Goal: Task Accomplishment & Management: Use online tool/utility

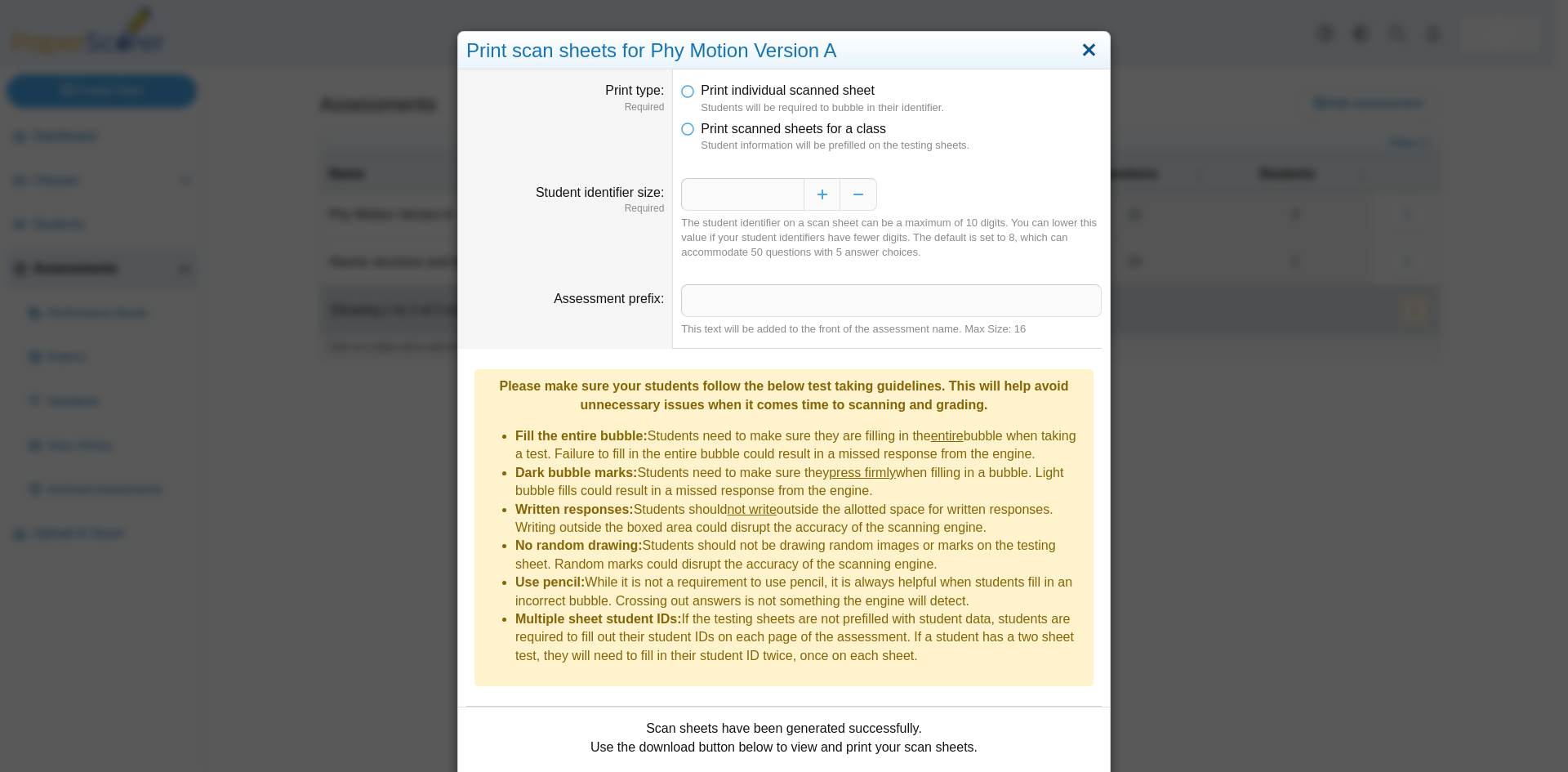
click at [1084, 51] on link "Close" at bounding box center [1088, 51] width 25 height 28
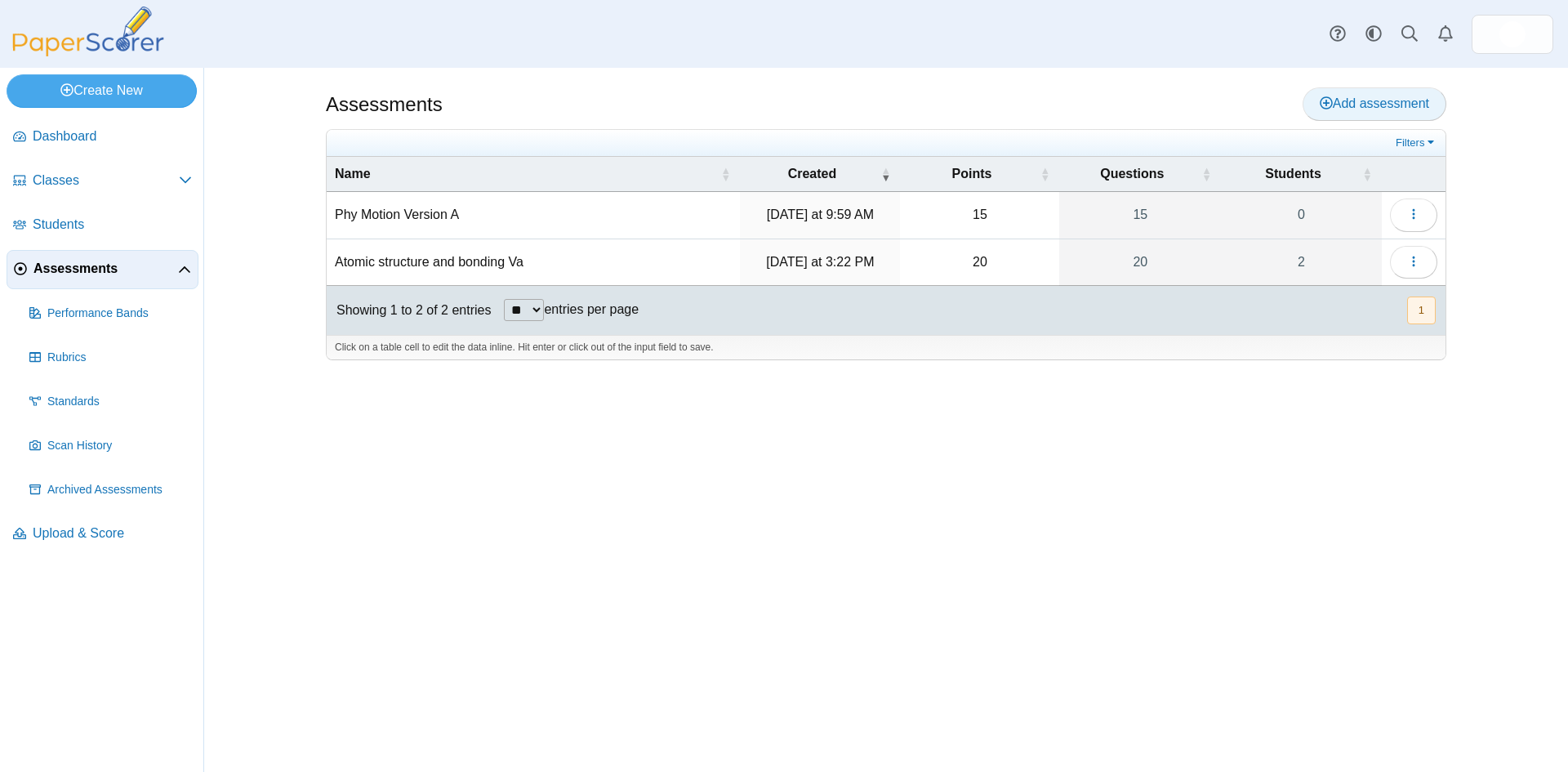
click at [1352, 110] on span "Add assessment" at bounding box center [1374, 103] width 109 height 14
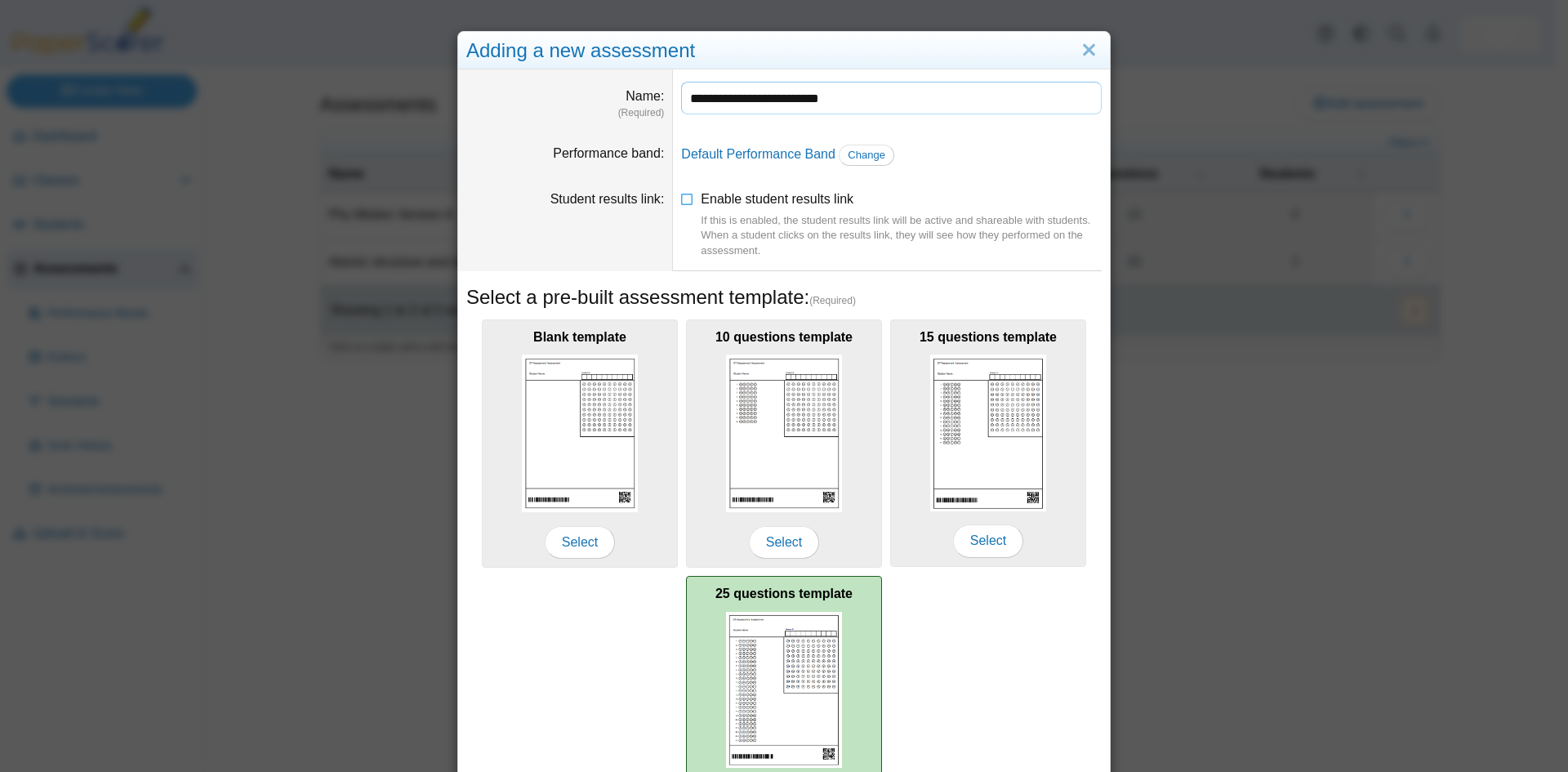
type input "**********"
click at [765, 701] on img at bounding box center [784, 691] width 116 height 157
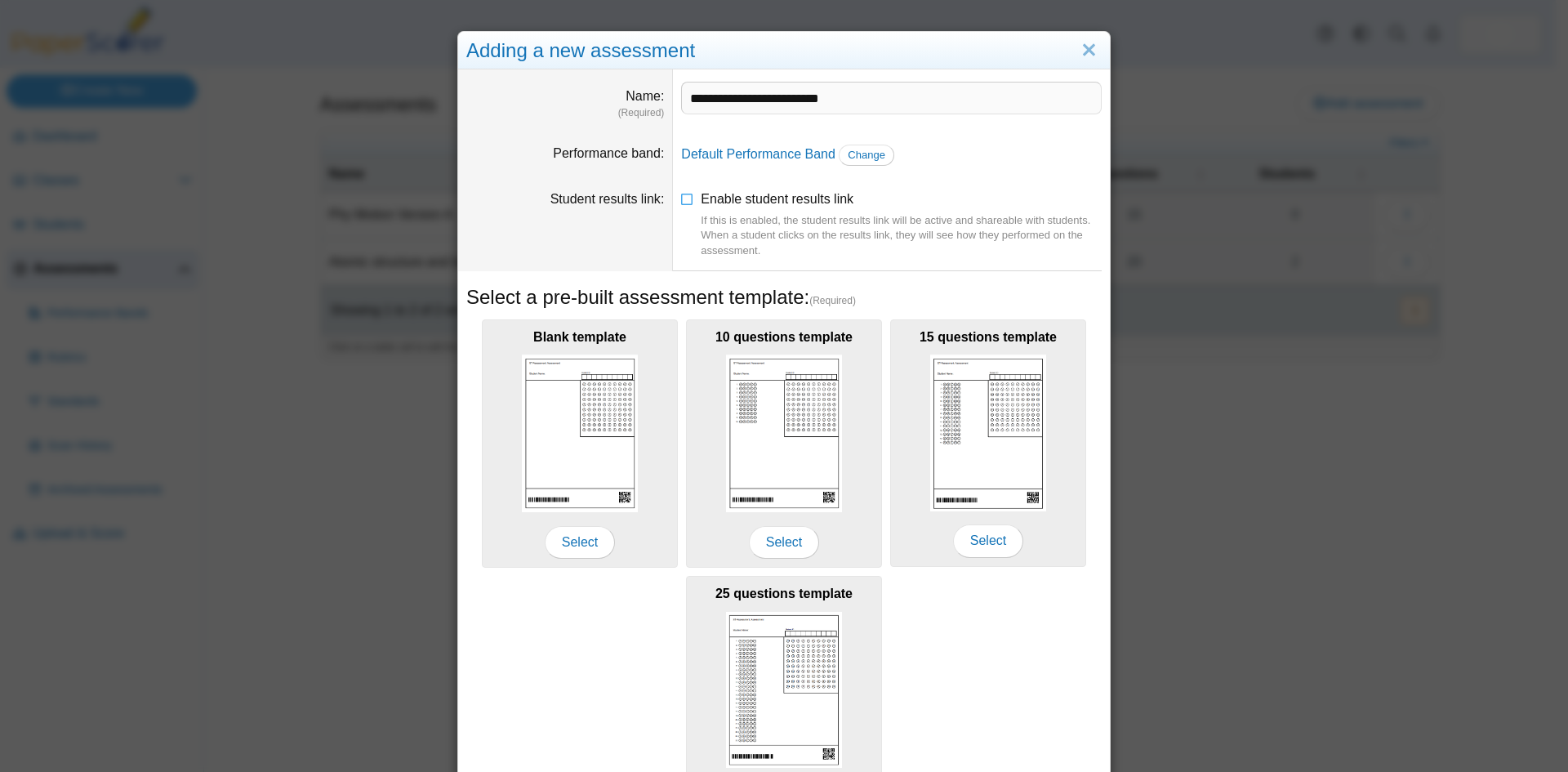
scroll to position [117, 0]
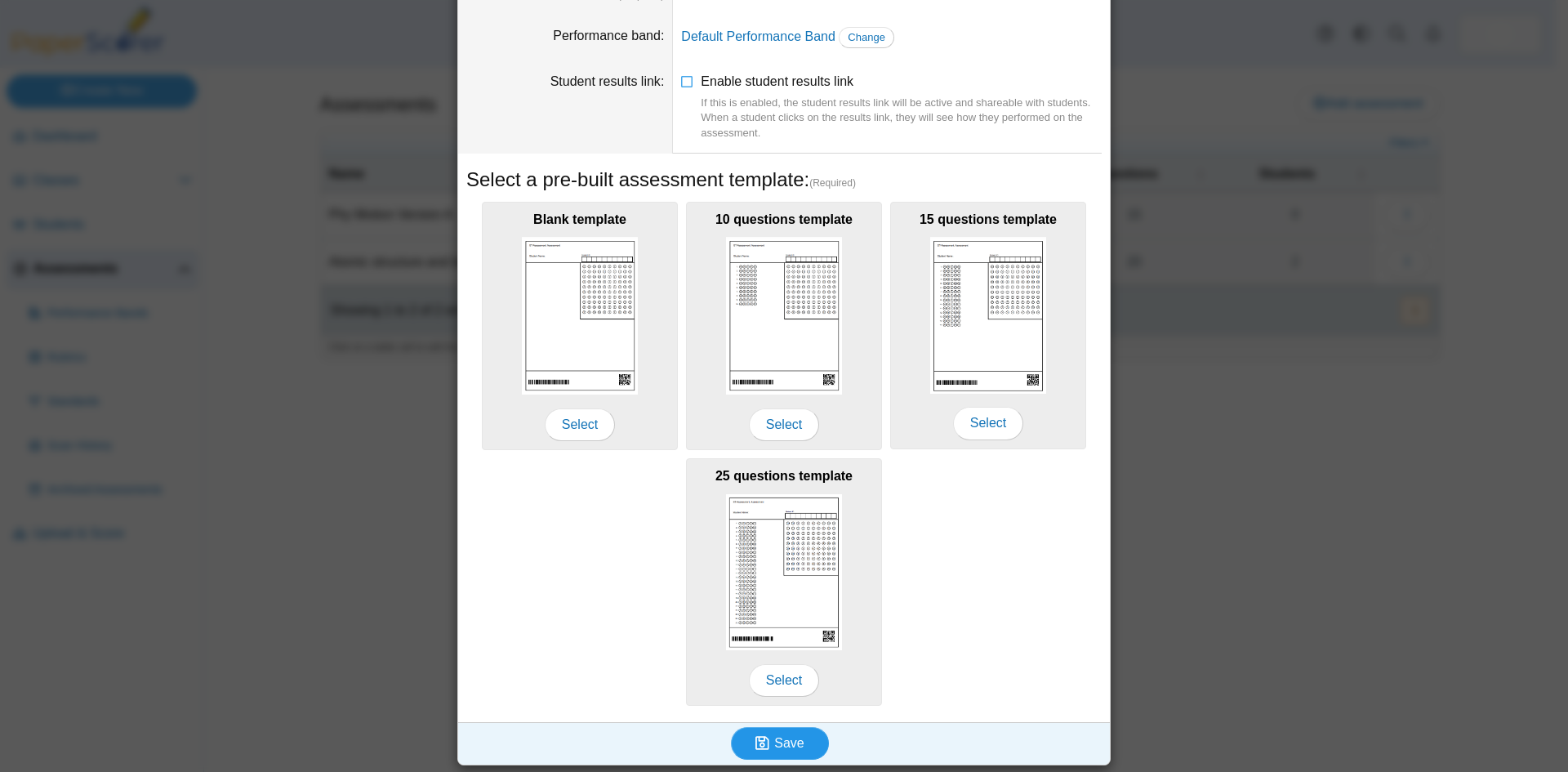
click at [772, 751] on button "Save" at bounding box center [780, 743] width 98 height 33
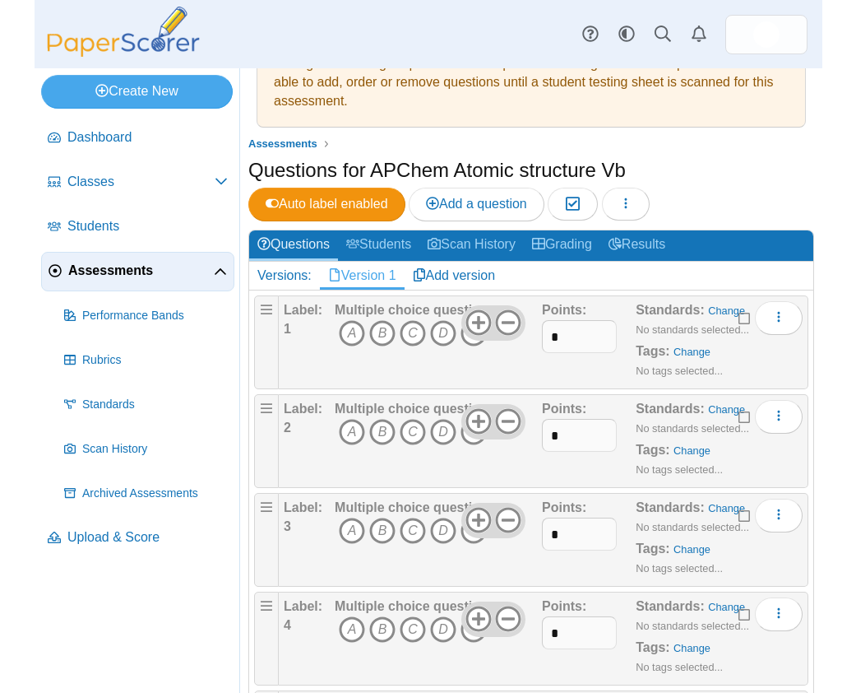
scroll to position [82, 0]
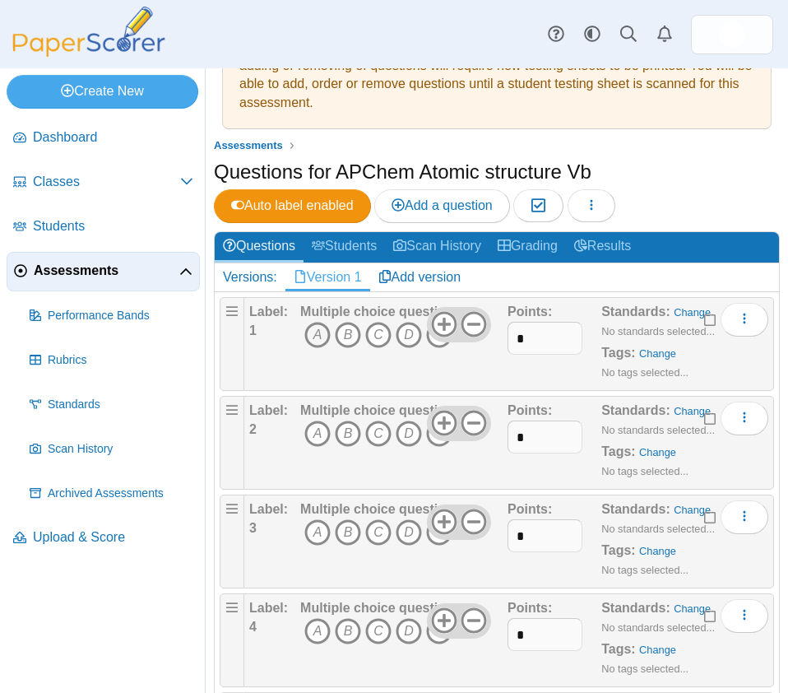
click at [315, 330] on icon "A" at bounding box center [317, 335] width 26 height 26
click at [348, 432] on icon "B" at bounding box center [348, 433] width 26 height 26
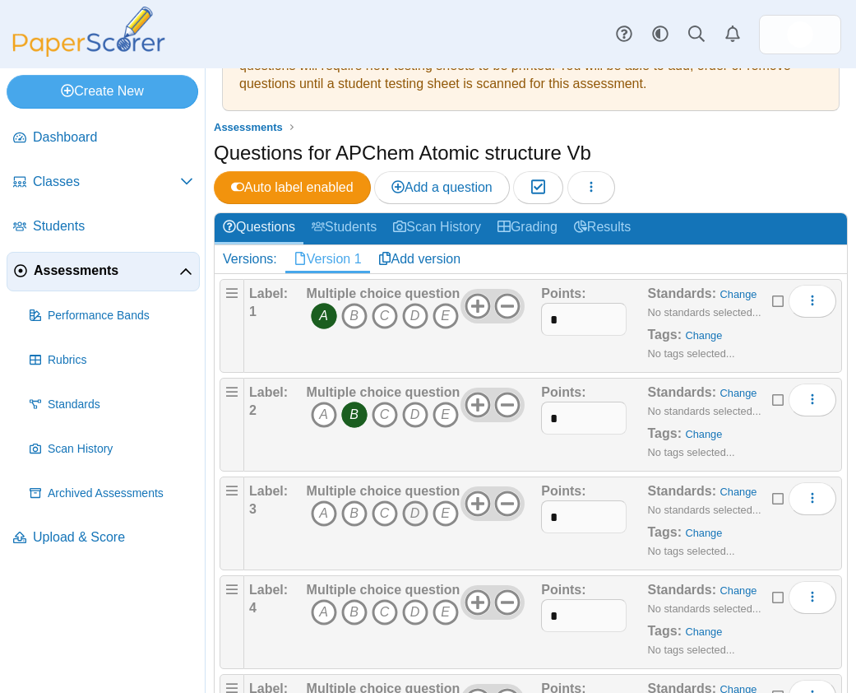
click at [414, 514] on icon "D" at bounding box center [415, 513] width 26 height 26
click at [322, 614] on icon "A" at bounding box center [324, 612] width 26 height 26
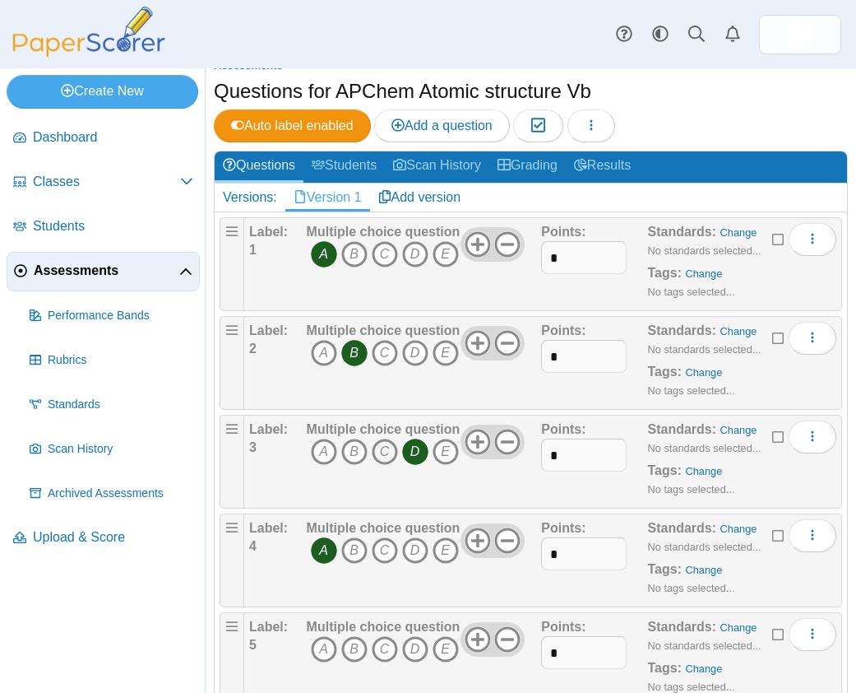
scroll to position [329, 0]
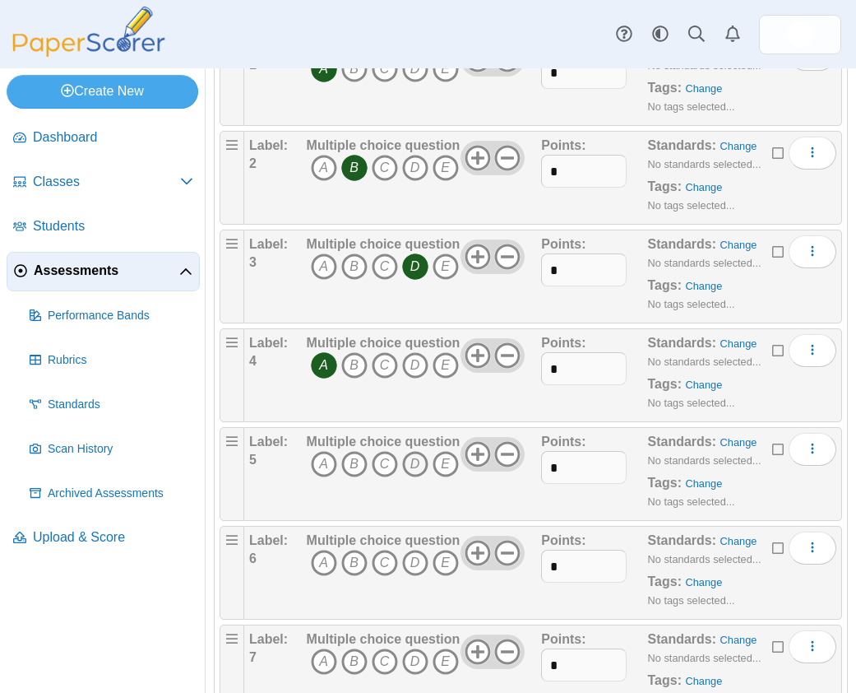
click at [413, 465] on icon "D" at bounding box center [415, 464] width 26 height 26
click at [387, 563] on icon "C" at bounding box center [385, 562] width 26 height 26
drag, startPoint x: 351, startPoint y: 662, endPoint x: 426, endPoint y: 577, distance: 113.0
click at [353, 662] on icon "B" at bounding box center [354, 661] width 26 height 26
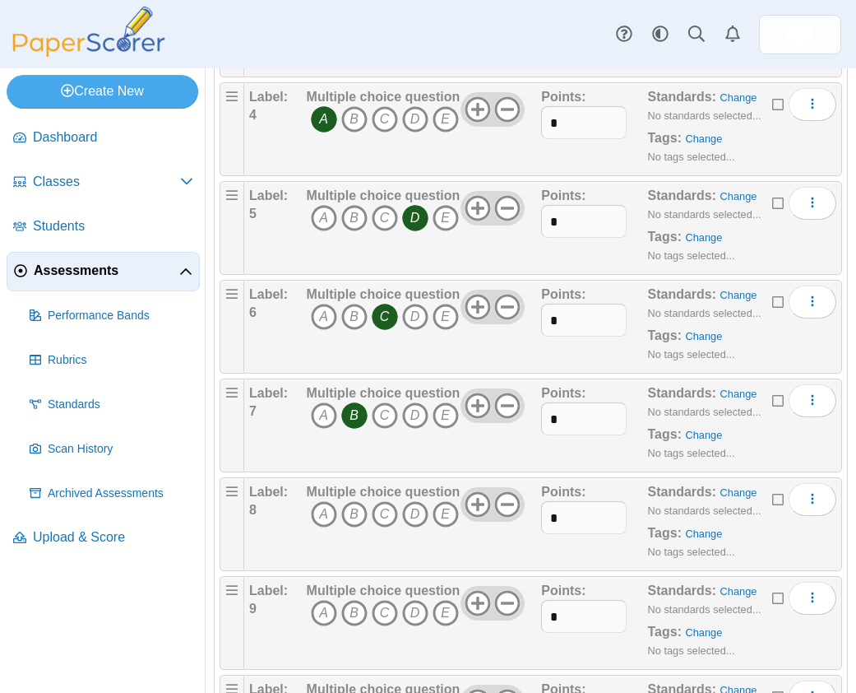
scroll to position [576, 0]
click at [419, 514] on icon "D" at bounding box center [415, 513] width 26 height 26
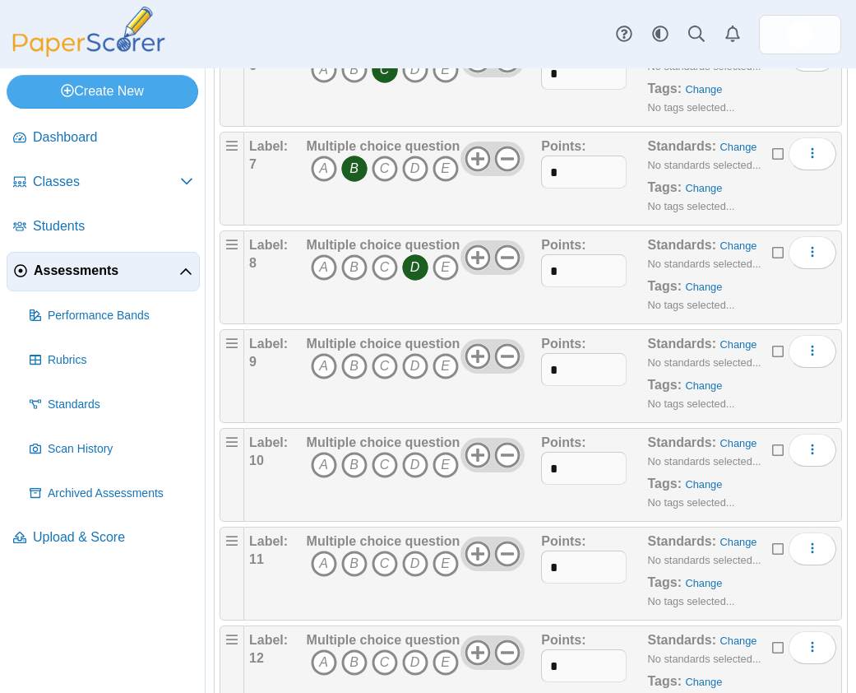
scroll to position [905, 0]
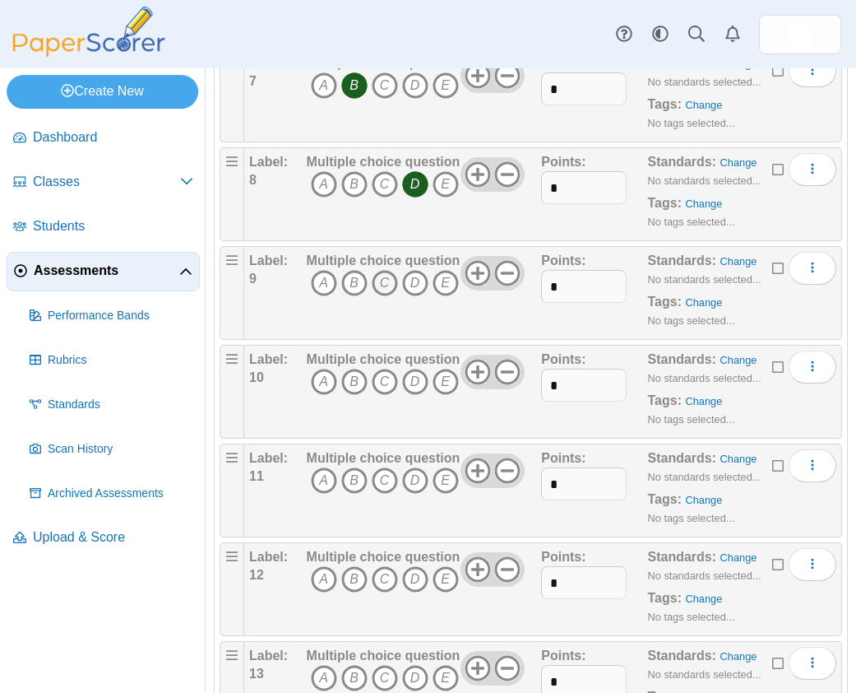
click at [381, 285] on icon "C" at bounding box center [385, 283] width 26 height 26
click at [350, 391] on icon "B" at bounding box center [354, 381] width 26 height 26
click at [419, 481] on icon "D" at bounding box center [415, 480] width 26 height 26
click at [379, 574] on icon "C" at bounding box center [385, 579] width 26 height 26
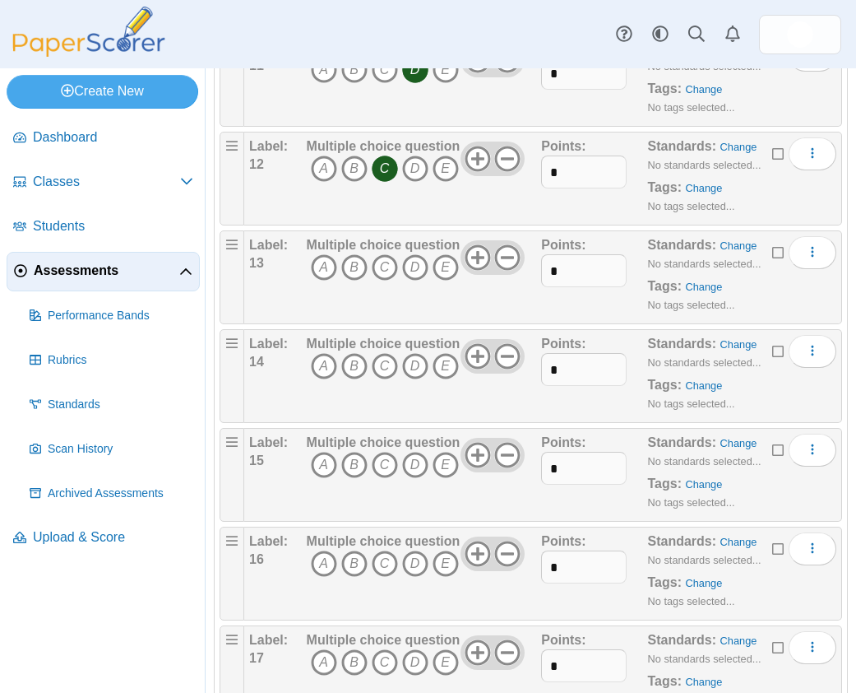
scroll to position [1316, 0]
click at [419, 264] on icon "D" at bounding box center [415, 266] width 26 height 26
click at [382, 364] on icon "C" at bounding box center [385, 365] width 26 height 26
click at [415, 462] on icon "D" at bounding box center [415, 464] width 26 height 26
click at [384, 563] on icon "C" at bounding box center [385, 562] width 26 height 26
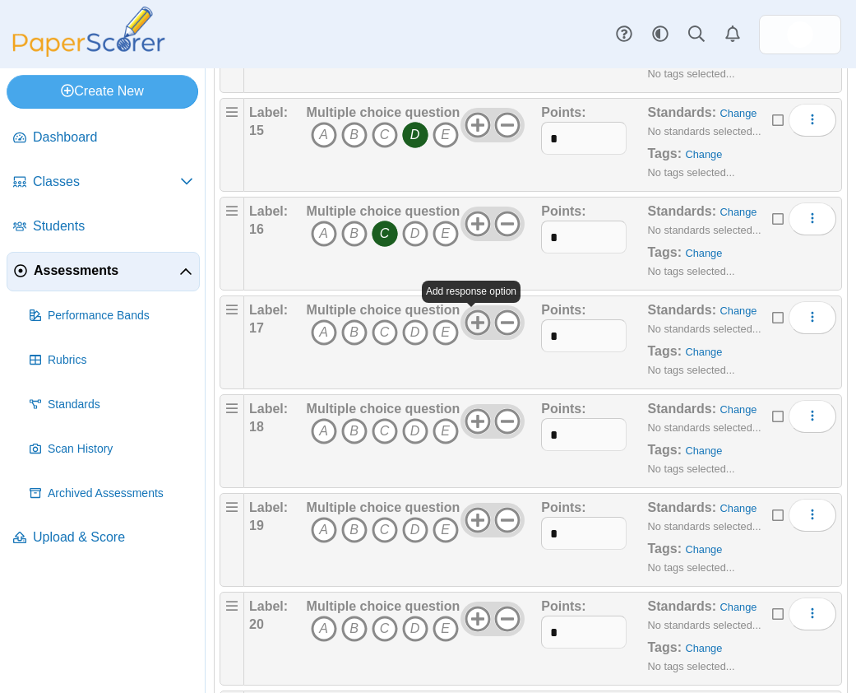
scroll to position [1727, 0]
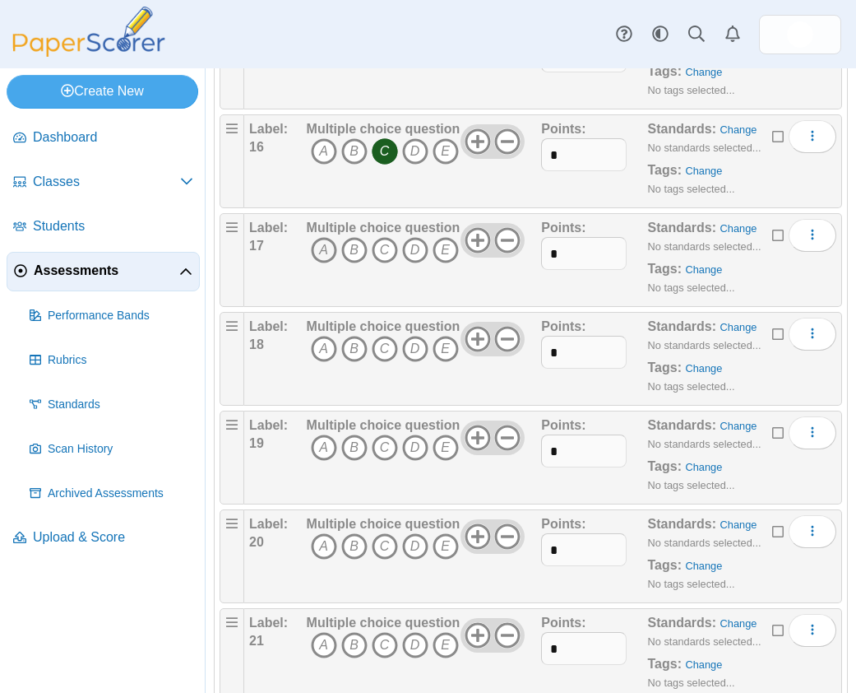
click at [321, 251] on icon "A" at bounding box center [324, 250] width 26 height 26
click at [407, 345] on icon "D" at bounding box center [415, 349] width 26 height 26
click at [383, 447] on icon "C" at bounding box center [385, 447] width 26 height 26
click at [356, 544] on icon "B" at bounding box center [354, 546] width 26 height 26
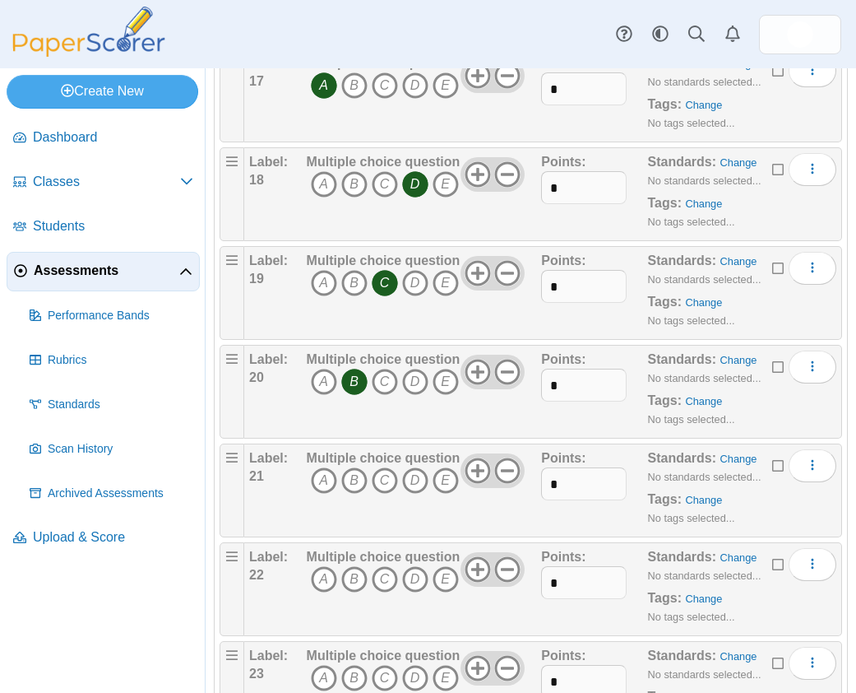
scroll to position [1974, 0]
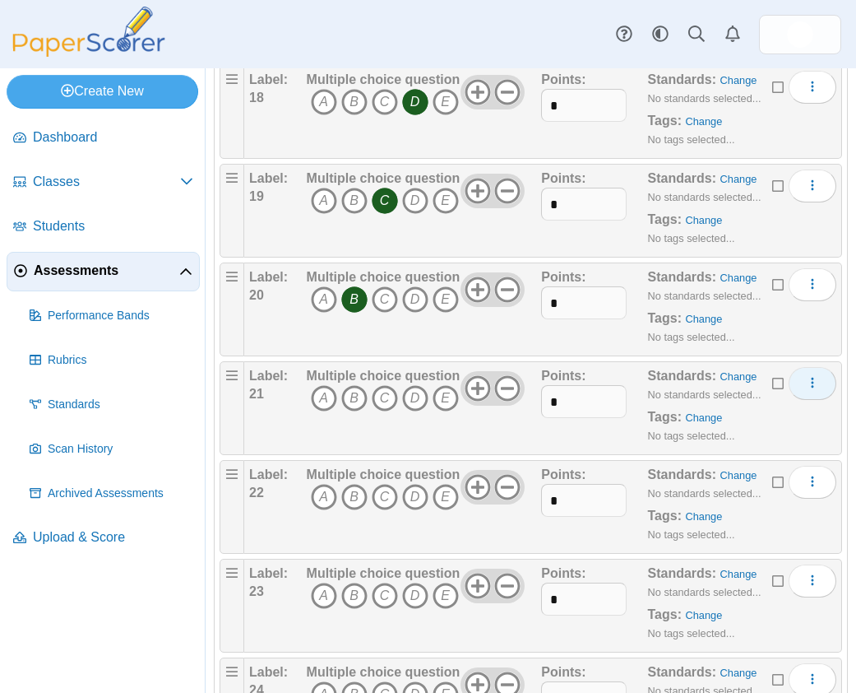
click at [806, 384] on icon "More options" at bounding box center [812, 382] width 13 height 13
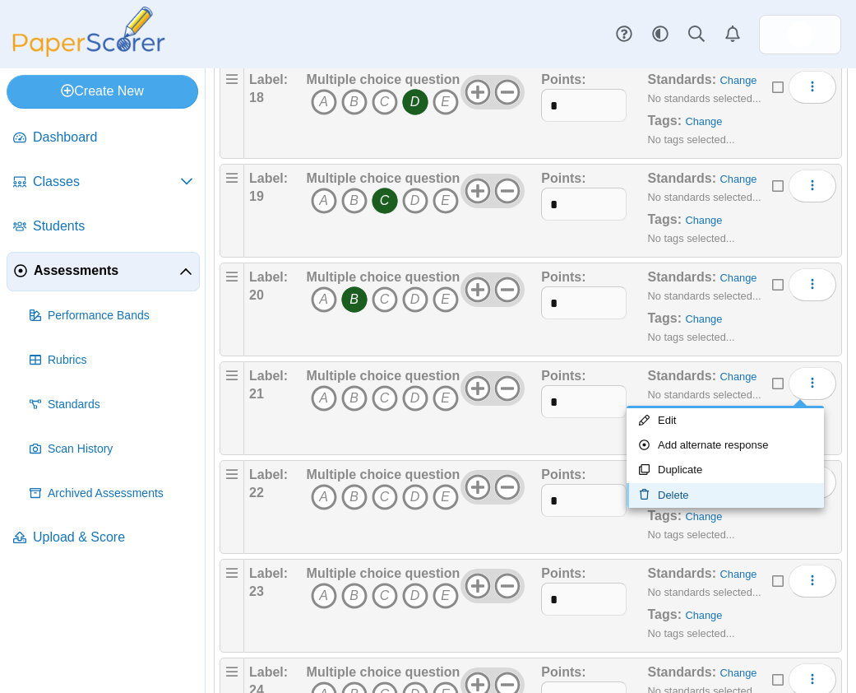
click at [679, 489] on link "Delete" at bounding box center [725, 495] width 197 height 25
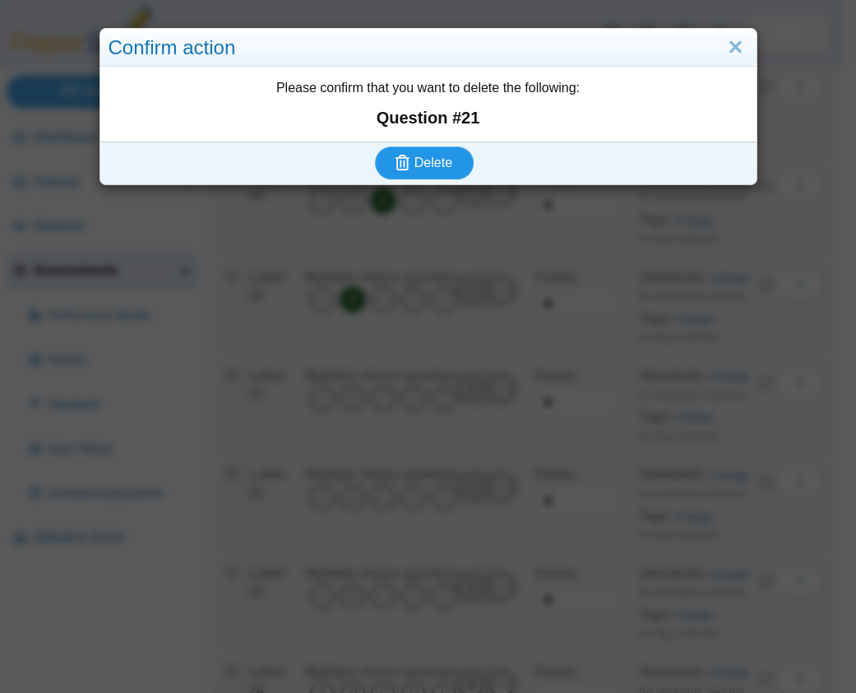
click at [415, 160] on span "Delete" at bounding box center [434, 162] width 38 height 14
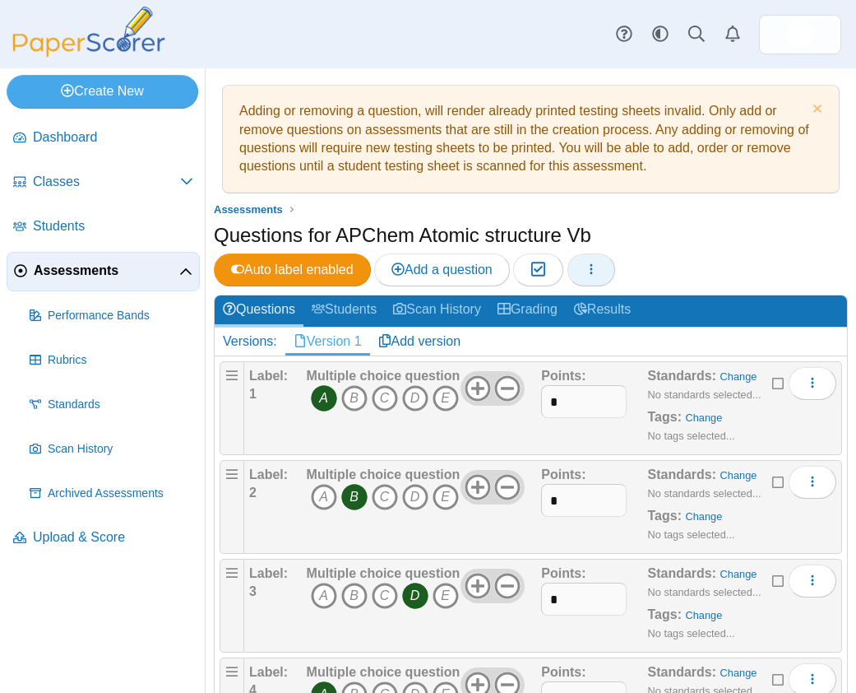
click at [592, 269] on use "button" at bounding box center [591, 269] width 2 height 11
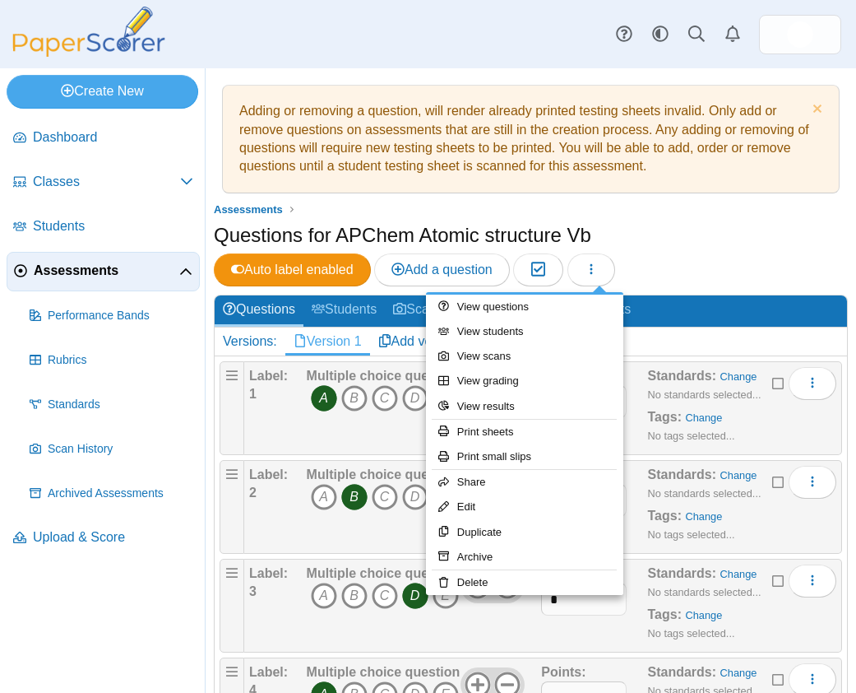
click at [799, 269] on div "Questions for APChem Atomic structure Vb Auto label enabled Add a question Mode…" at bounding box center [531, 255] width 634 height 69
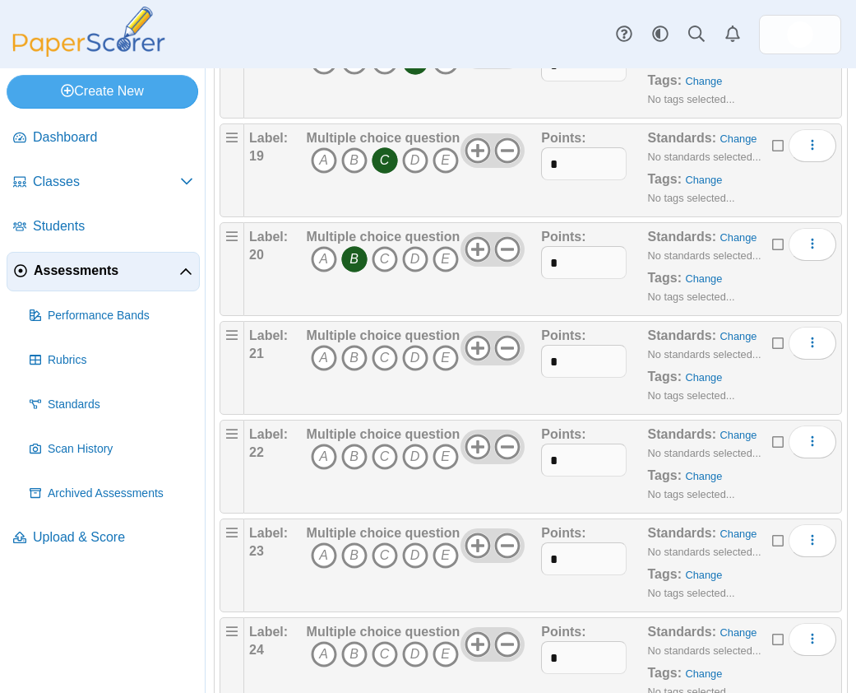
scroll to position [2070, 0]
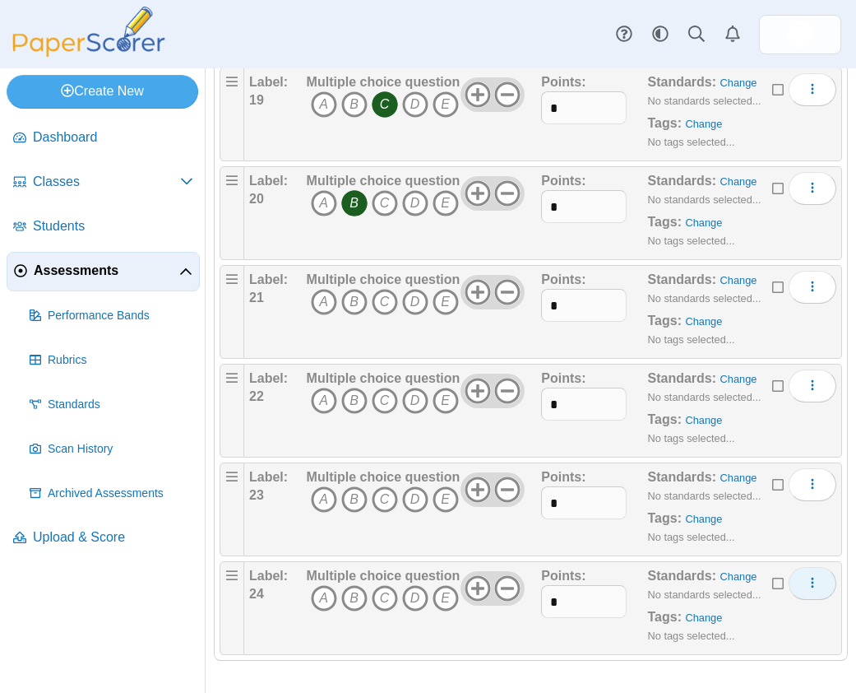
click at [793, 581] on button "More options" at bounding box center [813, 583] width 48 height 33
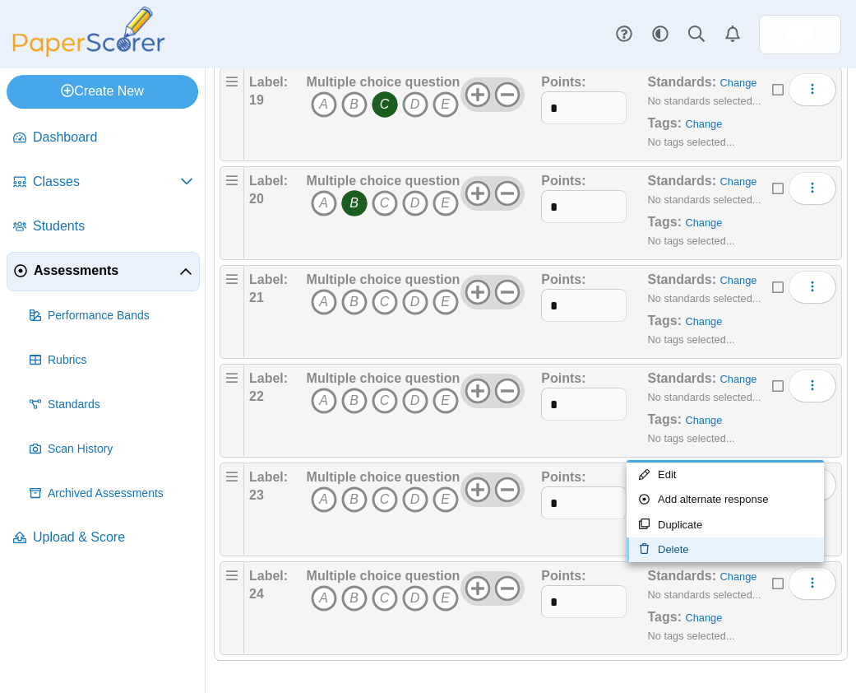
click at [687, 553] on link "Delete" at bounding box center [725, 549] width 197 height 25
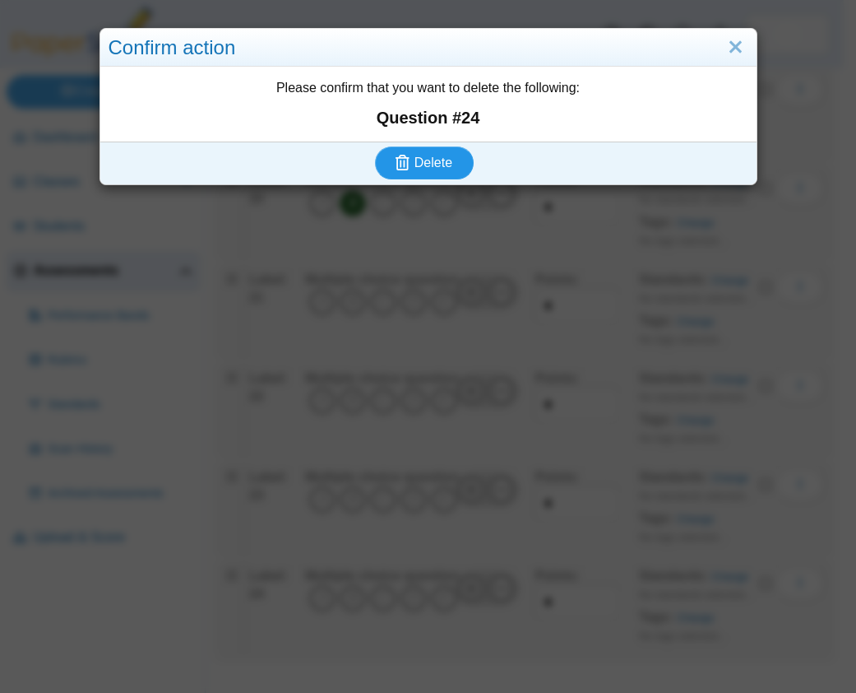
click at [432, 163] on span "Delete" at bounding box center [434, 162] width 38 height 14
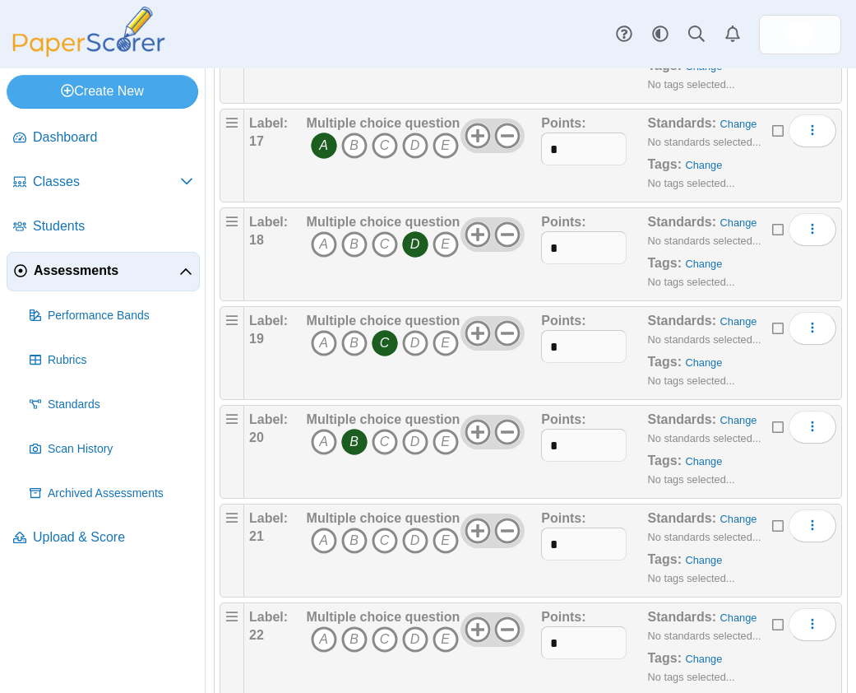
scroll to position [1972, 0]
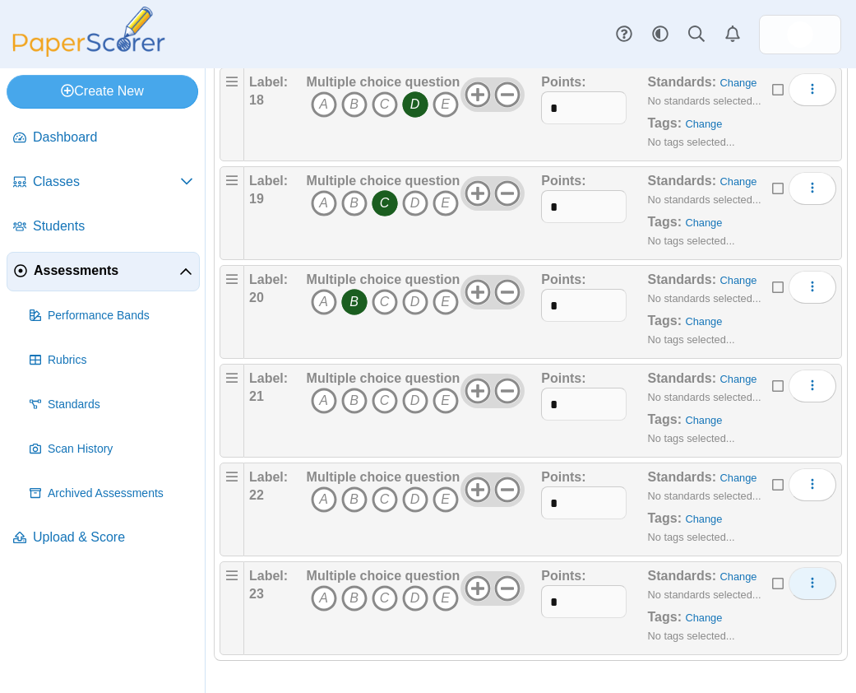
click at [806, 587] on icon "More options" at bounding box center [812, 582] width 13 height 13
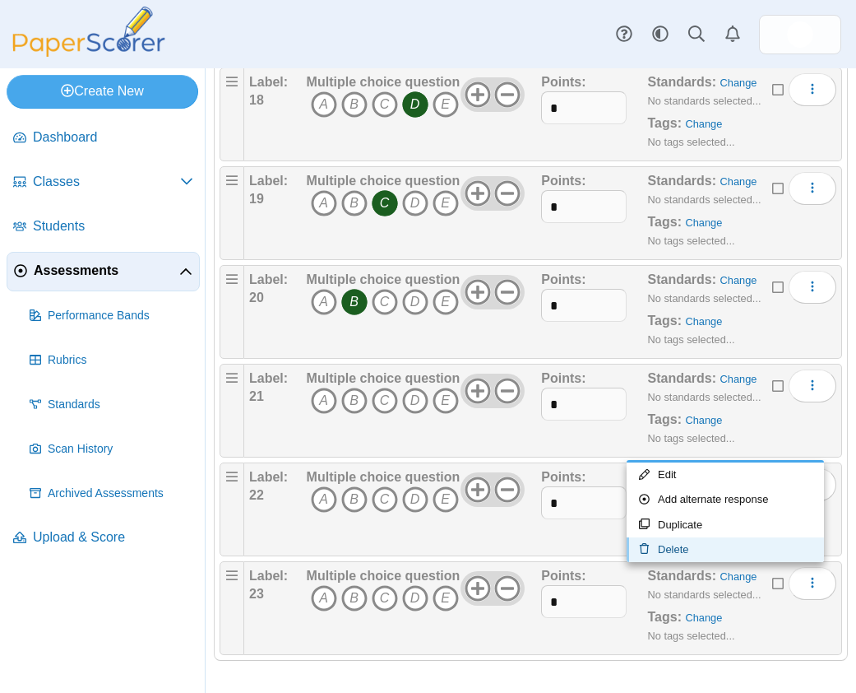
click at [690, 551] on link "Delete" at bounding box center [725, 549] width 197 height 25
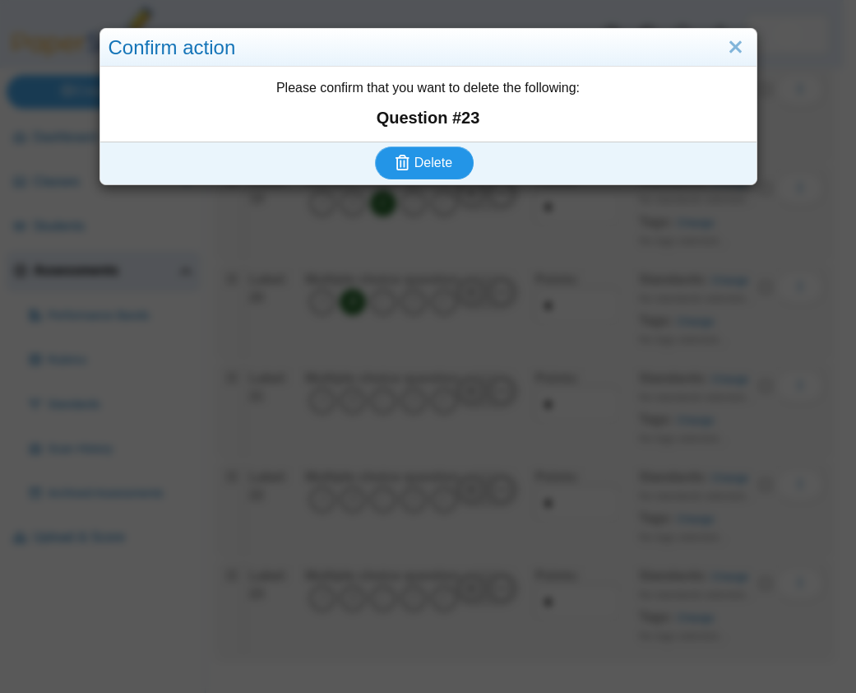
click at [419, 163] on span "Delete" at bounding box center [434, 162] width 38 height 14
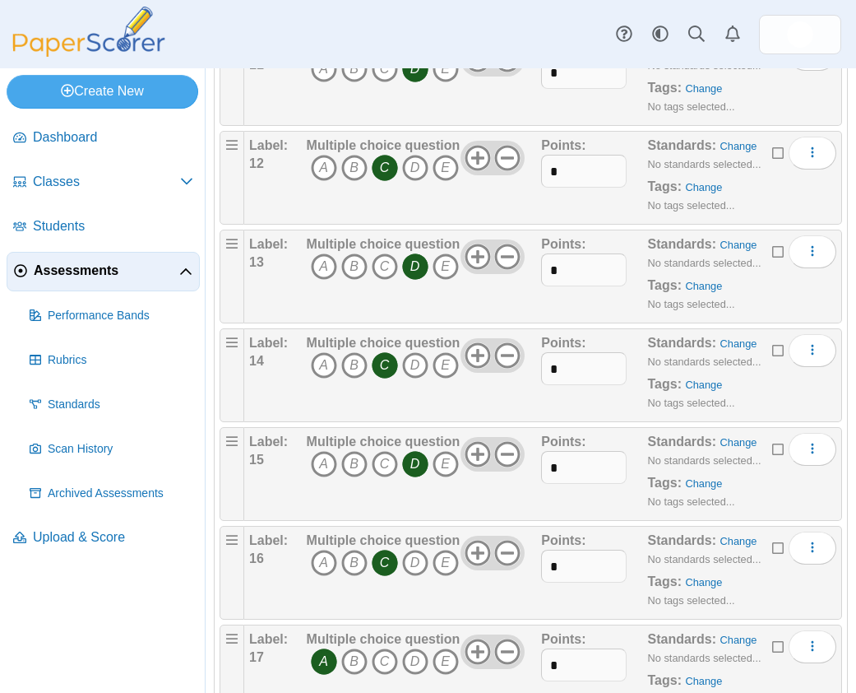
scroll to position [1873, 0]
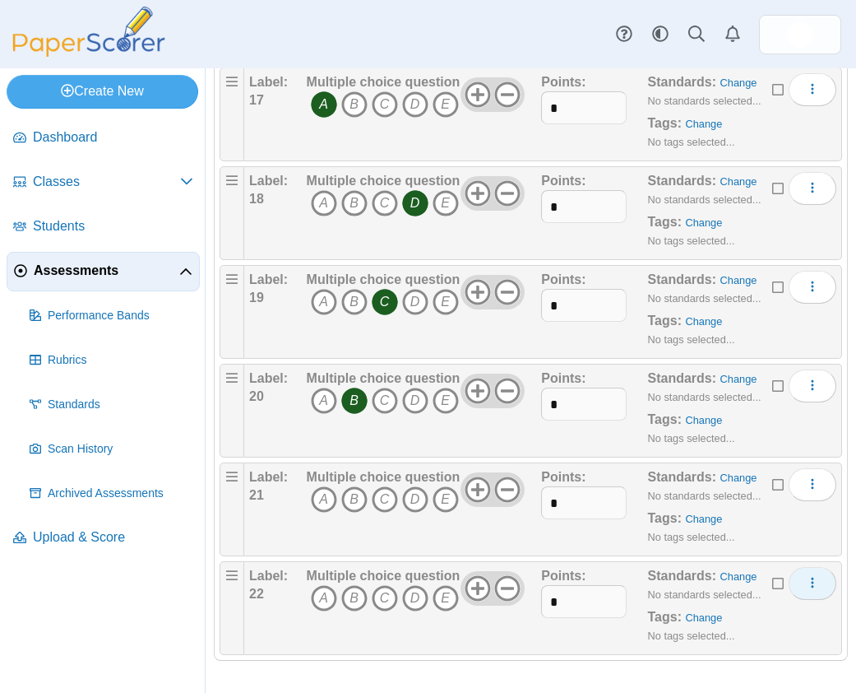
click at [793, 581] on button "More options" at bounding box center [813, 583] width 48 height 33
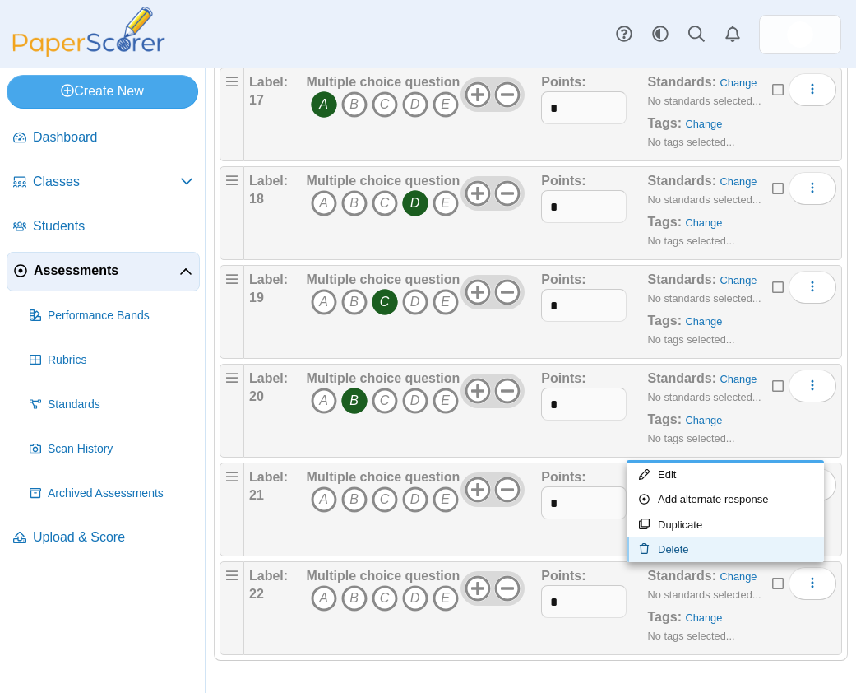
click at [686, 548] on link "Delete" at bounding box center [725, 549] width 197 height 25
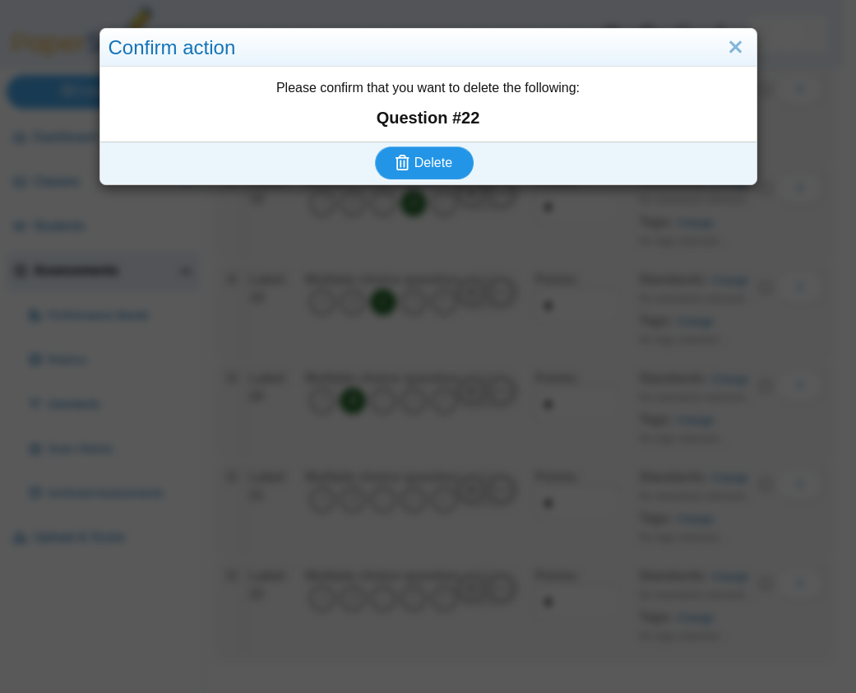
click at [420, 166] on span "Delete" at bounding box center [434, 162] width 38 height 14
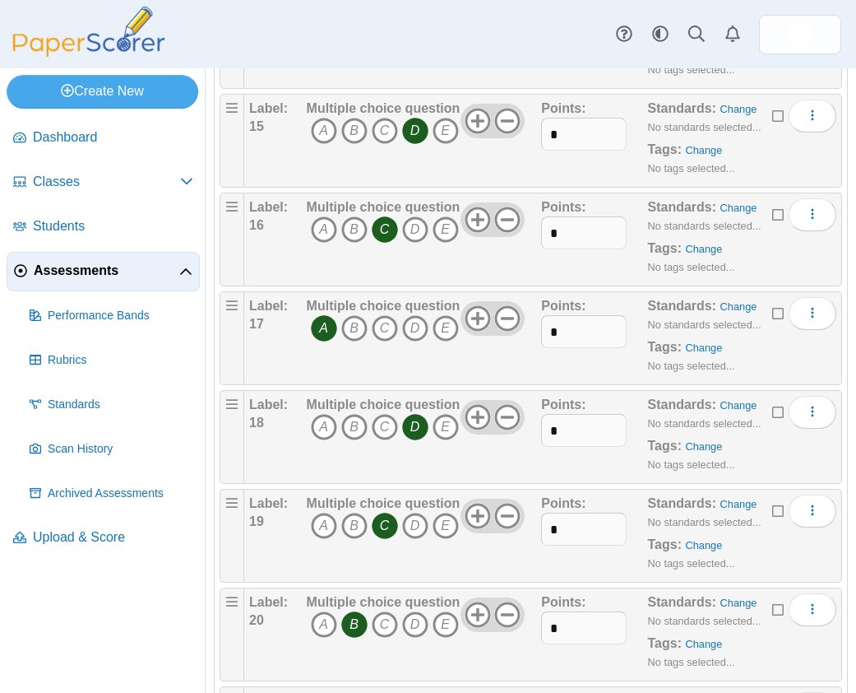
scroll to position [1774, 0]
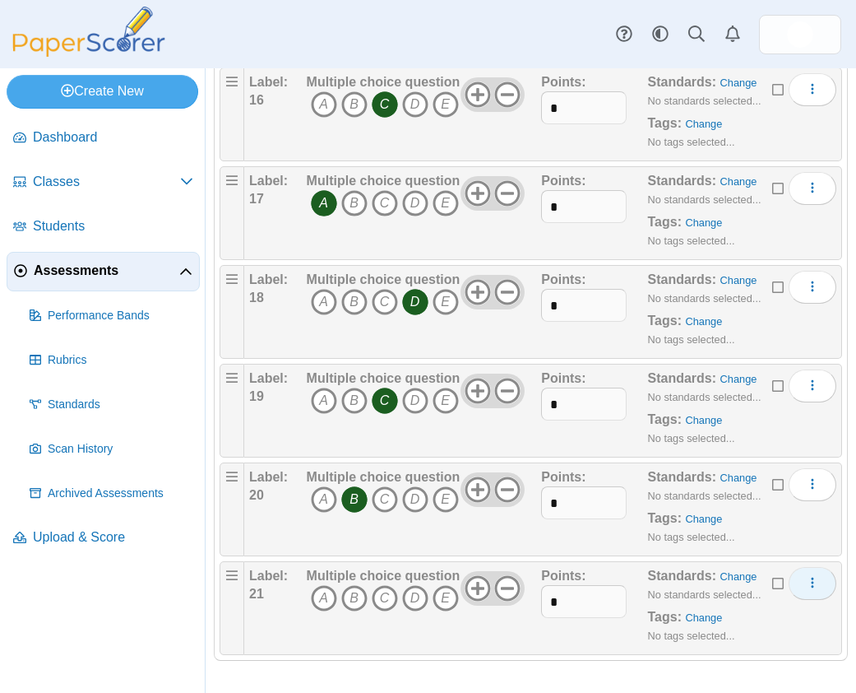
click at [806, 582] on icon "More options" at bounding box center [812, 582] width 13 height 13
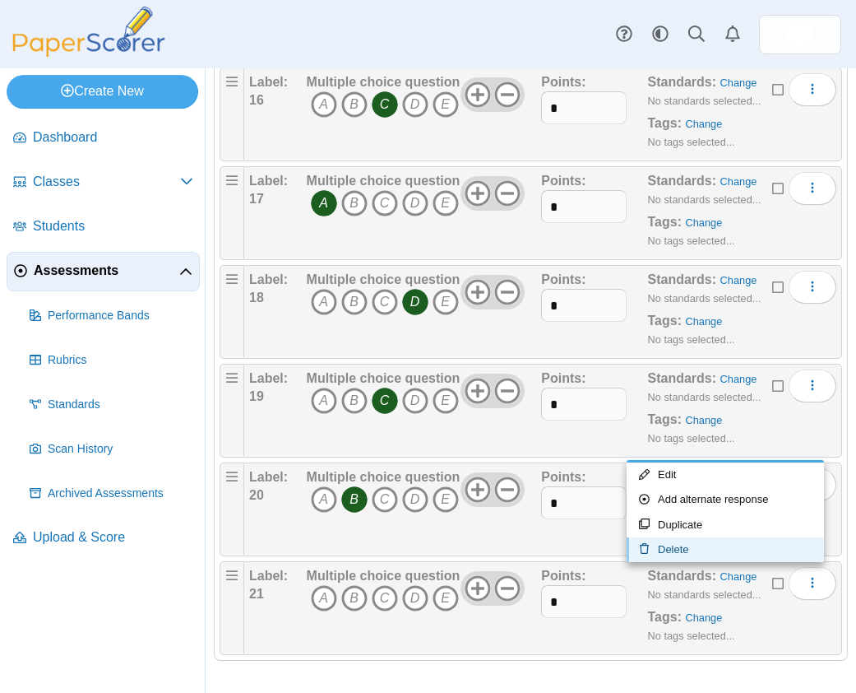
click at [684, 549] on link "Delete" at bounding box center [725, 549] width 197 height 25
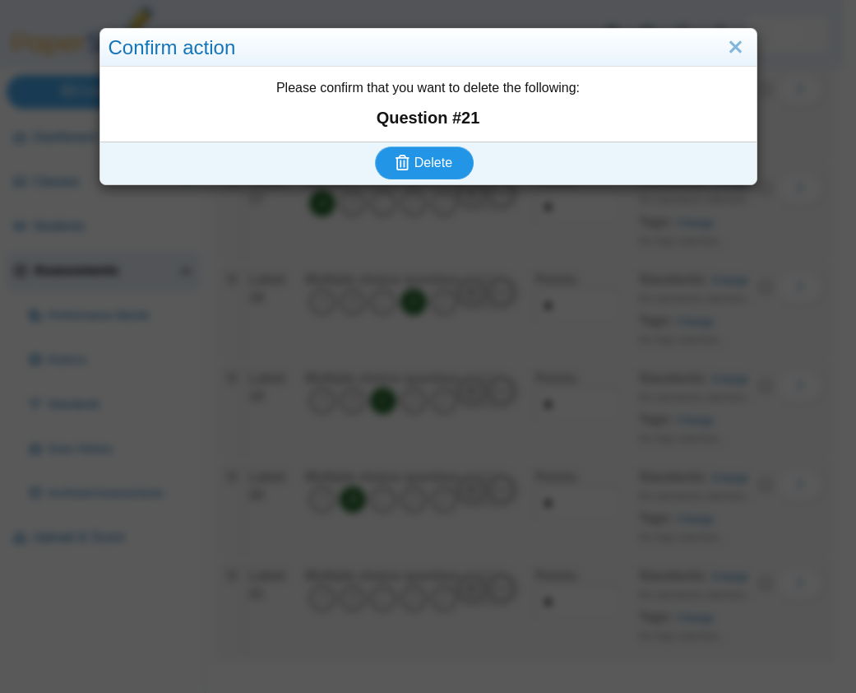
click at [424, 169] on span "Delete" at bounding box center [434, 162] width 38 height 14
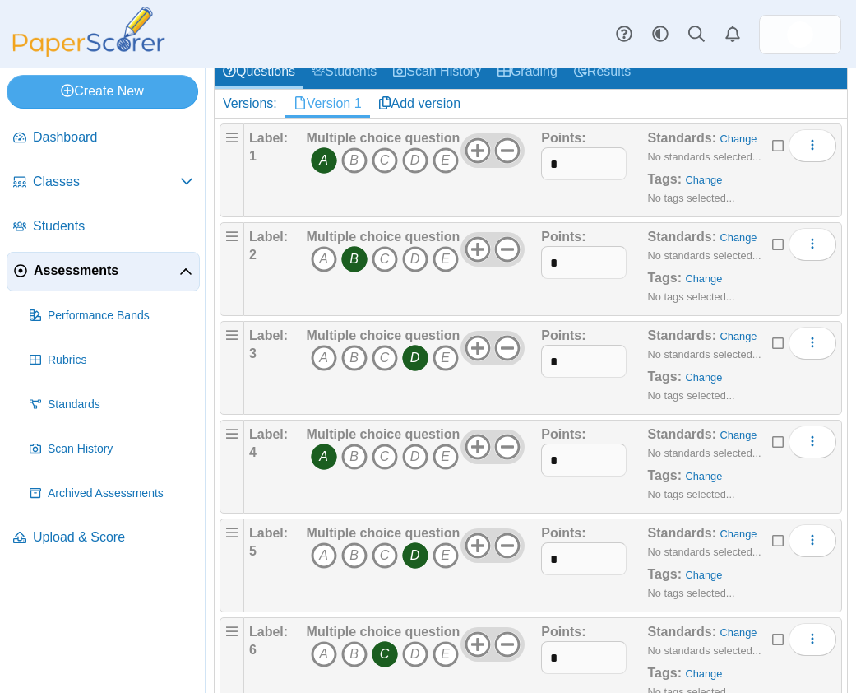
scroll to position [277, 0]
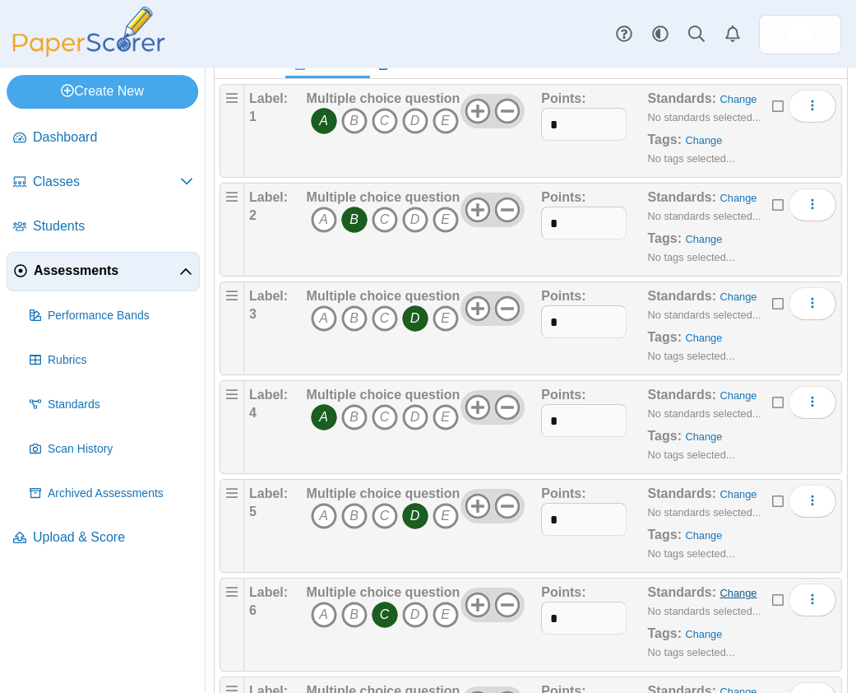
click at [729, 594] on link "Change" at bounding box center [739, 592] width 37 height 12
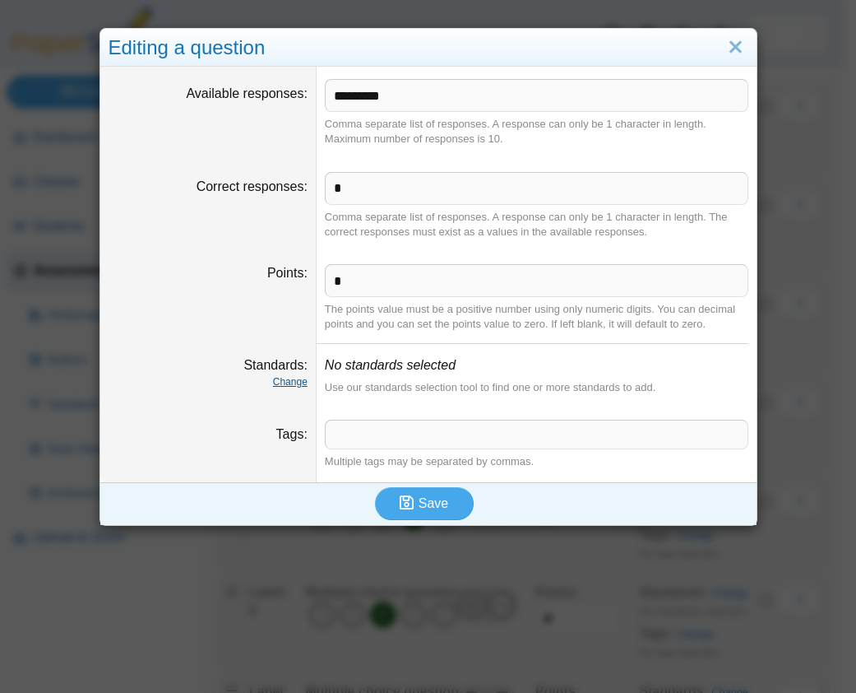
click at [297, 380] on link "Change" at bounding box center [290, 382] width 35 height 12
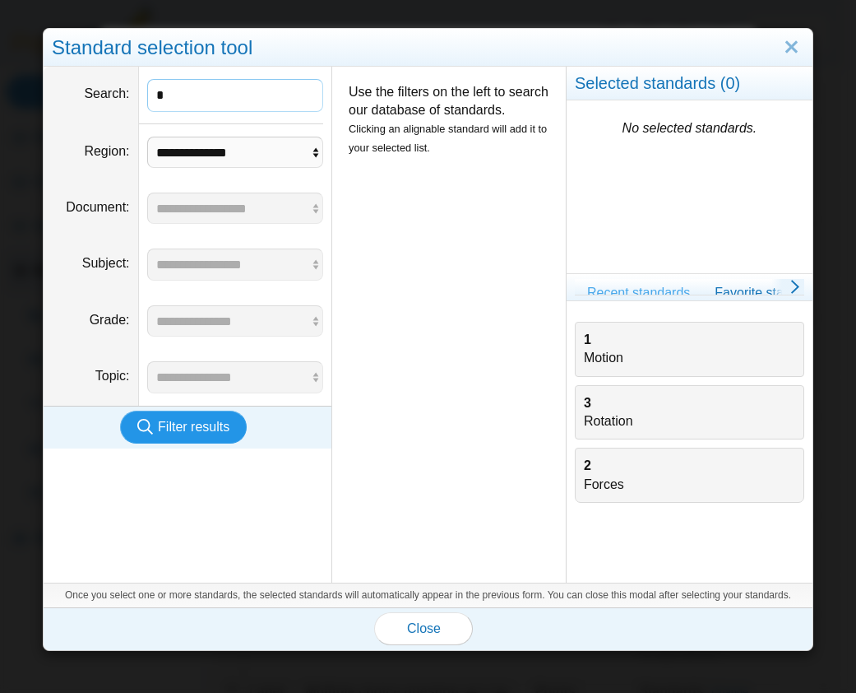
type input "*"
click at [207, 433] on span "Filter results" at bounding box center [194, 426] width 72 height 14
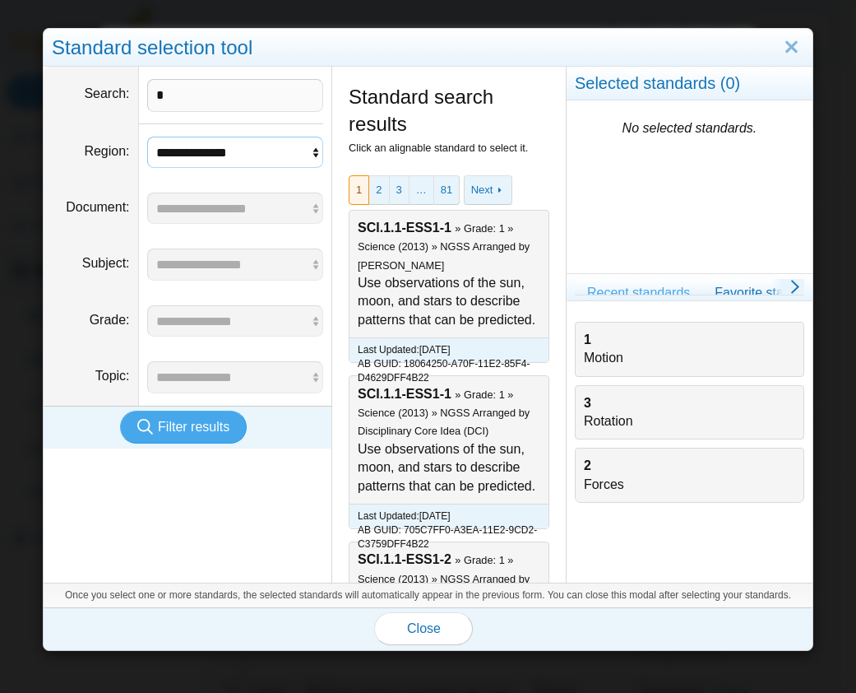
click at [316, 155] on select "**********" at bounding box center [235, 152] width 177 height 31
select select "*"
click at [147, 137] on select "**********" at bounding box center [235, 152] width 177 height 31
click at [211, 424] on span "Filter results" at bounding box center [194, 426] width 72 height 14
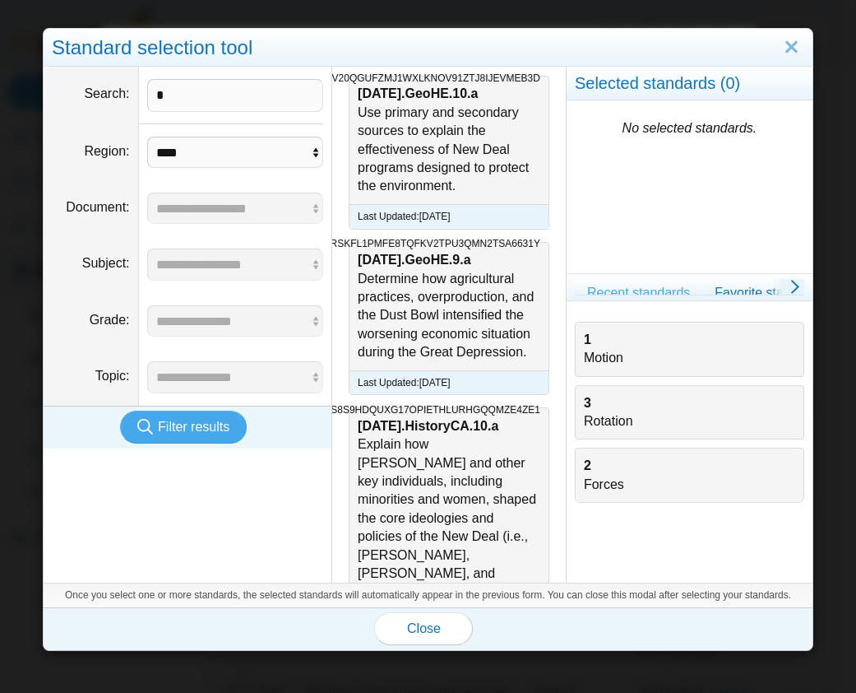
scroll to position [2563, 0]
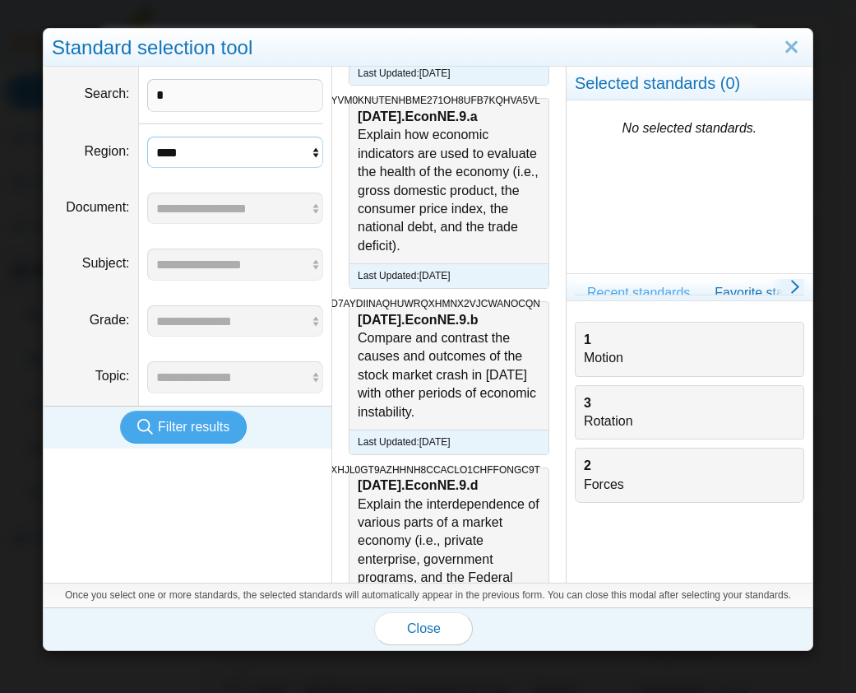
click at [317, 154] on select "**********" at bounding box center [235, 152] width 177 height 31
click at [147, 137] on select "**********" at bounding box center [235, 152] width 177 height 31
click at [428, 638] on button "Close" at bounding box center [423, 628] width 99 height 33
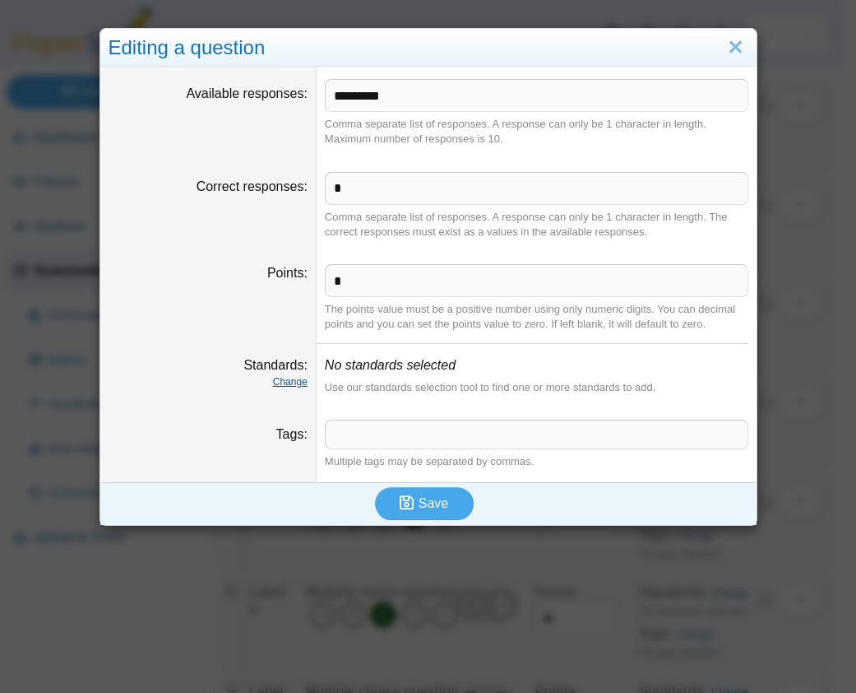
click at [280, 381] on link "Change" at bounding box center [290, 382] width 35 height 12
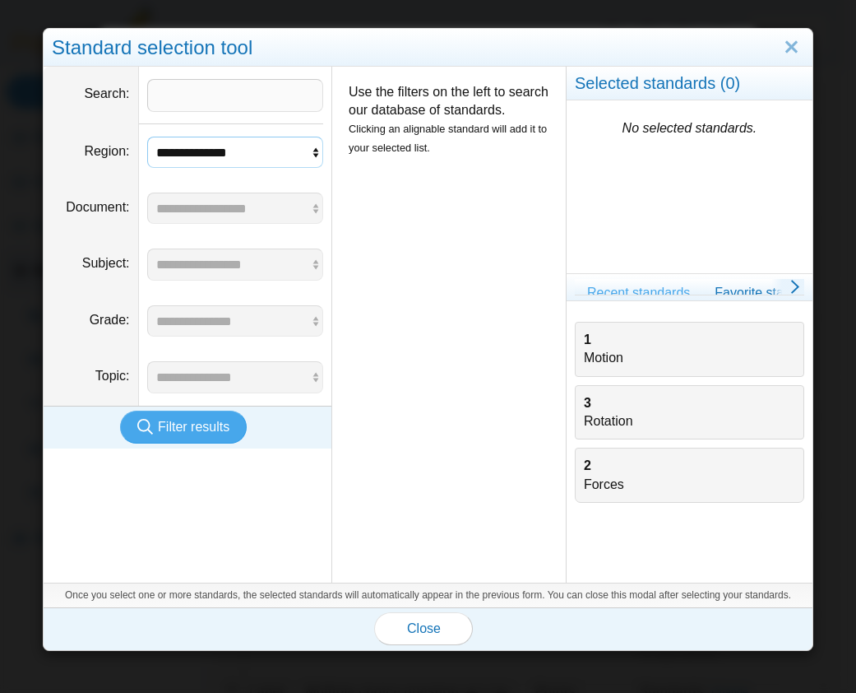
click at [310, 152] on select "**********" at bounding box center [235, 152] width 177 height 31
select select "*"
click at [147, 137] on select "**********" at bounding box center [235, 152] width 177 height 31
click at [194, 89] on input "Search" at bounding box center [235, 95] width 177 height 33
click at [201, 432] on span "Filter results" at bounding box center [194, 426] width 72 height 14
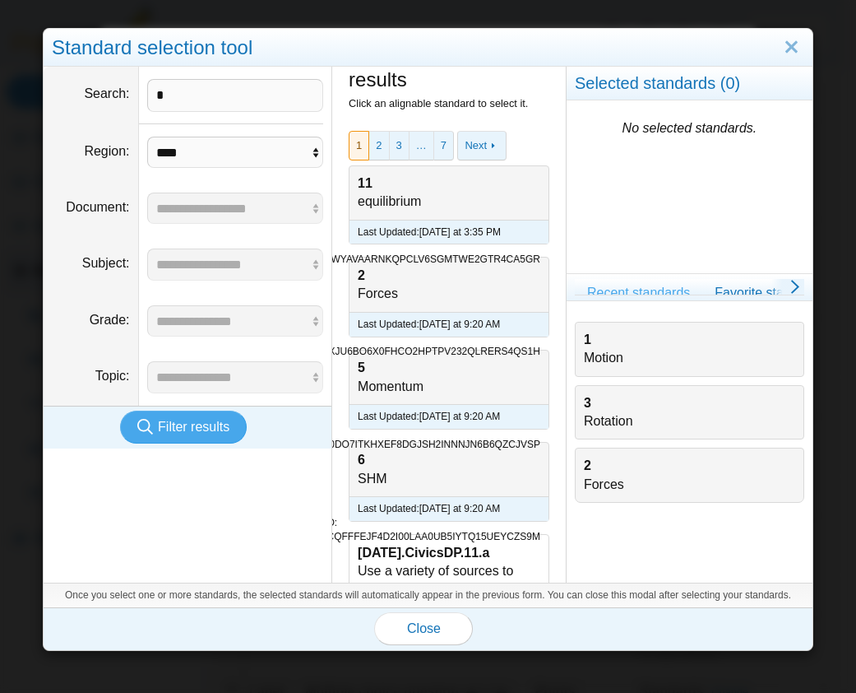
scroll to position [0, 0]
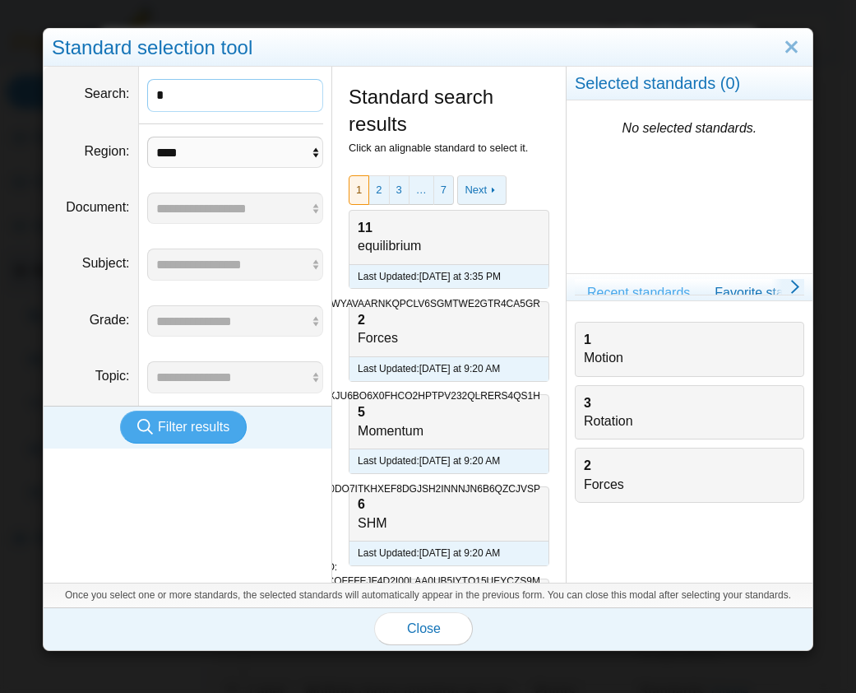
click at [188, 98] on input "*" at bounding box center [235, 95] width 177 height 33
drag, startPoint x: 188, startPoint y: 98, endPoint x: 144, endPoint y: 102, distance: 44.6
click at [144, 102] on dd "*" at bounding box center [235, 96] width 193 height 58
type input "******"
click at [157, 425] on icon "submit" at bounding box center [147, 427] width 21 height 18
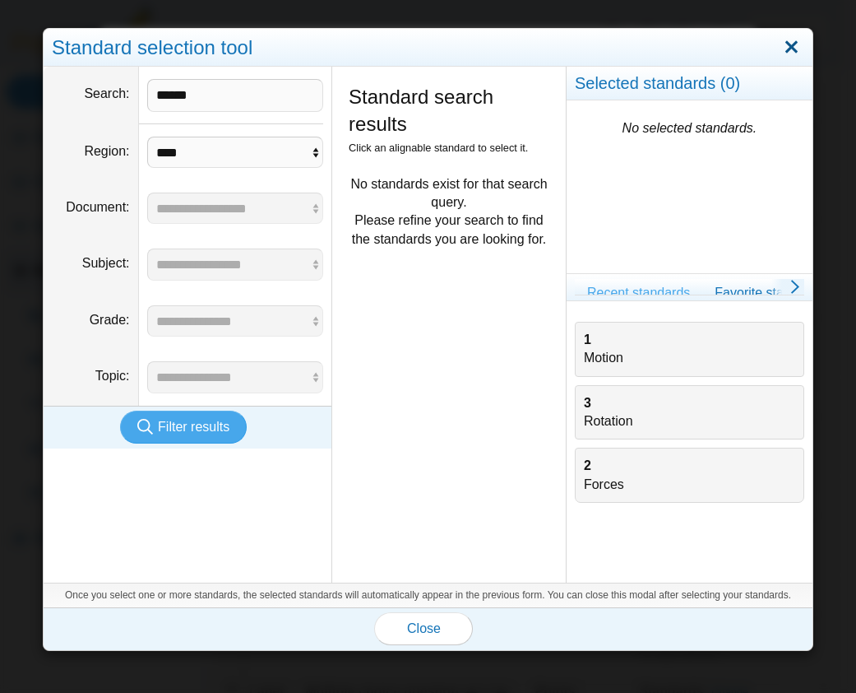
click at [785, 42] on link "Close" at bounding box center [791, 48] width 25 height 28
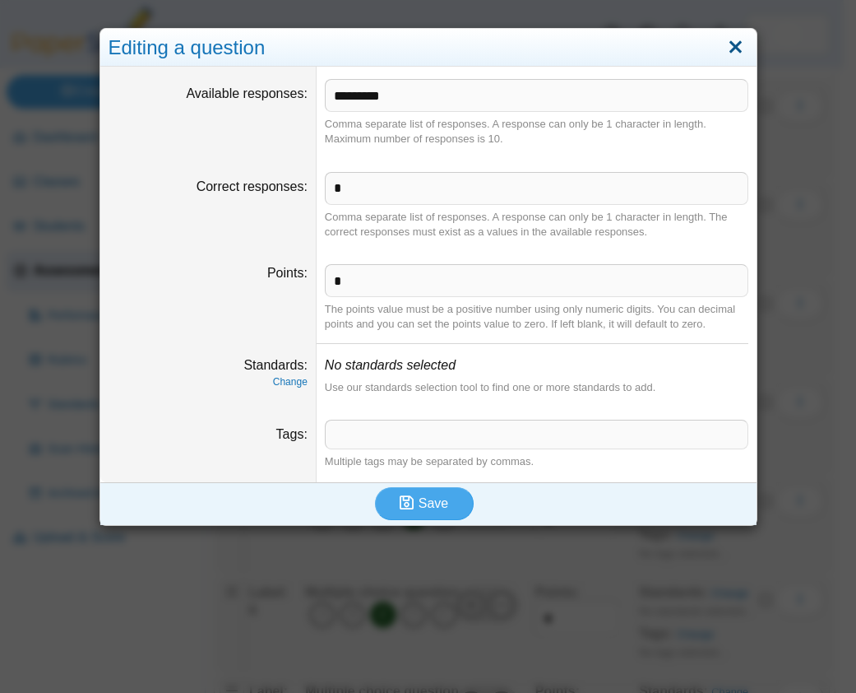
click at [733, 50] on link "Close" at bounding box center [735, 48] width 25 height 28
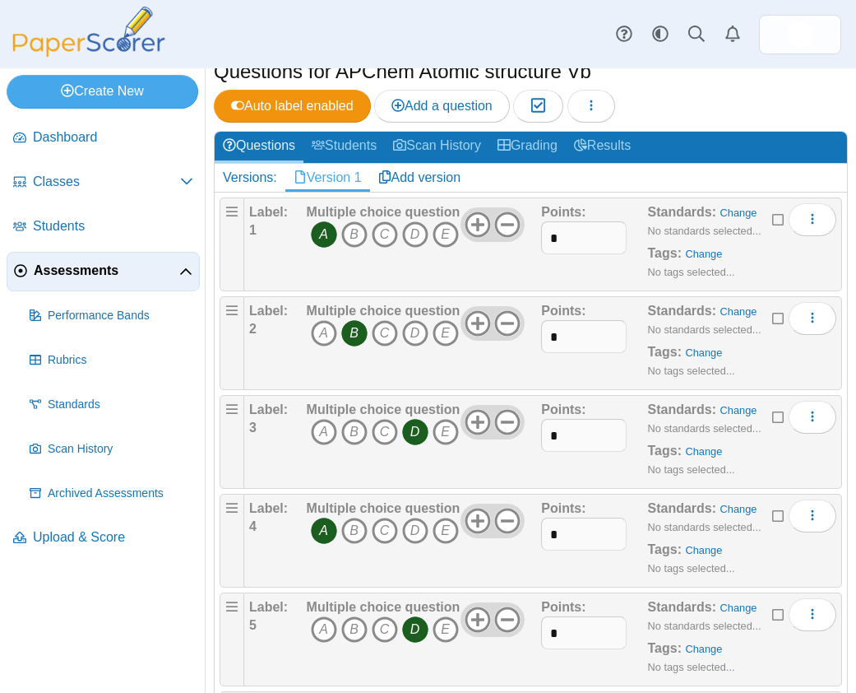
scroll to position [165, 0]
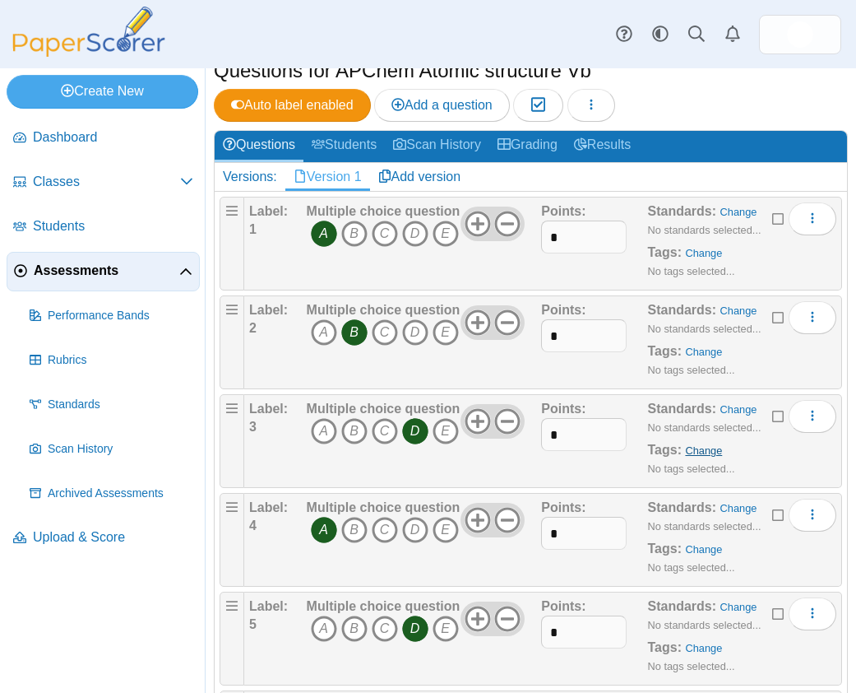
click at [693, 452] on link "Change" at bounding box center [703, 450] width 37 height 12
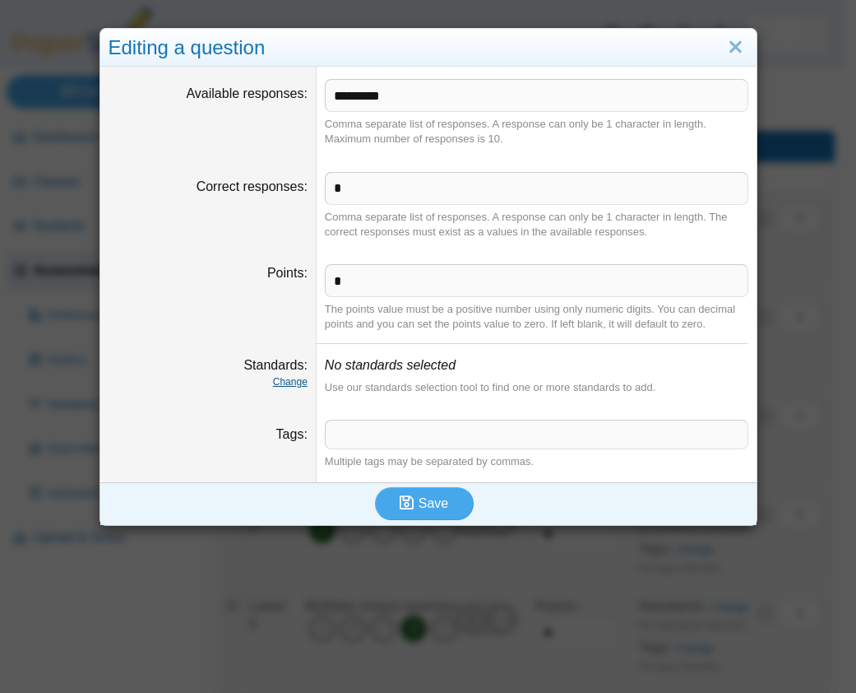
click at [292, 381] on link "Change" at bounding box center [290, 382] width 35 height 12
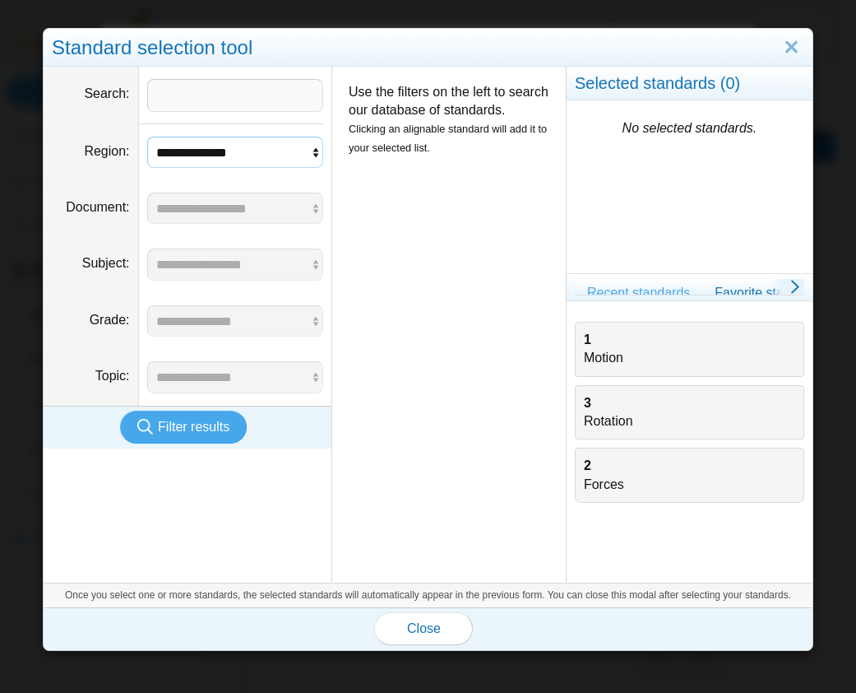
click at [313, 156] on select "**********" at bounding box center [235, 152] width 177 height 31
select select "*"
click at [147, 137] on select "**********" at bounding box center [235, 152] width 177 height 31
click at [179, 420] on span "Filter results" at bounding box center [194, 426] width 72 height 14
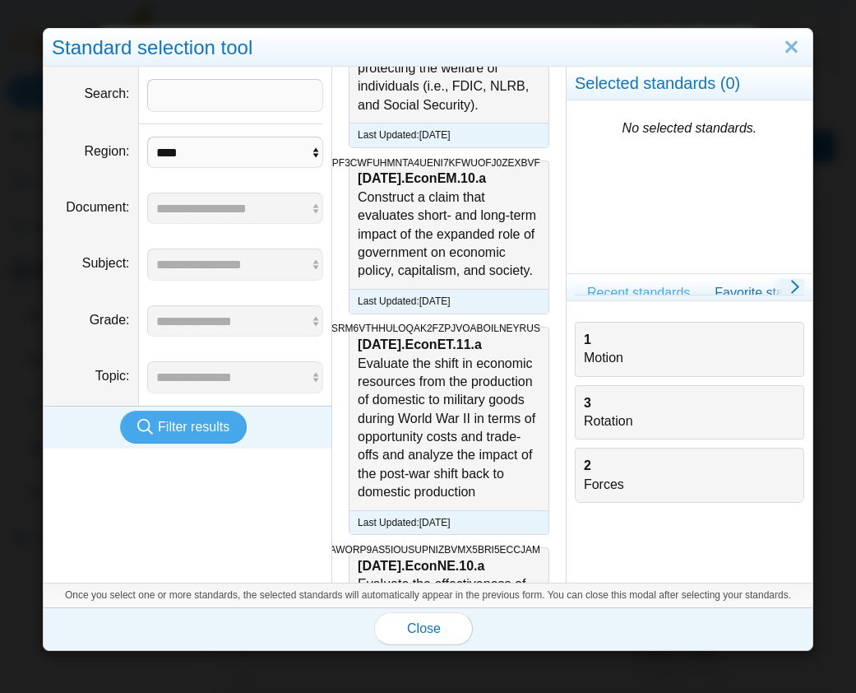
scroll to position [1628, 0]
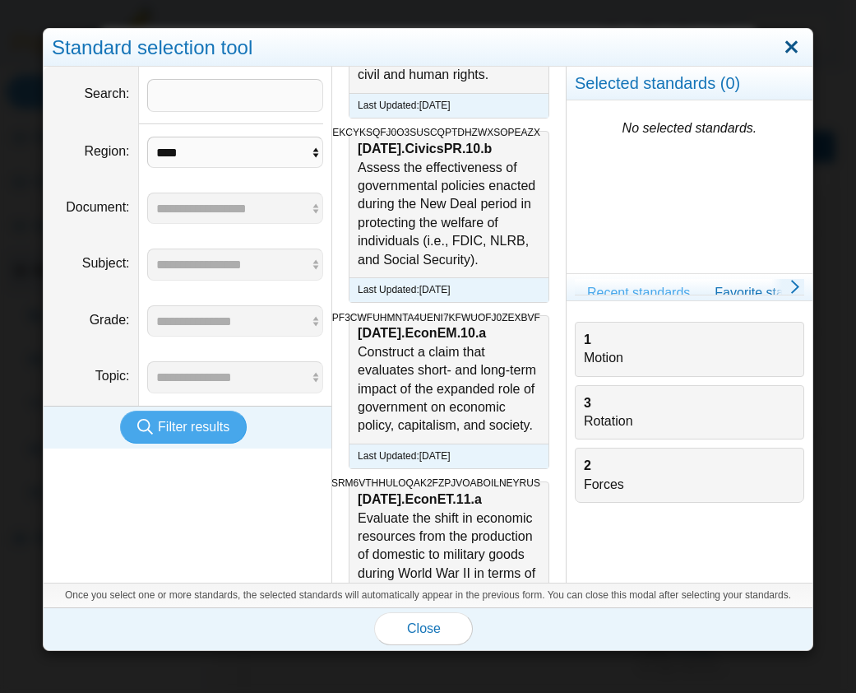
click at [781, 44] on link "Close" at bounding box center [791, 48] width 25 height 28
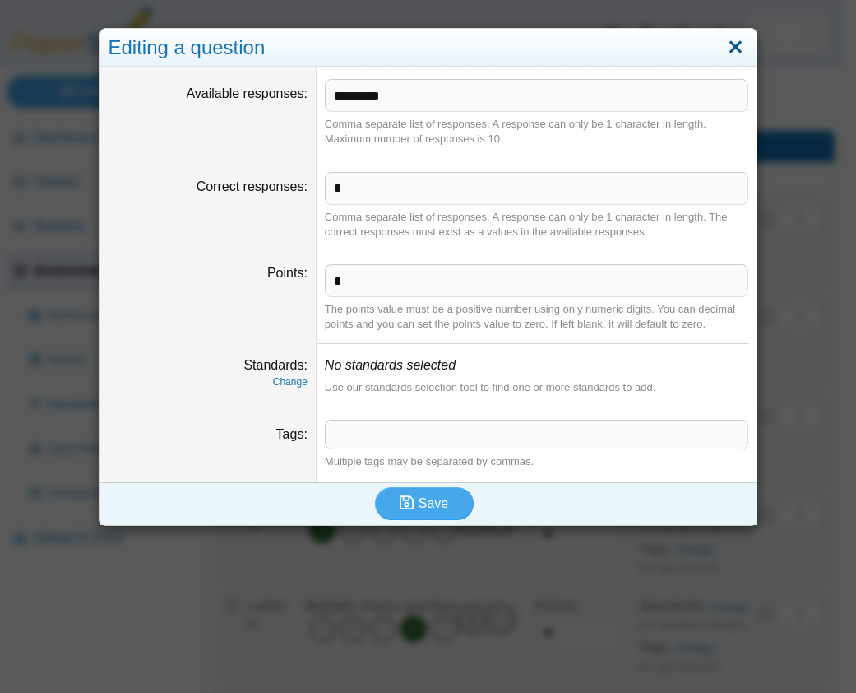
click at [733, 45] on link "Close" at bounding box center [735, 48] width 25 height 28
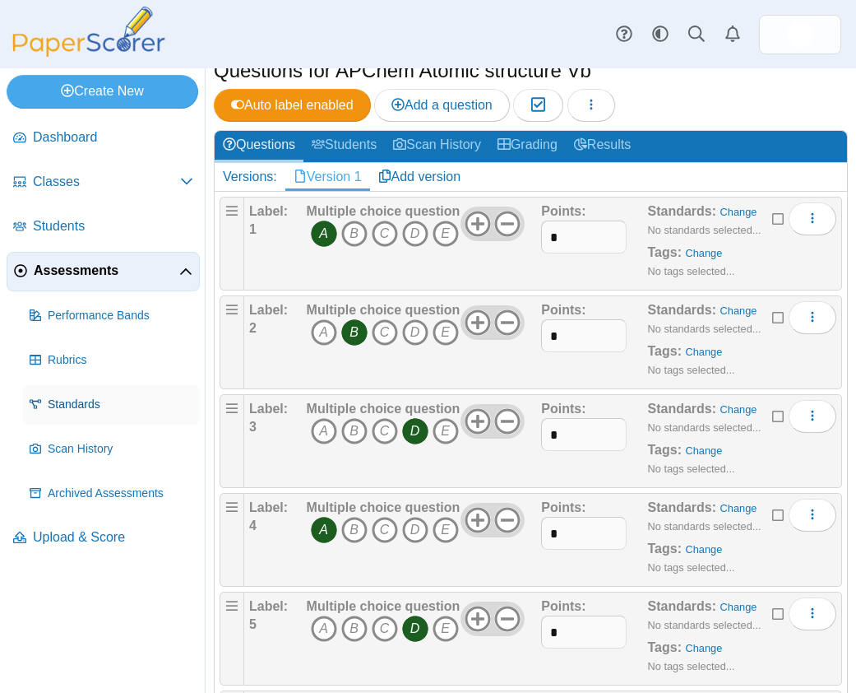
click at [63, 404] on span "Standards" at bounding box center [121, 404] width 146 height 16
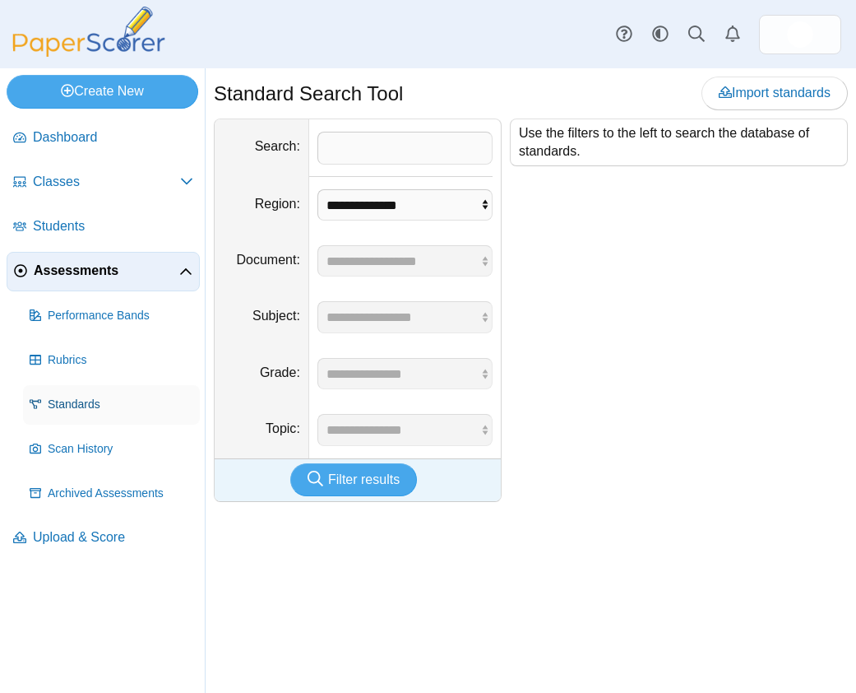
click at [49, 399] on span "Standards" at bounding box center [121, 404] width 146 height 16
click at [484, 203] on select "**********" at bounding box center [404, 204] width 175 height 31
select select "*"
click at [317, 189] on select "**********" at bounding box center [404, 204] width 175 height 31
click at [359, 484] on span "Filter results" at bounding box center [364, 479] width 72 height 14
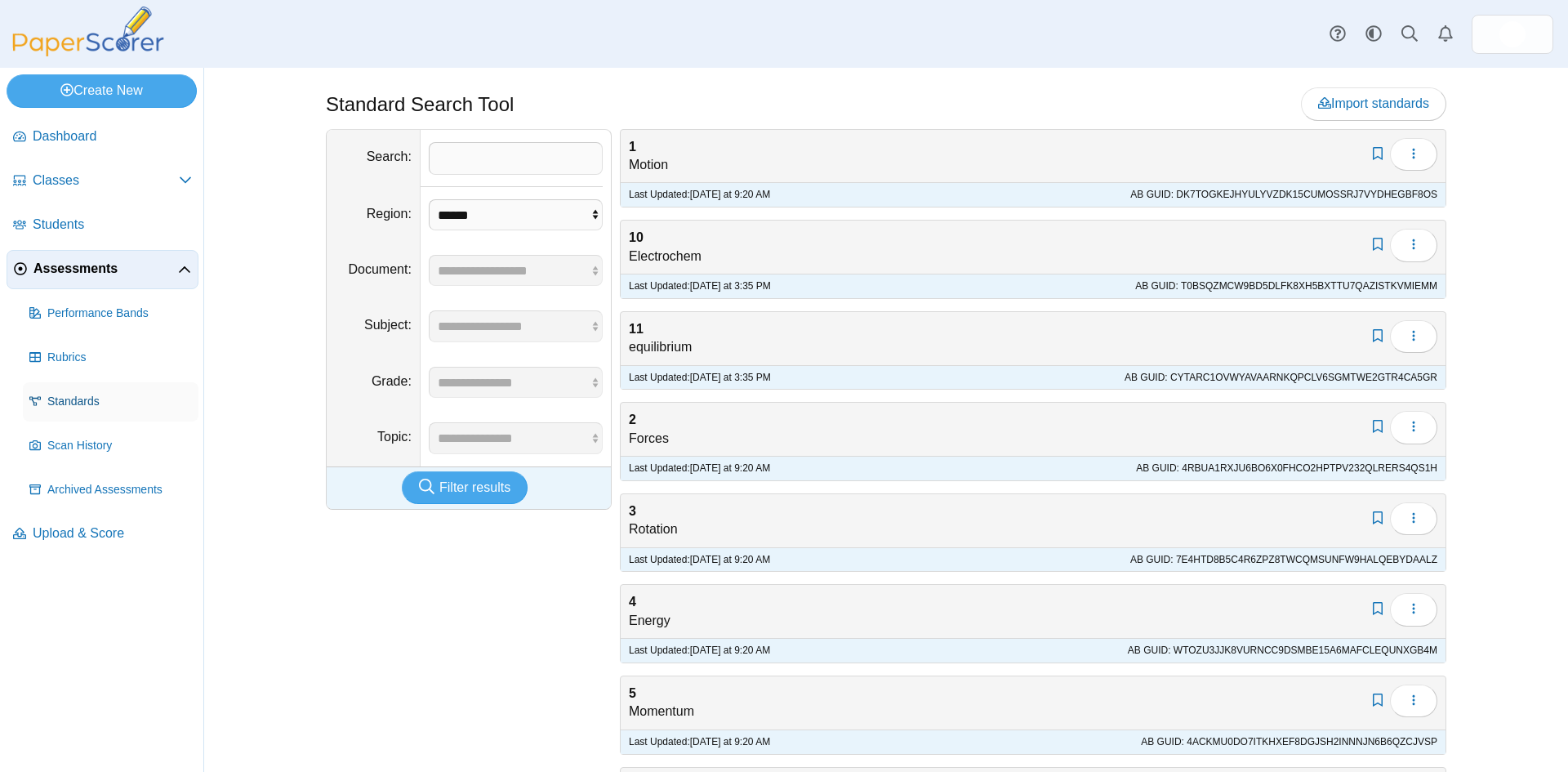
click at [74, 399] on span "Standards" at bounding box center [120, 401] width 145 height 16
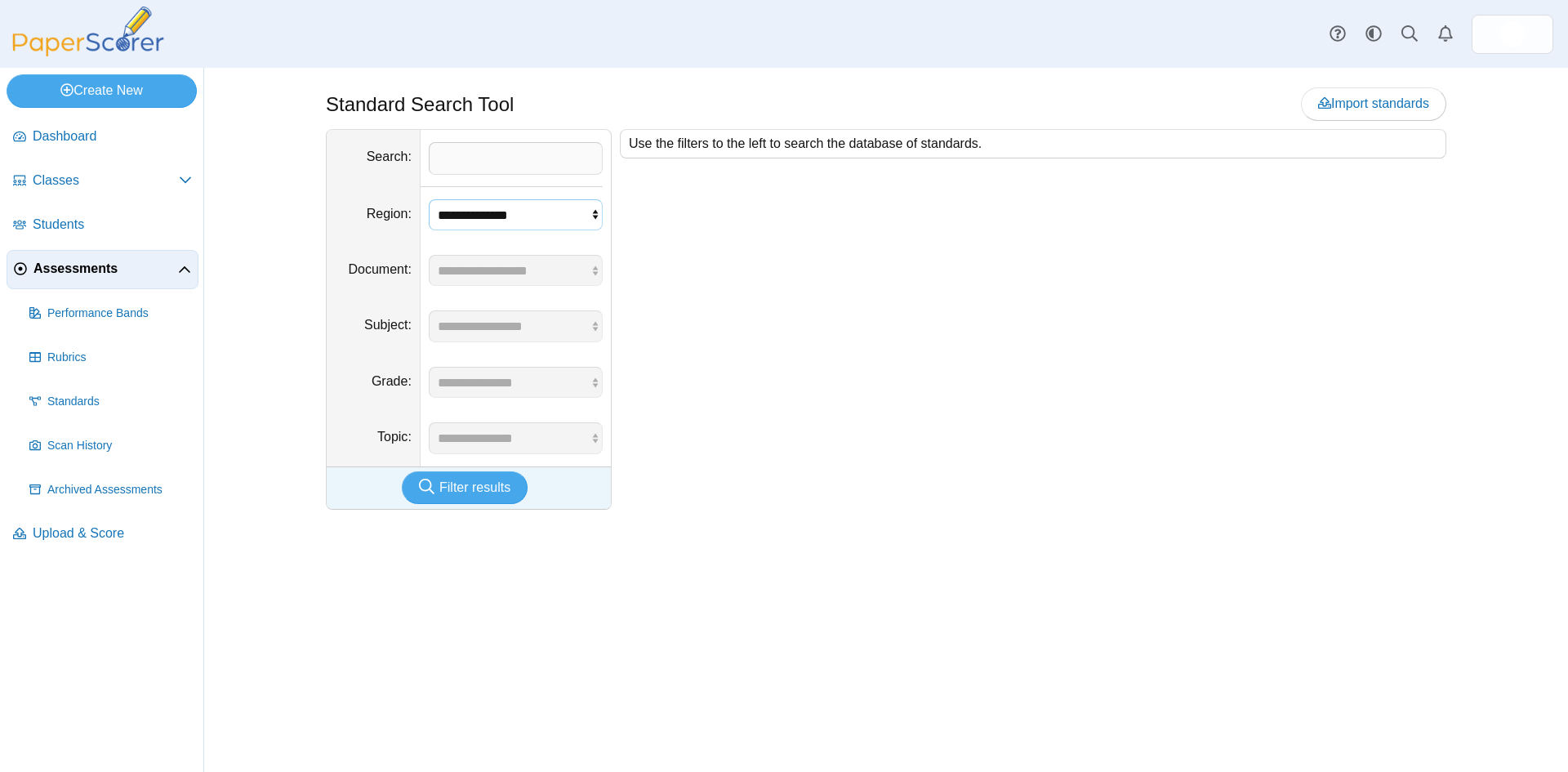
click at [590, 214] on select "**********" at bounding box center [515, 215] width 174 height 31
select select "*"
click at [429, 200] on select "**********" at bounding box center [515, 215] width 174 height 31
click at [1359, 103] on span "Import standards" at bounding box center [1374, 103] width 111 height 14
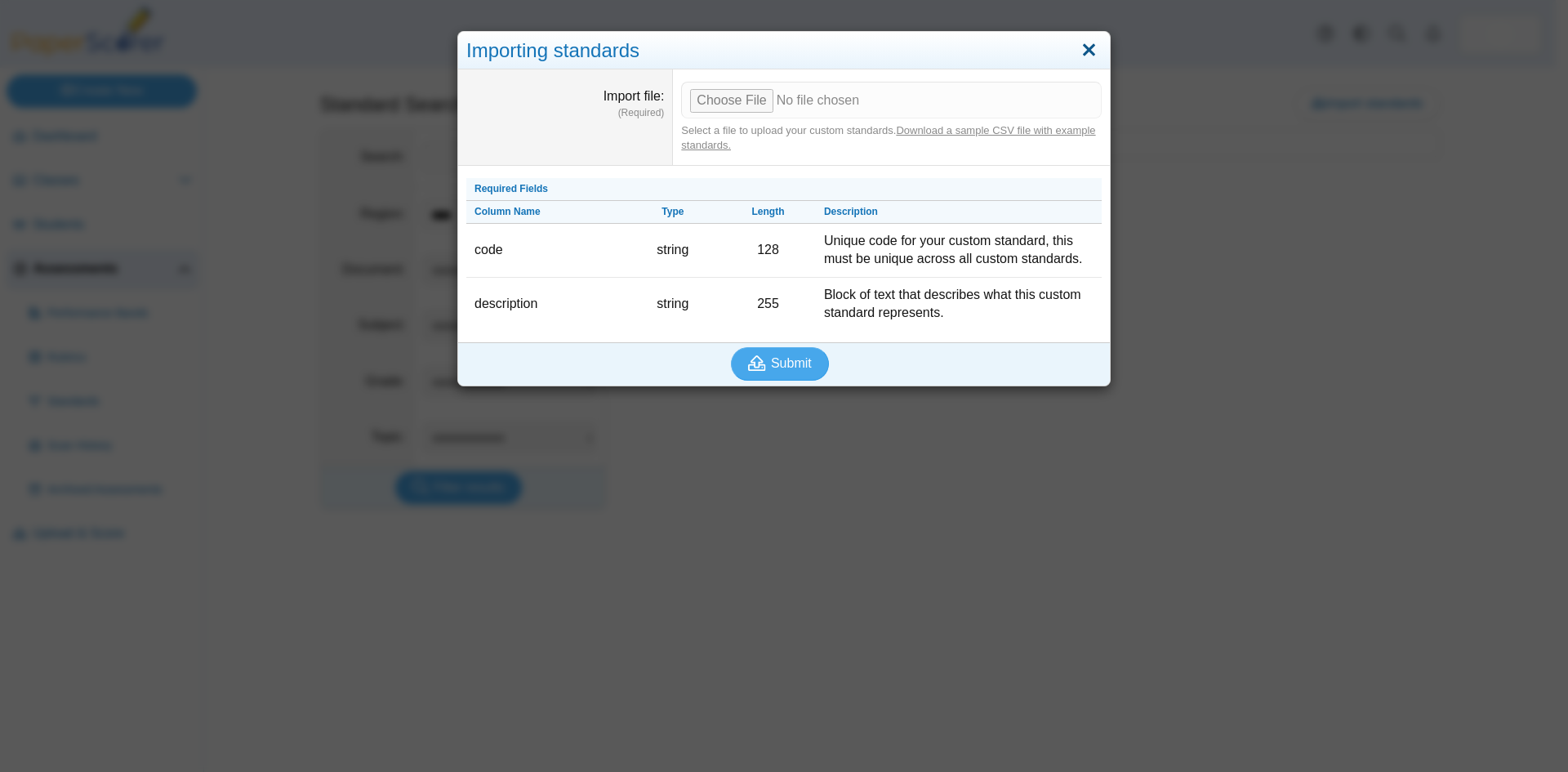
click at [1080, 53] on link "Close" at bounding box center [1088, 51] width 25 height 28
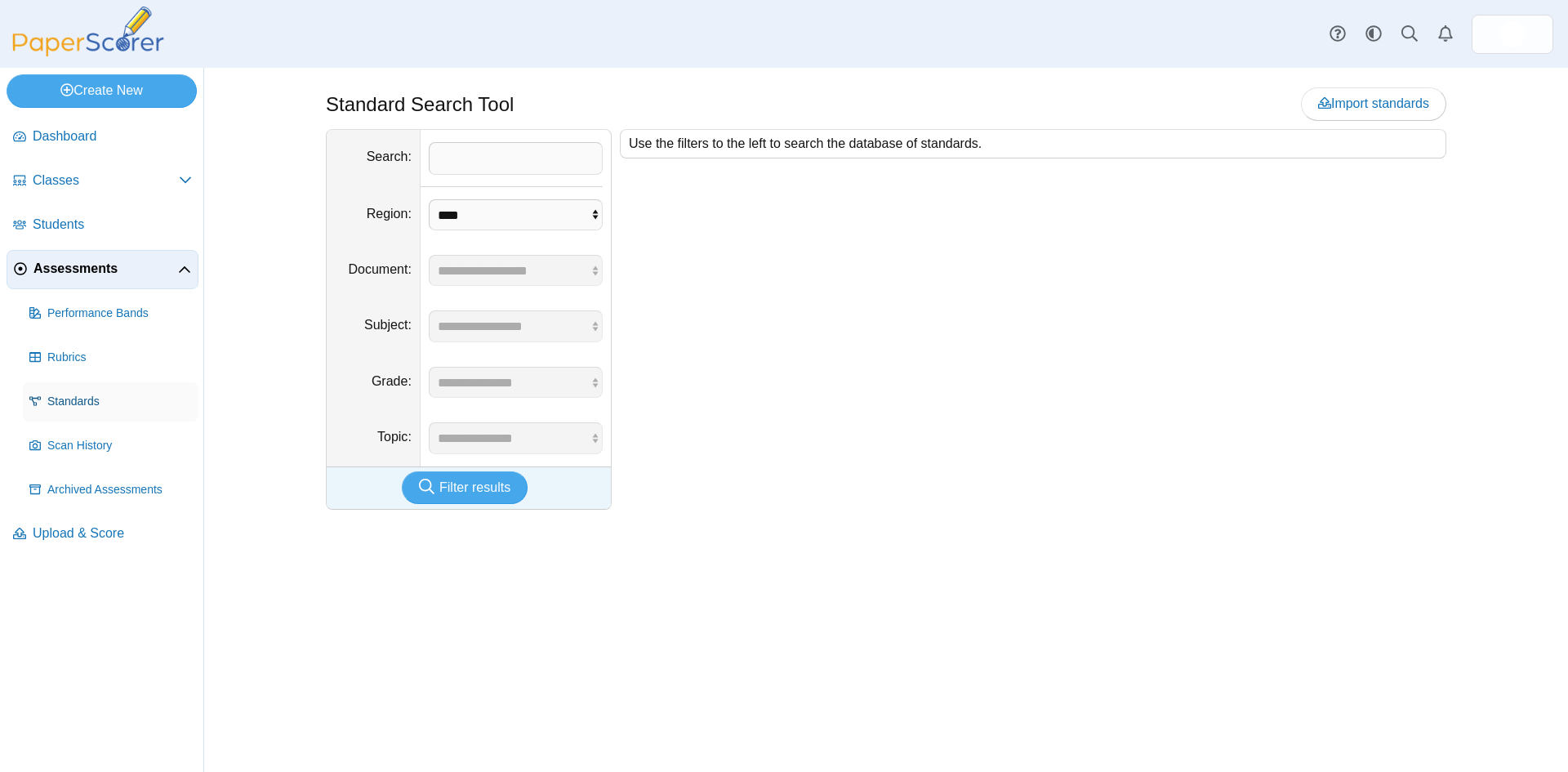
click at [64, 405] on span "Standards" at bounding box center [120, 401] width 145 height 16
click at [65, 403] on span "Standards" at bounding box center [120, 401] width 145 height 16
click at [1359, 108] on span "Import standards" at bounding box center [1374, 103] width 111 height 14
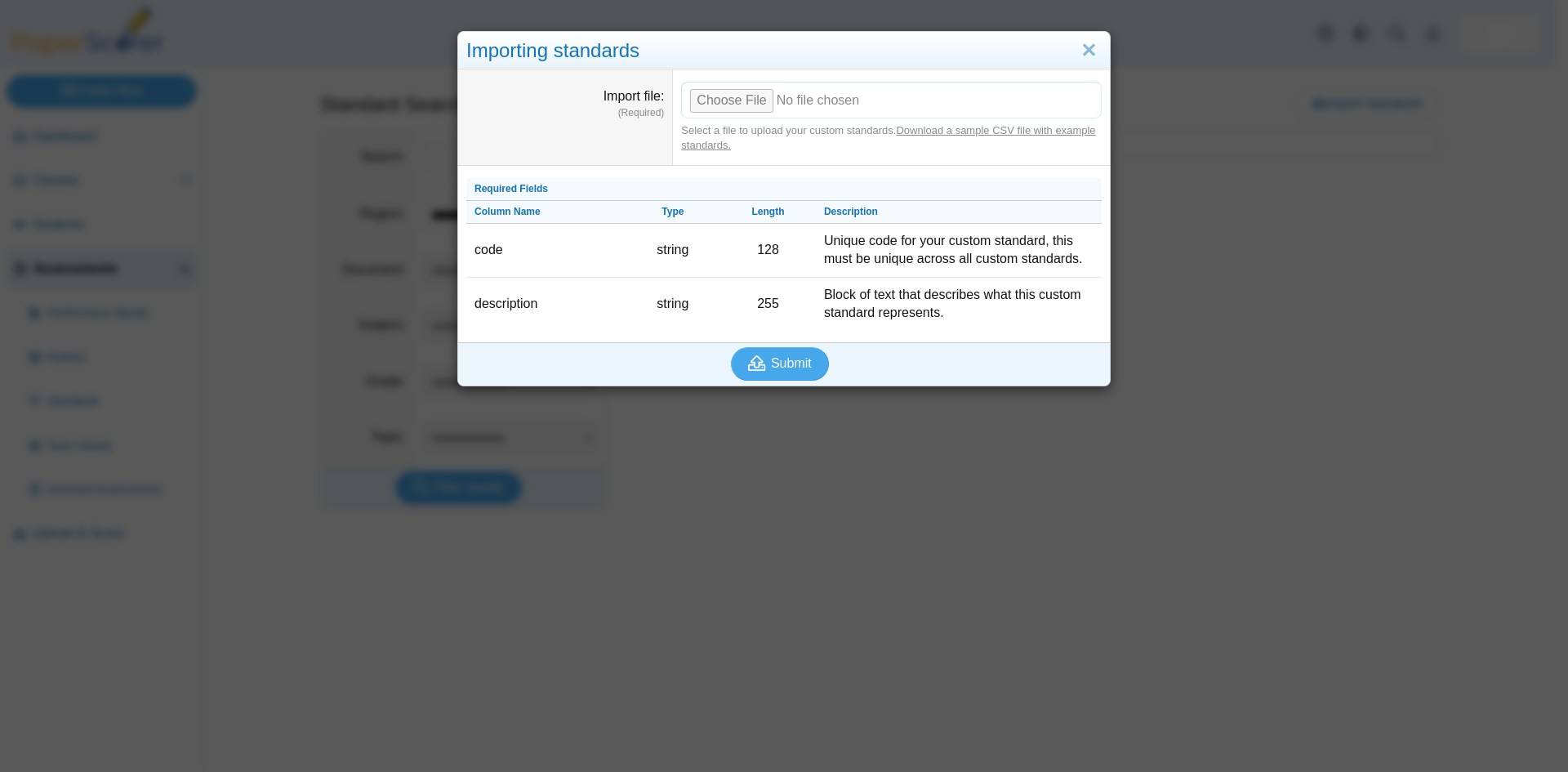
click at [727, 96] on input "Import file" at bounding box center [892, 99] width 421 height 36
type input "**********"
click at [771, 365] on span "Submit" at bounding box center [790, 364] width 41 height 14
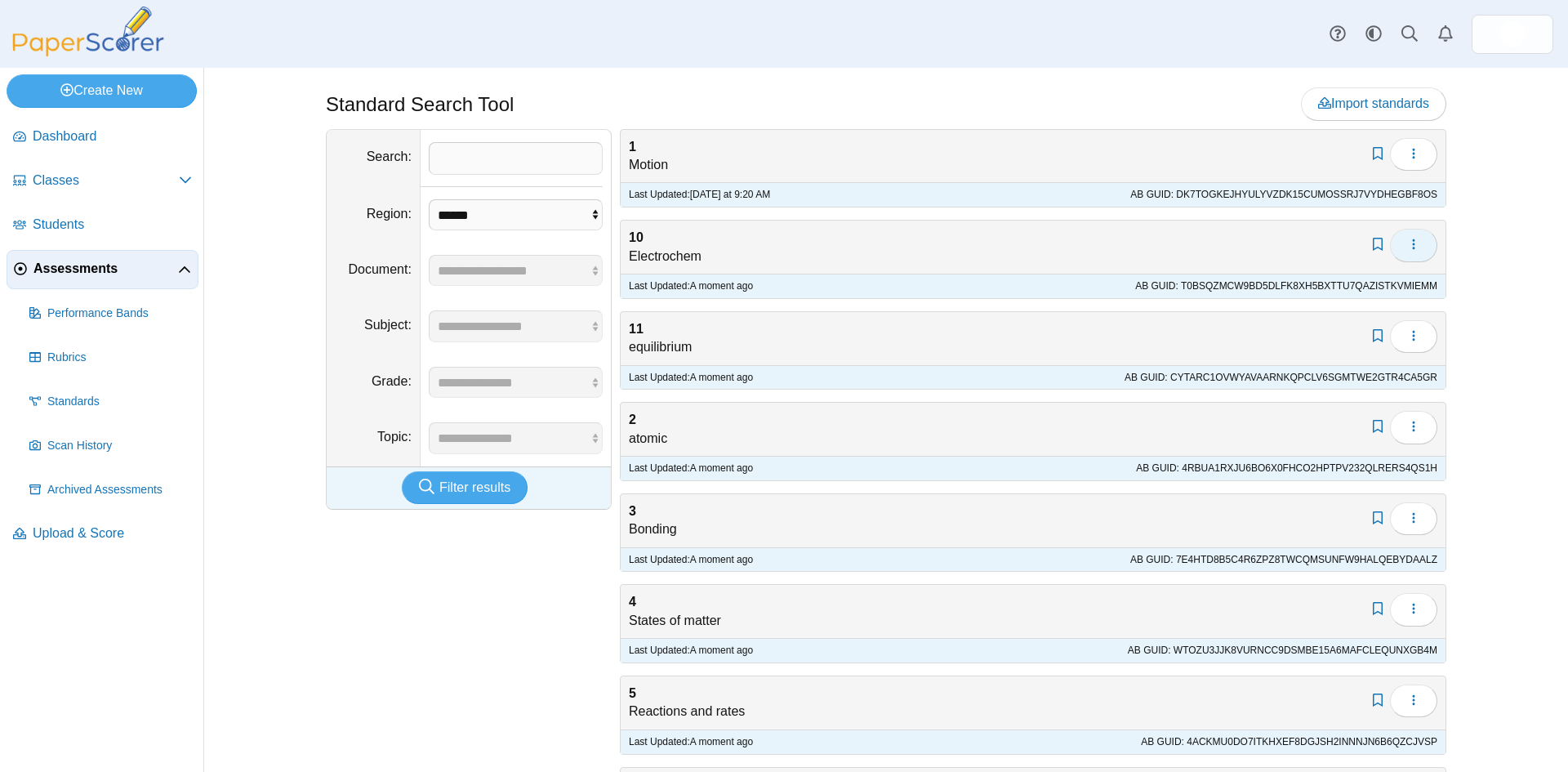
click at [1409, 251] on span "button" at bounding box center [1413, 244] width 13 height 14
click at [1319, 311] on link "Delete" at bounding box center [1333, 306] width 196 height 25
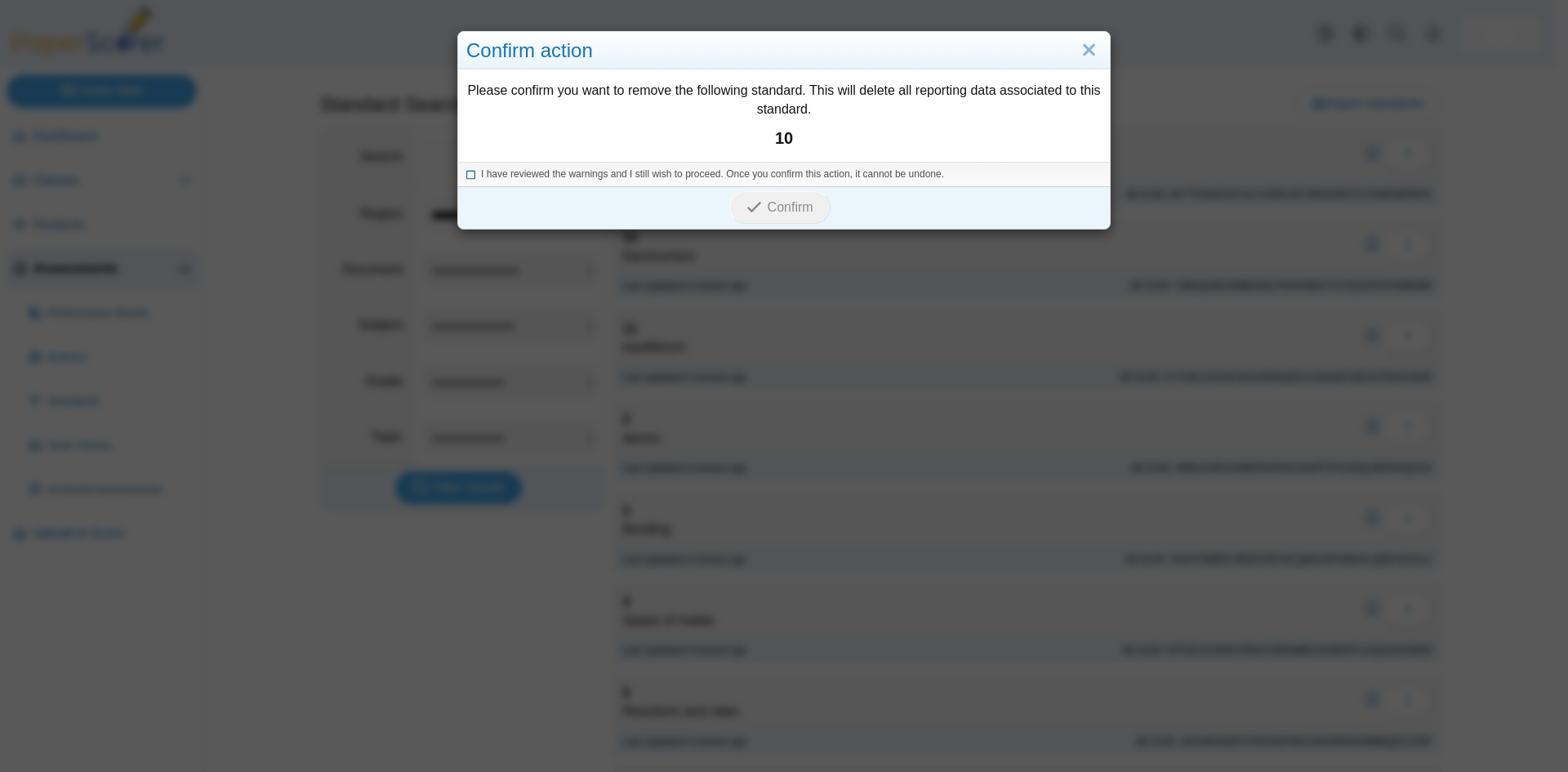
click at [467, 170] on icon at bounding box center [472, 172] width 10 height 9
click at [784, 209] on span "Confirm" at bounding box center [790, 208] width 46 height 14
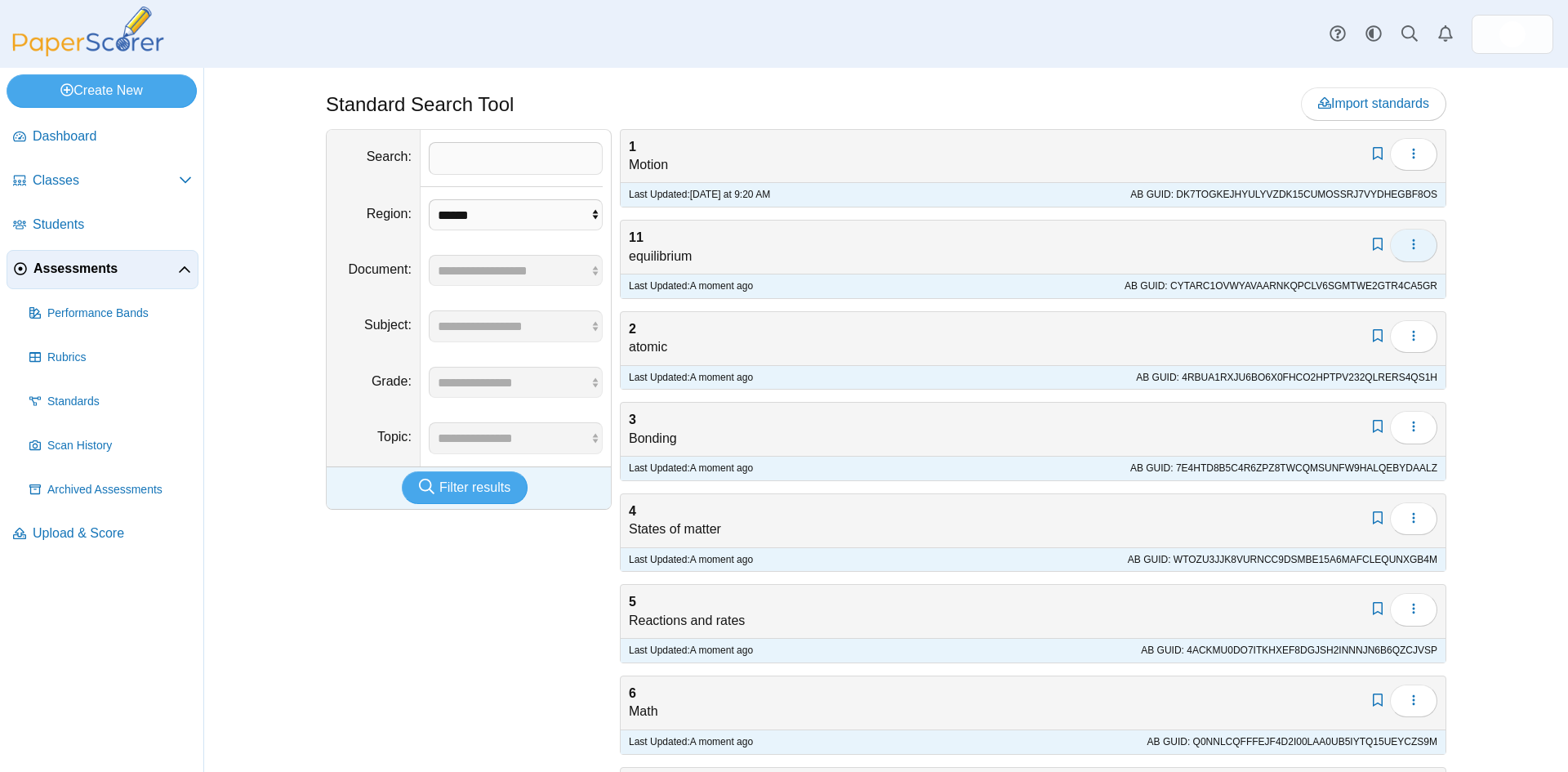
click at [1410, 249] on icon "button" at bounding box center [1413, 243] width 13 height 13
click at [1272, 308] on link "Delete" at bounding box center [1333, 306] width 196 height 25
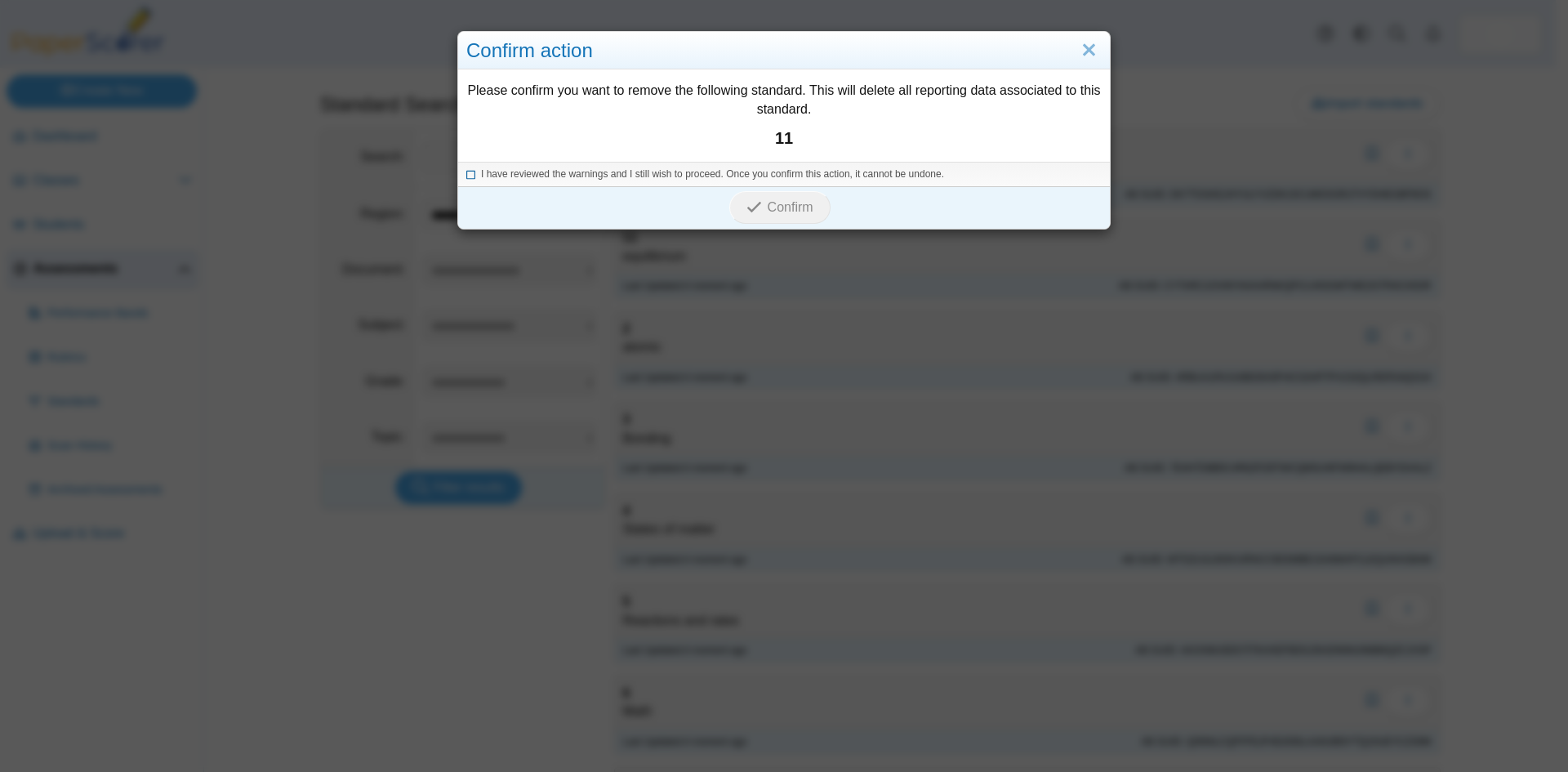
click at [467, 170] on icon at bounding box center [472, 172] width 10 height 9
click at [761, 207] on button "Confirm" at bounding box center [779, 207] width 100 height 33
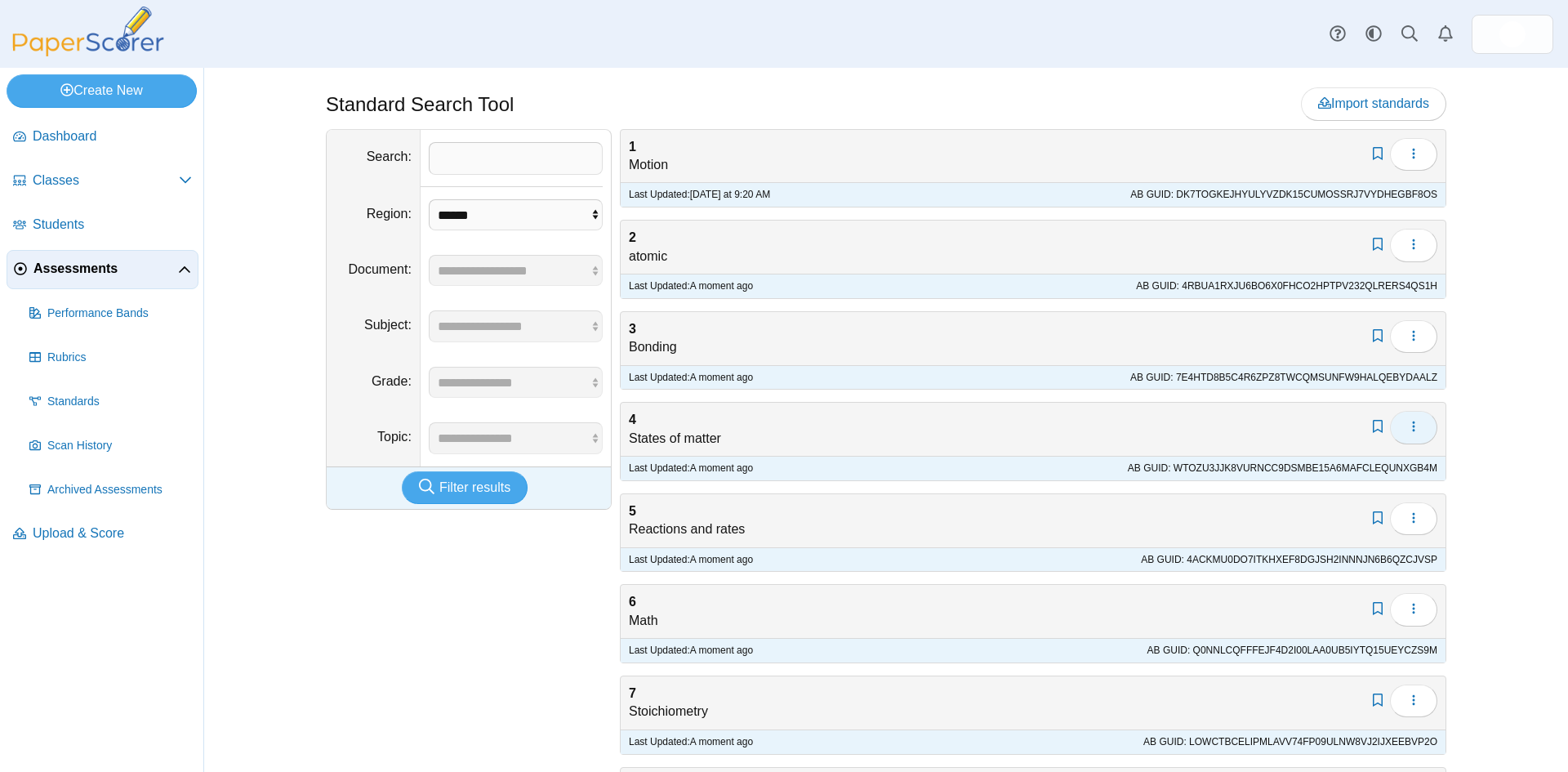
click at [1410, 428] on icon "button" at bounding box center [1413, 426] width 13 height 13
click at [1291, 491] on link "Delete" at bounding box center [1333, 489] width 196 height 25
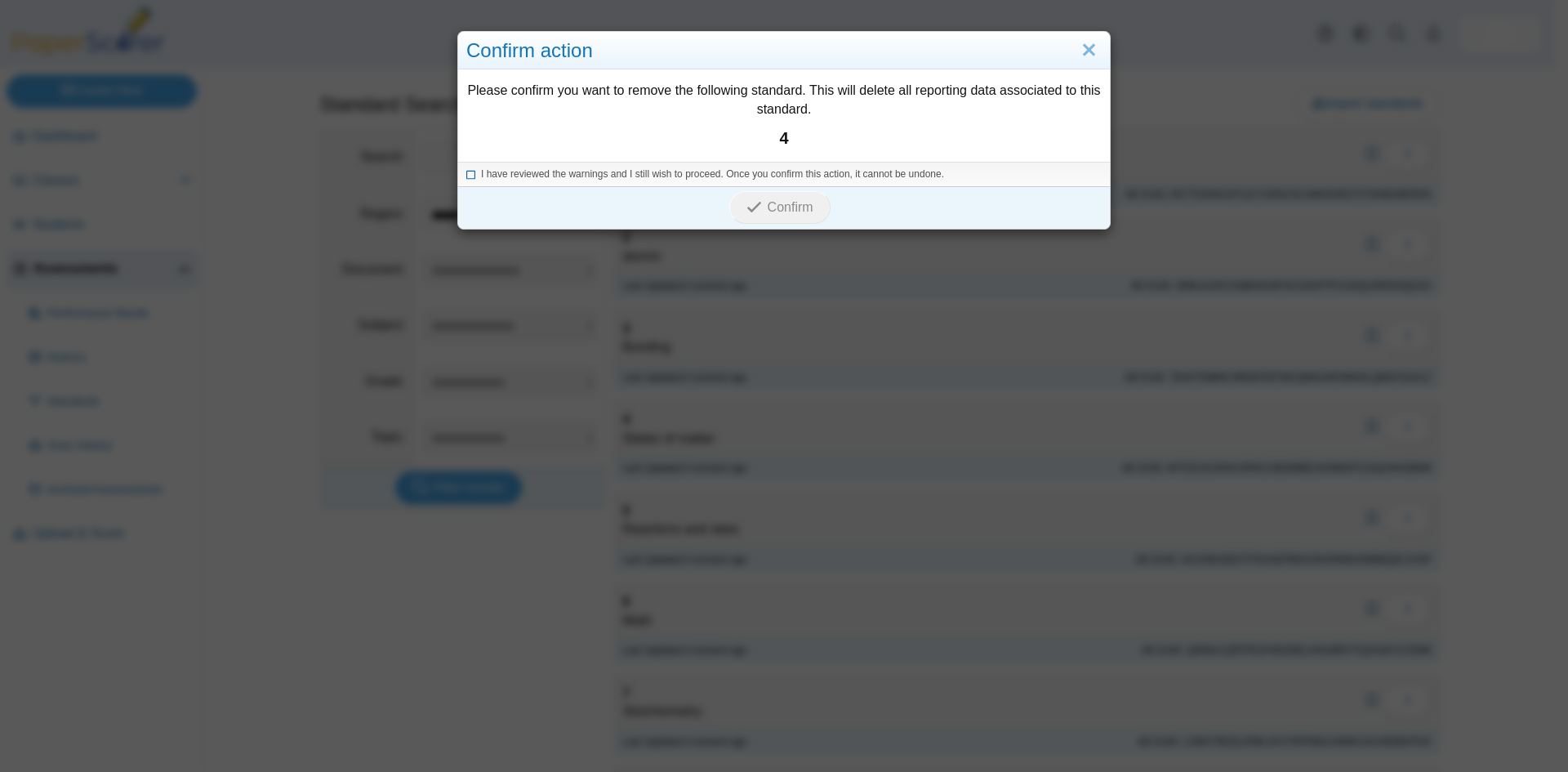
click at [467, 173] on icon at bounding box center [472, 172] width 10 height 9
click at [796, 204] on span "Confirm" at bounding box center [790, 208] width 46 height 14
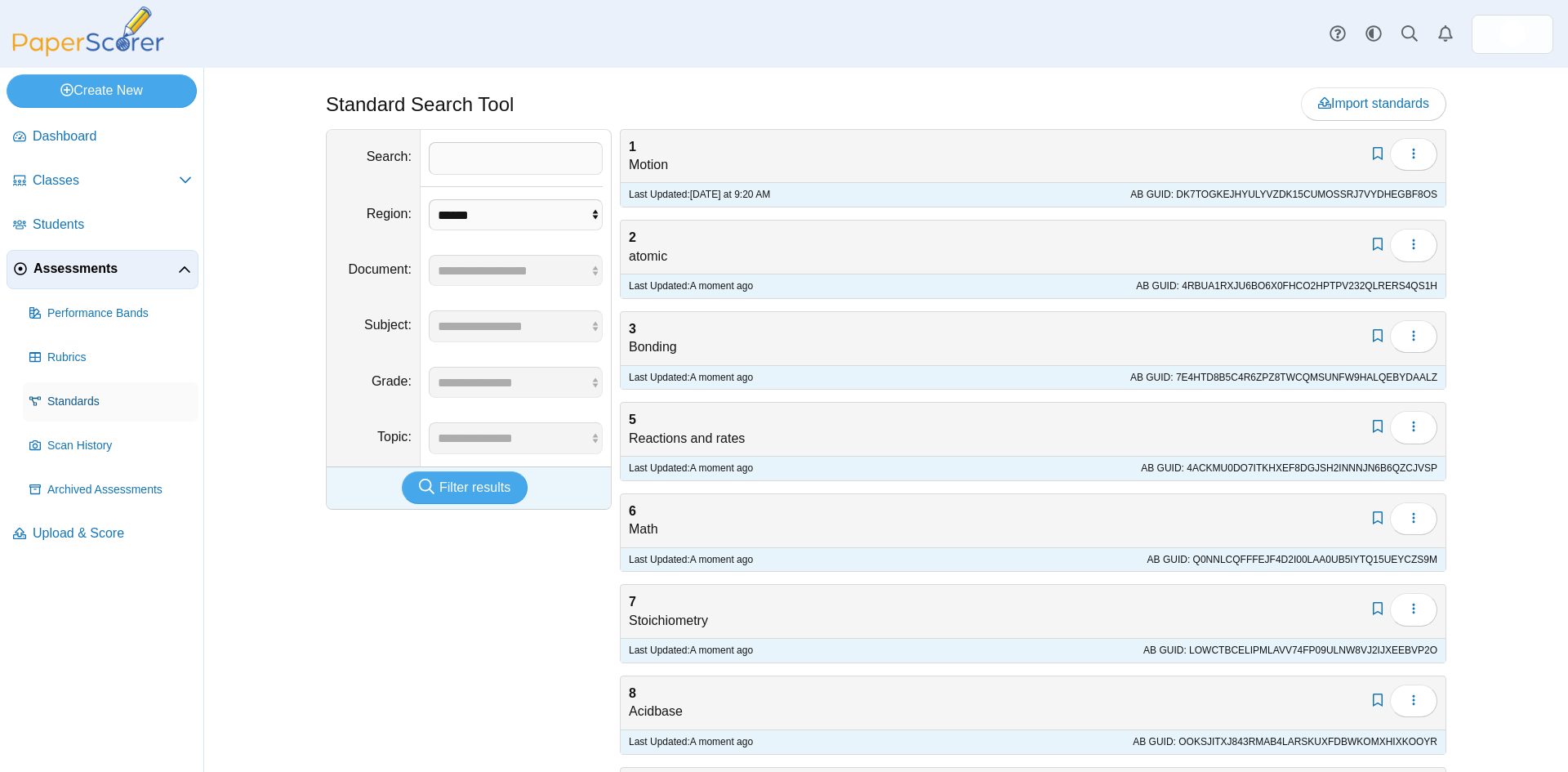
click at [53, 412] on link "Standards" at bounding box center [110, 401] width 176 height 39
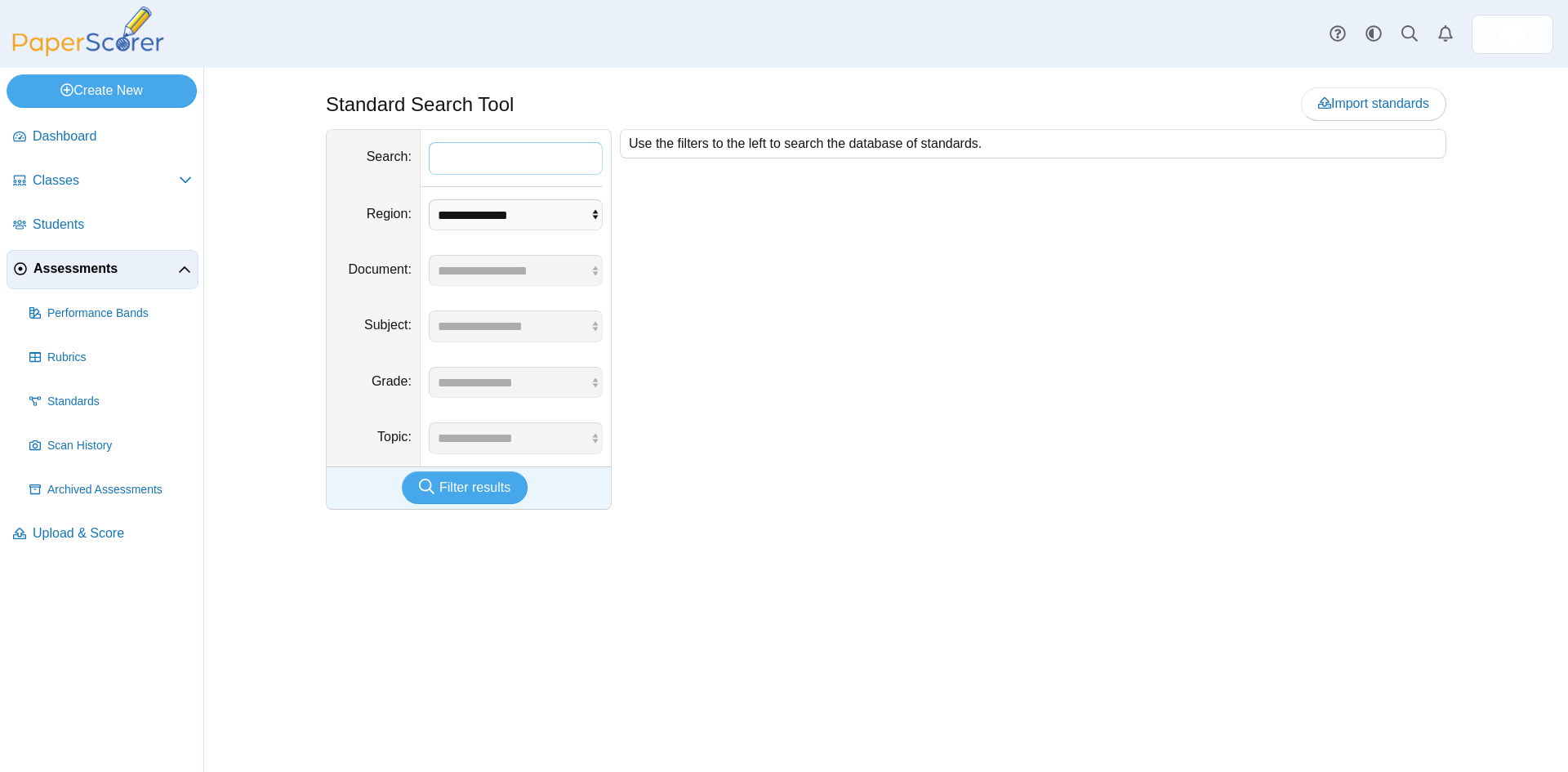
click at [461, 161] on input "Search" at bounding box center [515, 158] width 174 height 33
click at [71, 400] on span "Standards" at bounding box center [120, 401] width 145 height 16
click at [591, 211] on select "**********" at bounding box center [515, 215] width 174 height 31
select select "*"
click at [429, 200] on select "**********" at bounding box center [515, 215] width 174 height 31
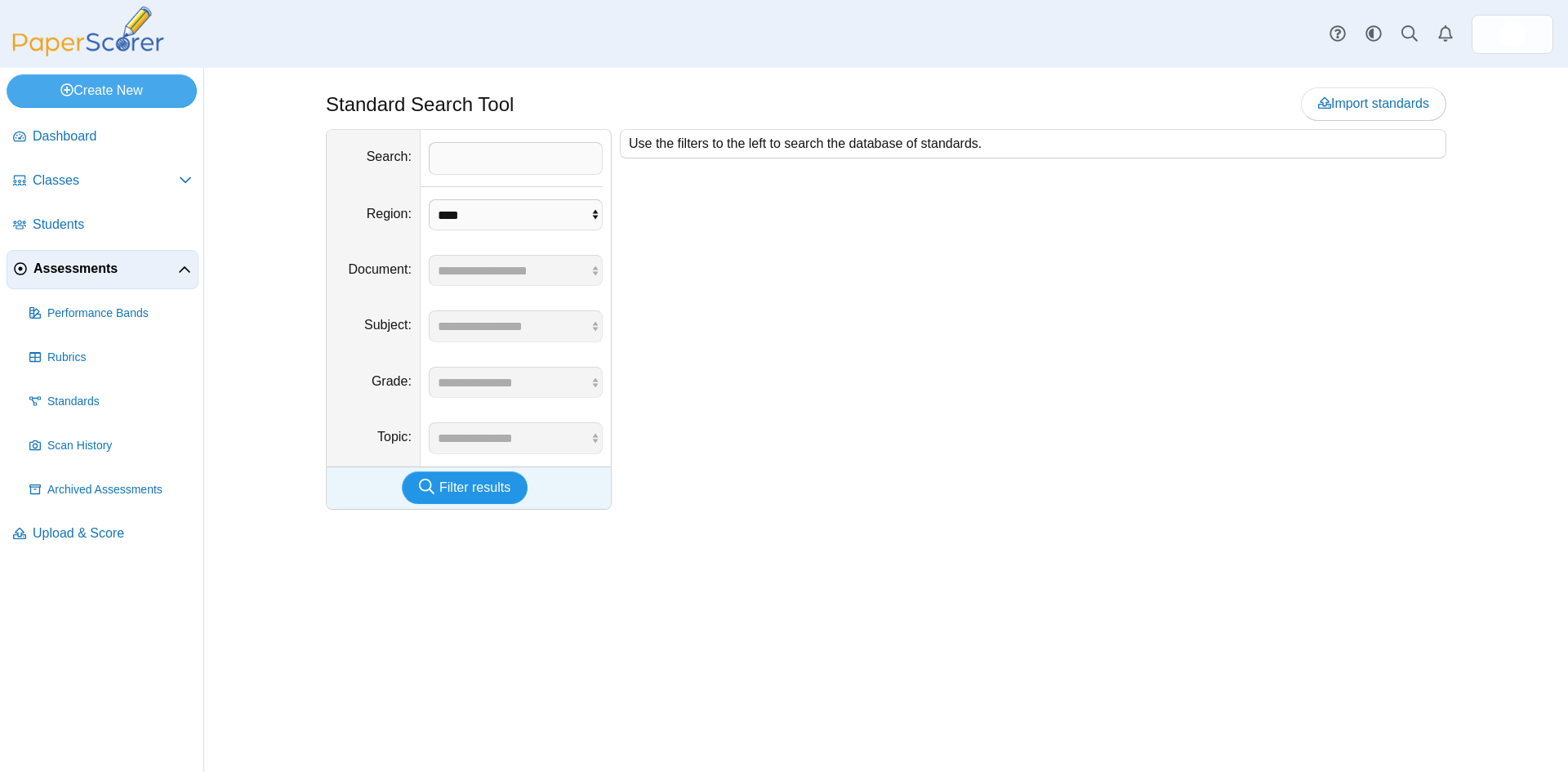
click at [455, 492] on span "Filter results" at bounding box center [476, 488] width 71 height 14
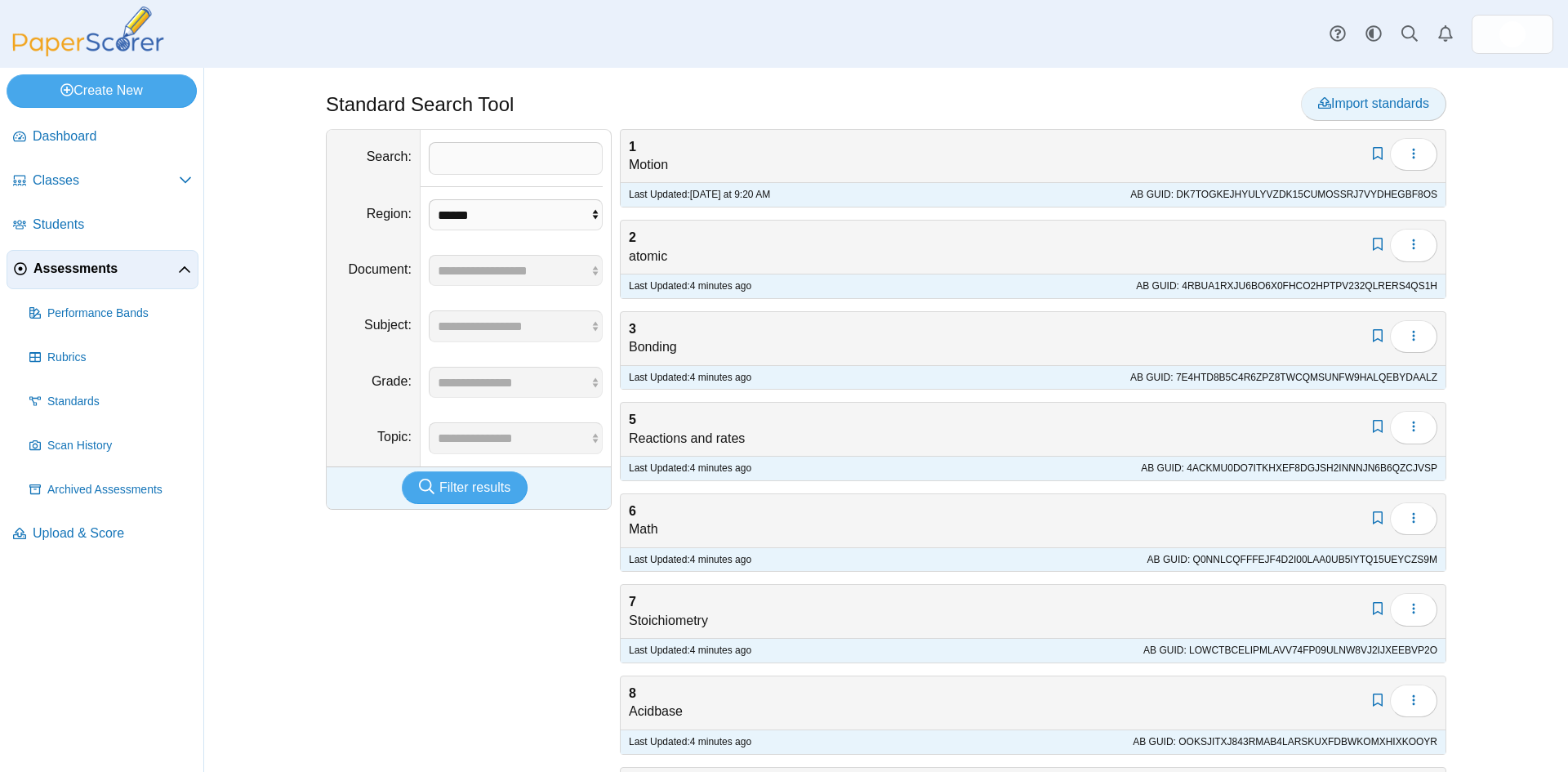
click at [1331, 99] on span "Import standards" at bounding box center [1374, 103] width 111 height 14
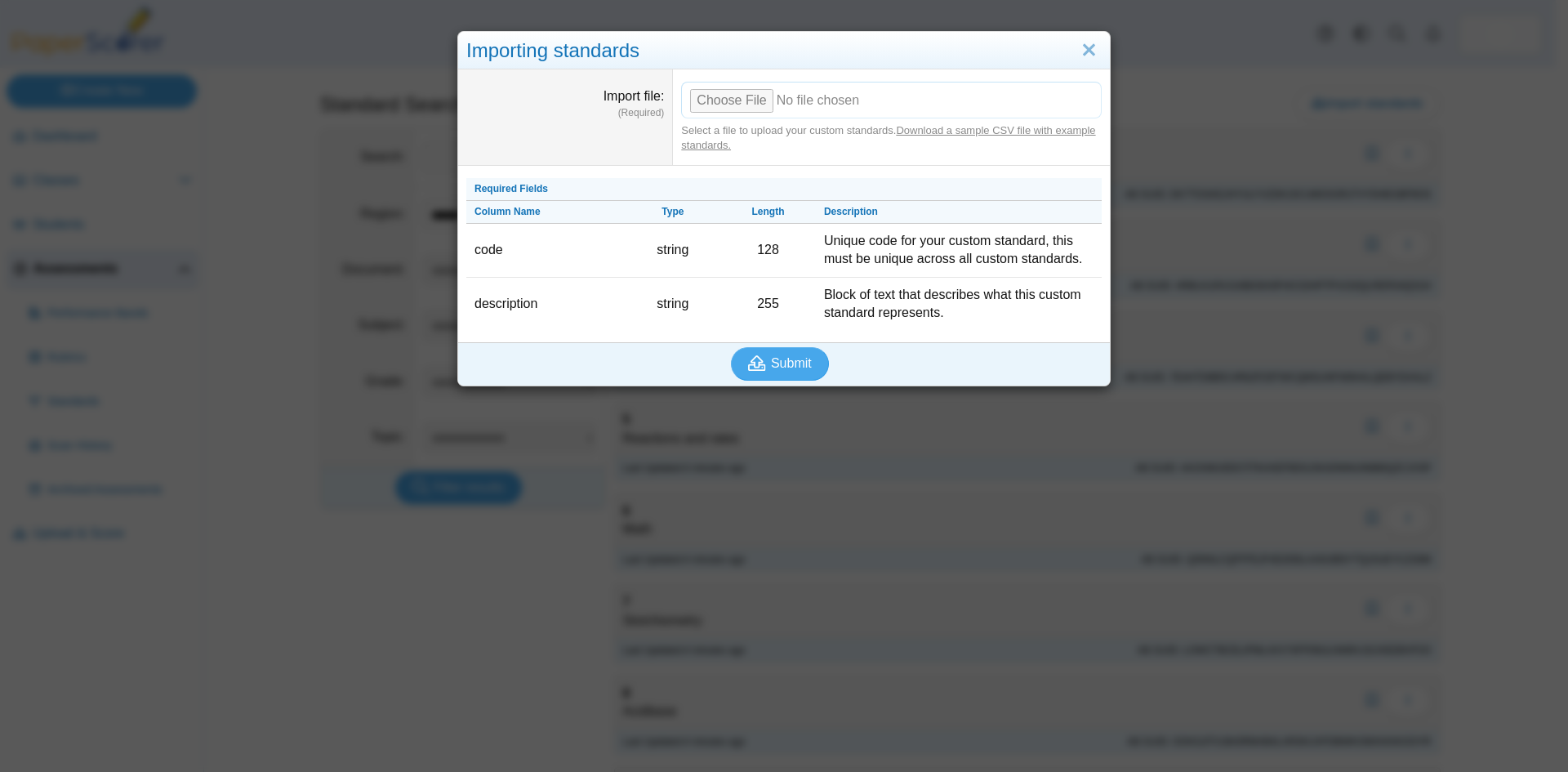
click at [728, 97] on input "Import file" at bounding box center [892, 99] width 421 height 36
type input "**********"
click at [779, 371] on span "Submit" at bounding box center [790, 364] width 41 height 14
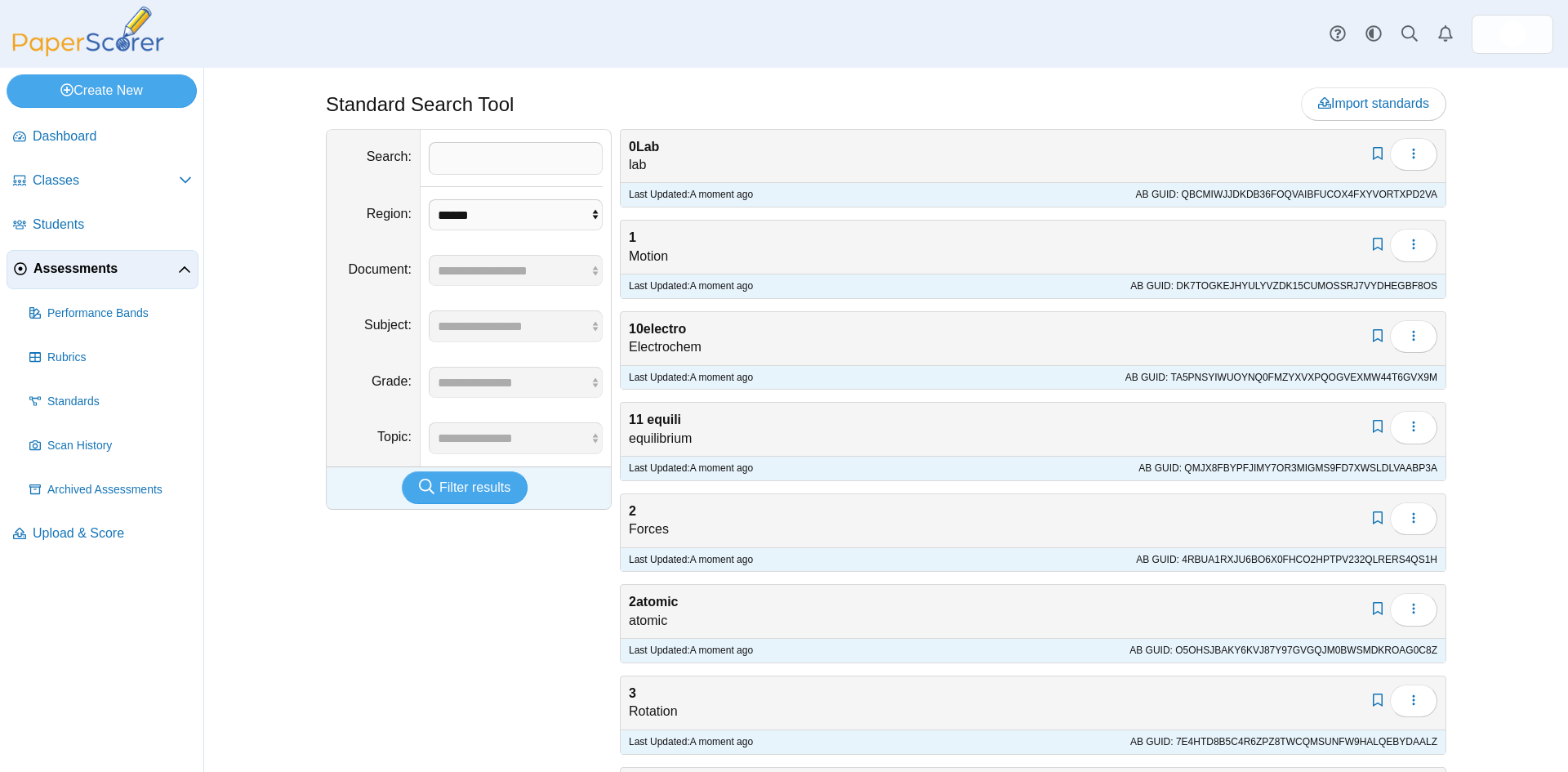
click at [40, 134] on span "Dashboard" at bounding box center [112, 136] width 159 height 18
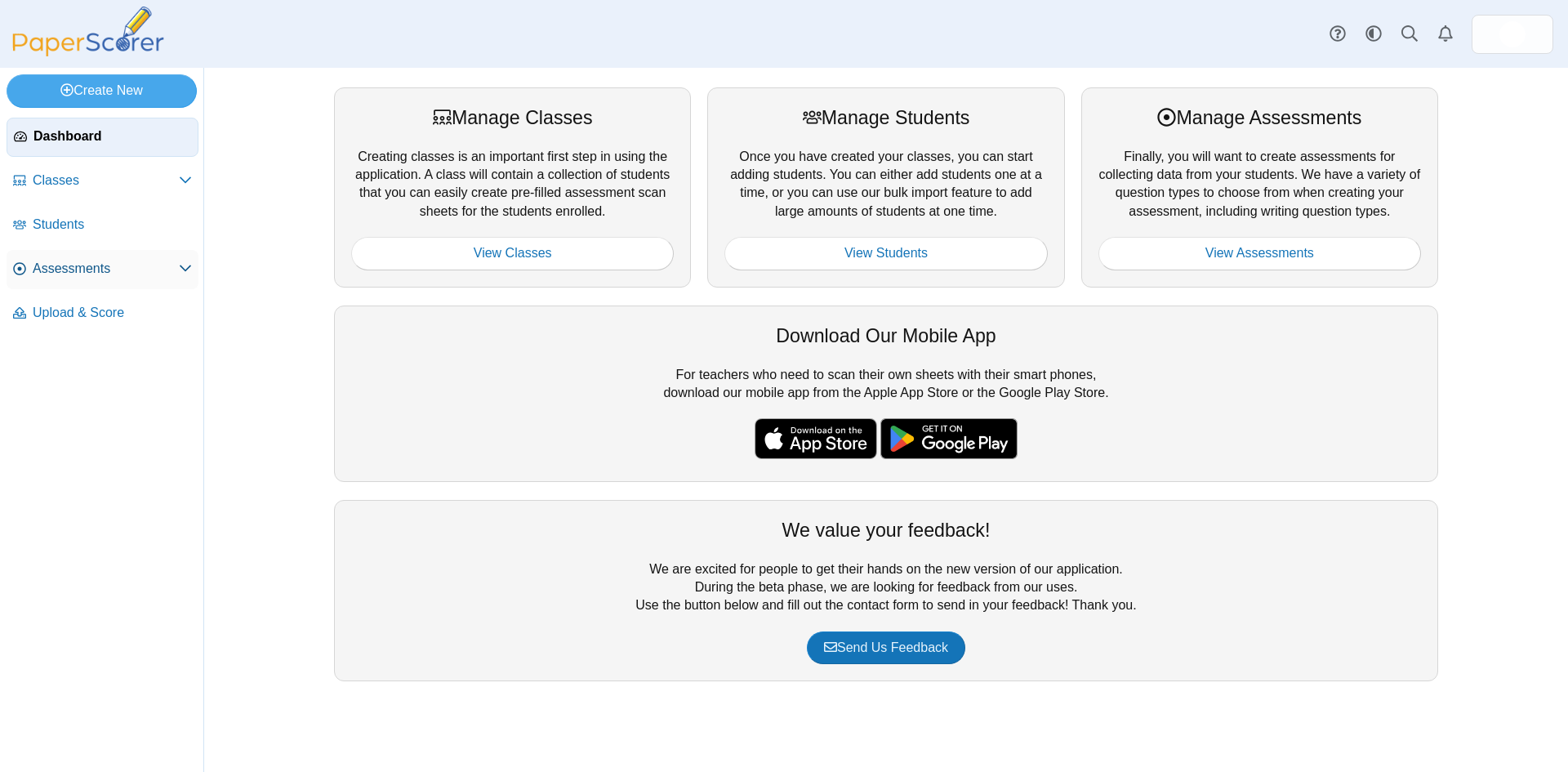
click at [56, 262] on span "Assessments" at bounding box center [105, 269] width 146 height 18
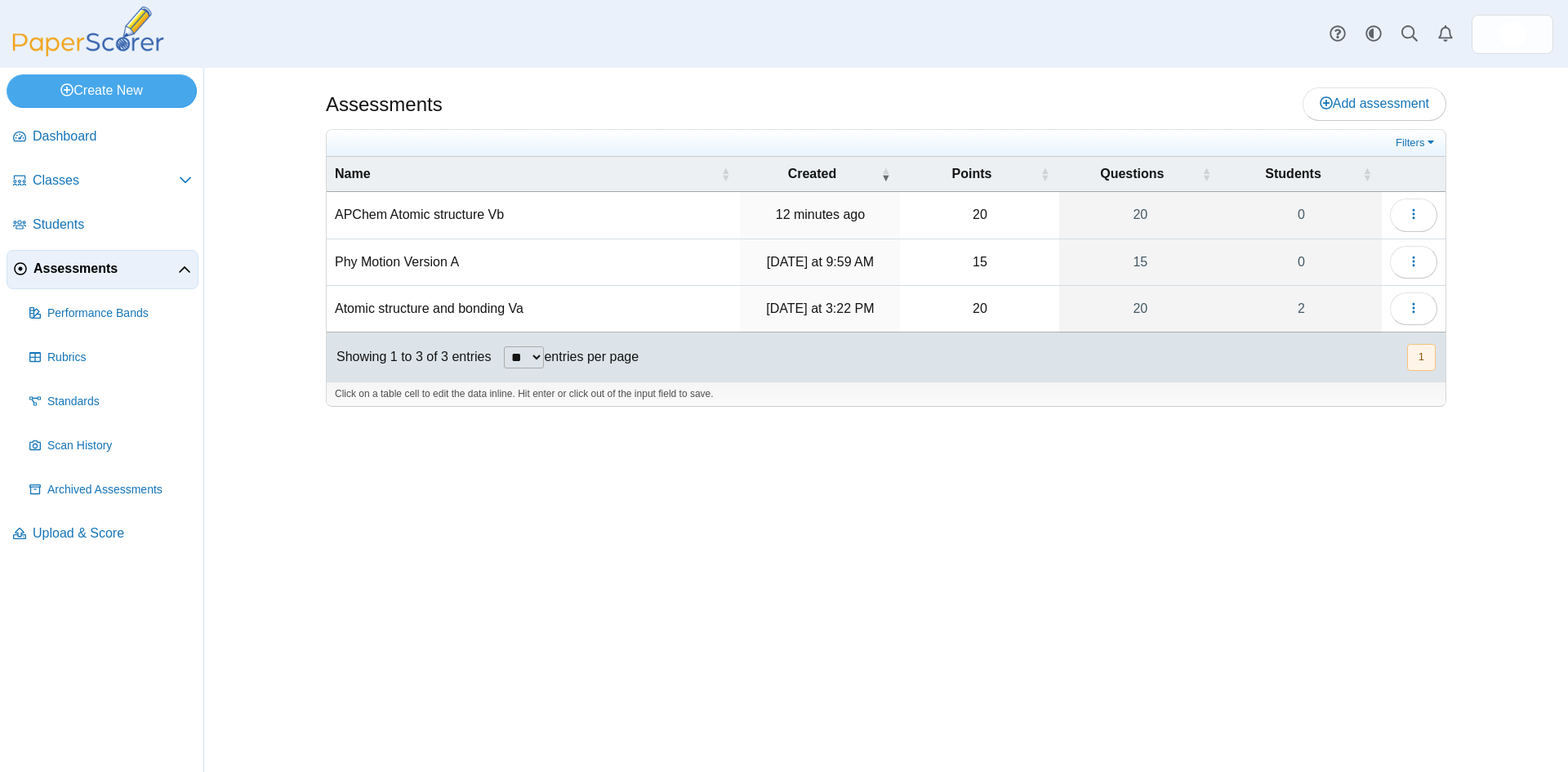
click at [1438, 313] on td "Loading…" at bounding box center [1414, 309] width 64 height 47
click at [1416, 216] on icon "button" at bounding box center [1413, 214] width 13 height 13
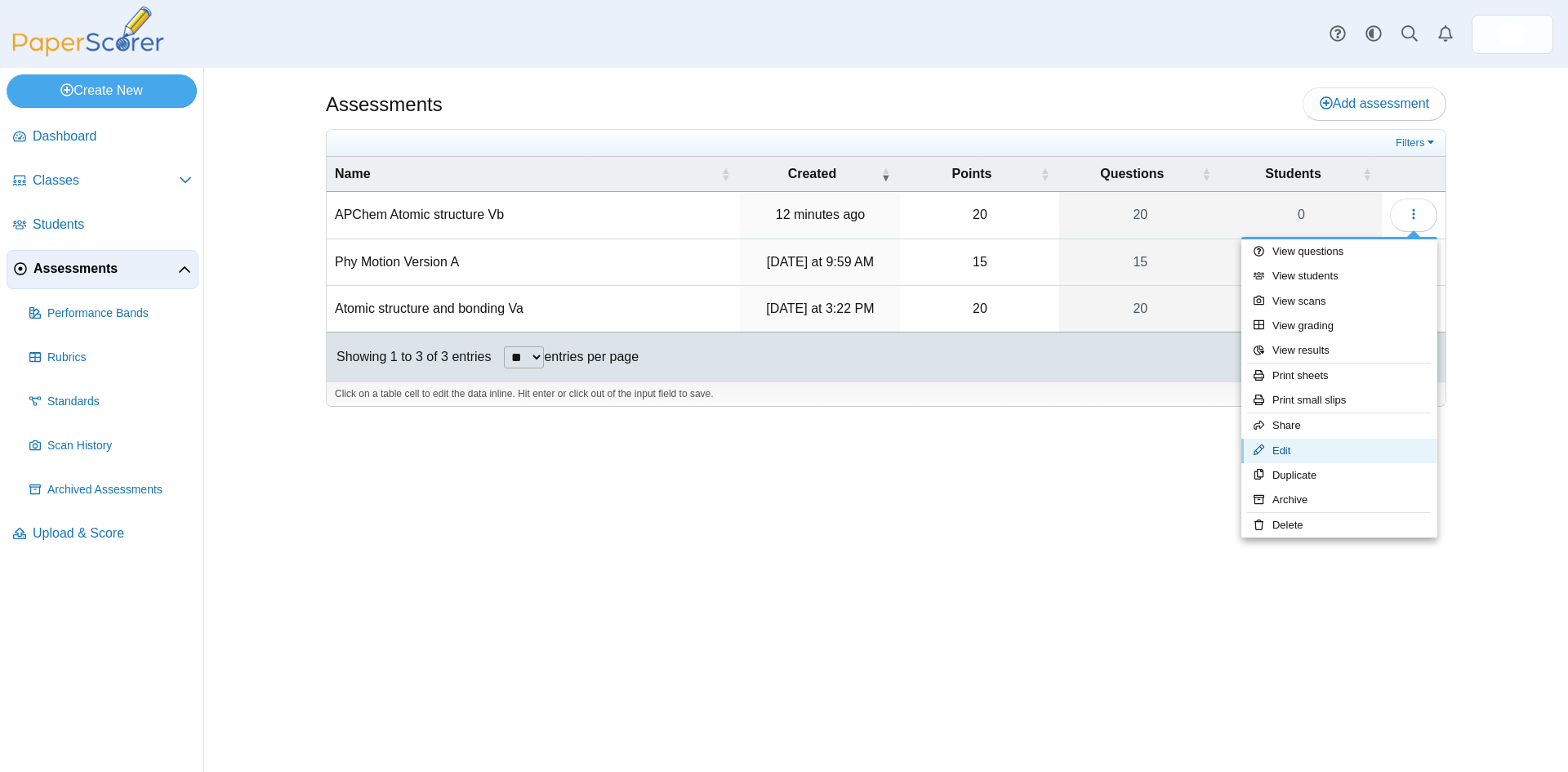
click at [1297, 453] on link "Edit" at bounding box center [1339, 451] width 196 height 25
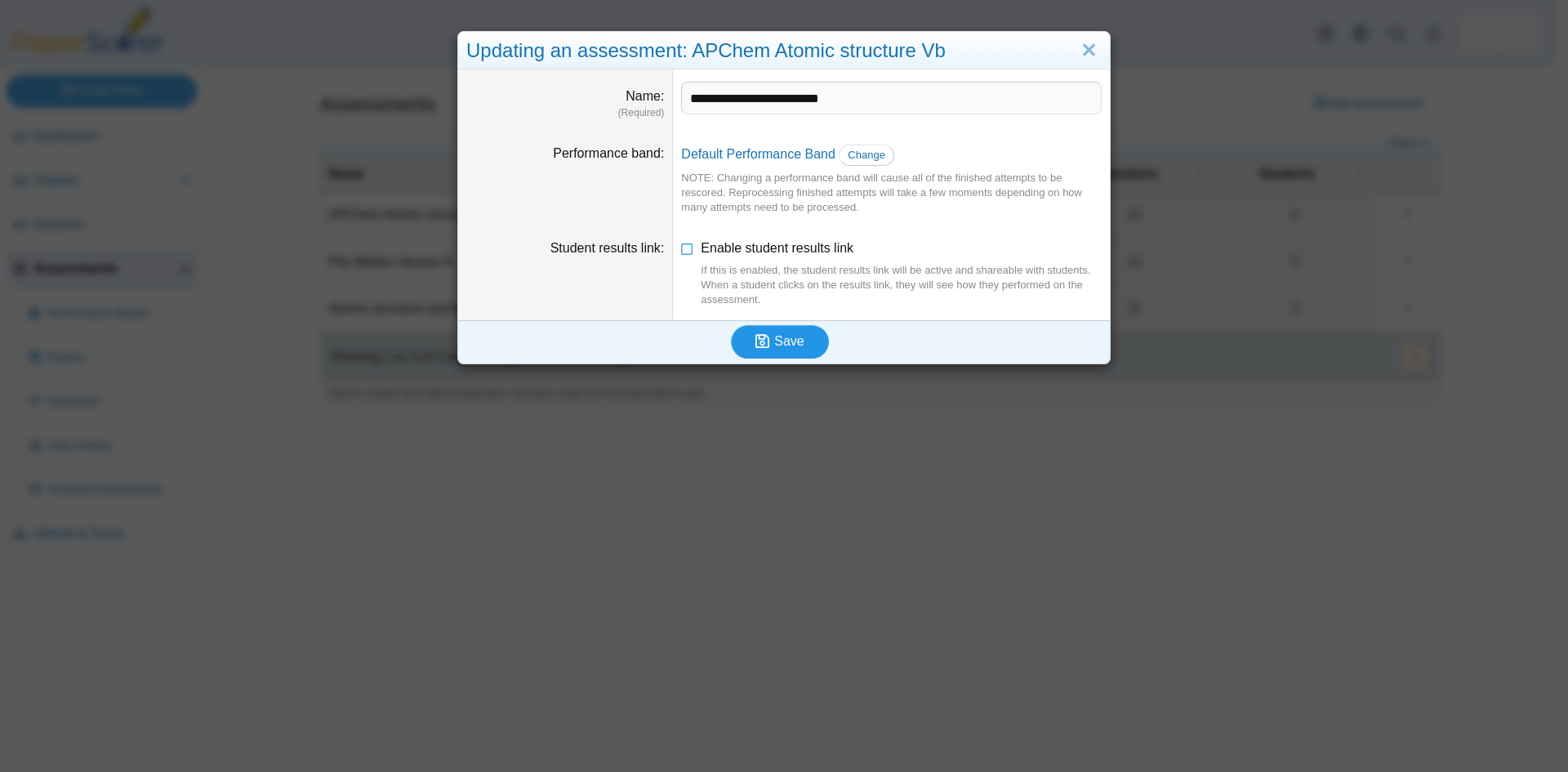
click at [760, 348] on use "submit" at bounding box center [763, 342] width 14 height 14
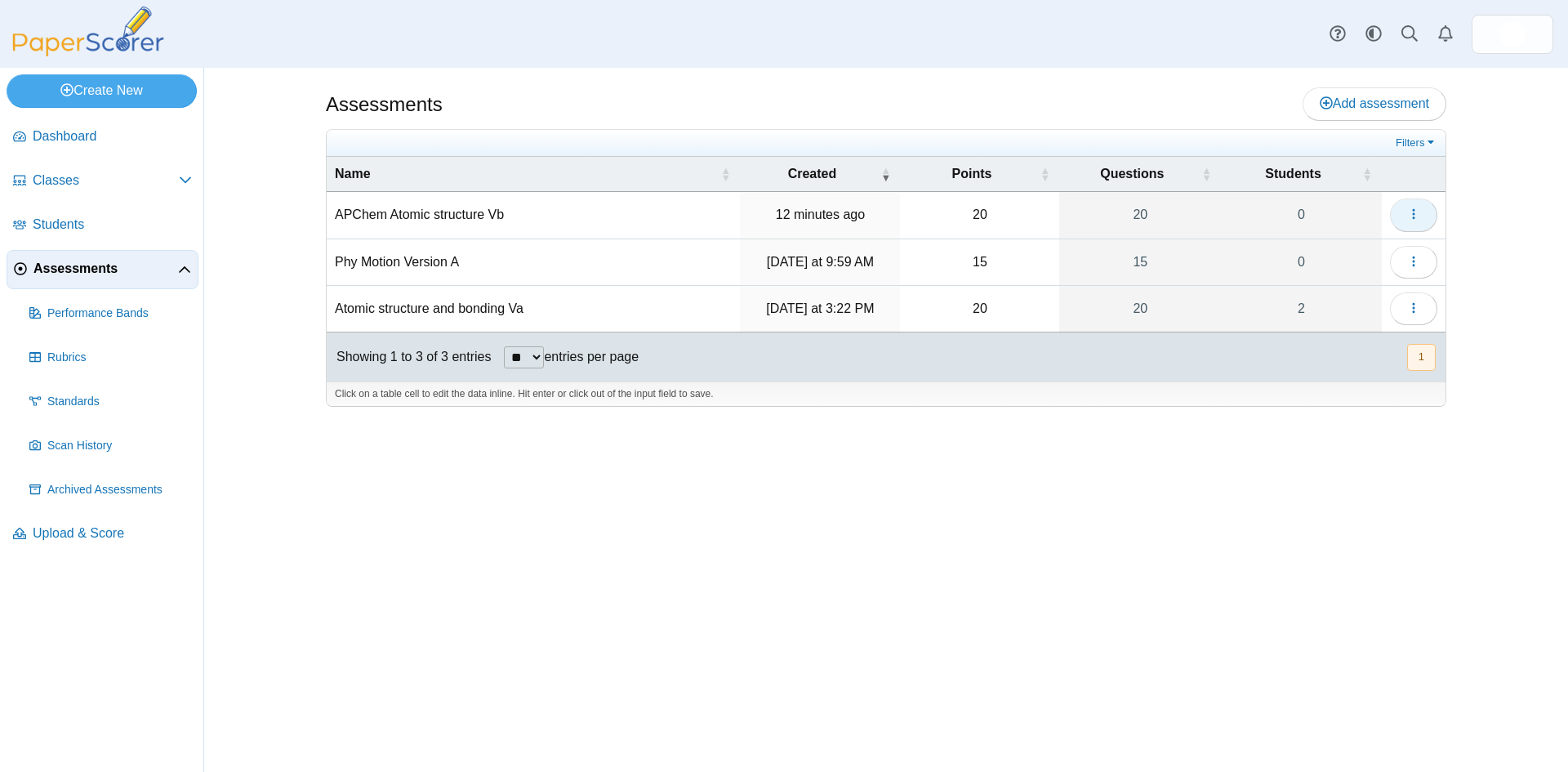
click at [1431, 215] on button "button" at bounding box center [1414, 215] width 48 height 33
click at [1412, 217] on icon "button" at bounding box center [1413, 214] width 13 height 13
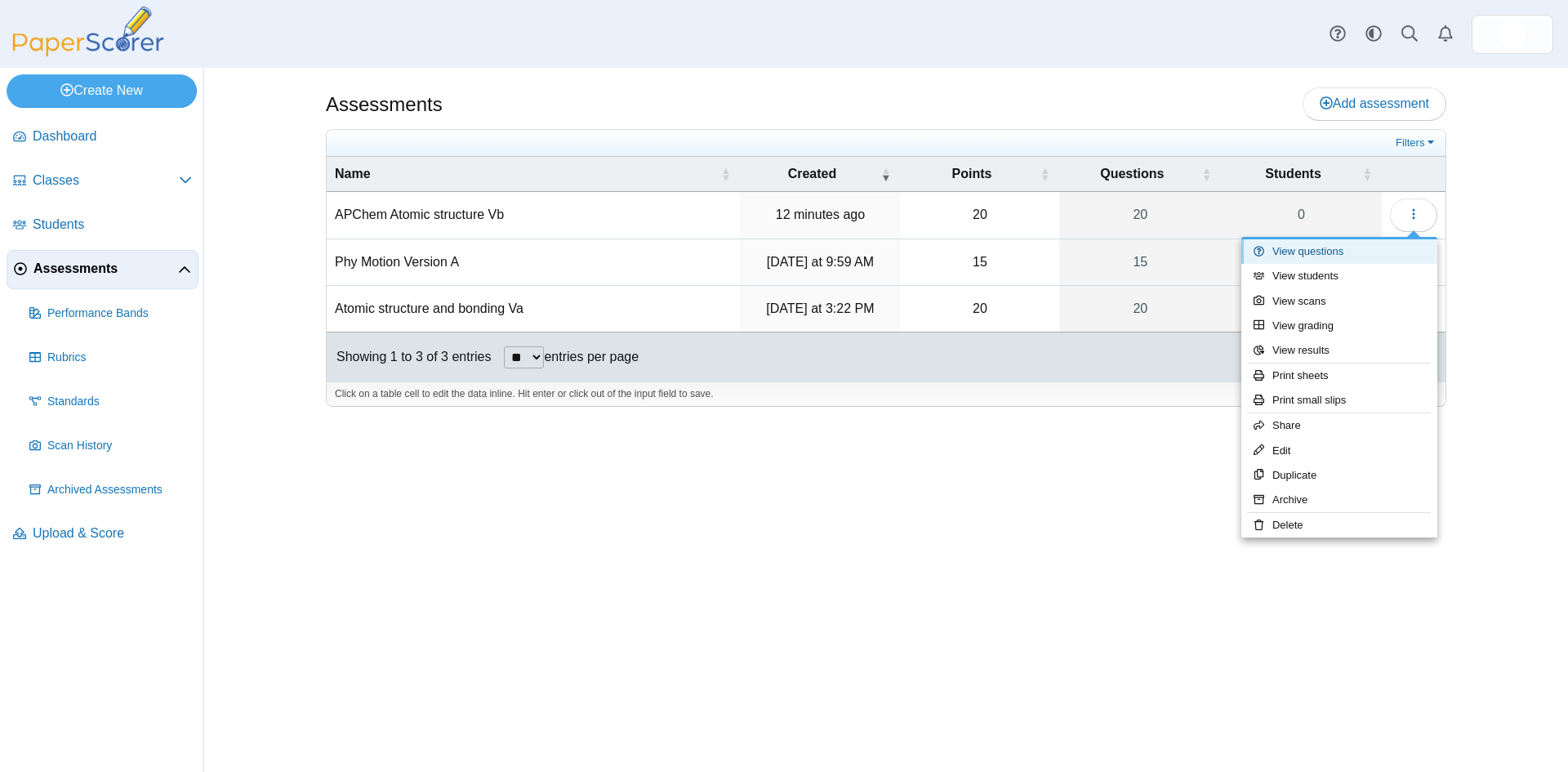
click at [1303, 256] on link "View questions" at bounding box center [1339, 251] width 196 height 25
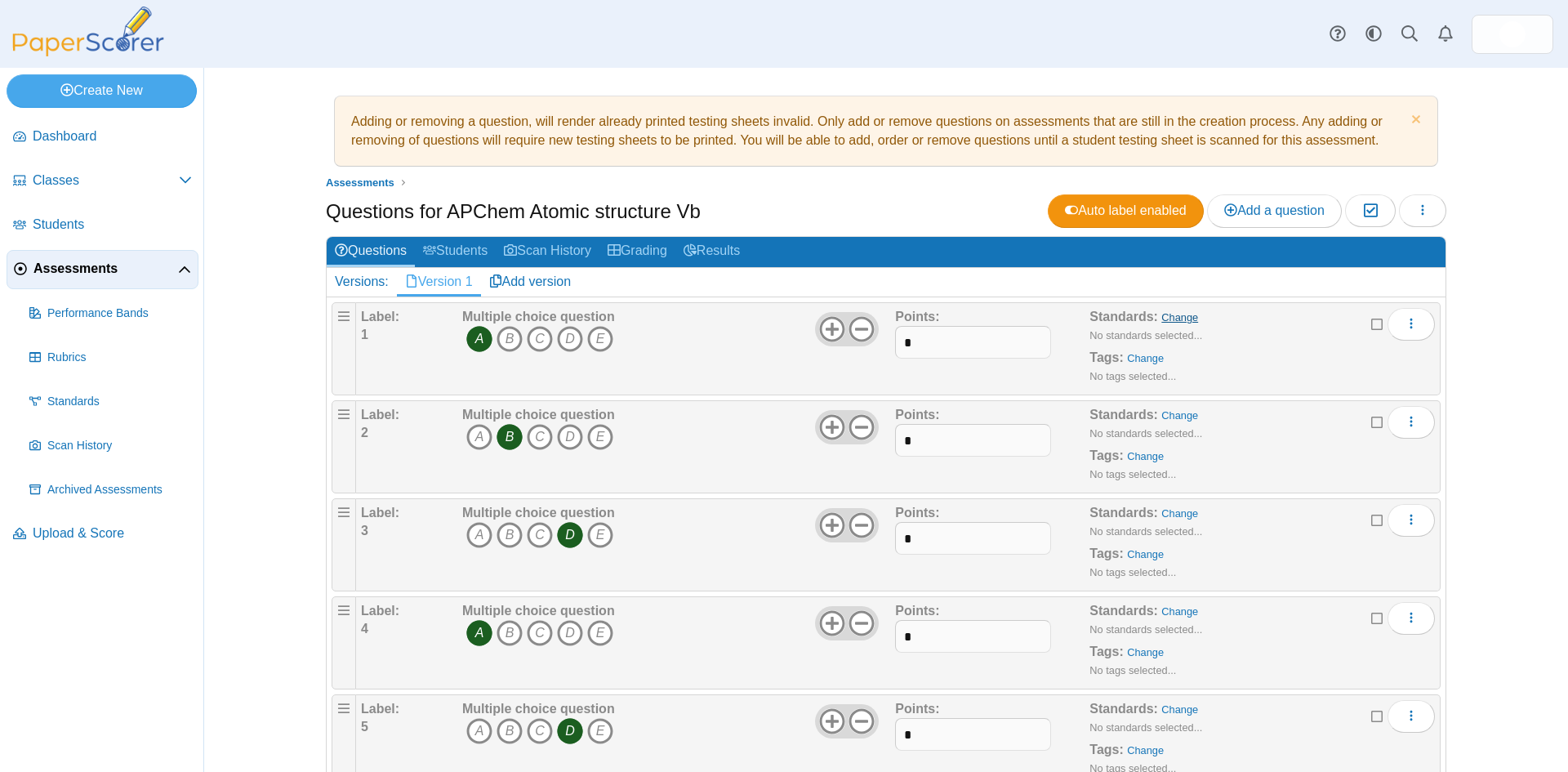
click at [1165, 320] on link "Change" at bounding box center [1180, 317] width 37 height 12
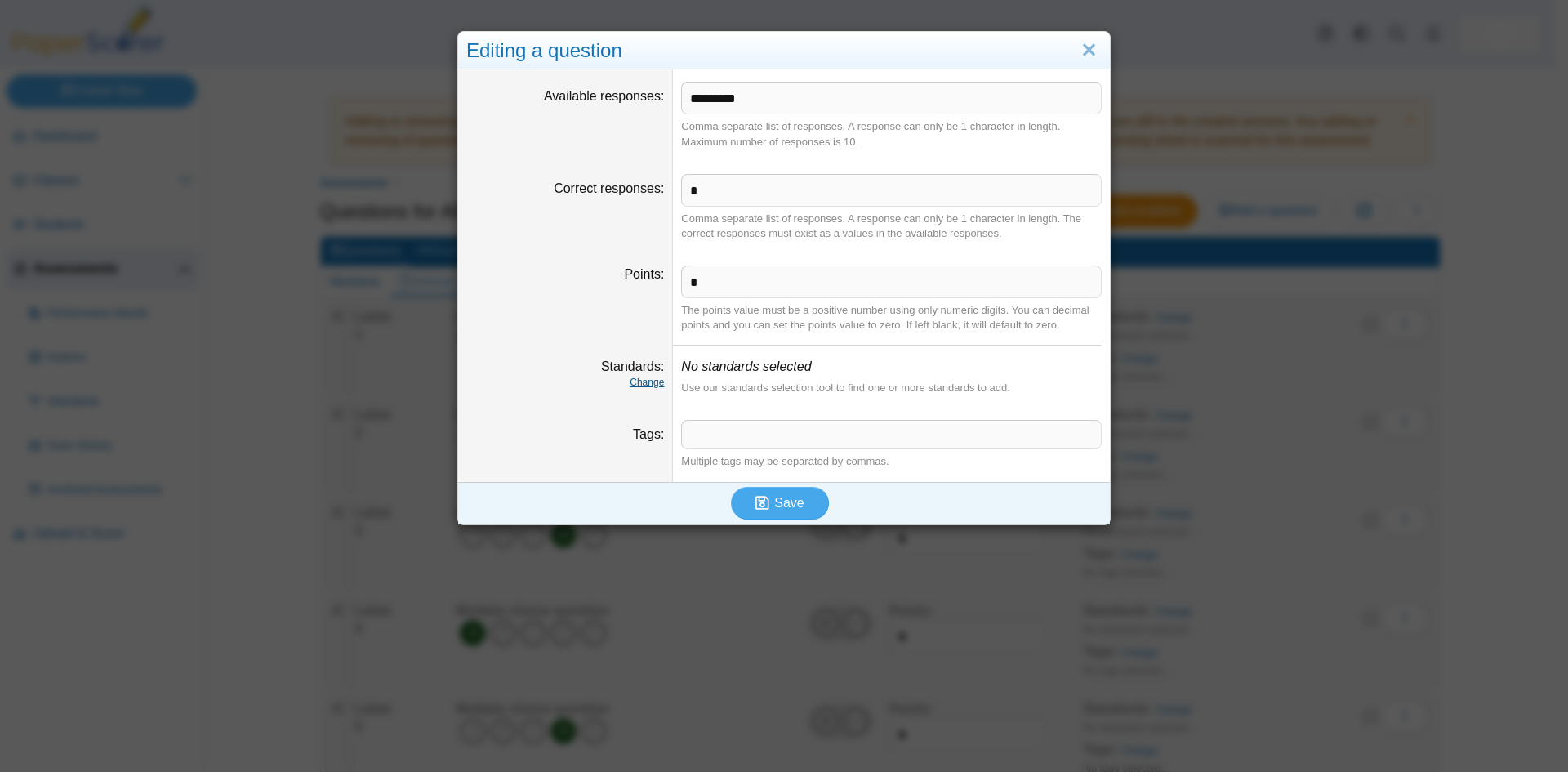
click at [642, 386] on link "Change" at bounding box center [646, 383] width 35 height 12
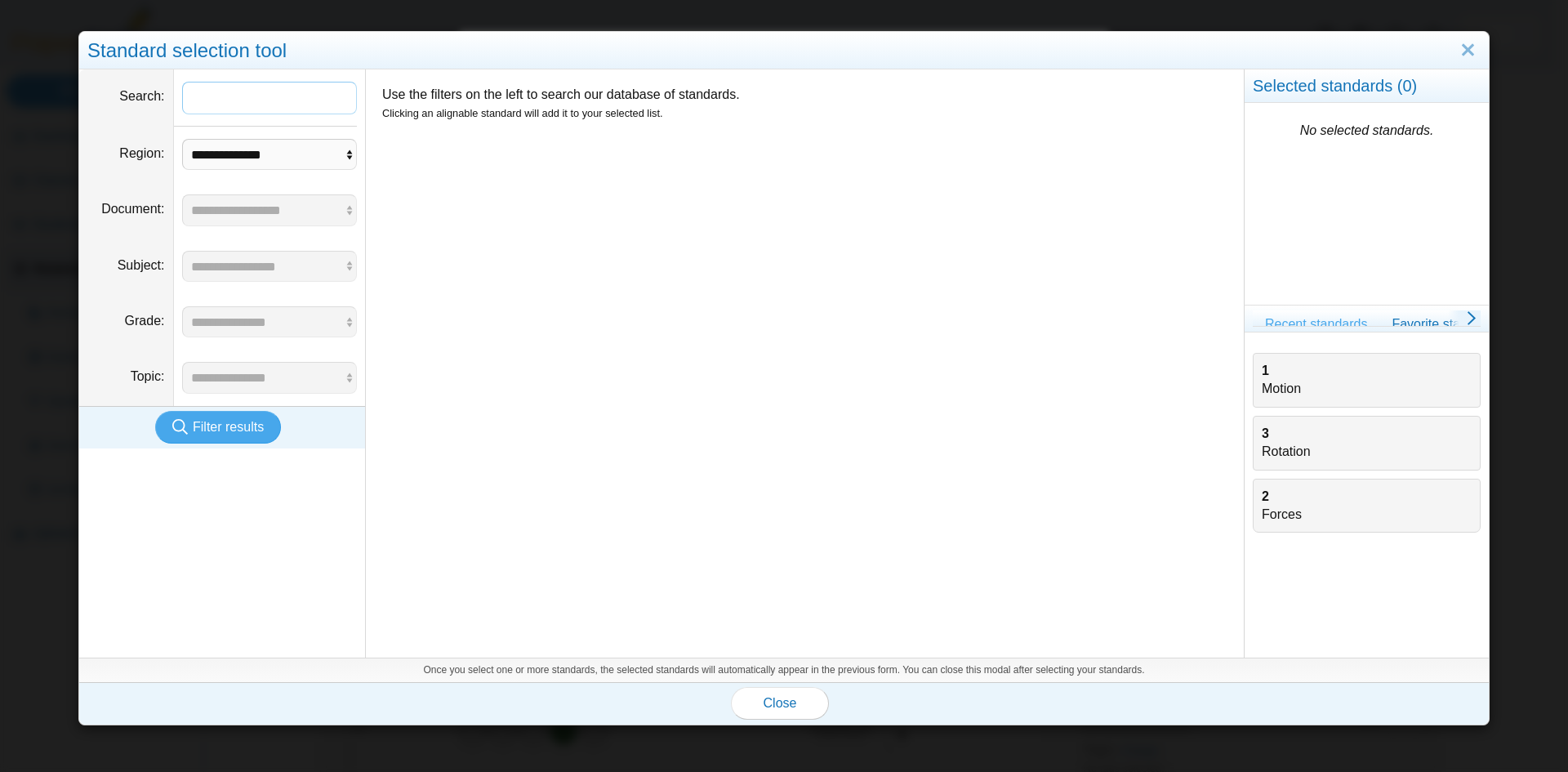
click at [214, 97] on input "Search" at bounding box center [269, 97] width 176 height 33
type input "*"
click at [205, 423] on span "Filter results" at bounding box center [228, 427] width 71 height 14
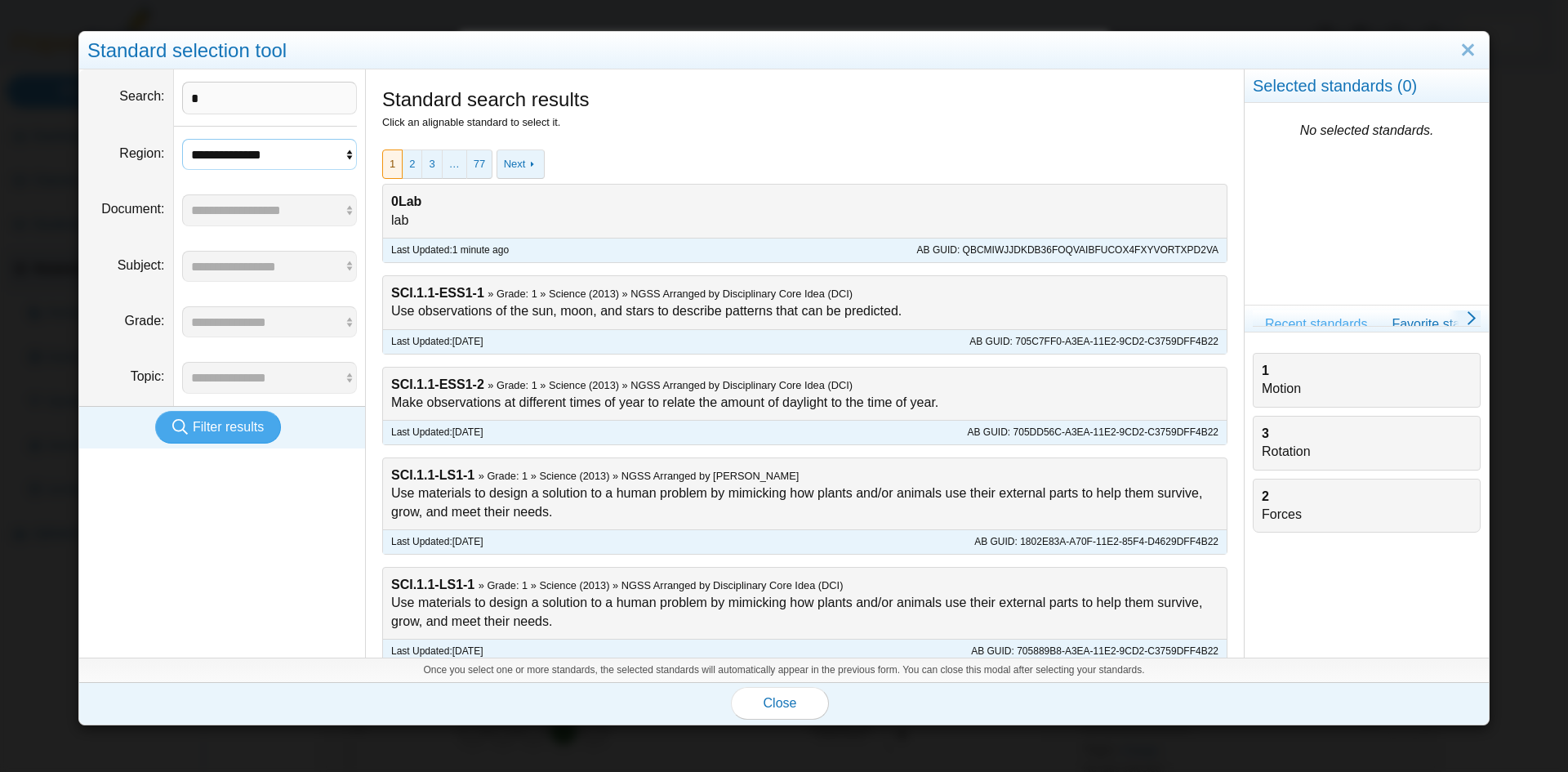
click at [343, 154] on select "**********" at bounding box center [269, 154] width 176 height 31
select select "*"
click at [182, 139] on select "**********" at bounding box center [269, 154] width 176 height 31
click at [217, 423] on span "Filter results" at bounding box center [228, 427] width 71 height 14
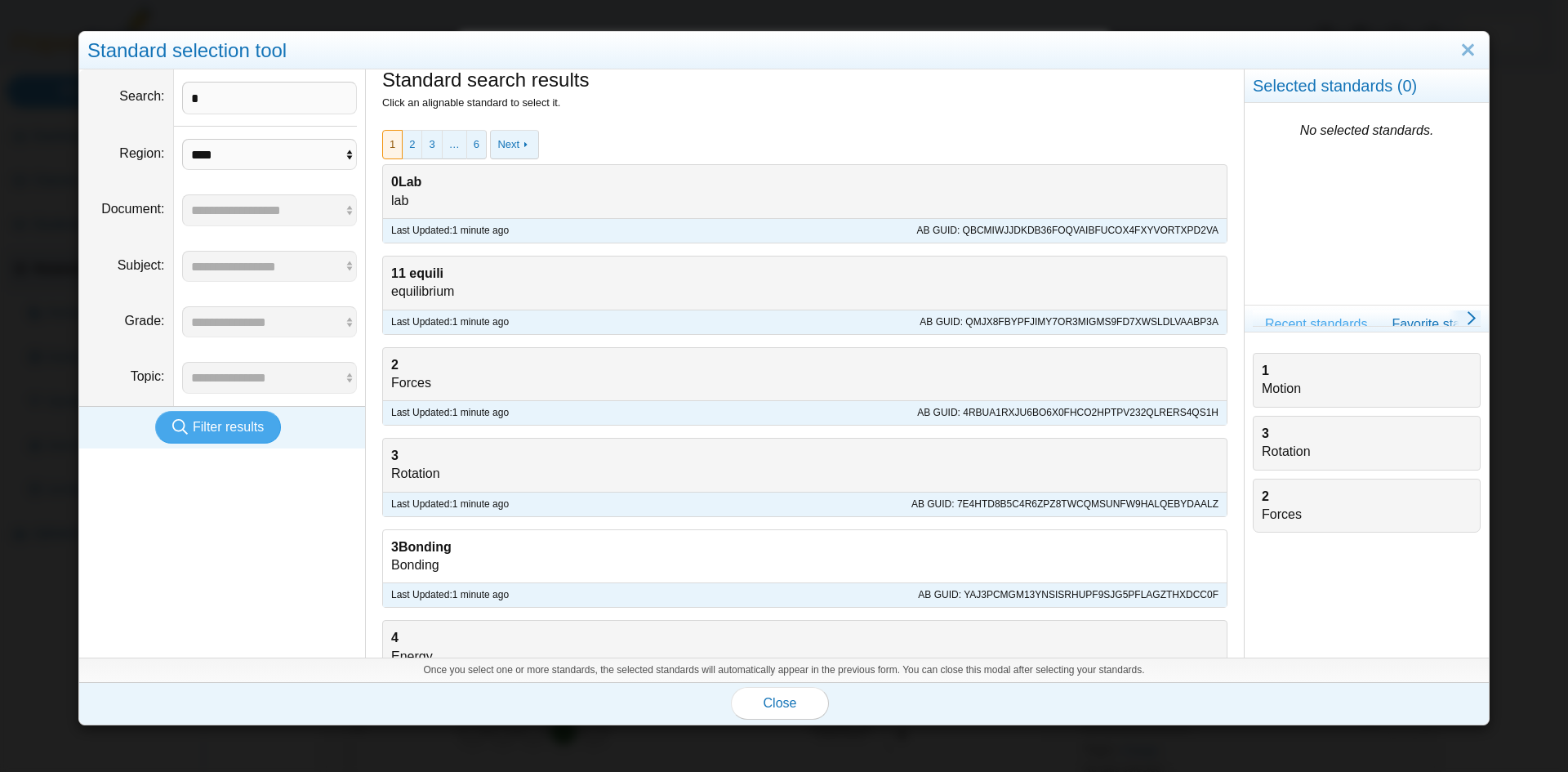
scroll to position [81, 0]
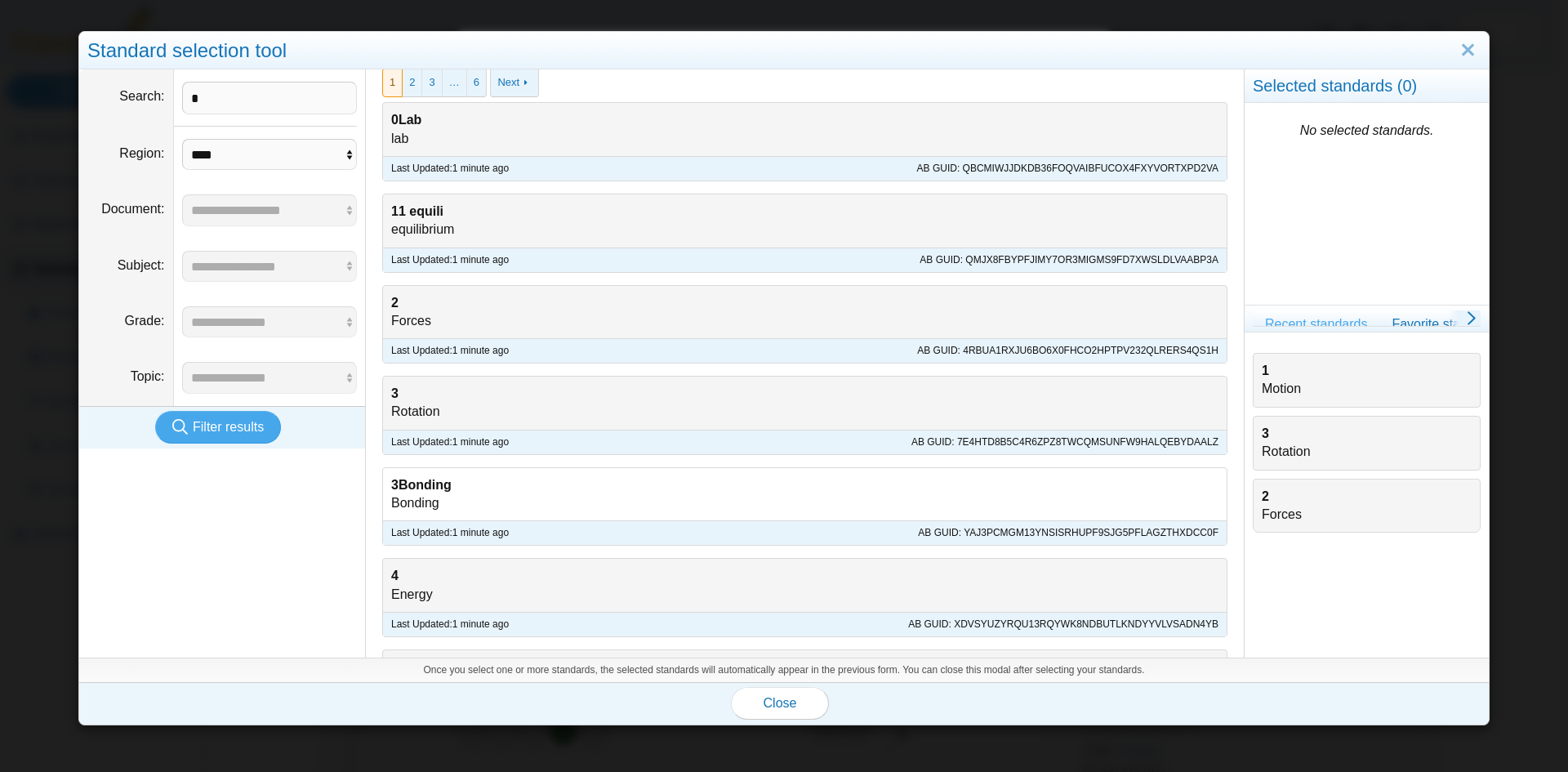
click at [425, 495] on div "3Bonding Bonding" at bounding box center [805, 494] width 844 height 53
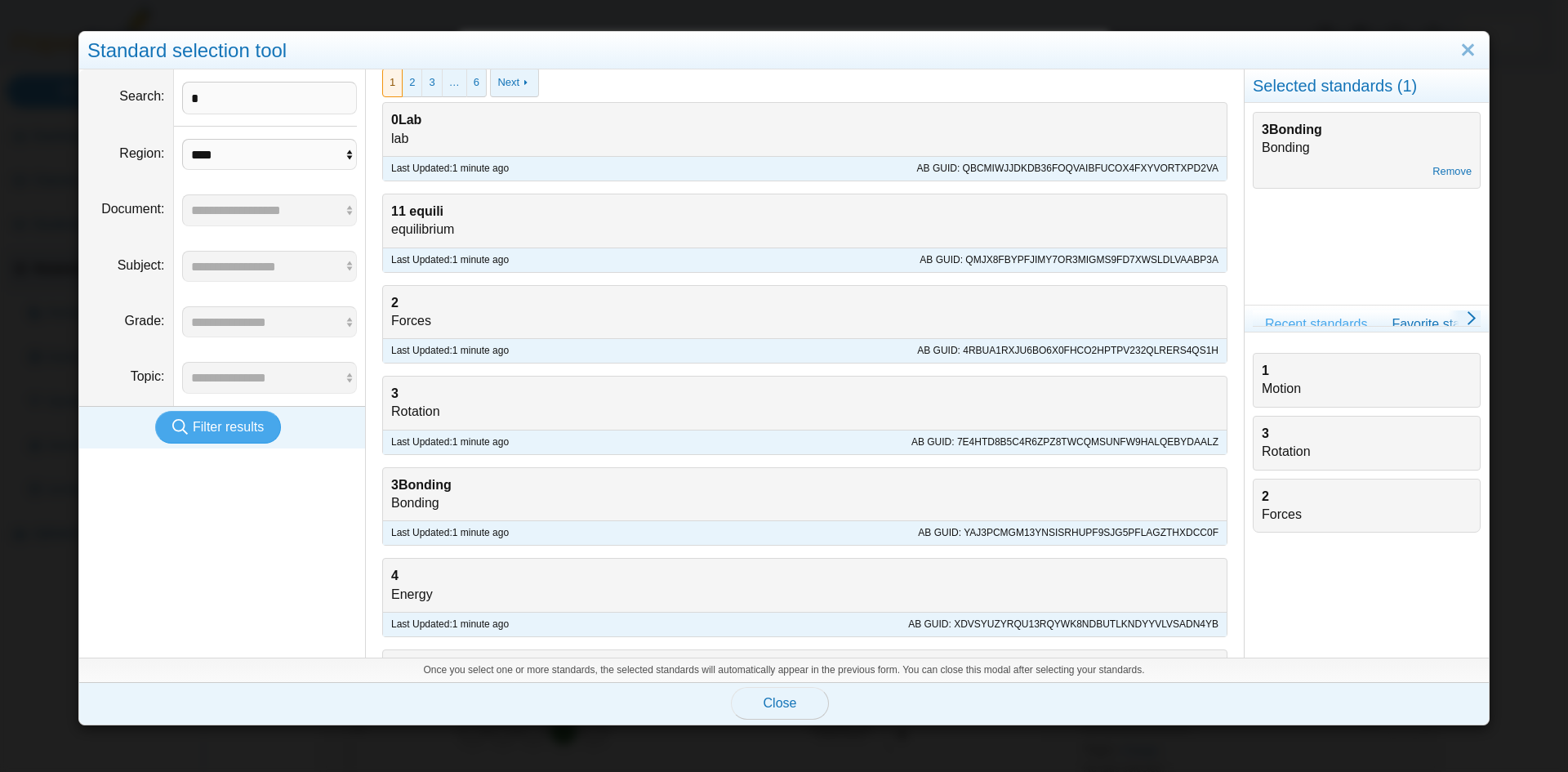
click at [771, 706] on span "Close" at bounding box center [781, 703] width 34 height 14
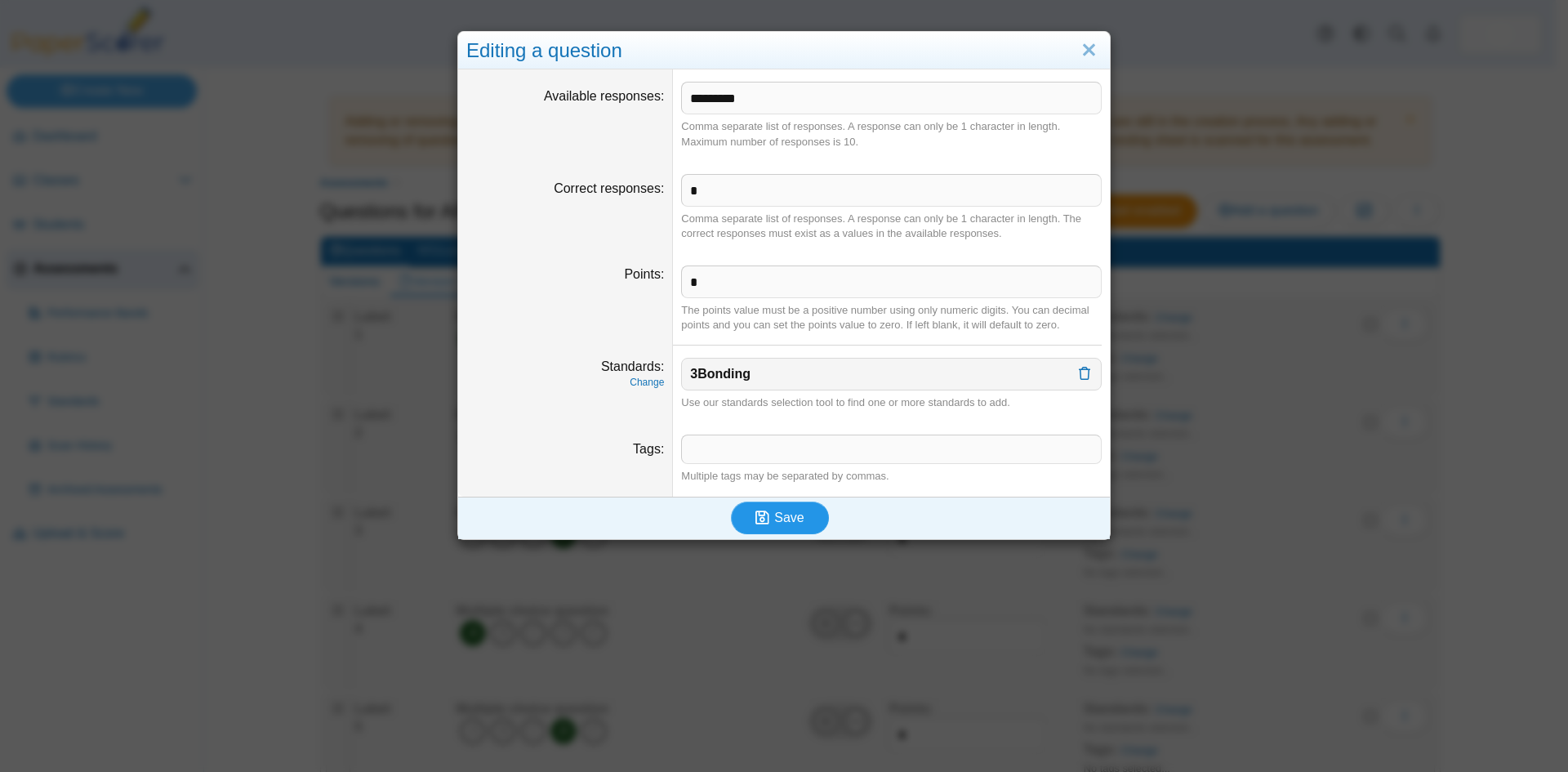
click at [776, 522] on span "Save" at bounding box center [789, 518] width 30 height 14
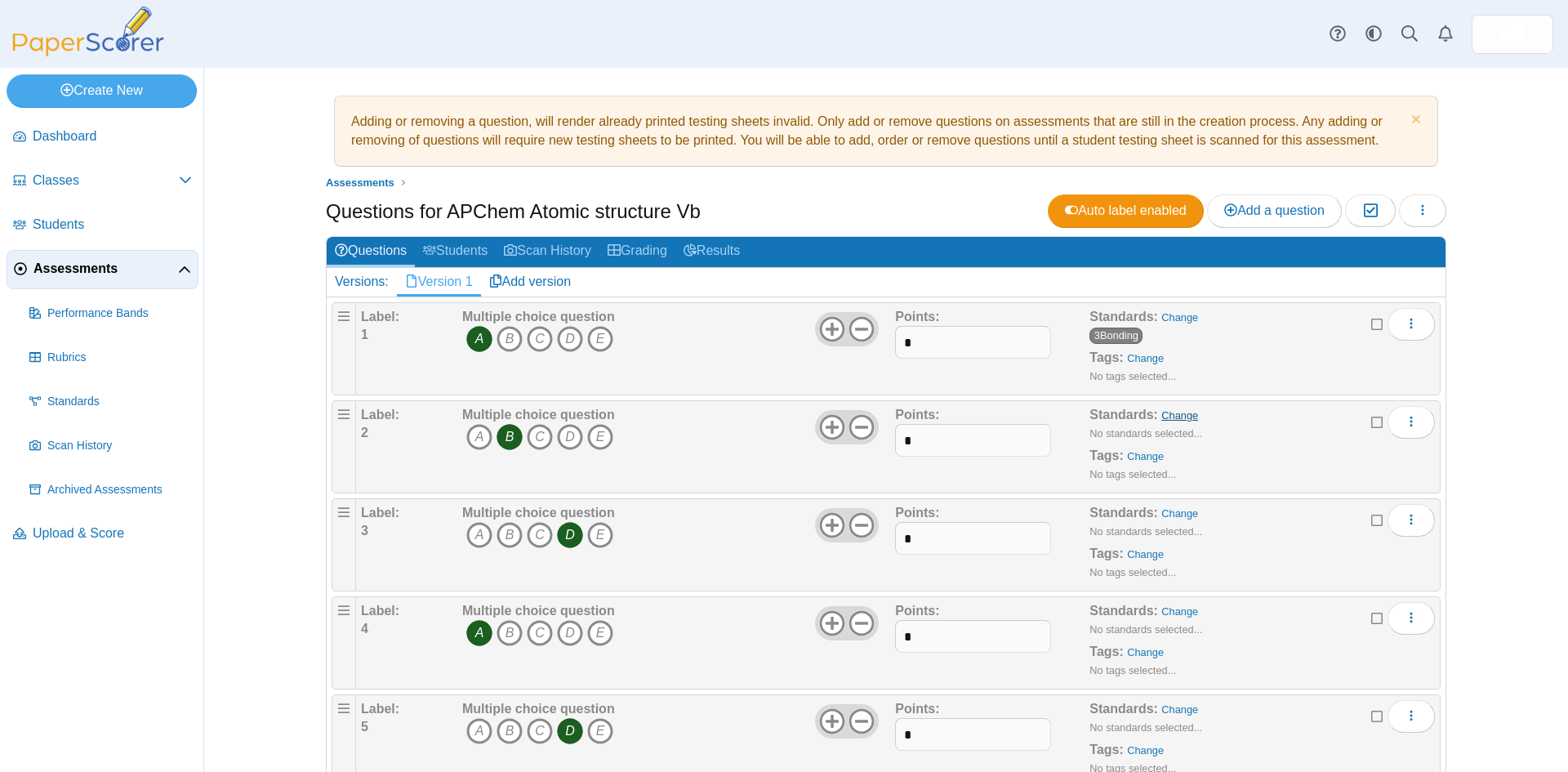
click at [1171, 414] on link "Change" at bounding box center [1180, 415] width 37 height 12
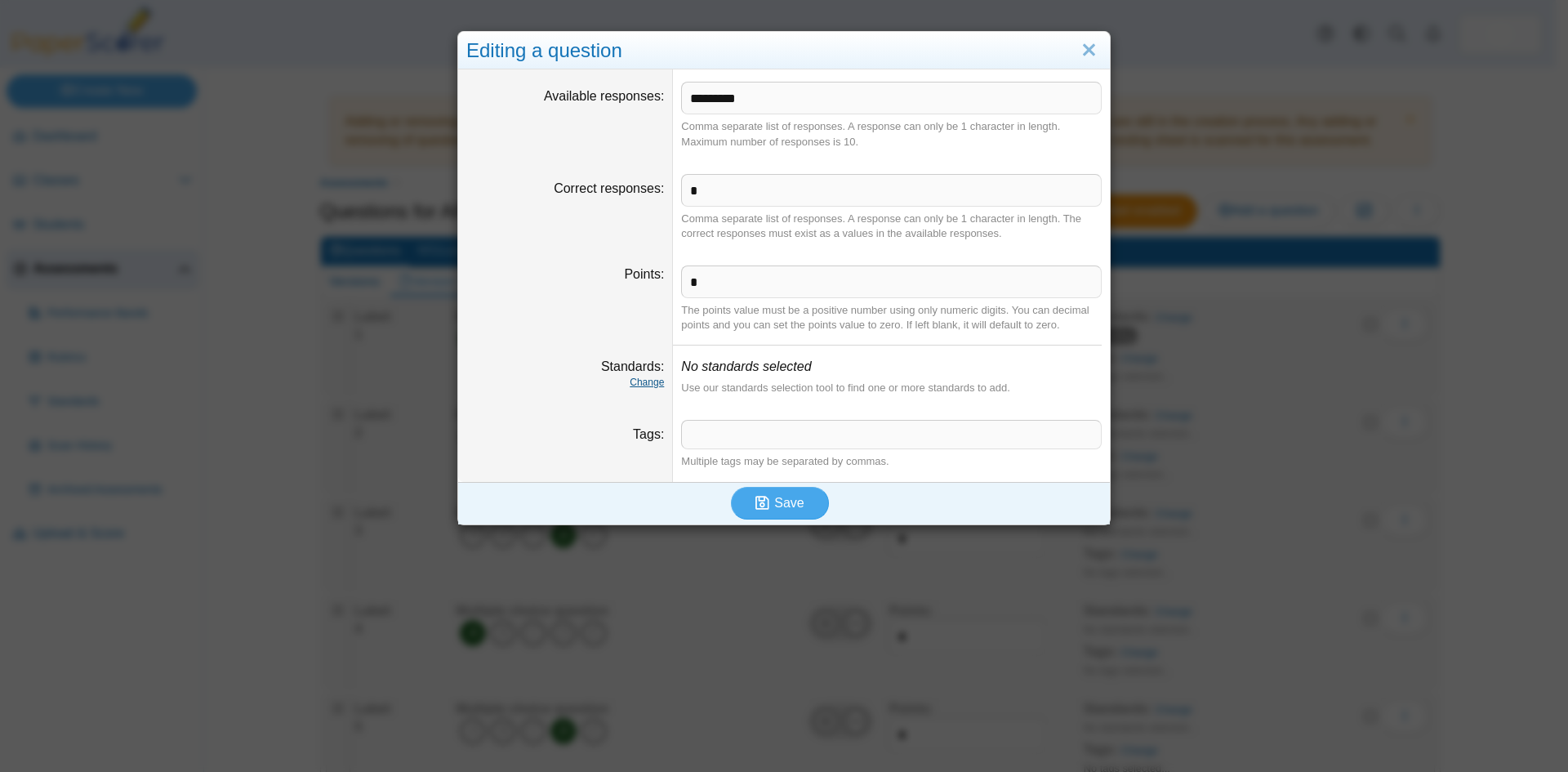
click at [635, 384] on link "Change" at bounding box center [646, 383] width 35 height 12
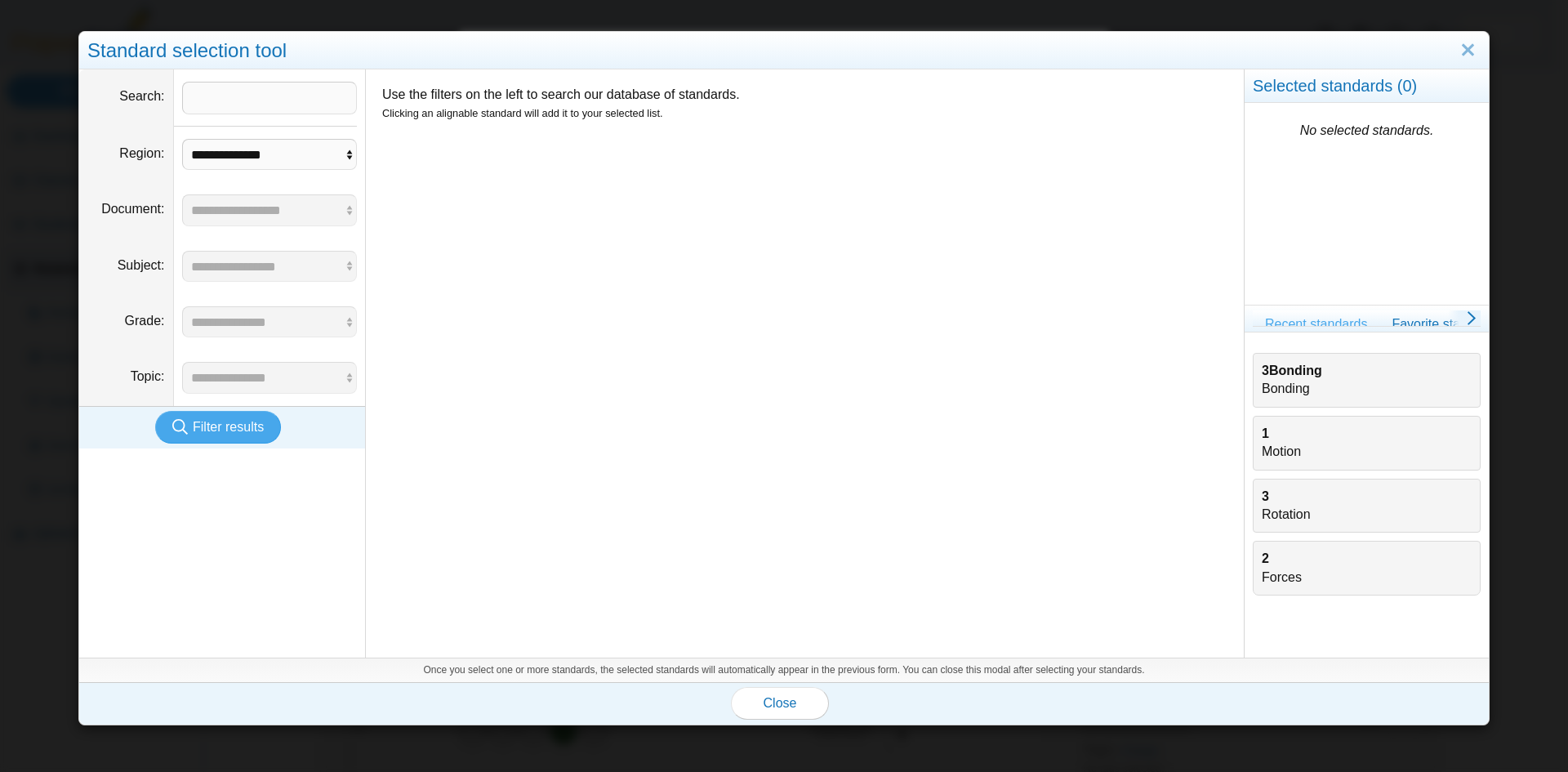
drag, startPoint x: 1277, startPoint y: 379, endPoint x: 1199, endPoint y: 416, distance: 86.3
click at [1275, 378] on b "3Bonding" at bounding box center [1292, 371] width 61 height 14
click at [778, 706] on span "Close" at bounding box center [781, 703] width 34 height 14
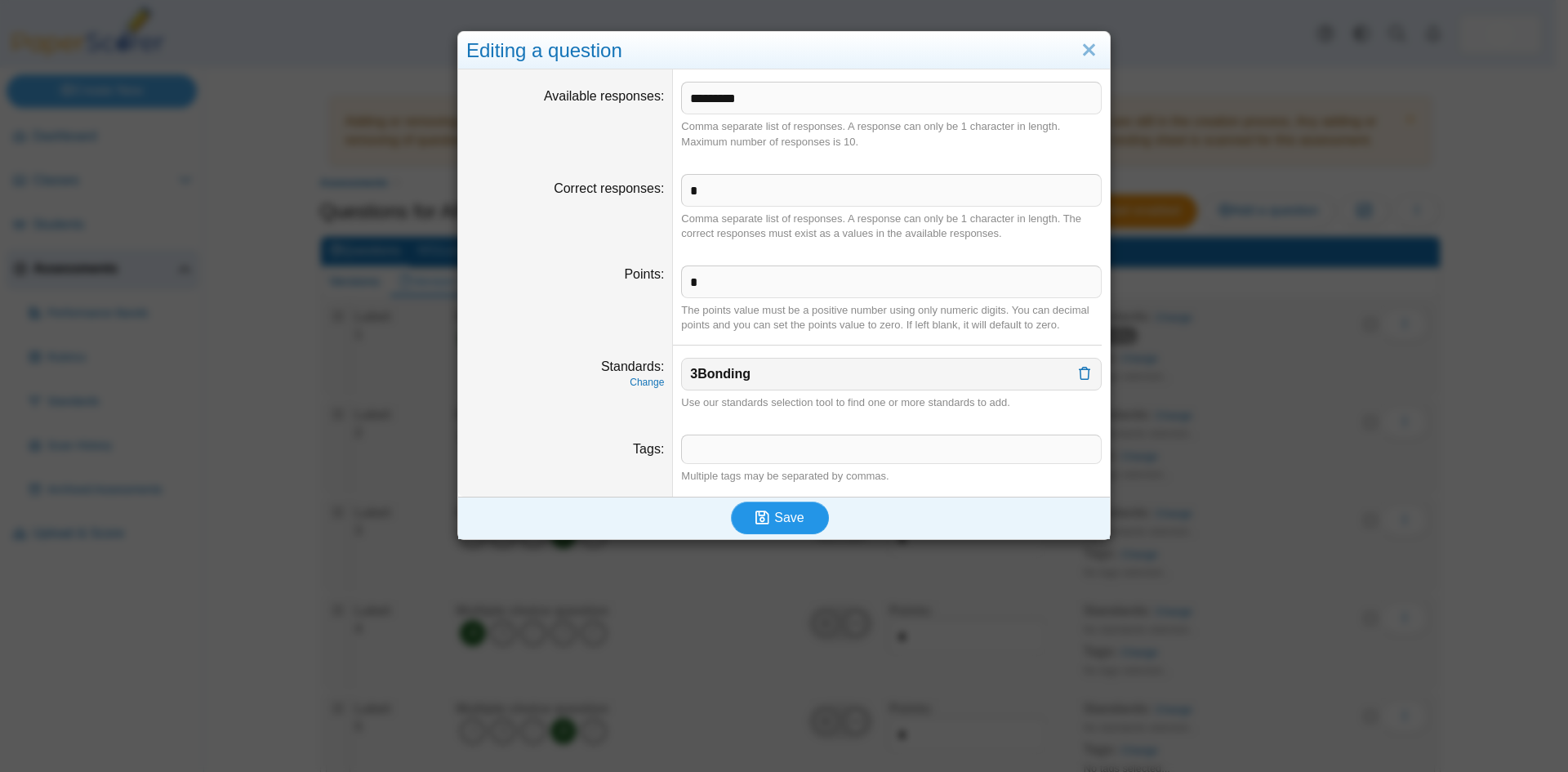
click at [775, 511] on span "Save" at bounding box center [789, 518] width 30 height 14
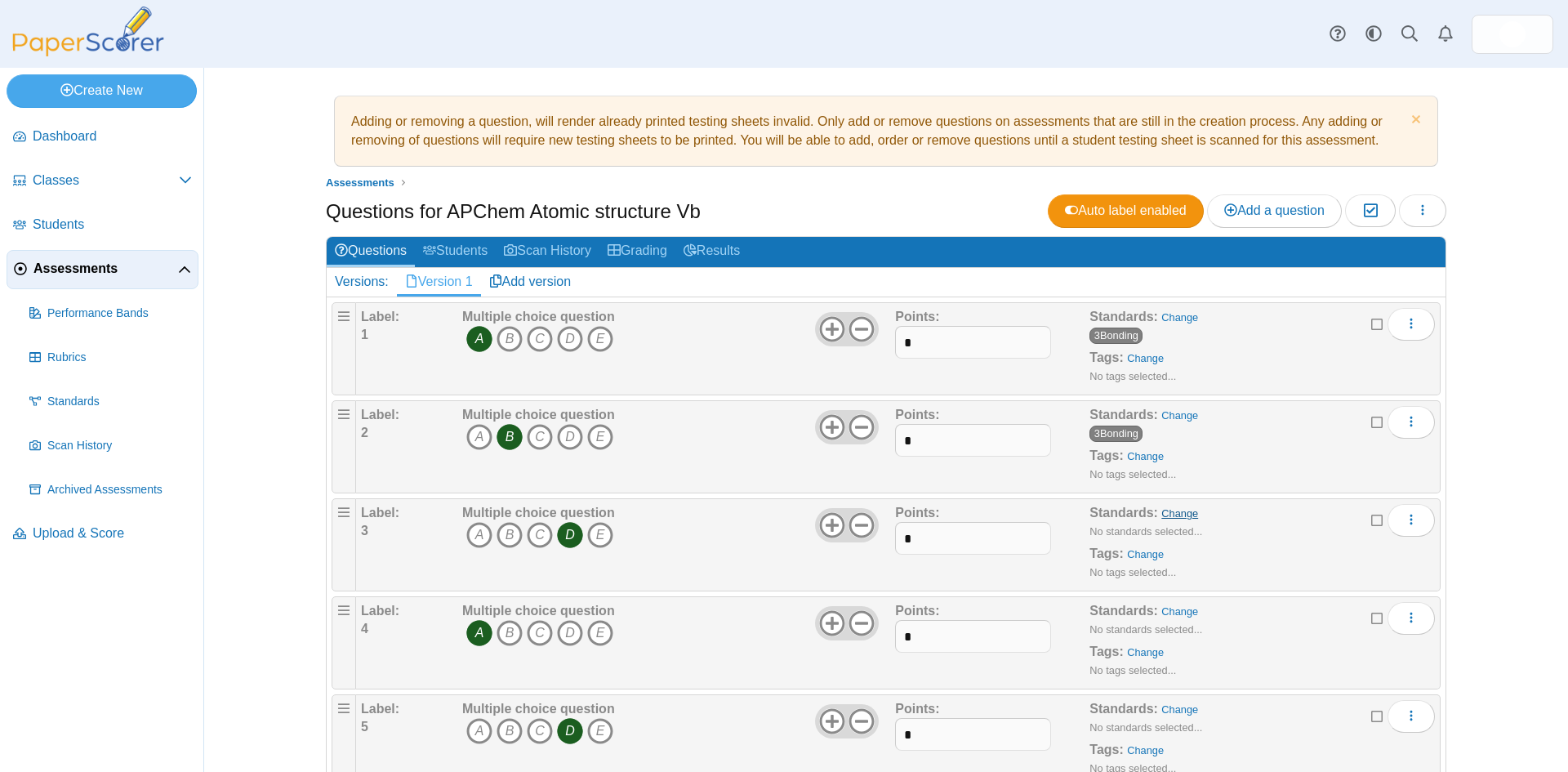
click at [1167, 514] on link "Change" at bounding box center [1180, 514] width 37 height 12
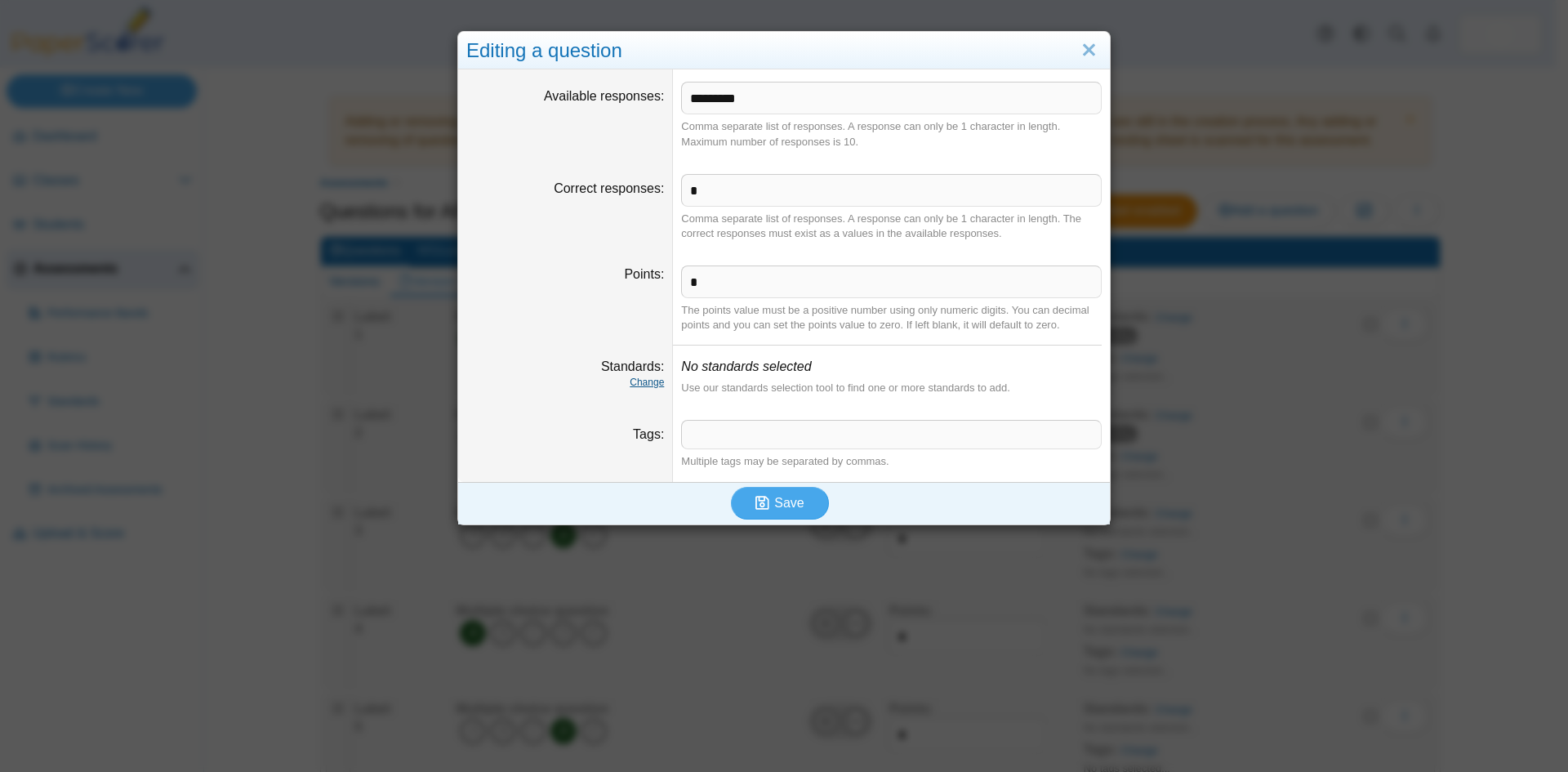
click at [639, 388] on link "Change" at bounding box center [646, 383] width 35 height 12
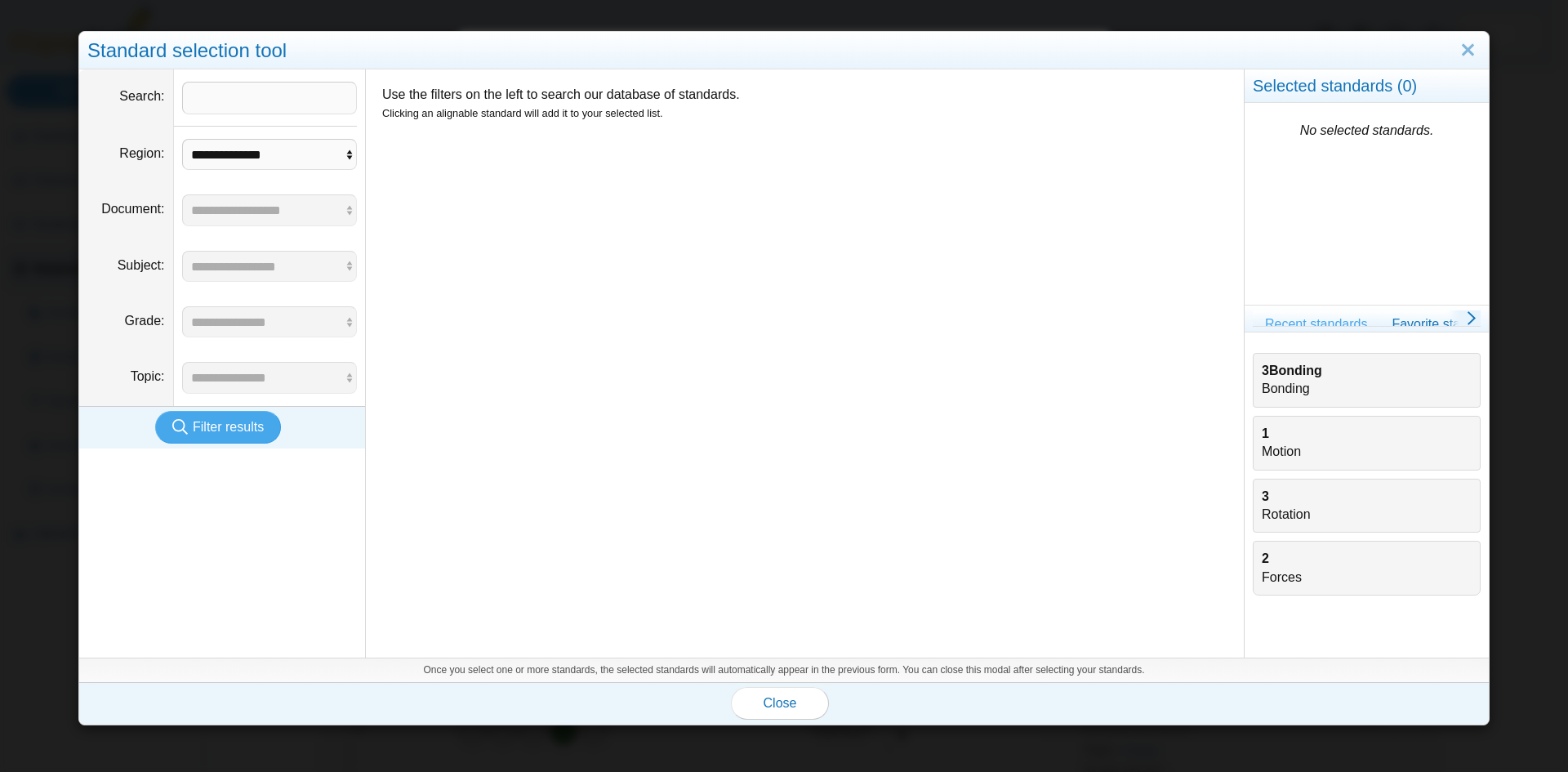
click at [1274, 366] on b "3Bonding" at bounding box center [1292, 371] width 61 height 14
click at [771, 702] on span "Close" at bounding box center [781, 703] width 34 height 14
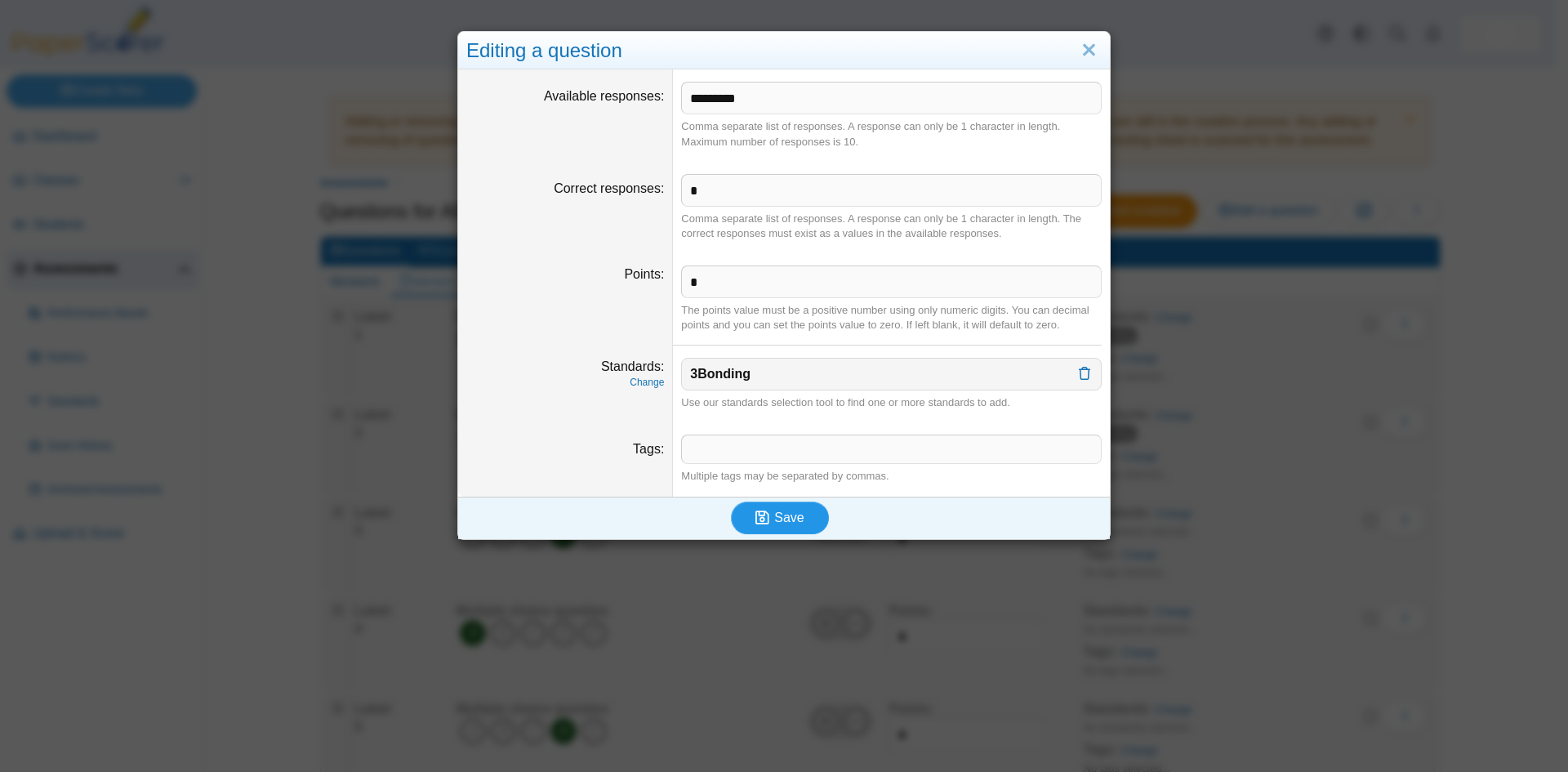
click at [789, 523] on span "Save" at bounding box center [789, 518] width 30 height 14
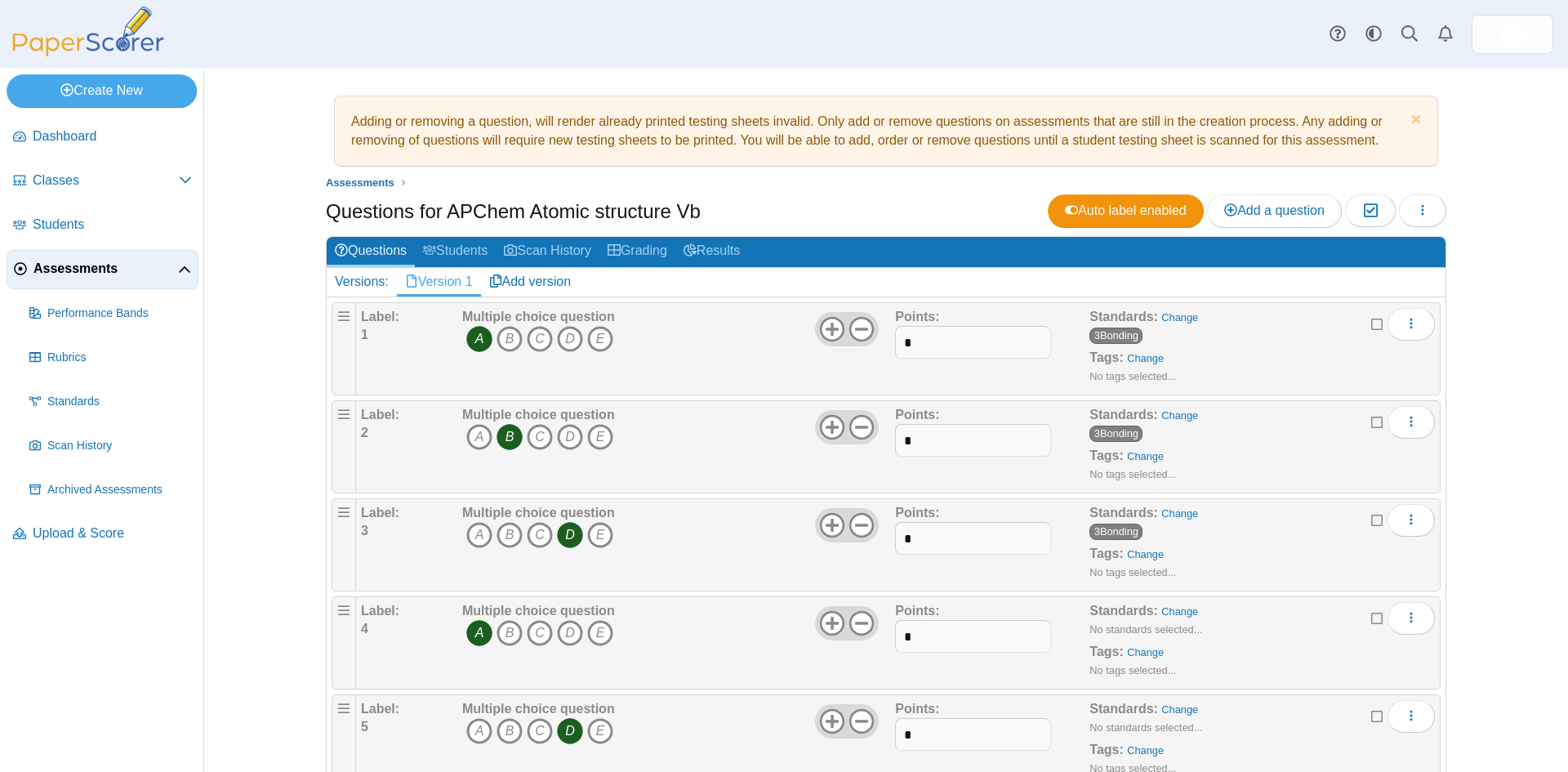
click at [263, 498] on div "Adding or removing a question, will render already printed testing sheets inval…" at bounding box center [887, 419] width 1364 height 704
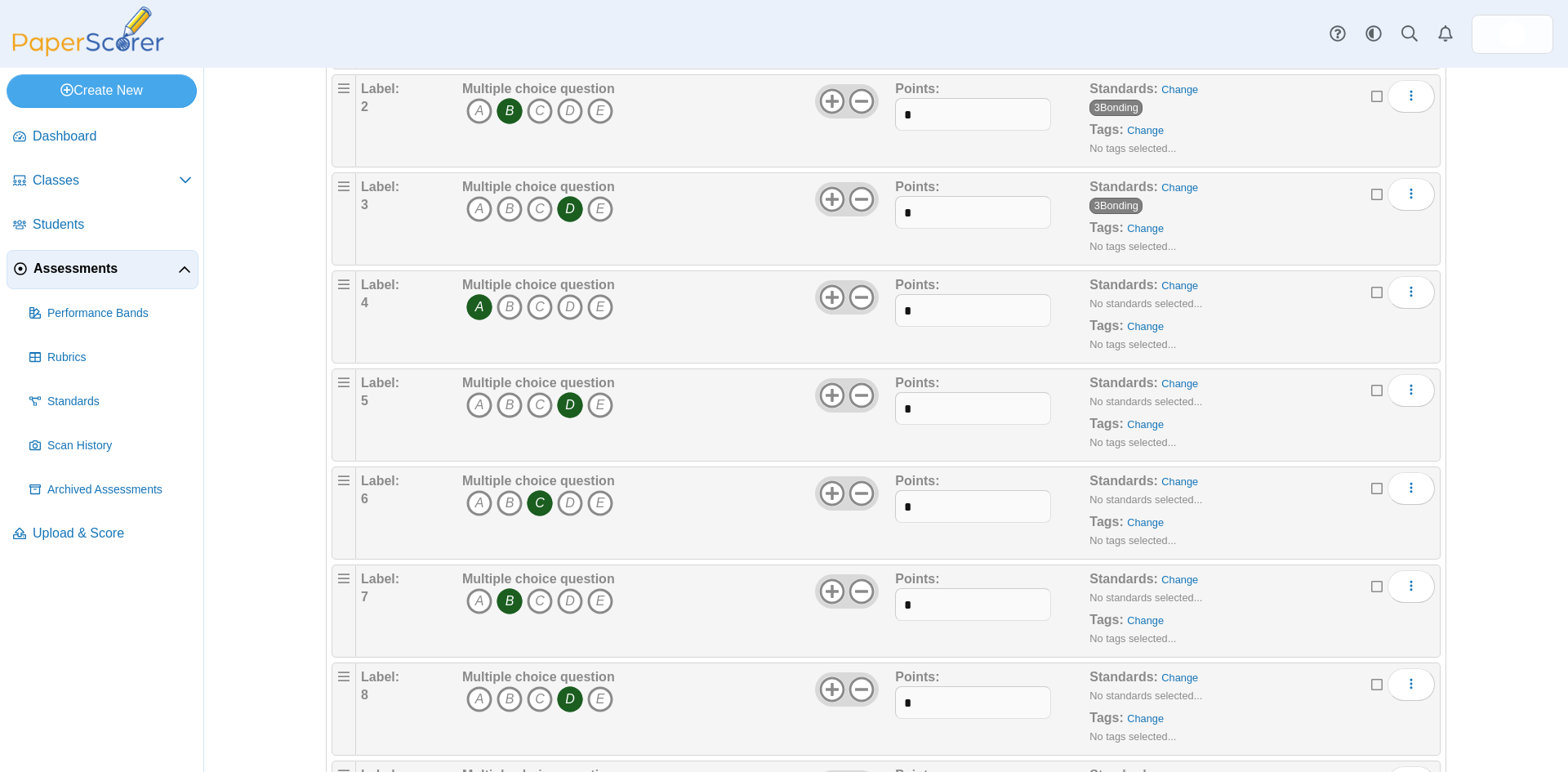
scroll to position [327, 0]
click at [1165, 482] on link "Change" at bounding box center [1180, 481] width 37 height 12
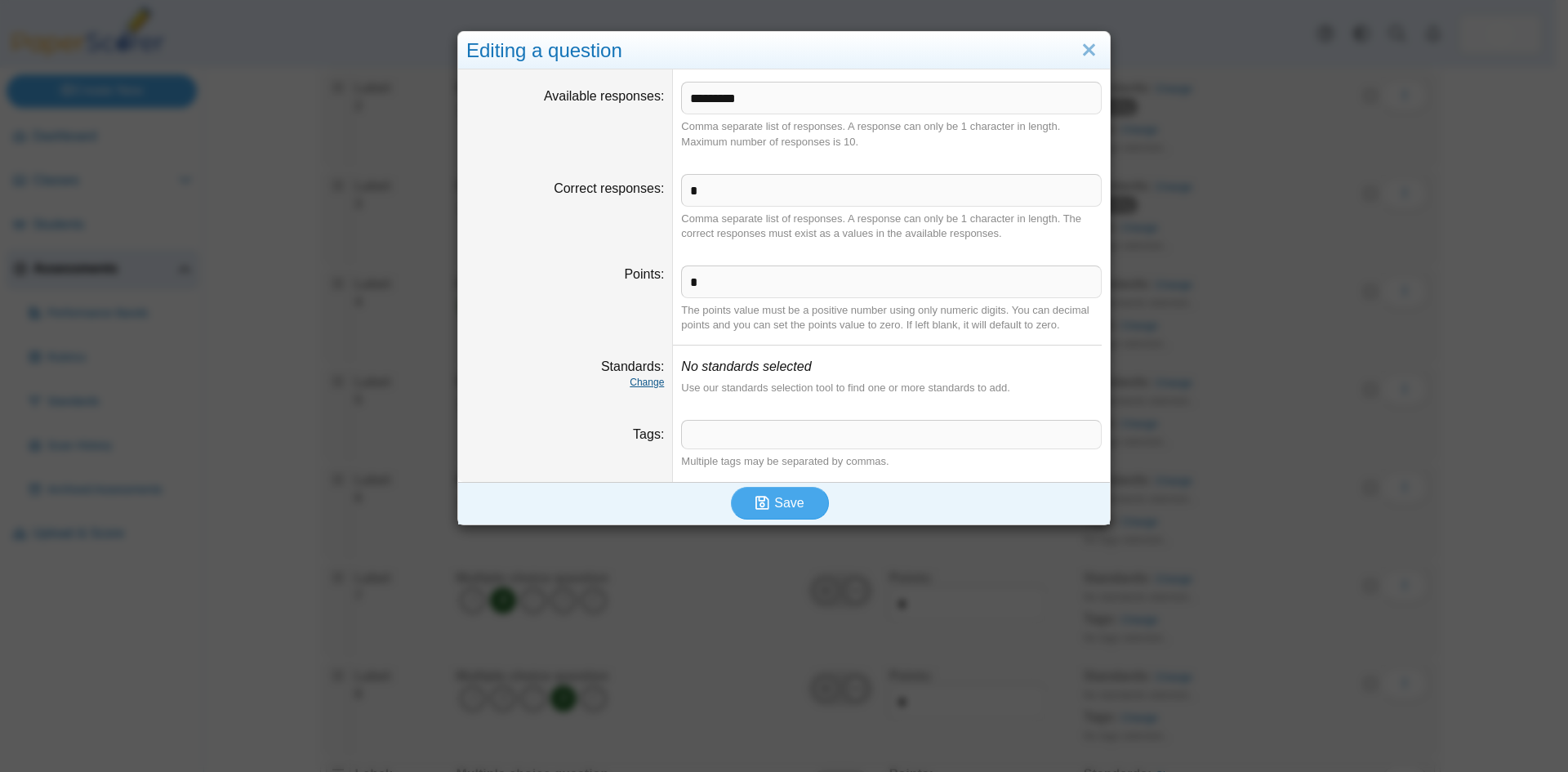
click at [645, 383] on link "Change" at bounding box center [646, 383] width 35 height 12
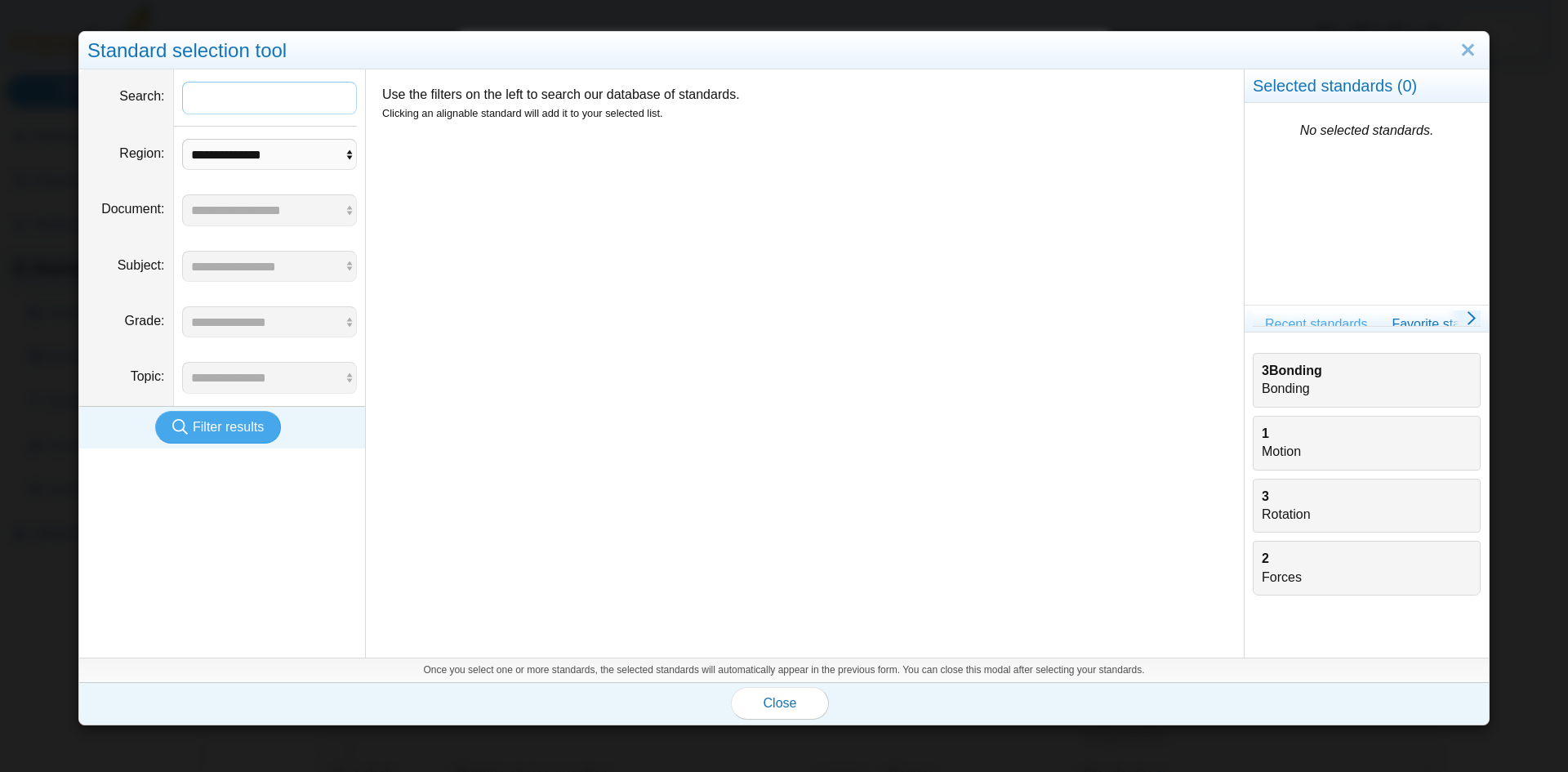
click at [228, 104] on input "Search" at bounding box center [269, 97] width 176 height 33
type input "*"
click at [211, 439] on button "Filter results" at bounding box center [217, 427] width 126 height 33
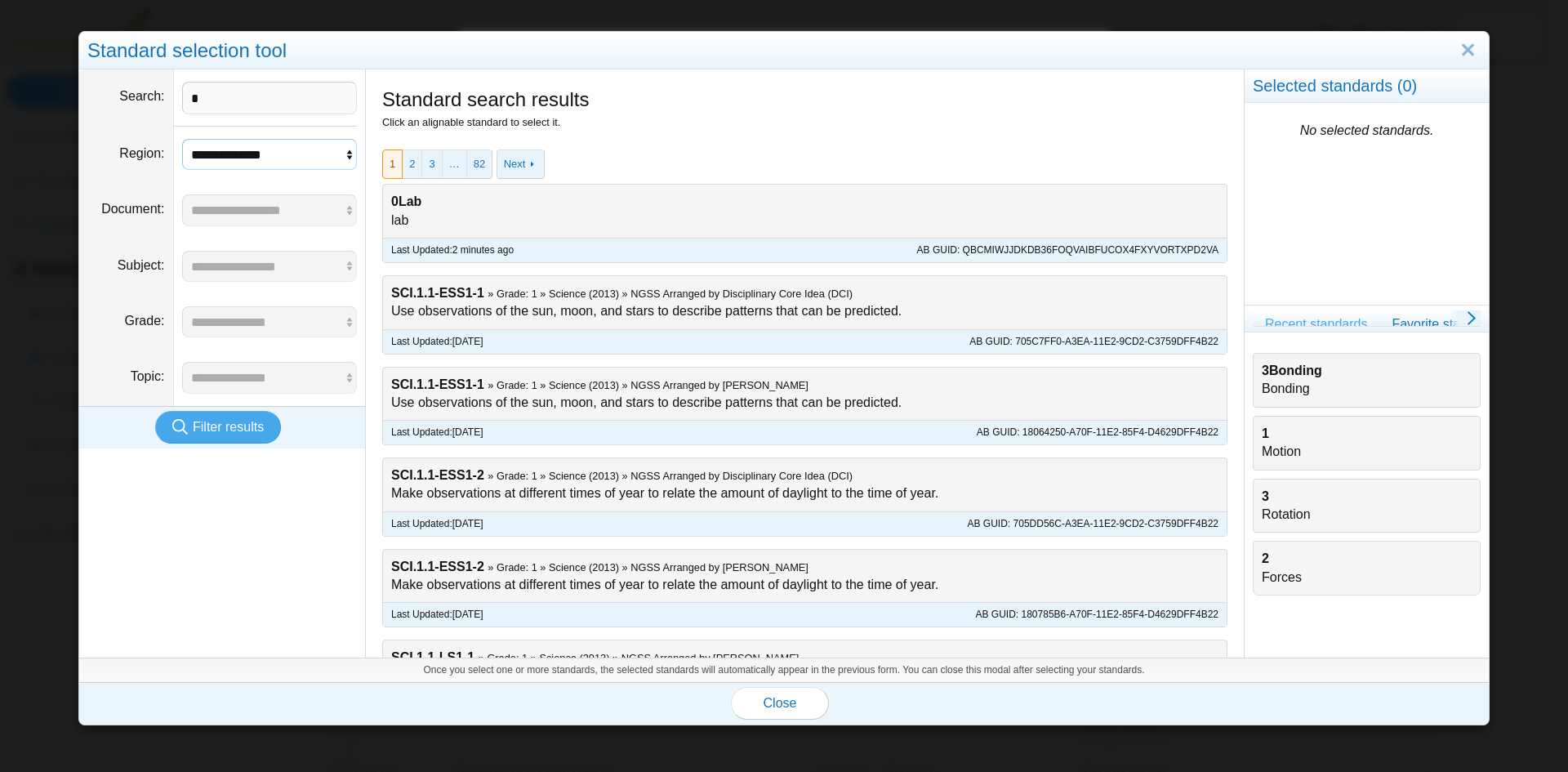
click at [349, 153] on select "**********" at bounding box center [269, 154] width 176 height 31
select select "*"
click at [182, 139] on select "**********" at bounding box center [269, 154] width 176 height 31
click at [233, 428] on span "Filter results" at bounding box center [228, 427] width 71 height 14
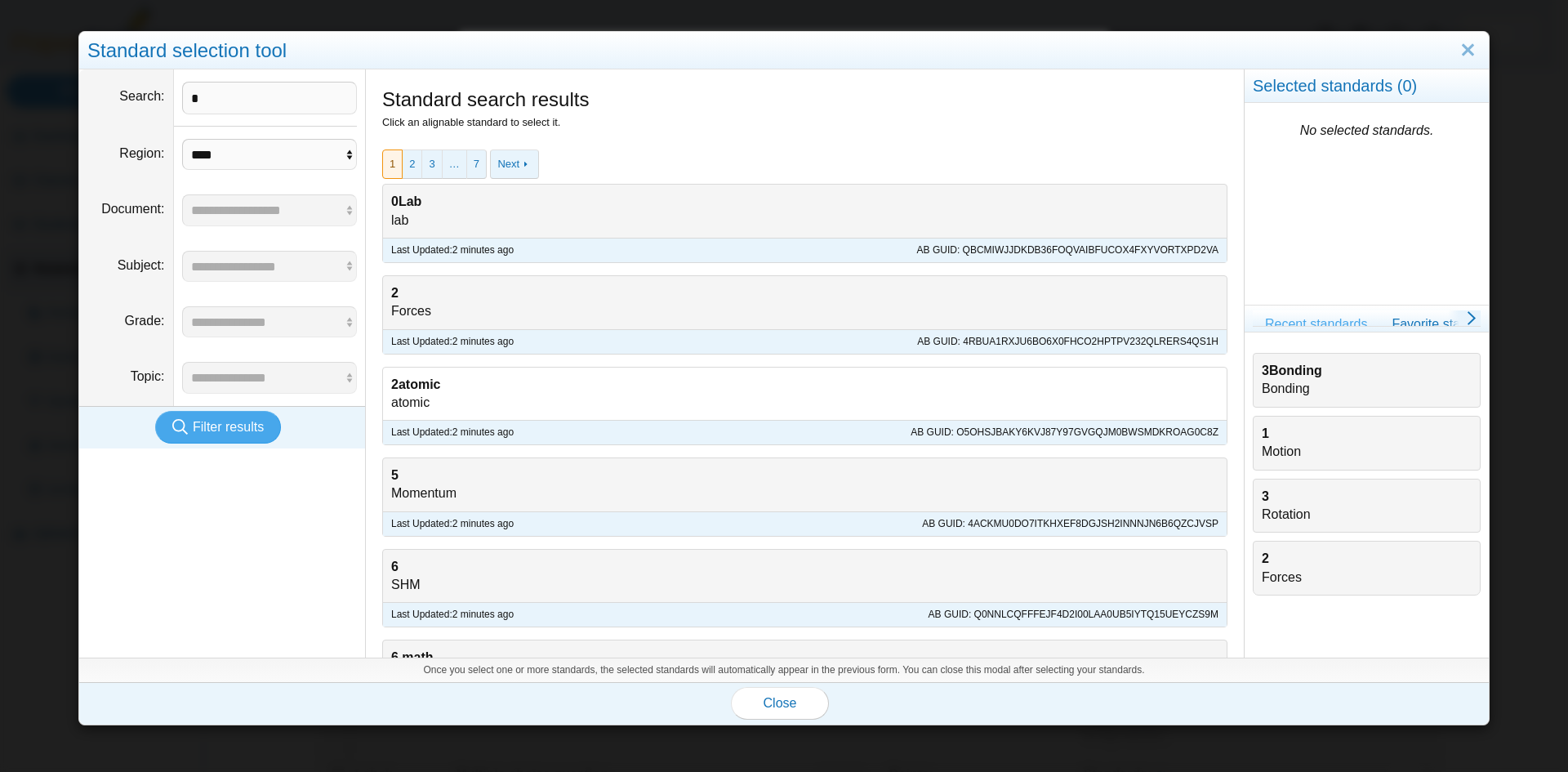
click at [420, 389] on b "2atomic" at bounding box center [415, 385] width 49 height 14
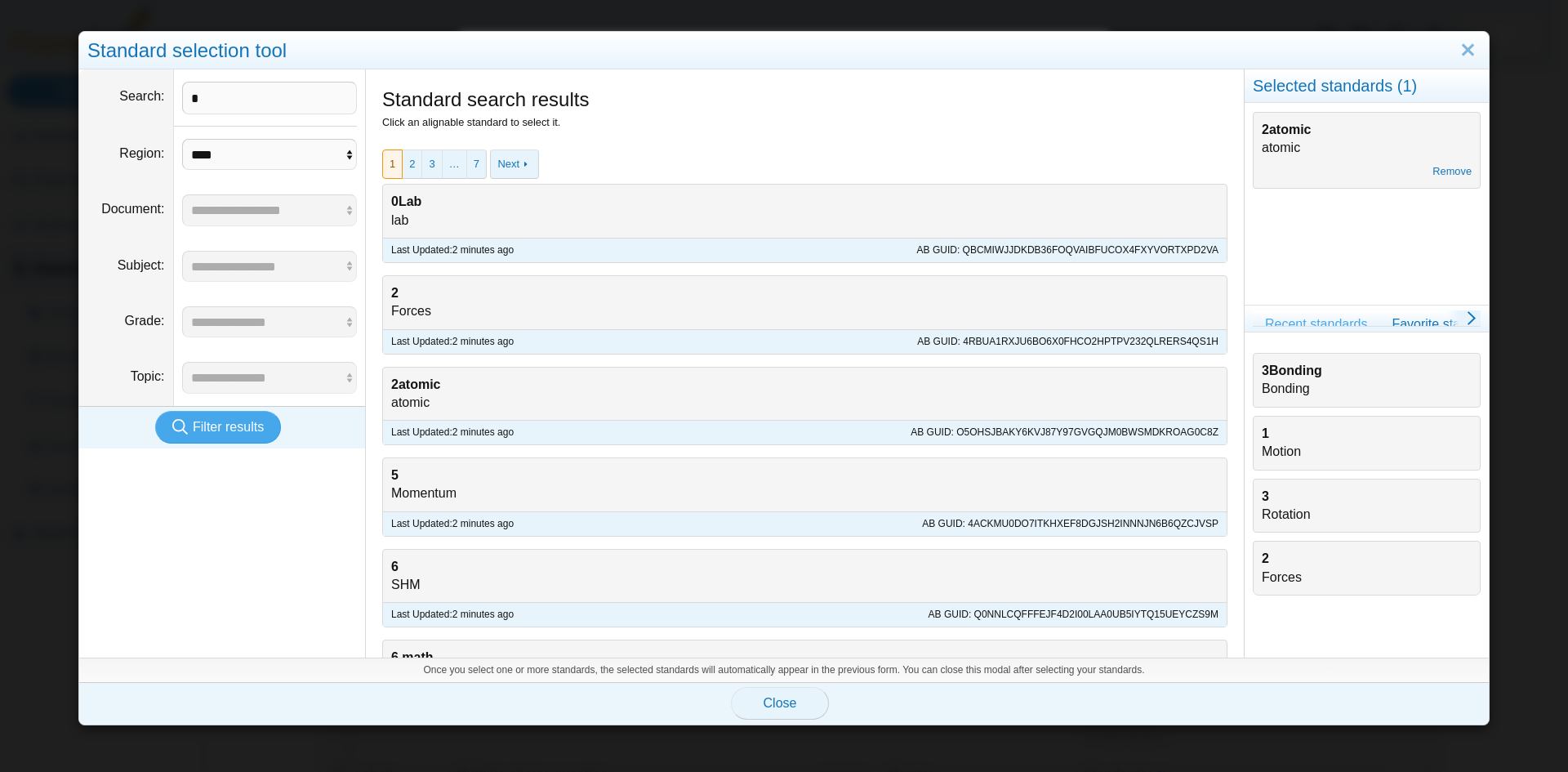
click at [776, 710] on span "Close" at bounding box center [781, 703] width 34 height 14
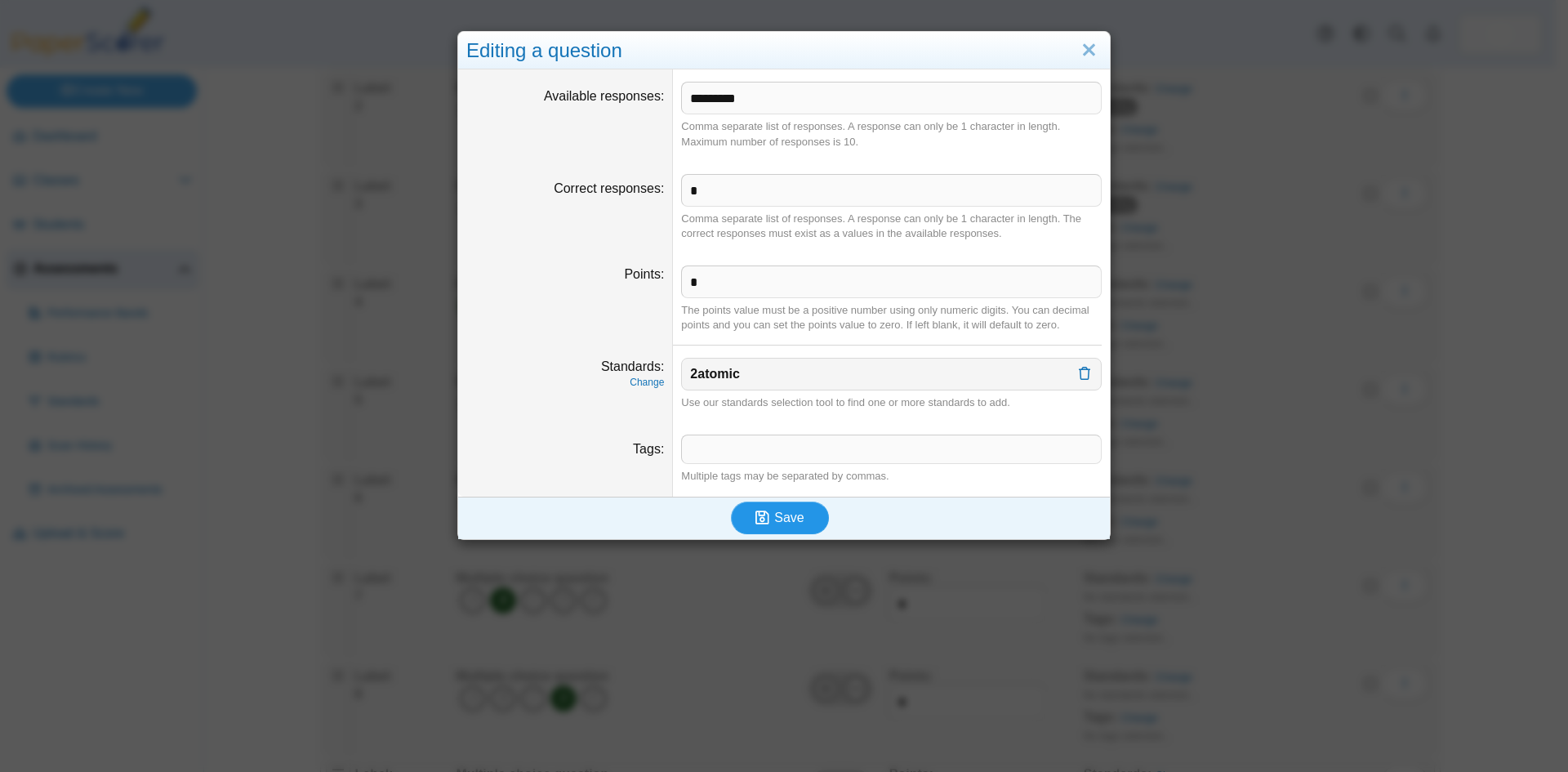
click at [775, 518] on span "Save" at bounding box center [789, 518] width 30 height 14
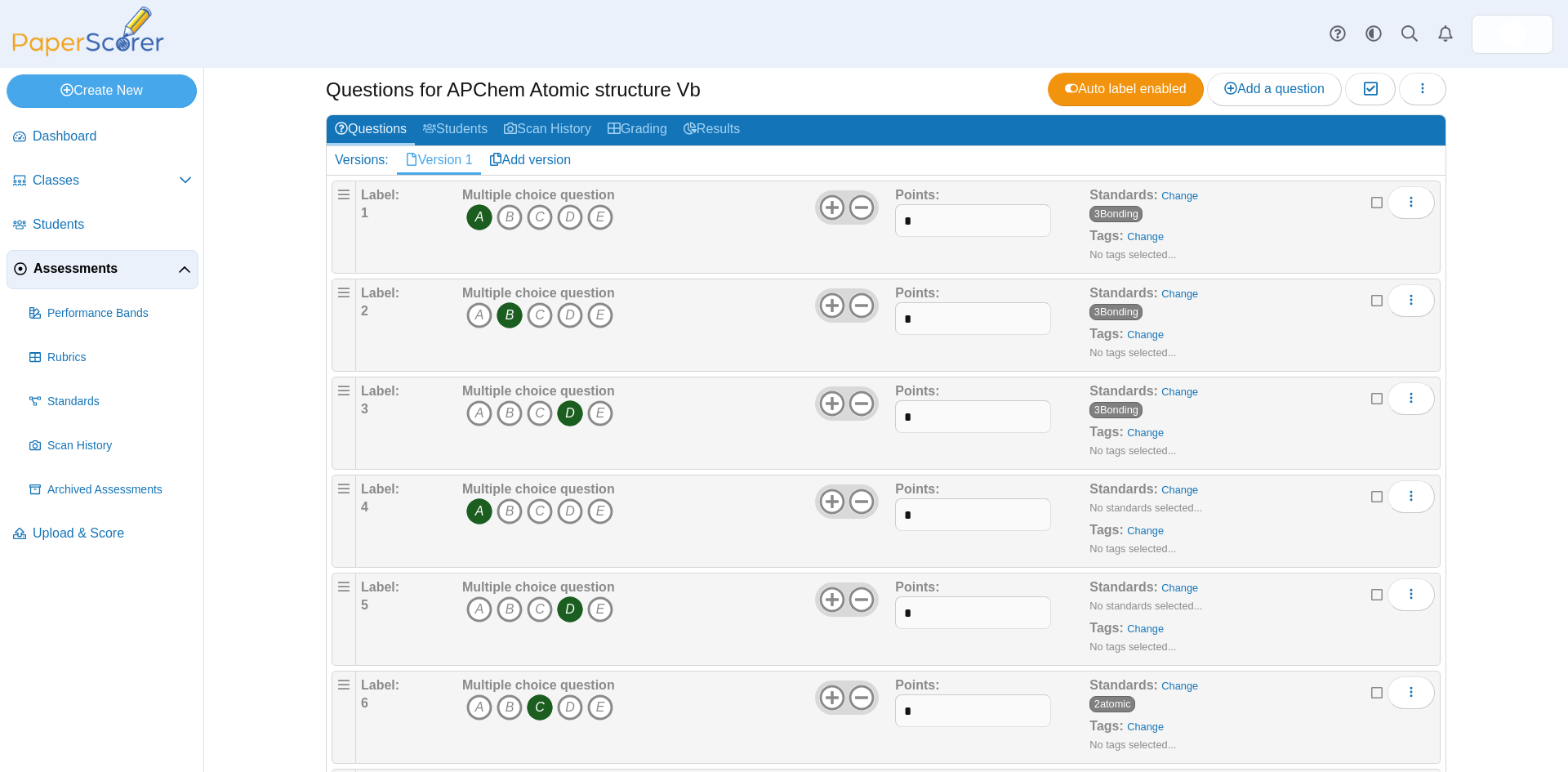
scroll to position [164, 0]
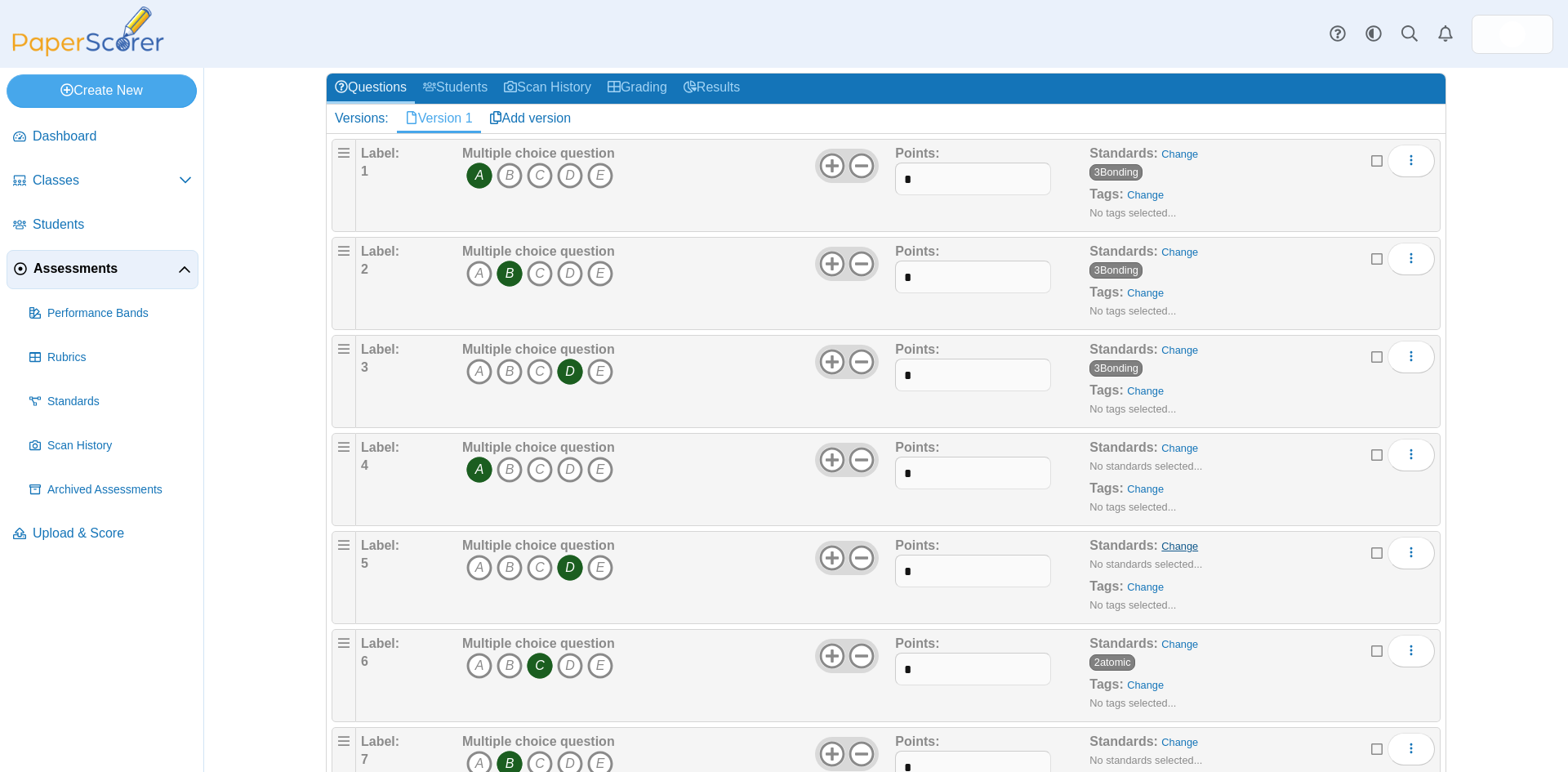
click at [1171, 543] on link "Change" at bounding box center [1180, 546] width 37 height 12
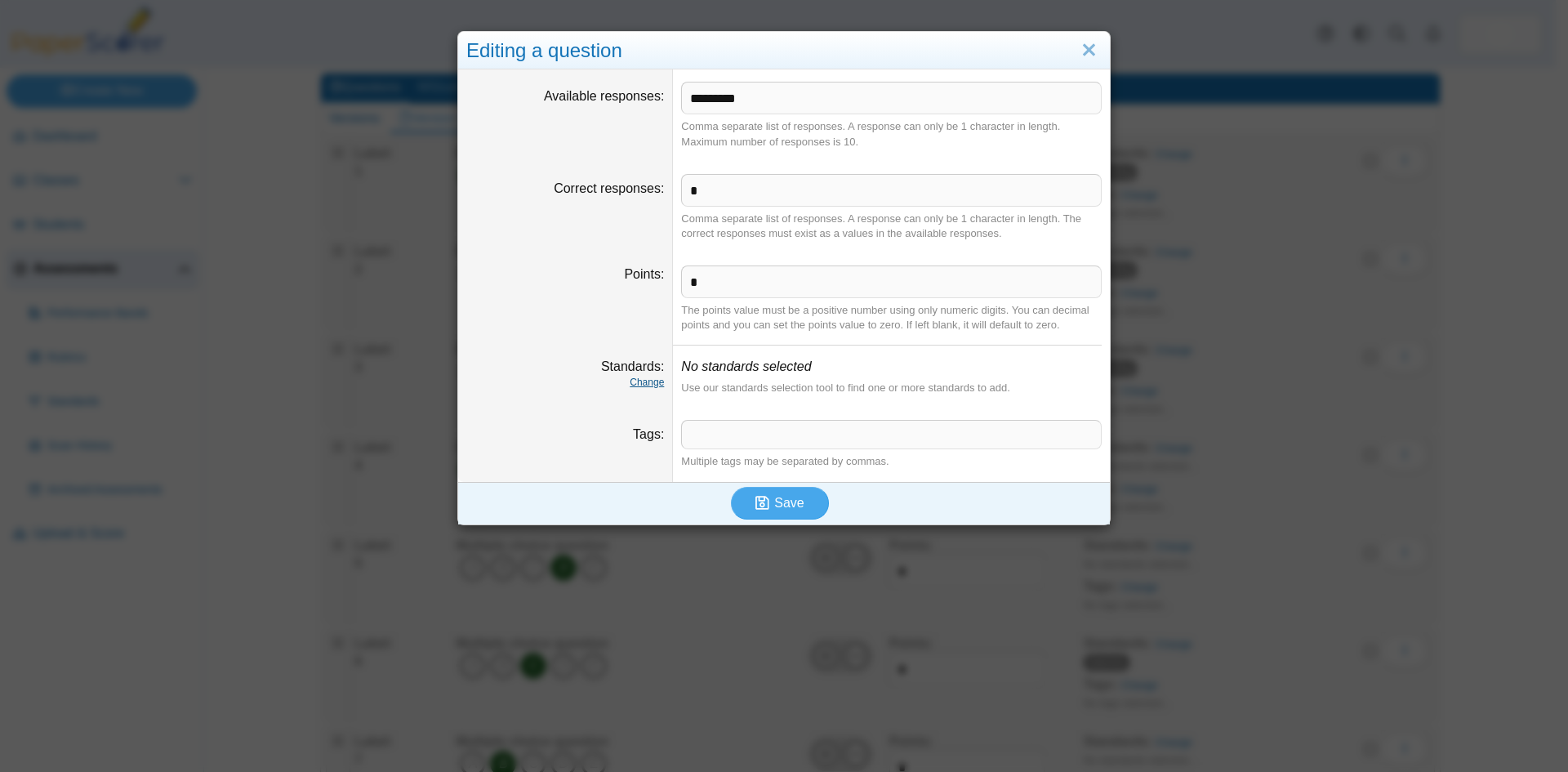
click at [641, 381] on link "Change" at bounding box center [646, 383] width 35 height 12
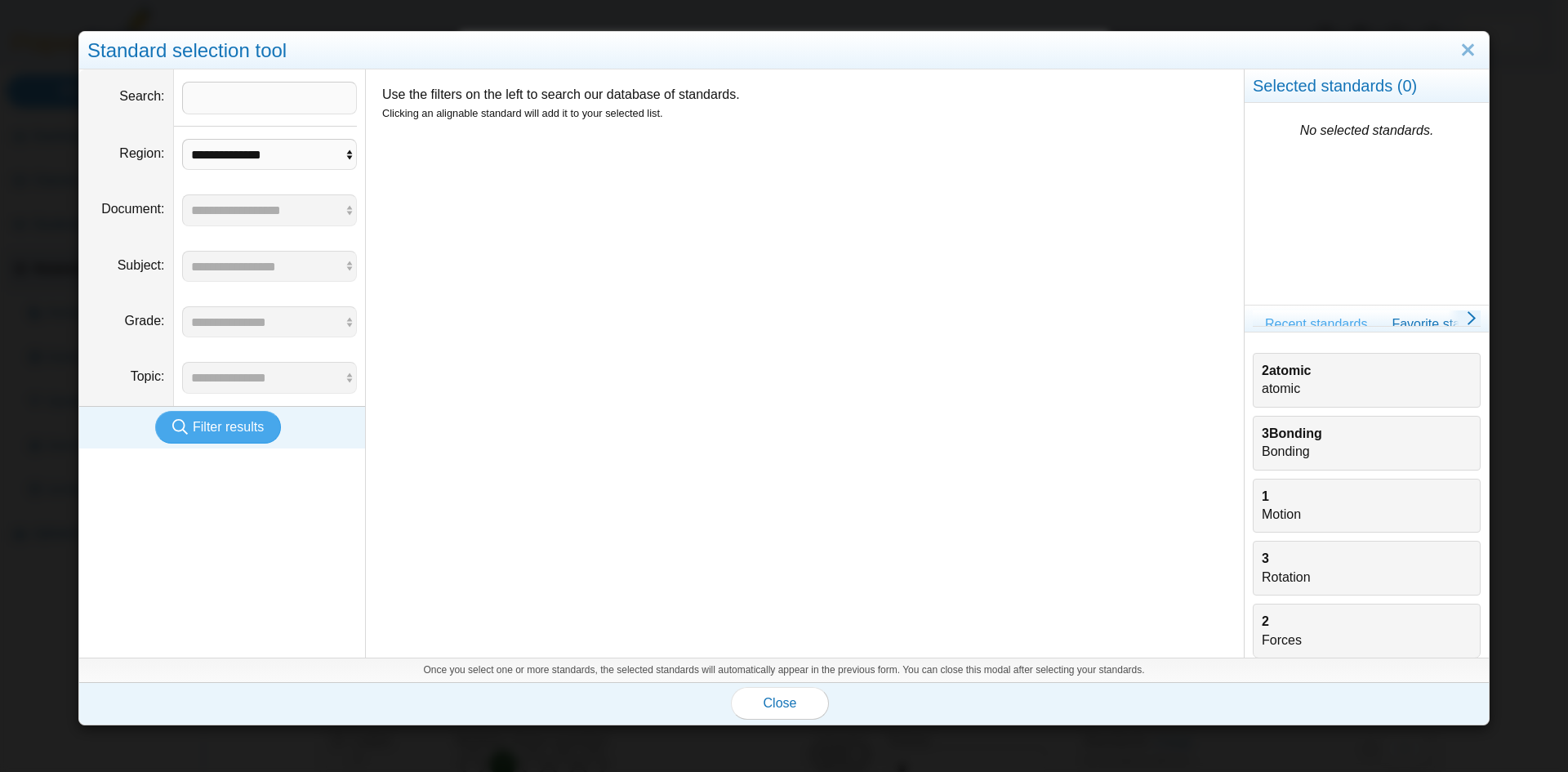
click at [1283, 443] on div "3Bonding Bonding" at bounding box center [1366, 443] width 210 height 37
click at [783, 702] on span "Close" at bounding box center [781, 703] width 34 height 14
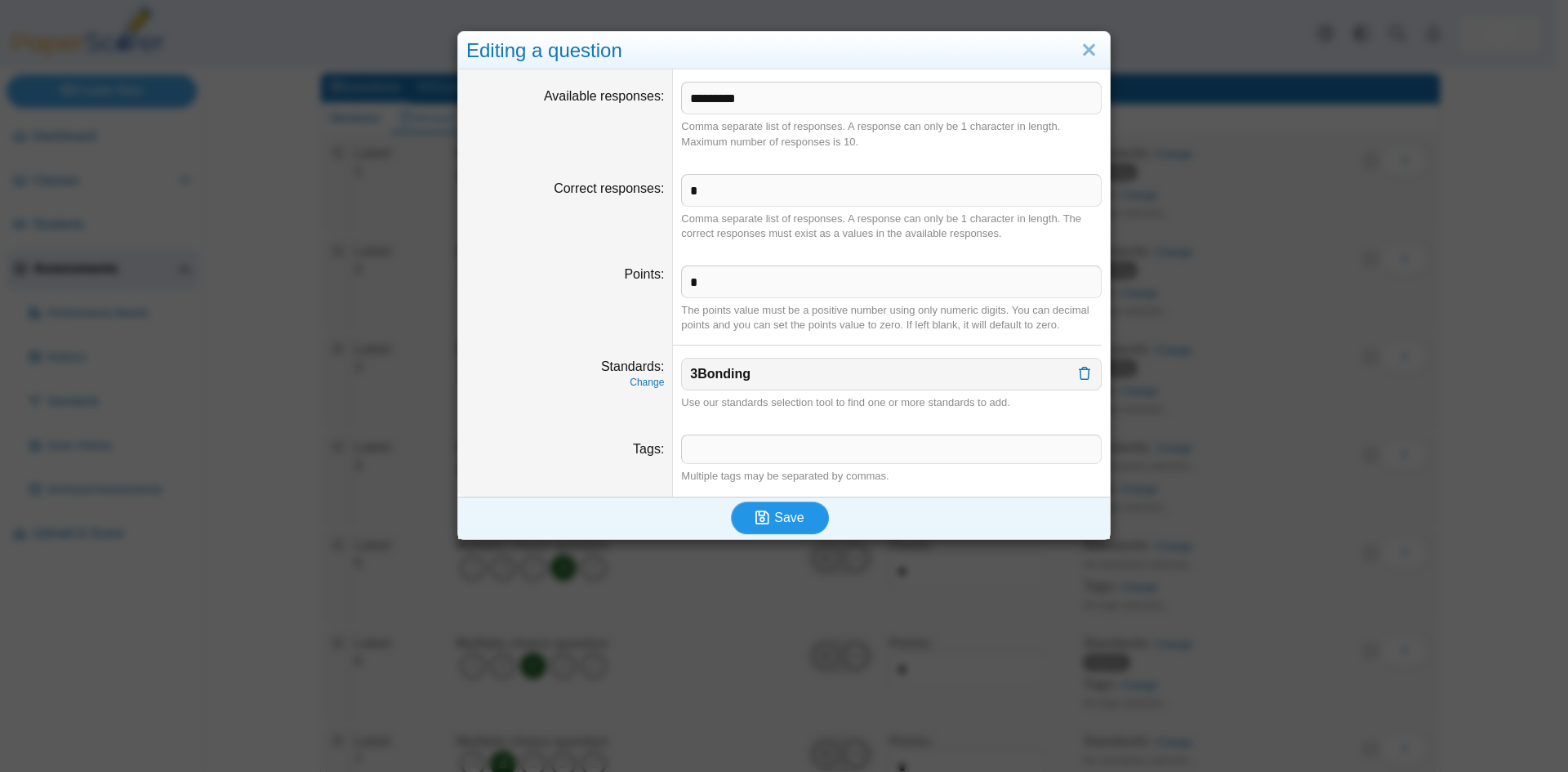
click at [789, 527] on button "Save" at bounding box center [780, 518] width 98 height 33
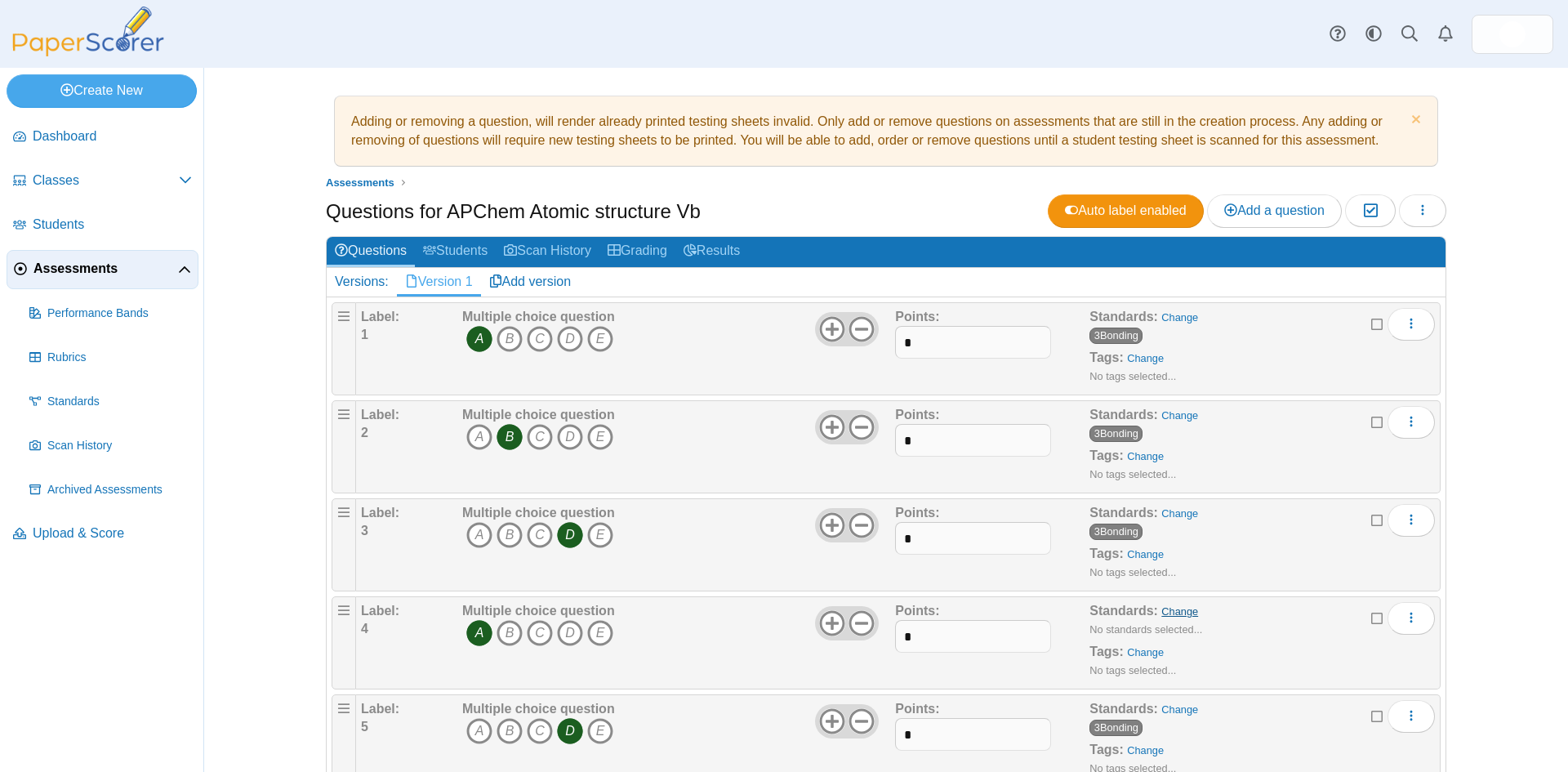
click at [1169, 610] on link "Change" at bounding box center [1180, 611] width 37 height 12
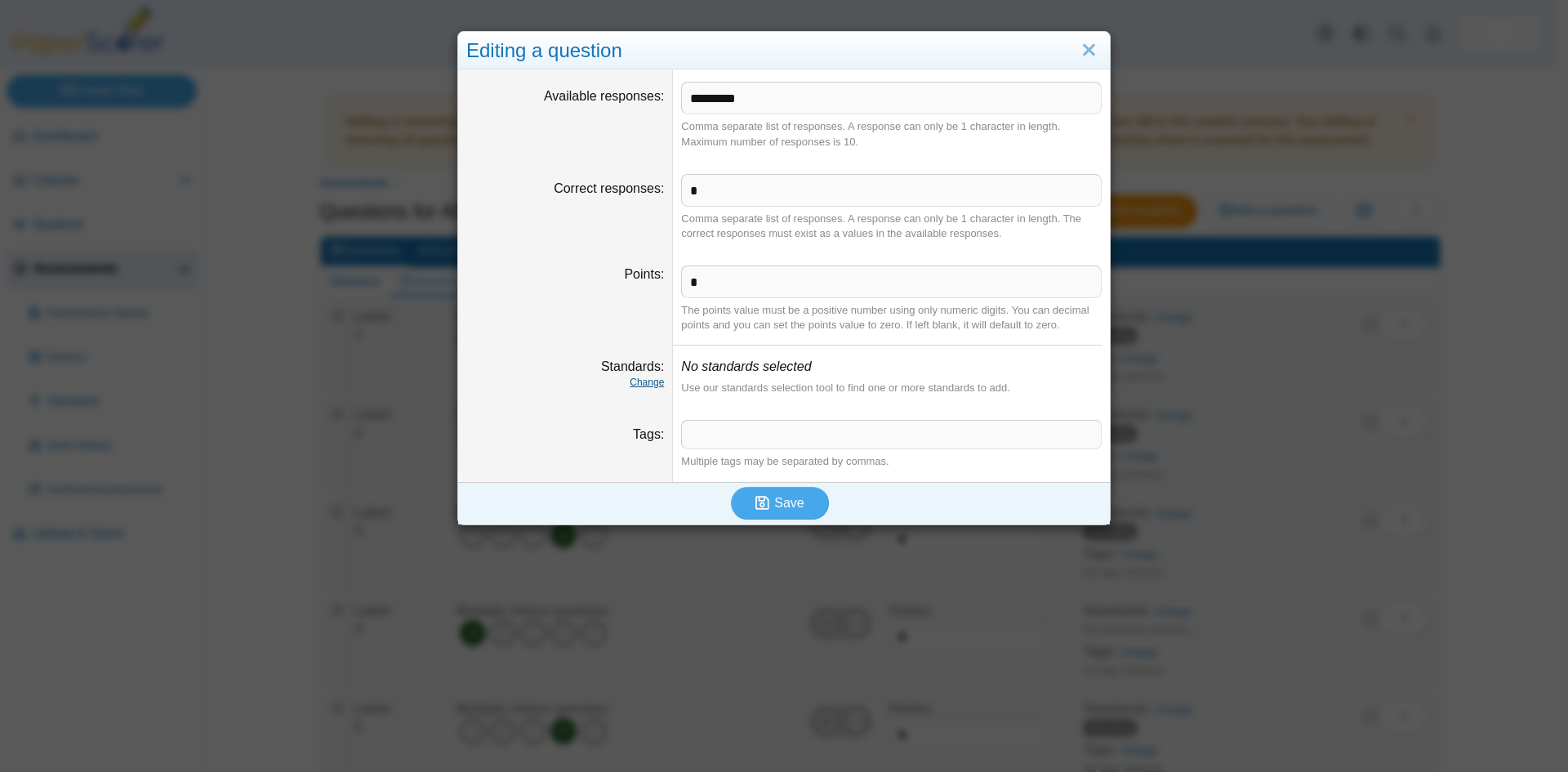
click at [640, 383] on link "Change" at bounding box center [646, 383] width 35 height 12
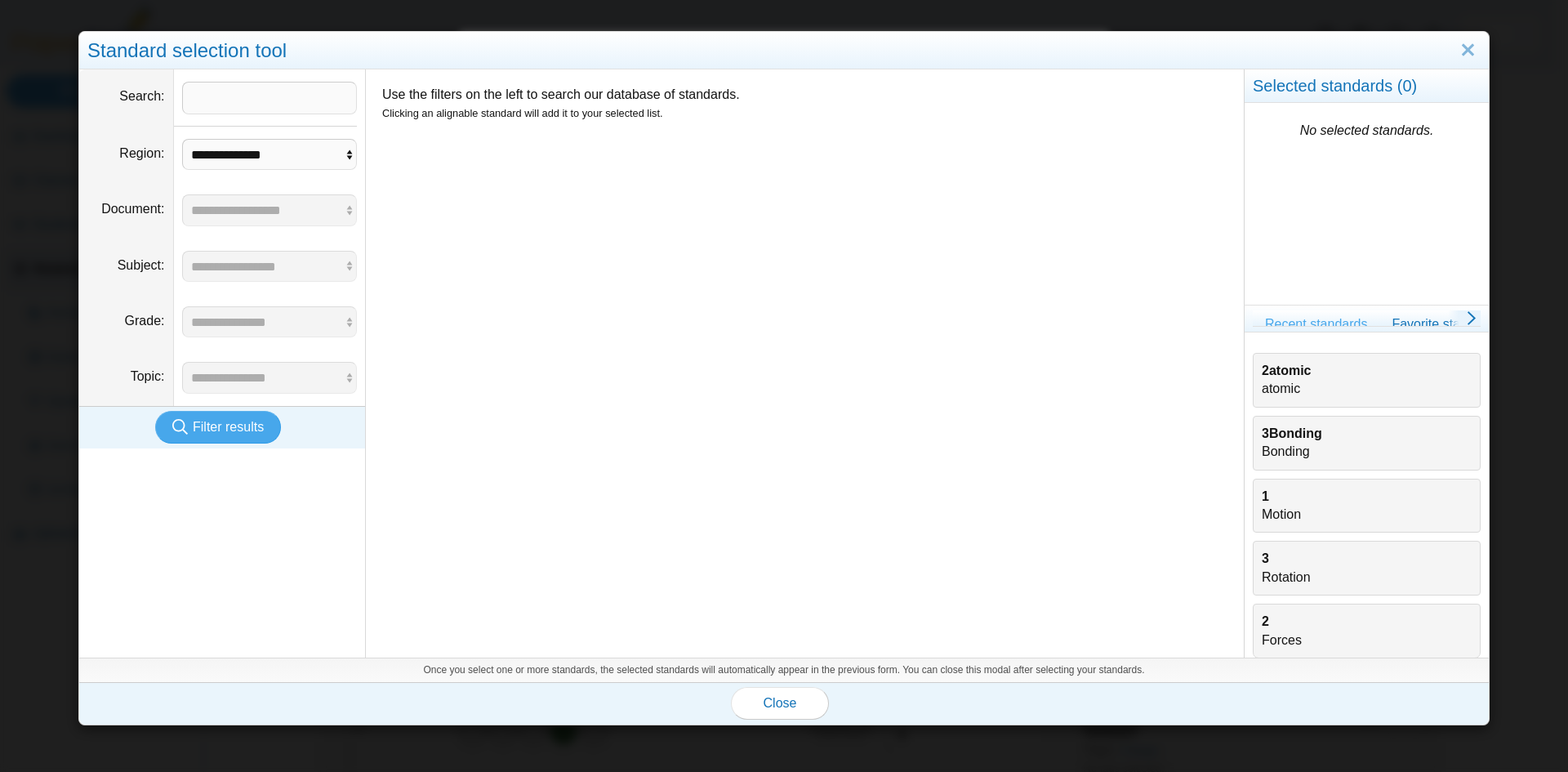
click at [1280, 439] on b "3Bonding" at bounding box center [1292, 433] width 61 height 14
click at [780, 704] on span "Close" at bounding box center [781, 703] width 34 height 14
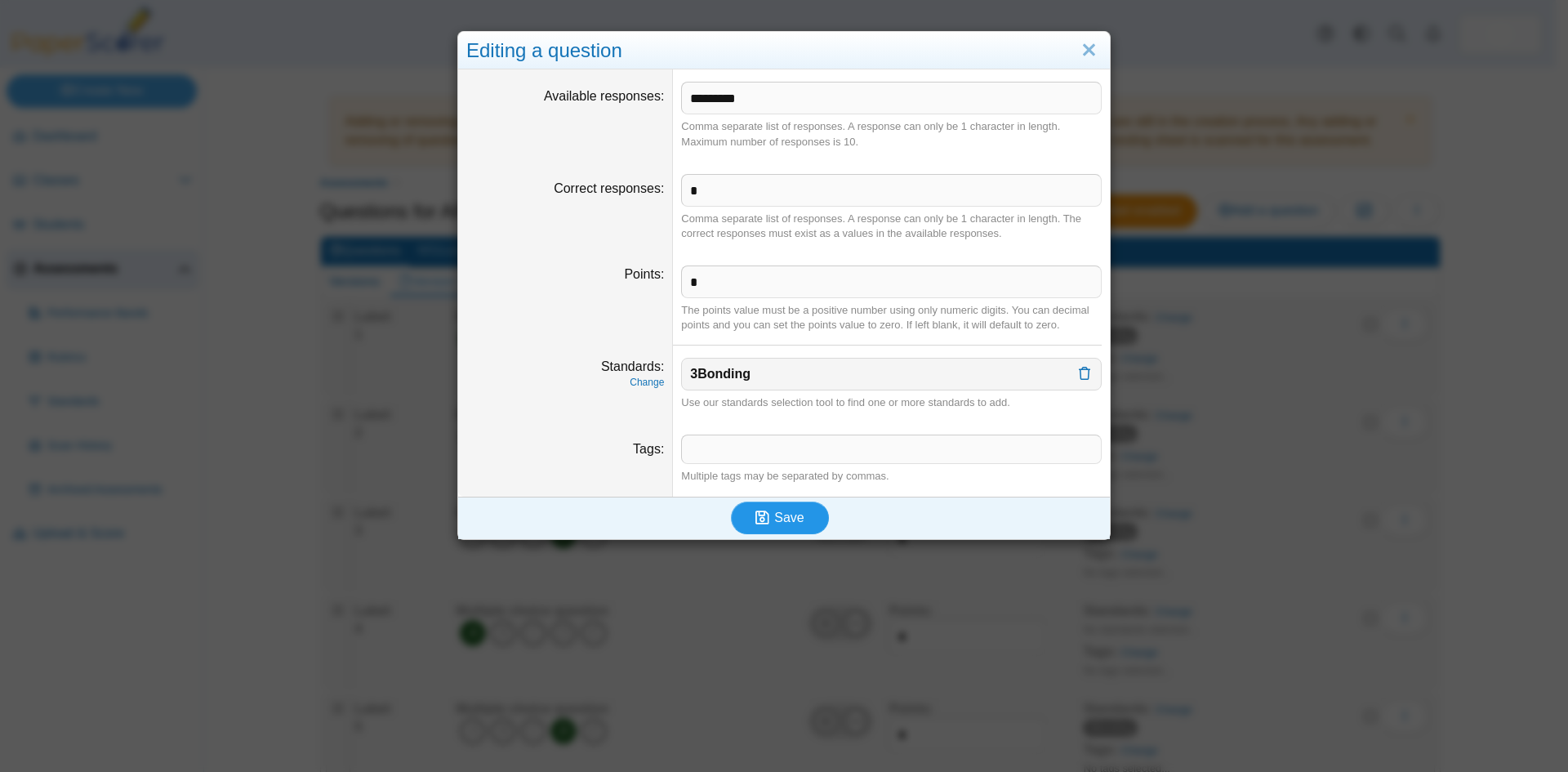
click at [784, 514] on span "Save" at bounding box center [789, 518] width 30 height 14
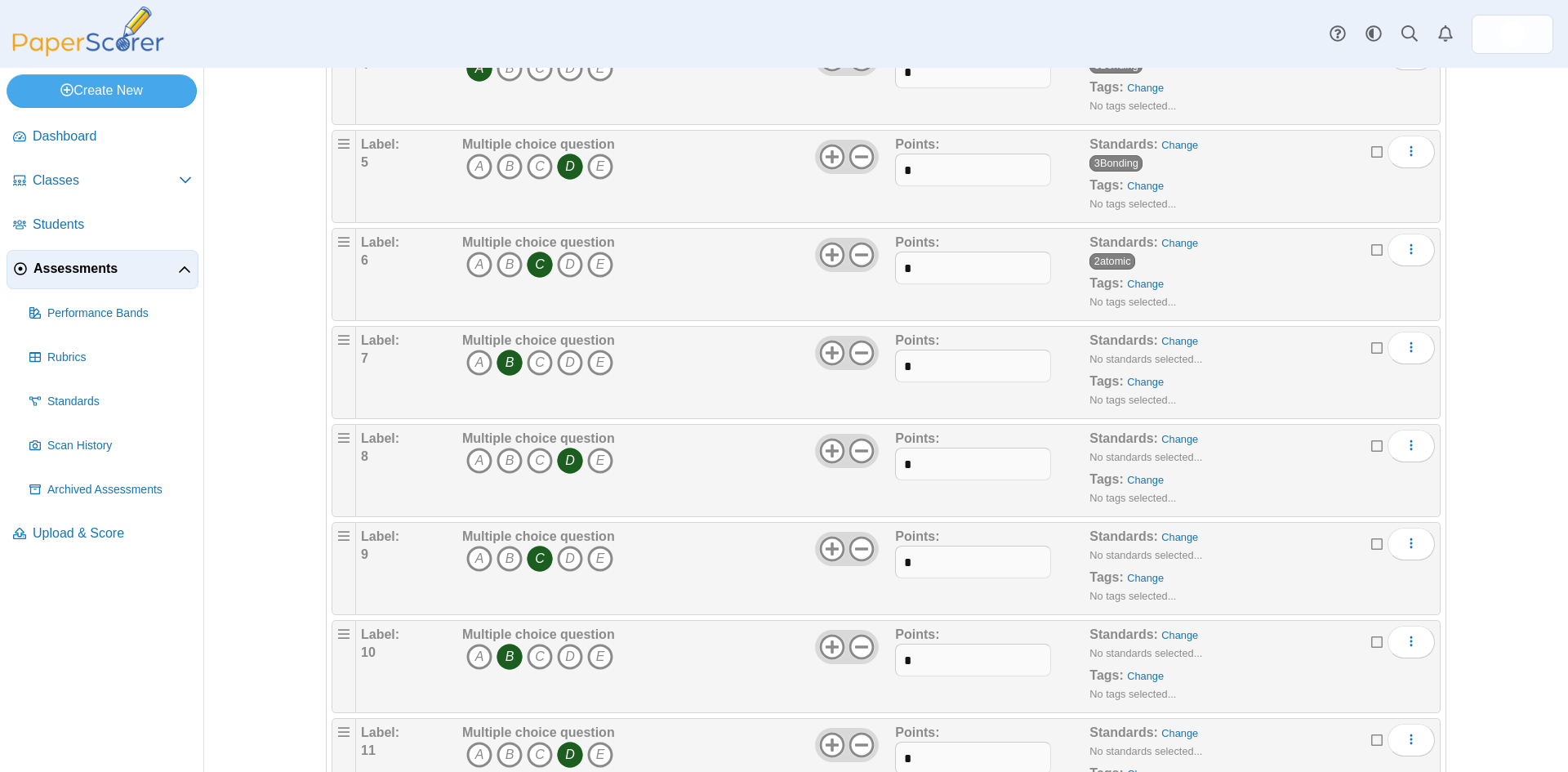
scroll to position [572, 0]
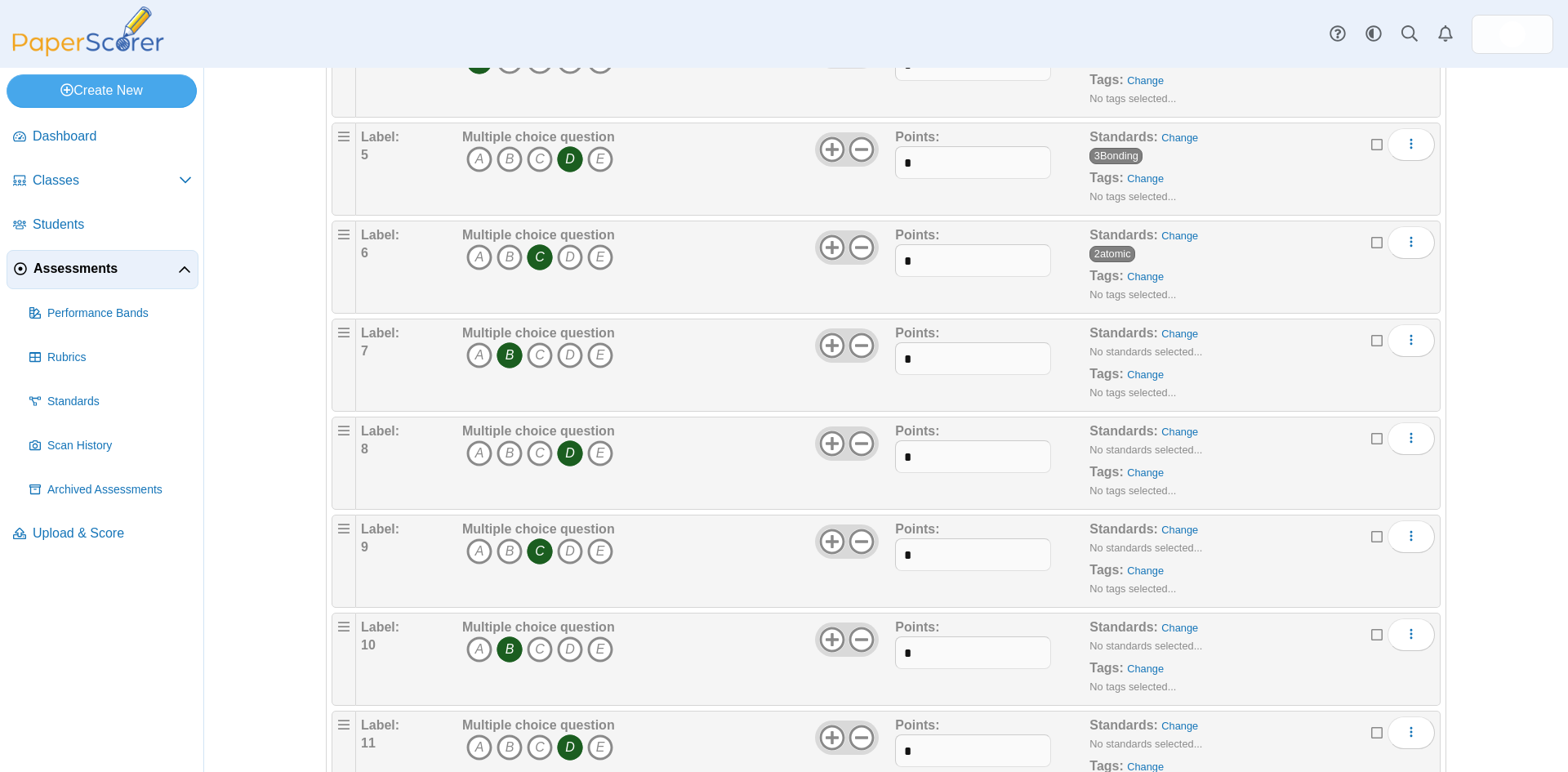
click at [140, 684] on nav "Dashboard Classes" at bounding box center [101, 441] width 204 height 661
click at [1171, 331] on link "Change" at bounding box center [1180, 334] width 37 height 12
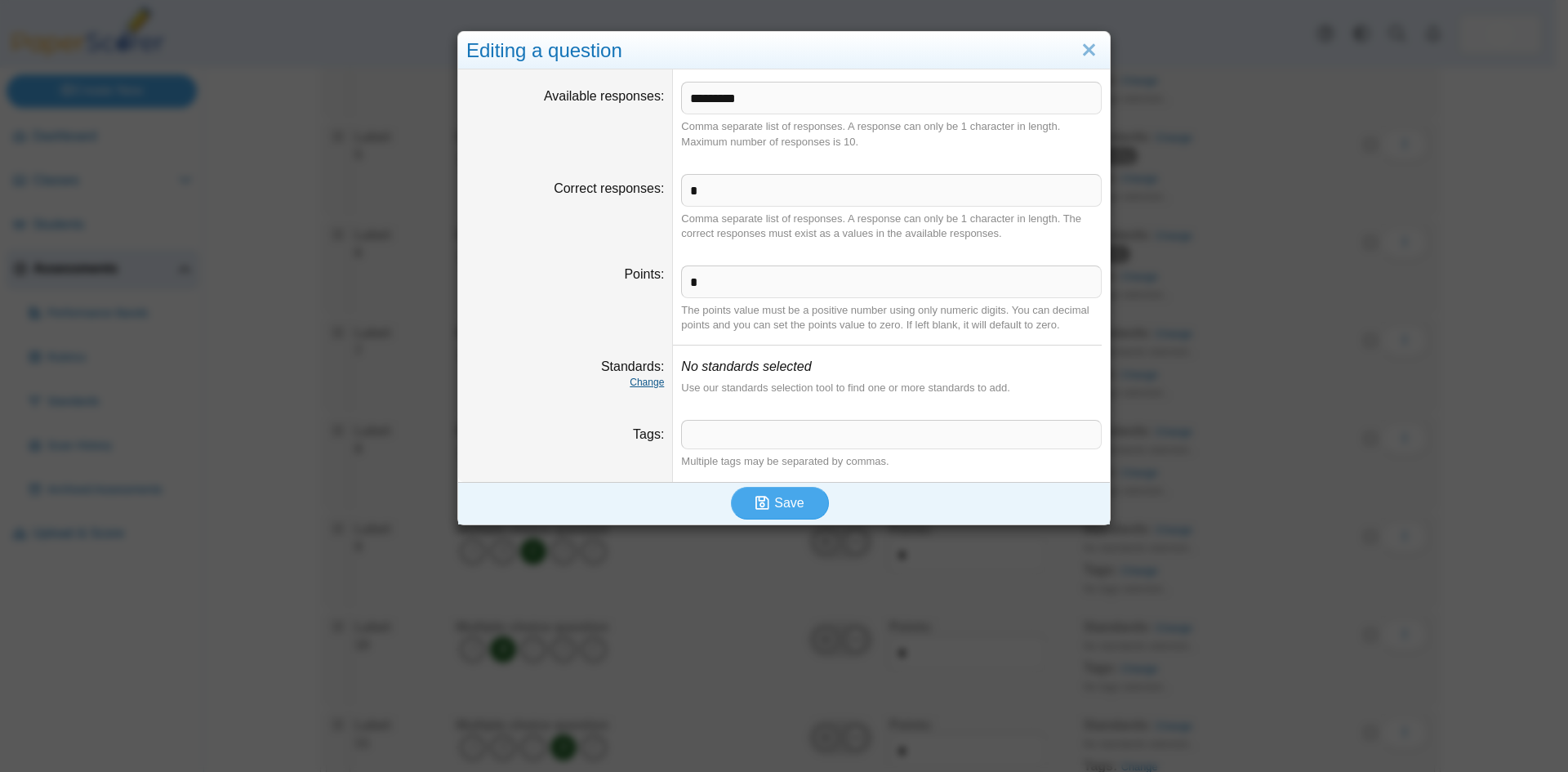
click at [640, 388] on link "Change" at bounding box center [646, 383] width 35 height 12
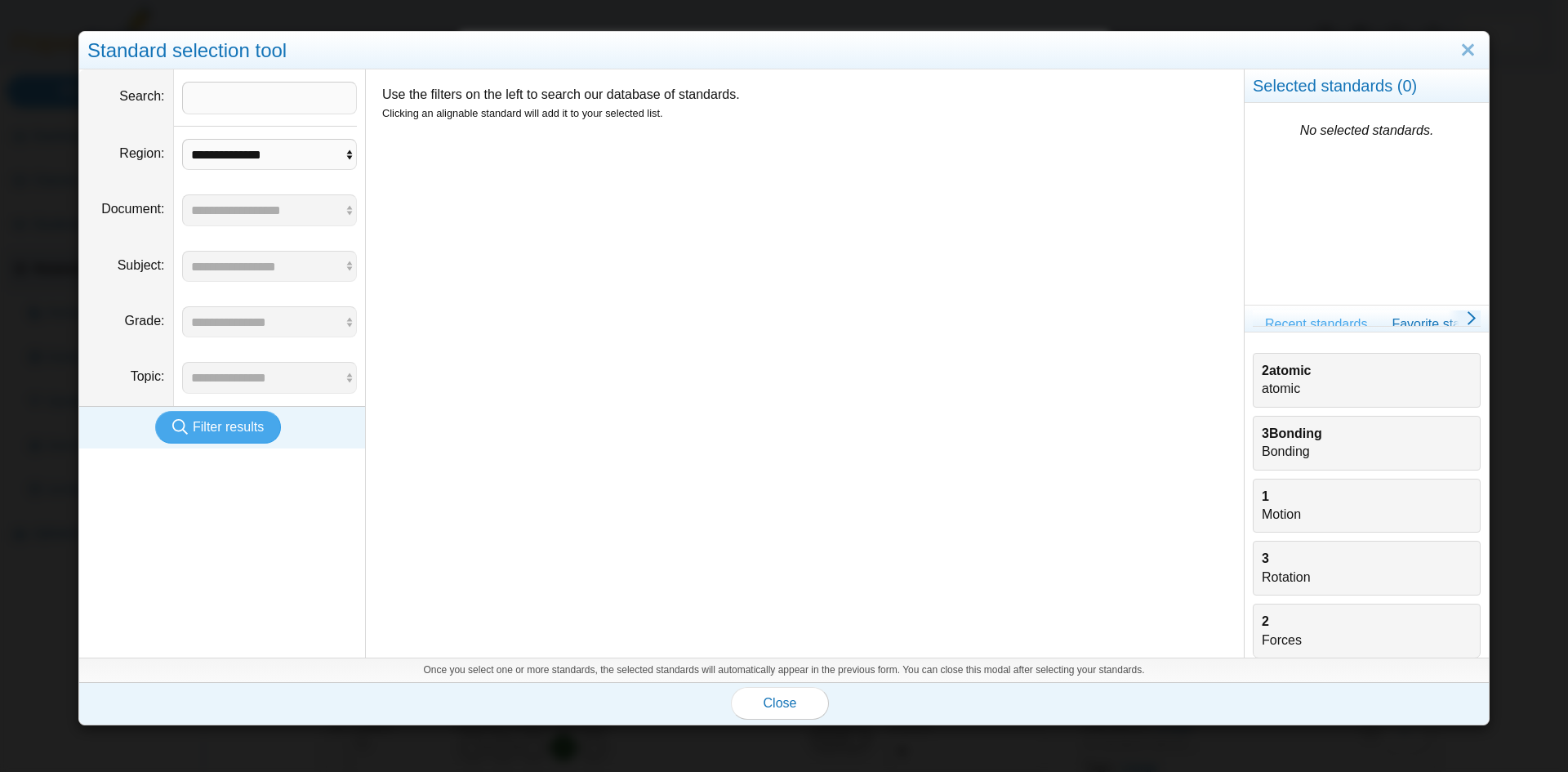
click at [1276, 437] on b "3Bonding" at bounding box center [1292, 433] width 61 height 14
click at [789, 706] on span "Close" at bounding box center [781, 703] width 34 height 14
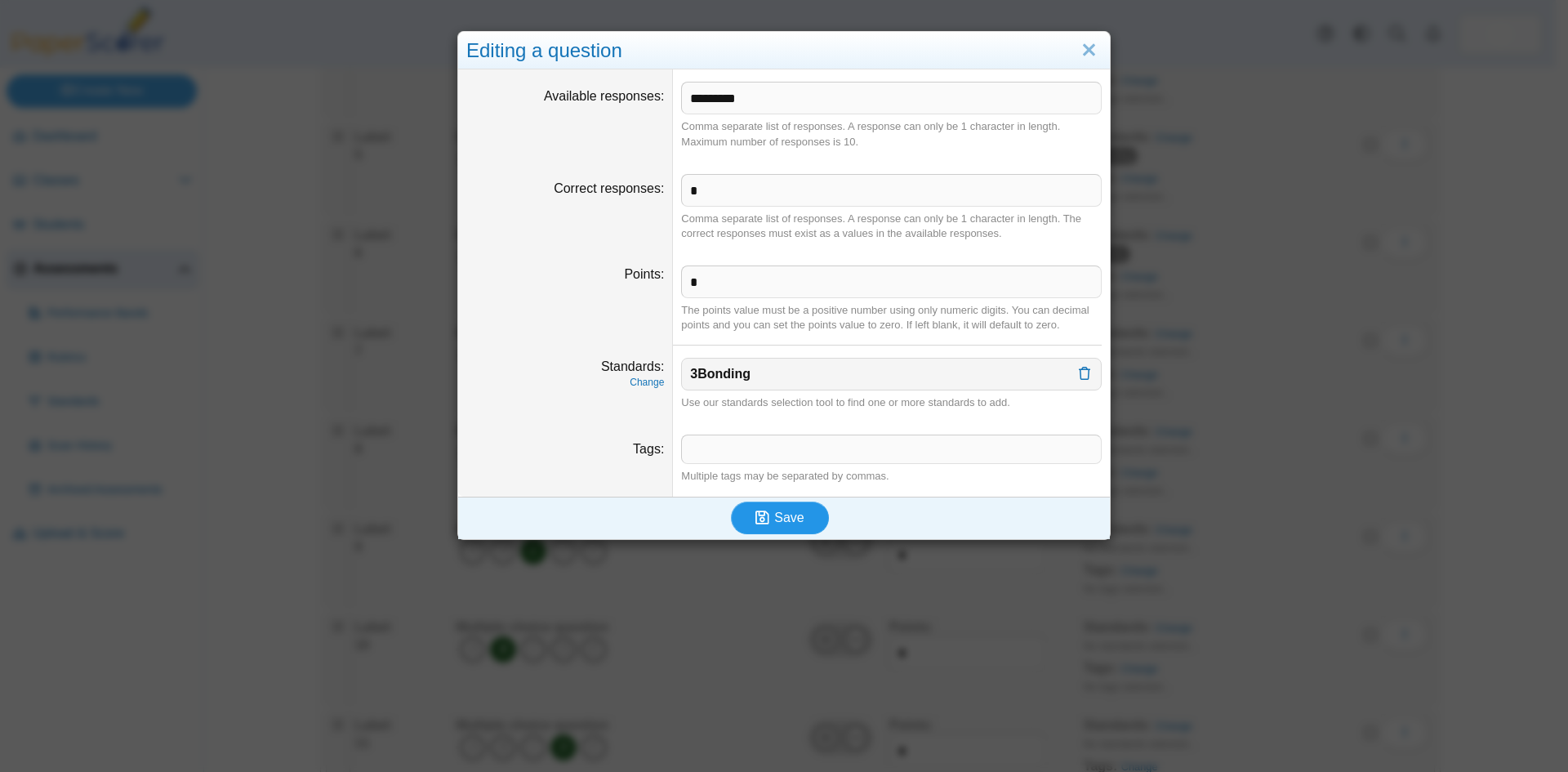
click at [788, 525] on span "Save" at bounding box center [789, 518] width 30 height 14
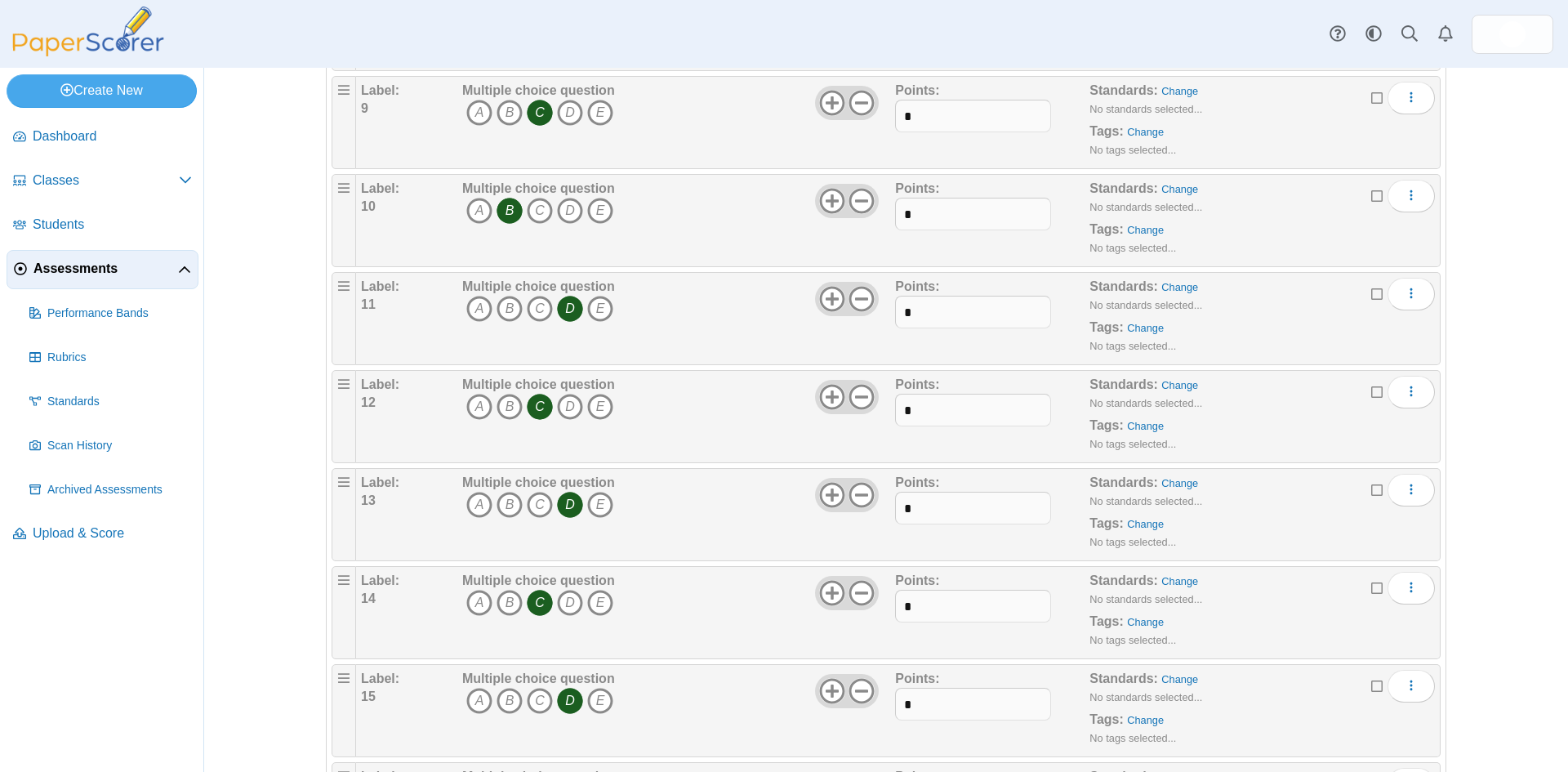
scroll to position [1062, 0]
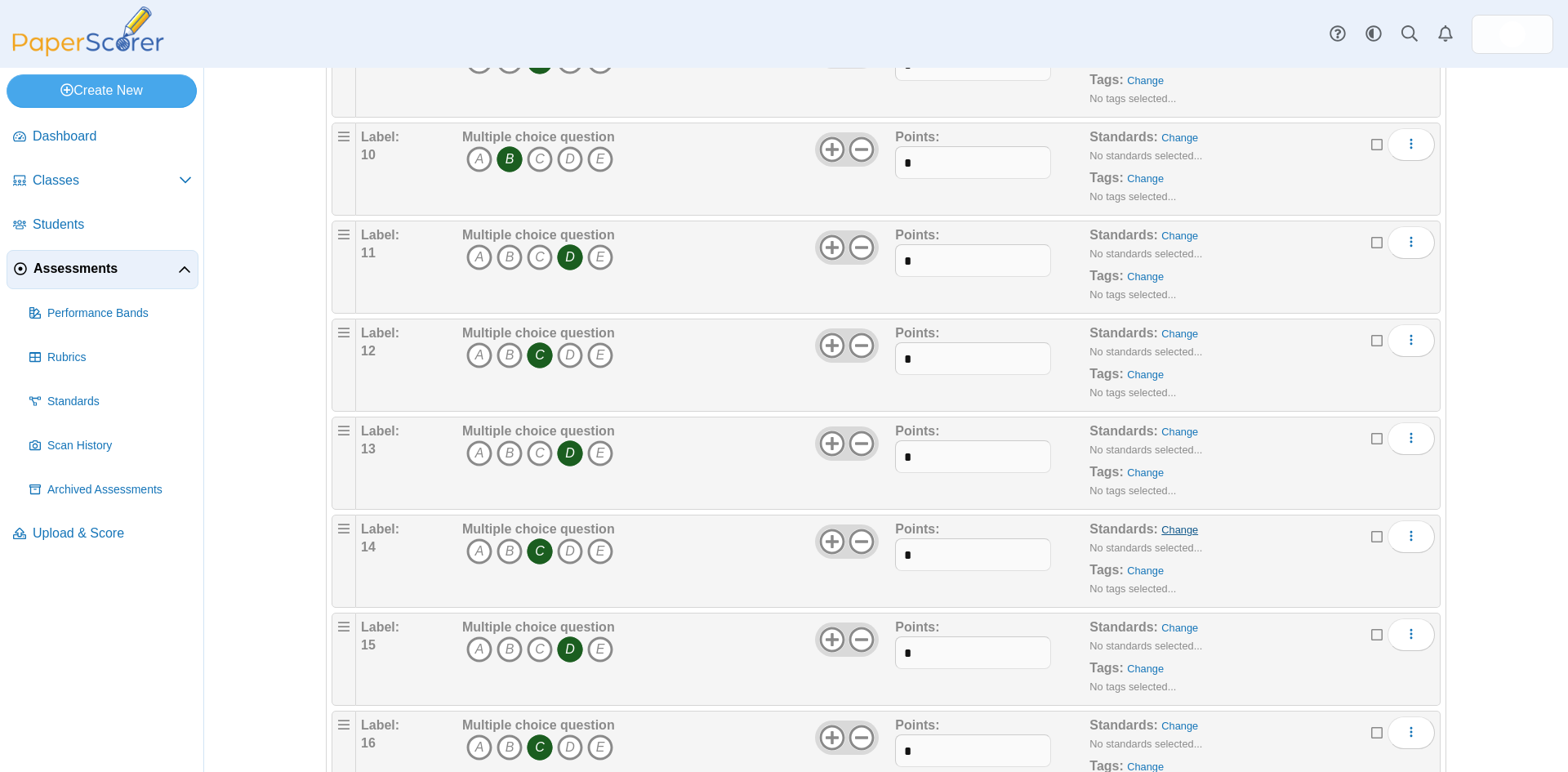
click at [1171, 532] on link "Change" at bounding box center [1180, 530] width 37 height 12
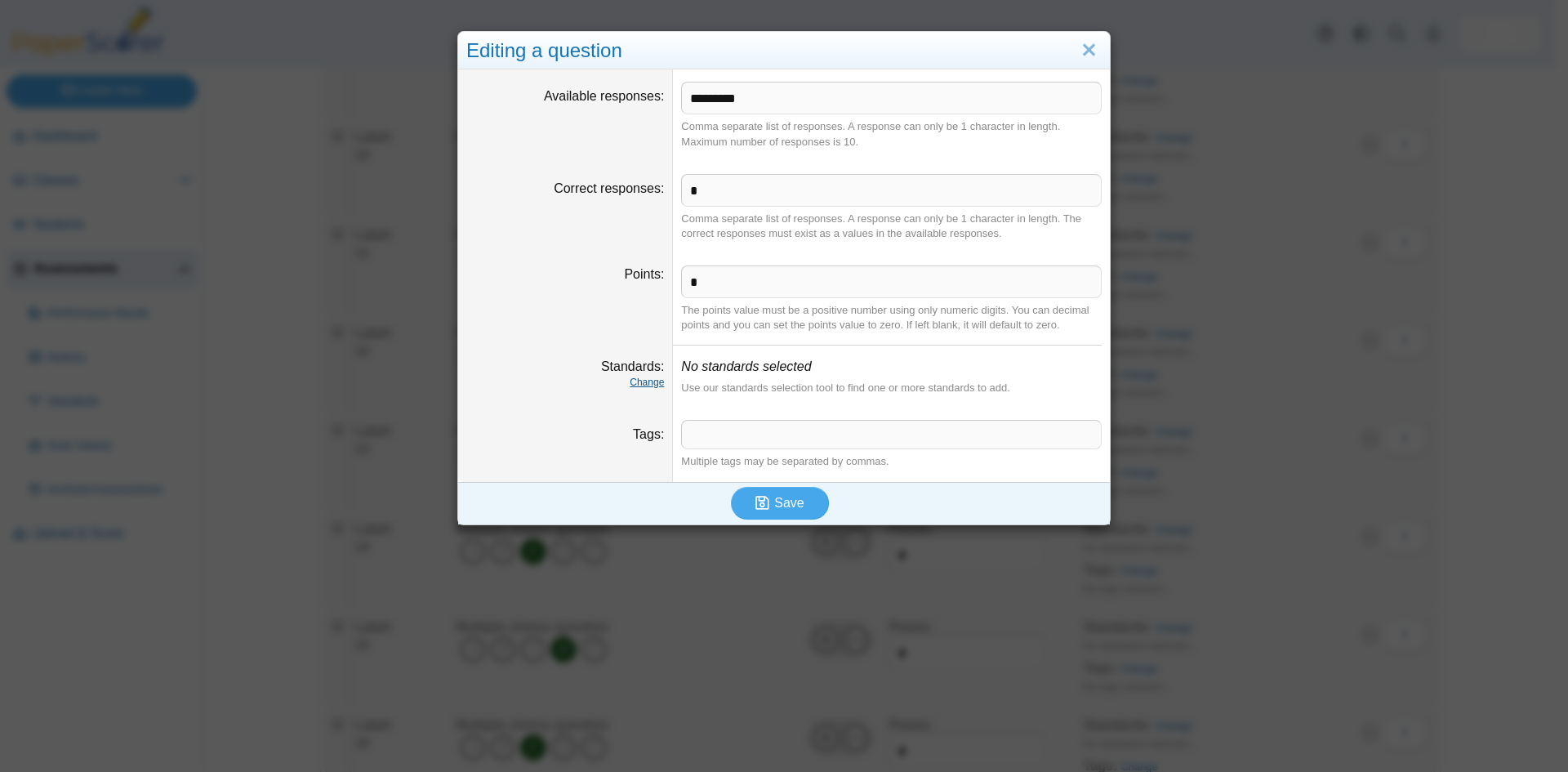
click at [645, 384] on link "Change" at bounding box center [646, 383] width 35 height 12
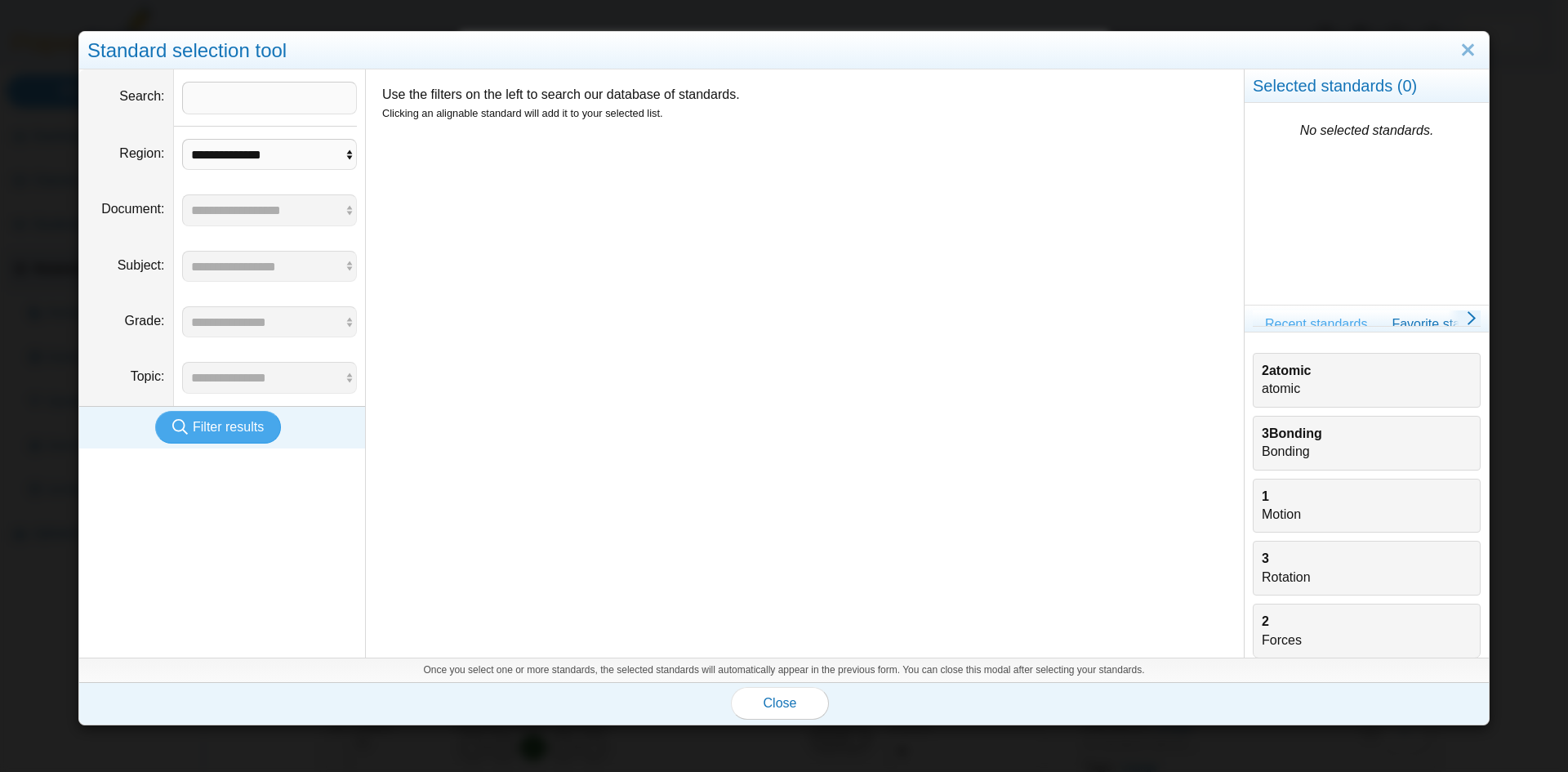
click at [1302, 438] on b "3Bonding" at bounding box center [1292, 433] width 61 height 14
click at [774, 712] on button "Close" at bounding box center [780, 703] width 98 height 33
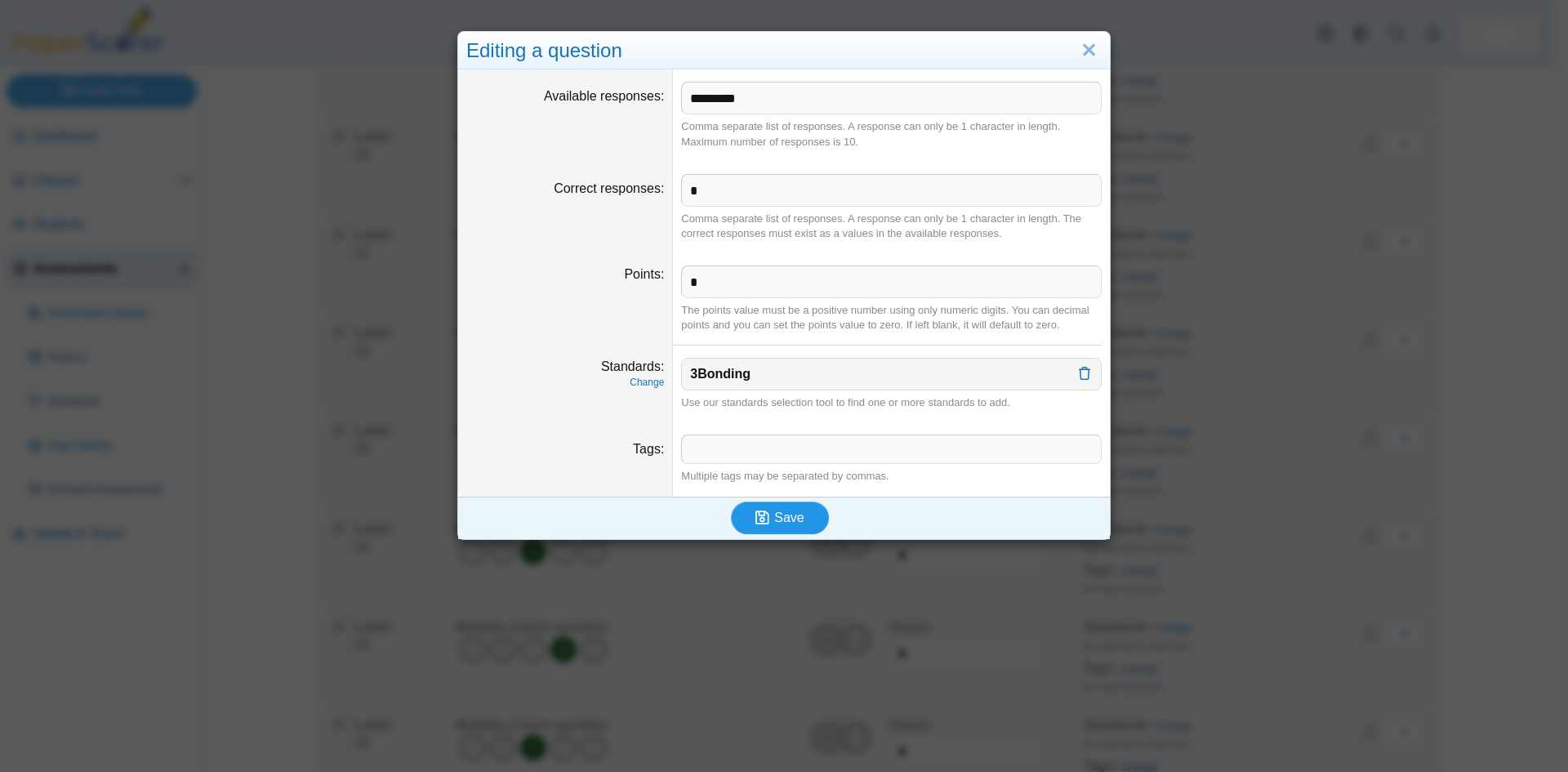
click at [775, 516] on span "Save" at bounding box center [789, 518] width 30 height 14
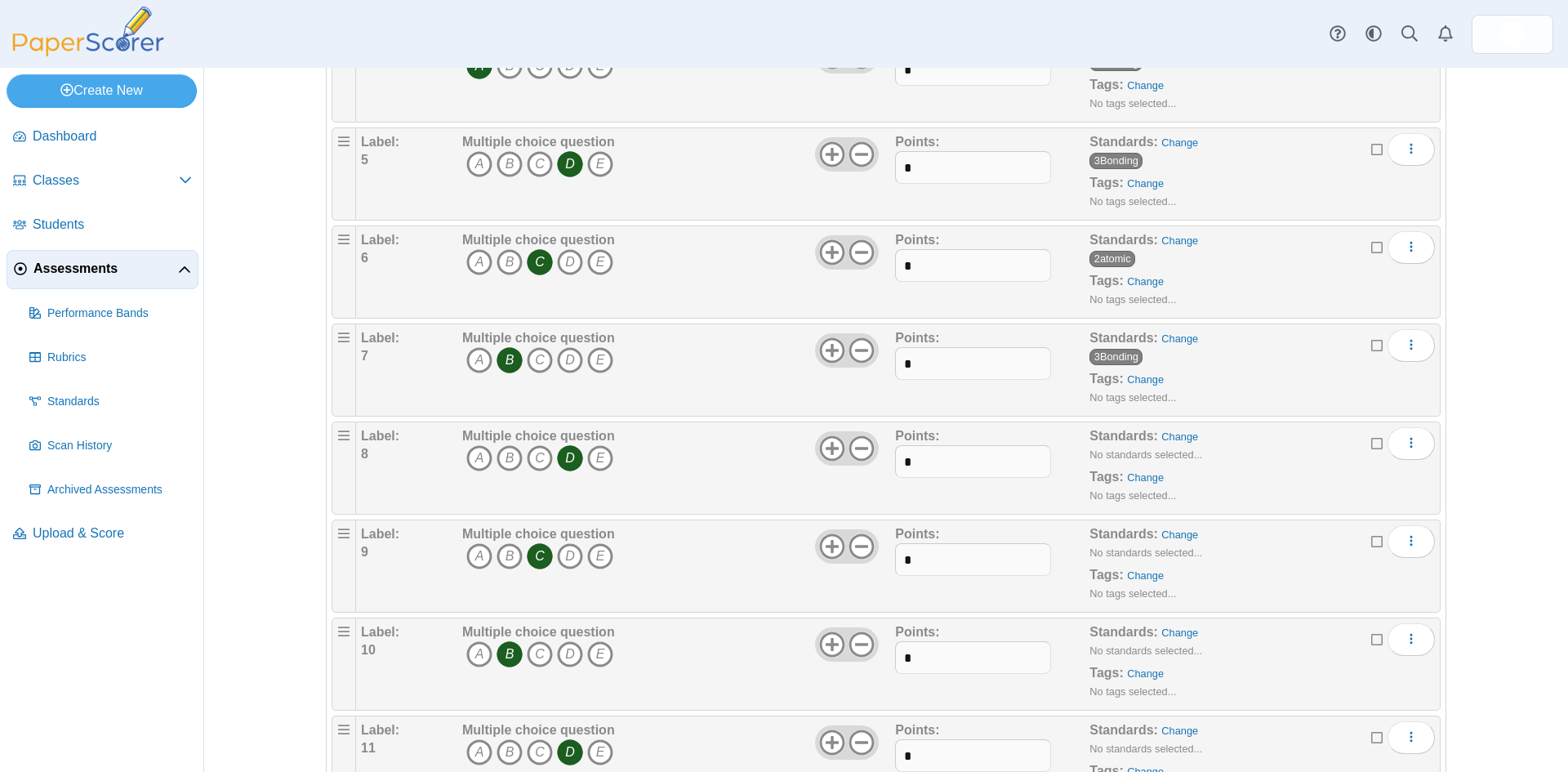
scroll to position [572, 0]
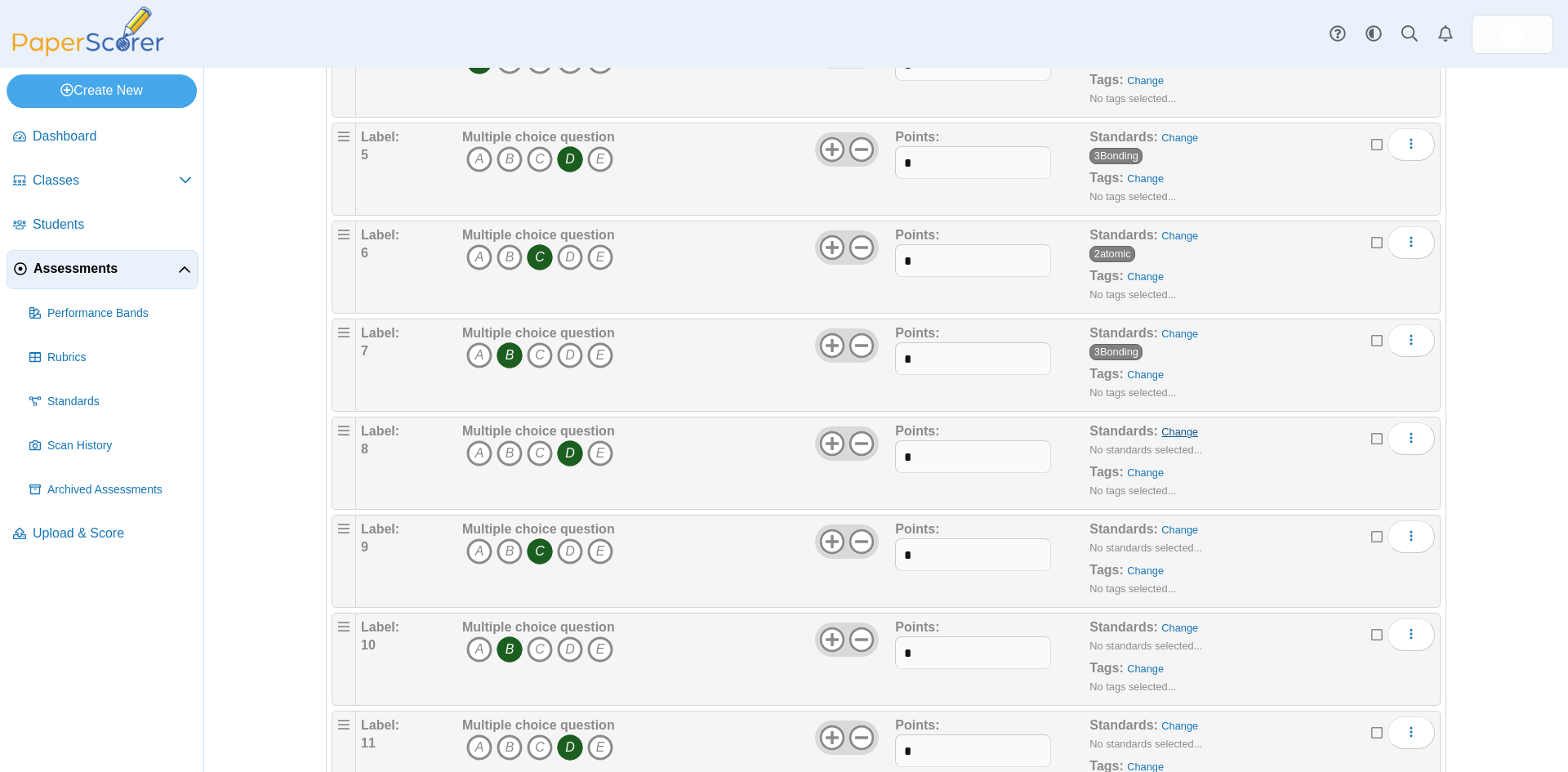
click at [1162, 431] on link "Change" at bounding box center [1180, 432] width 37 height 12
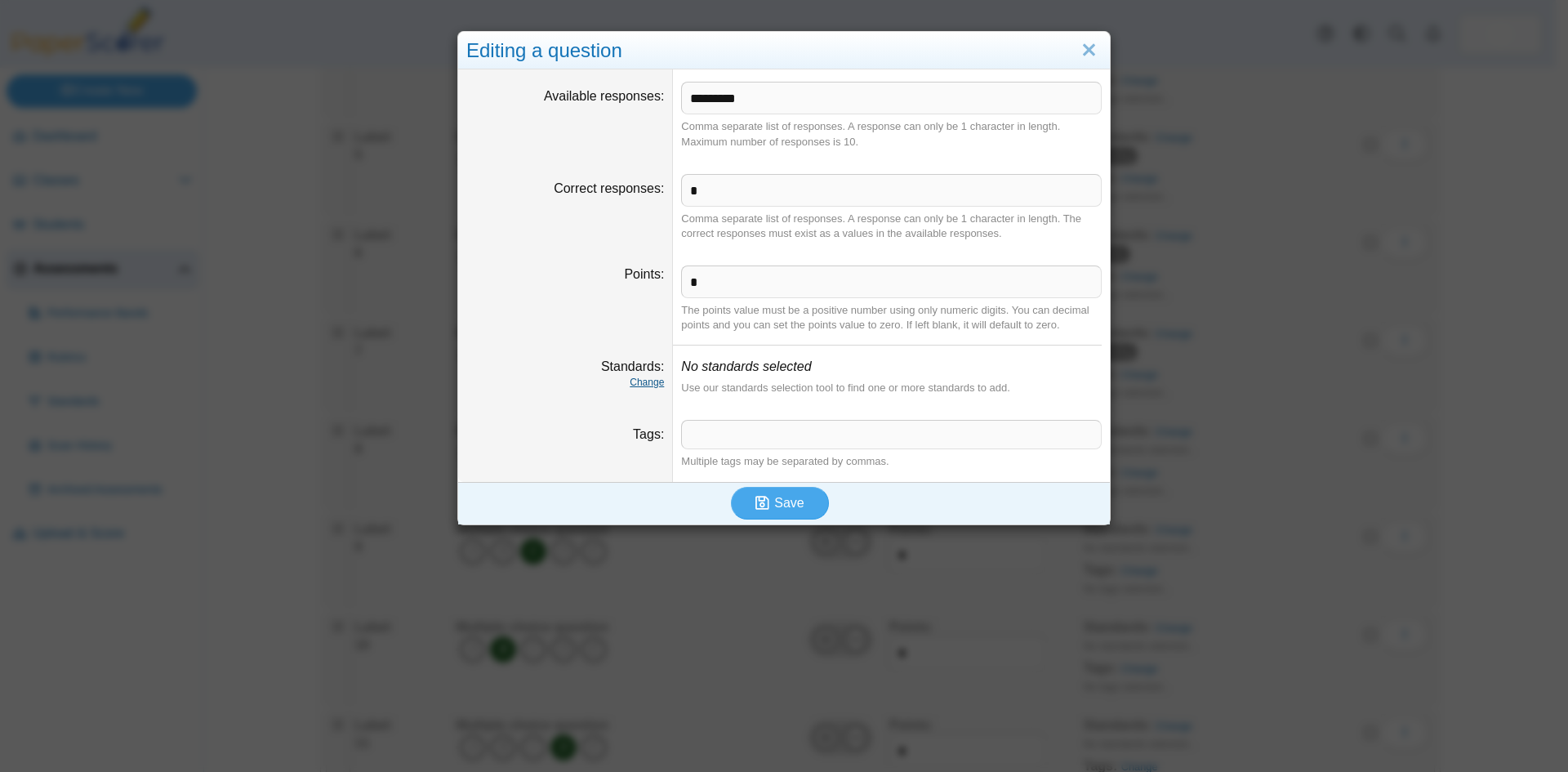
click at [641, 385] on link "Change" at bounding box center [646, 383] width 35 height 12
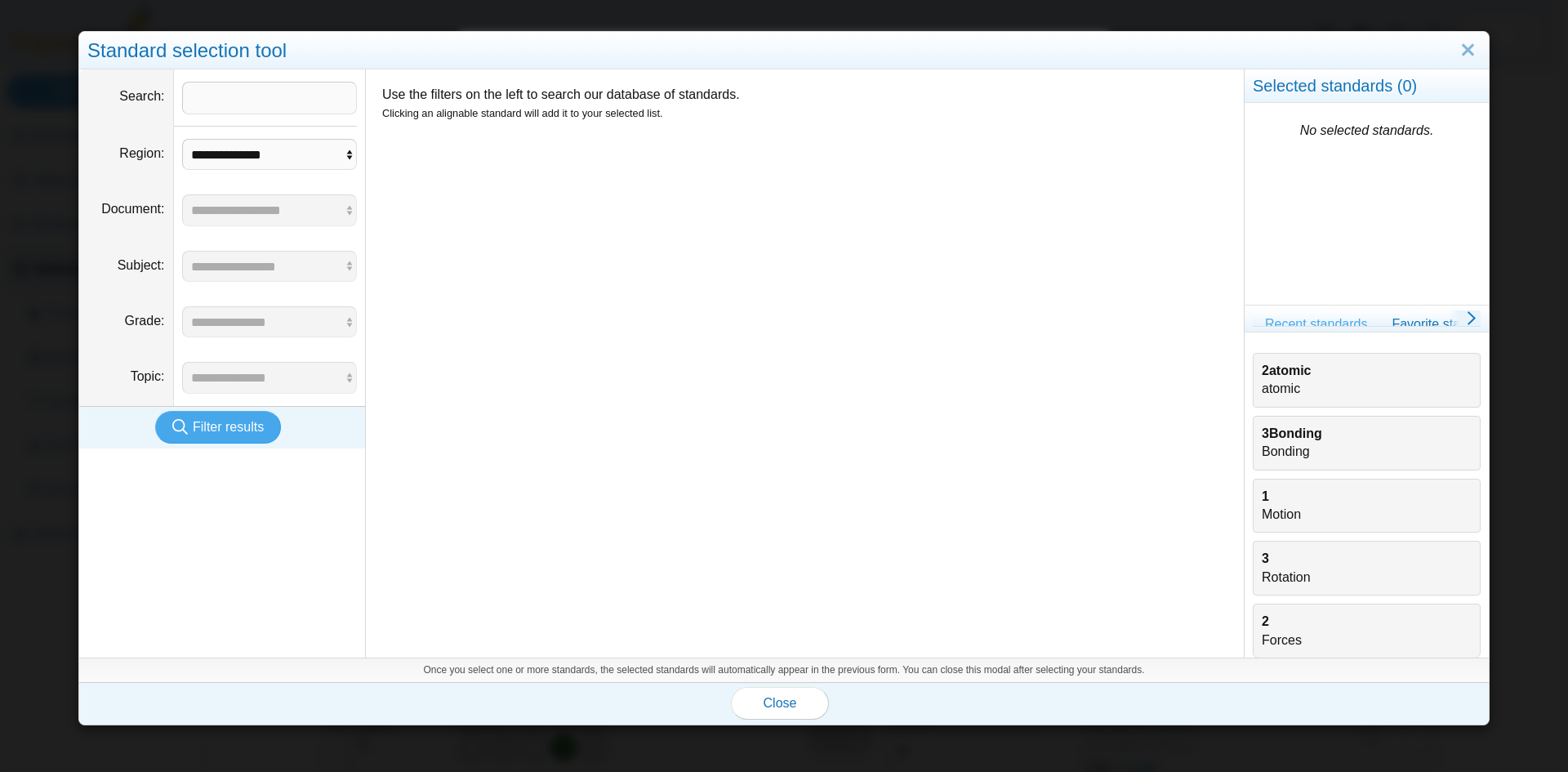
drag, startPoint x: 1272, startPoint y: 382, endPoint x: 1179, endPoint y: 396, distance: 94.0
click at [1269, 383] on div "2atomic atomic" at bounding box center [1366, 380] width 210 height 37
click at [774, 701] on span "Close" at bounding box center [781, 703] width 34 height 14
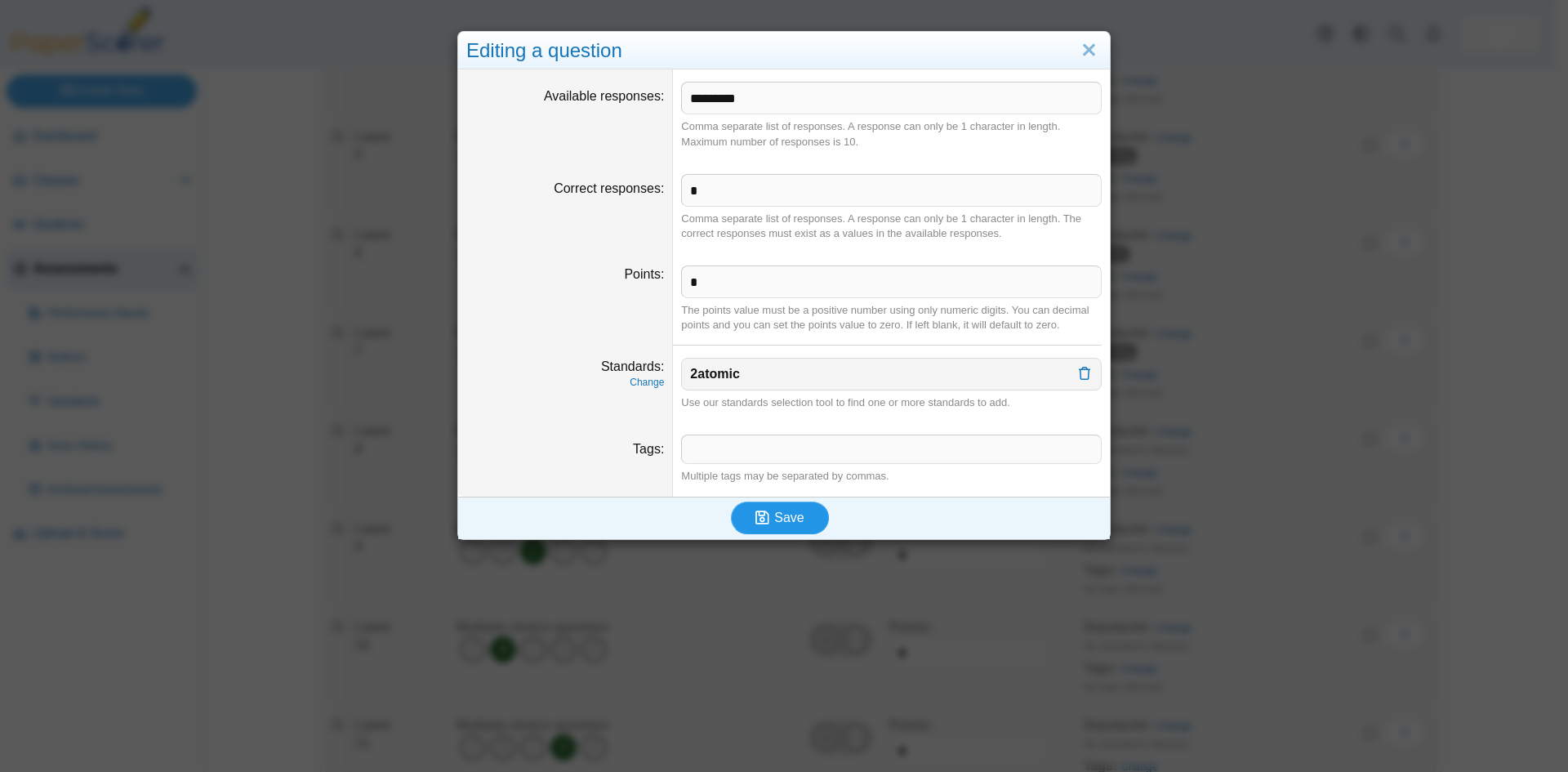
click at [768, 525] on icon "submit" at bounding box center [765, 518] width 19 height 18
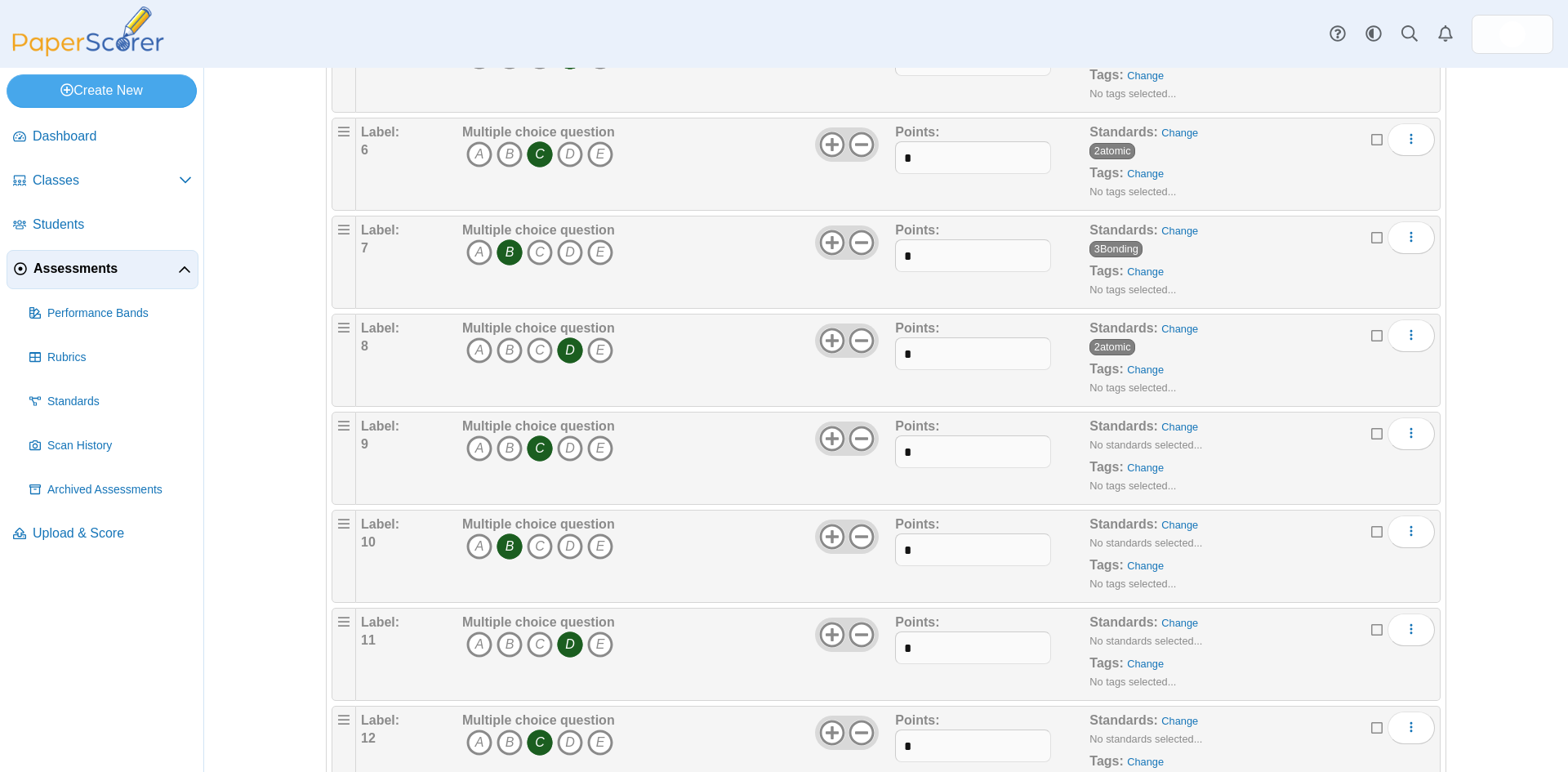
scroll to position [735, 0]
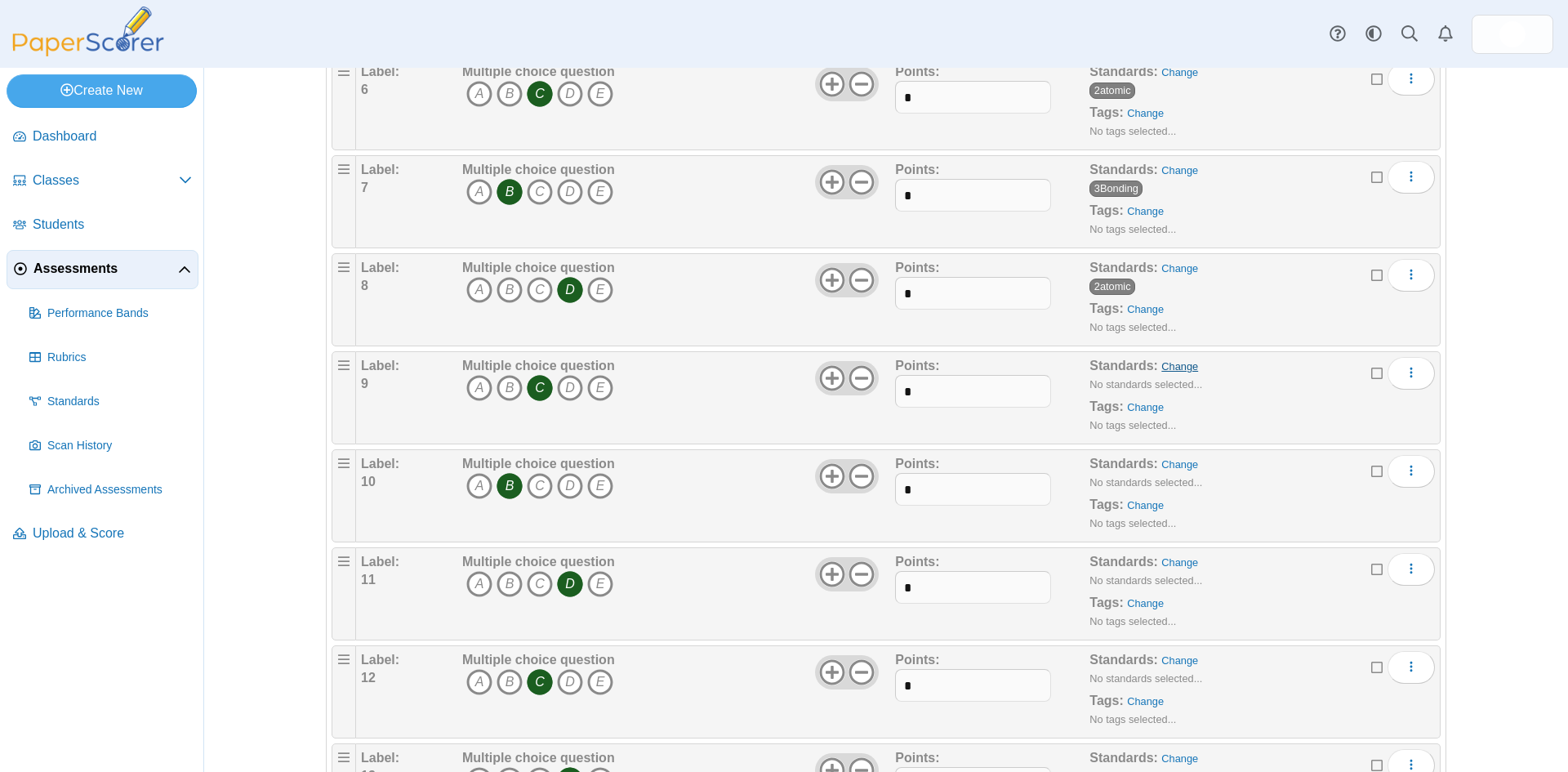
click at [1165, 367] on link "Change" at bounding box center [1180, 367] width 37 height 12
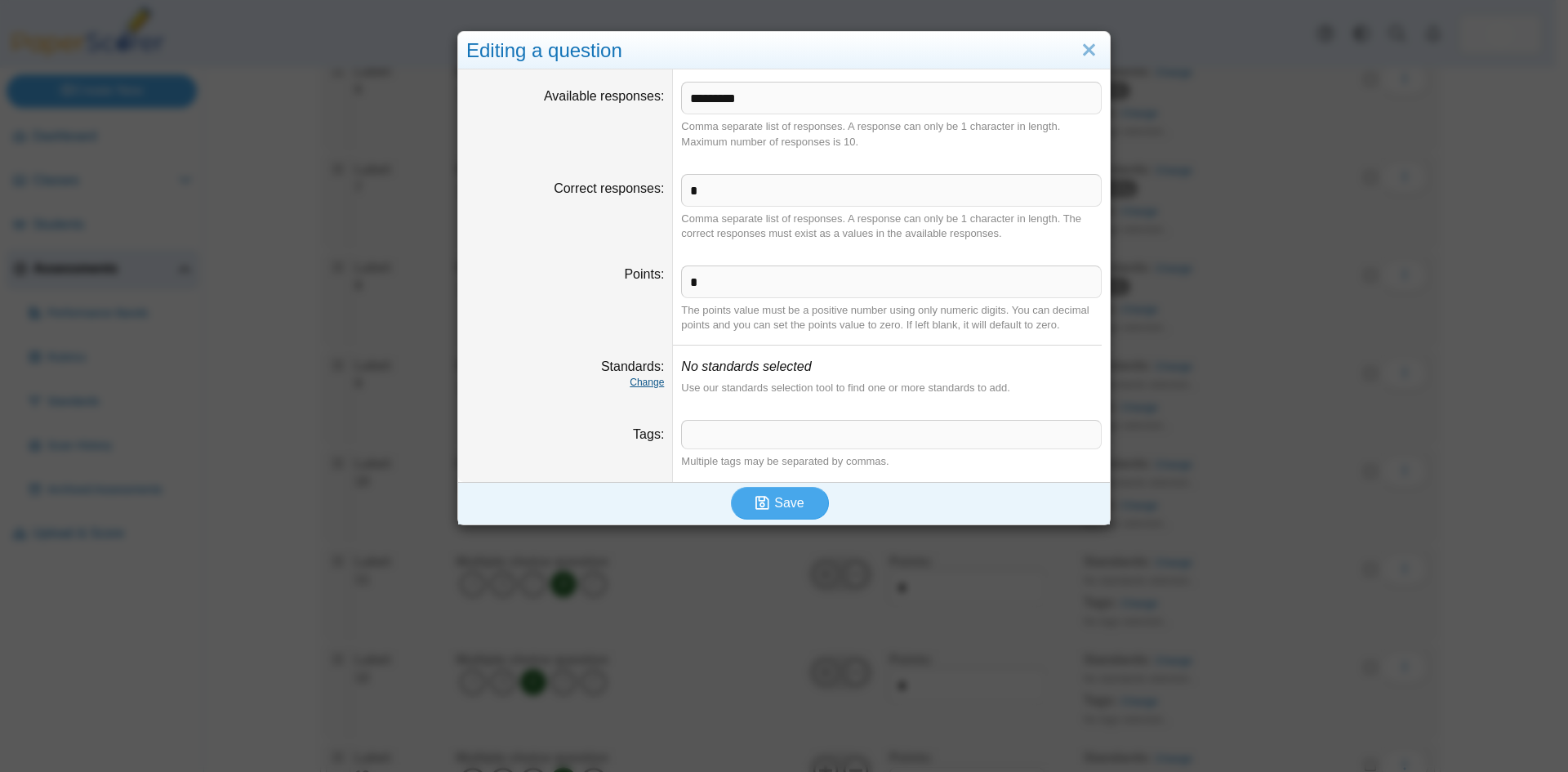
click at [641, 386] on link "Change" at bounding box center [646, 383] width 35 height 12
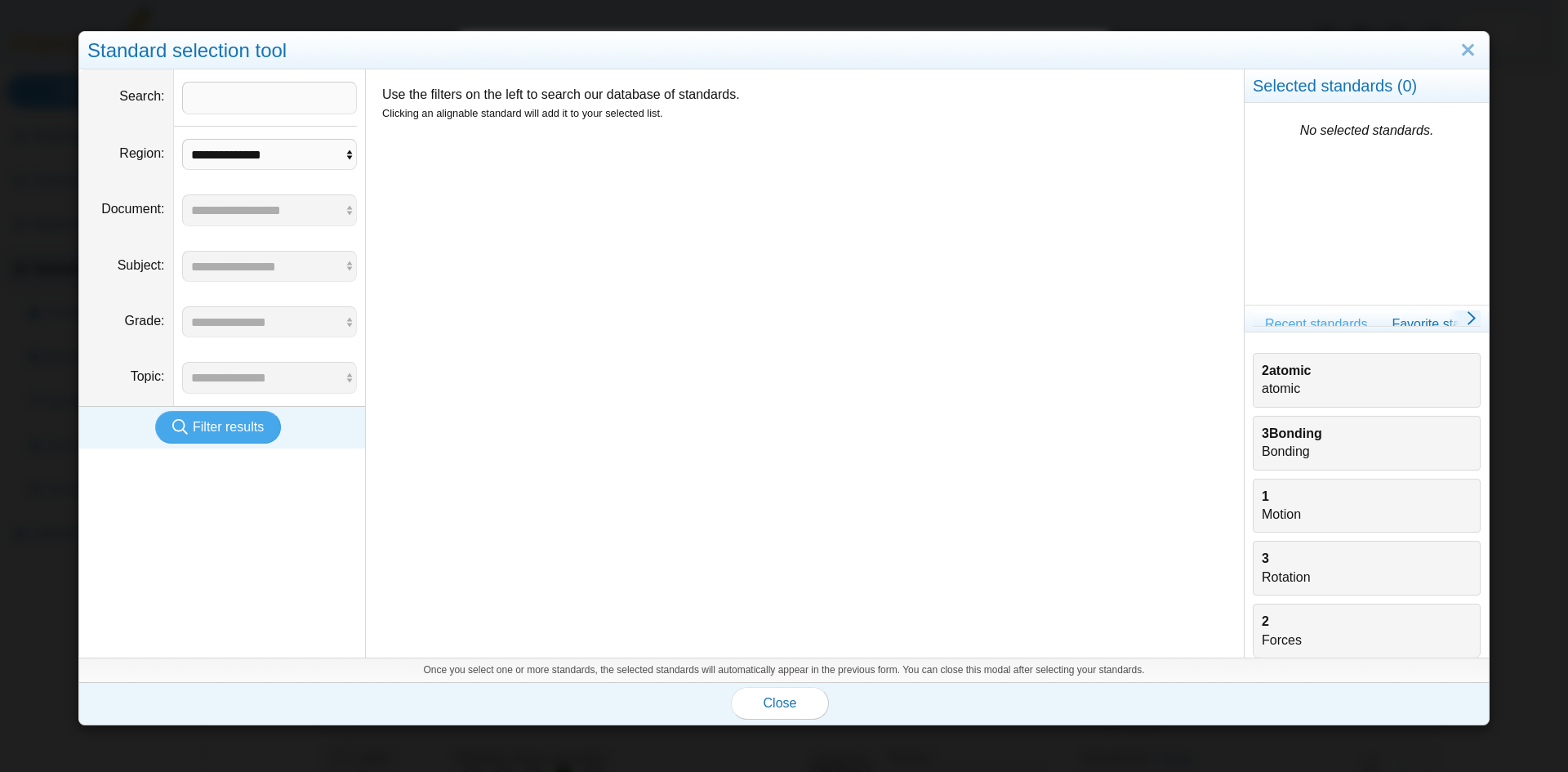
click at [1268, 386] on div "2atomic atomic" at bounding box center [1366, 380] width 210 height 37
click at [764, 706] on span "Close" at bounding box center [781, 703] width 34 height 14
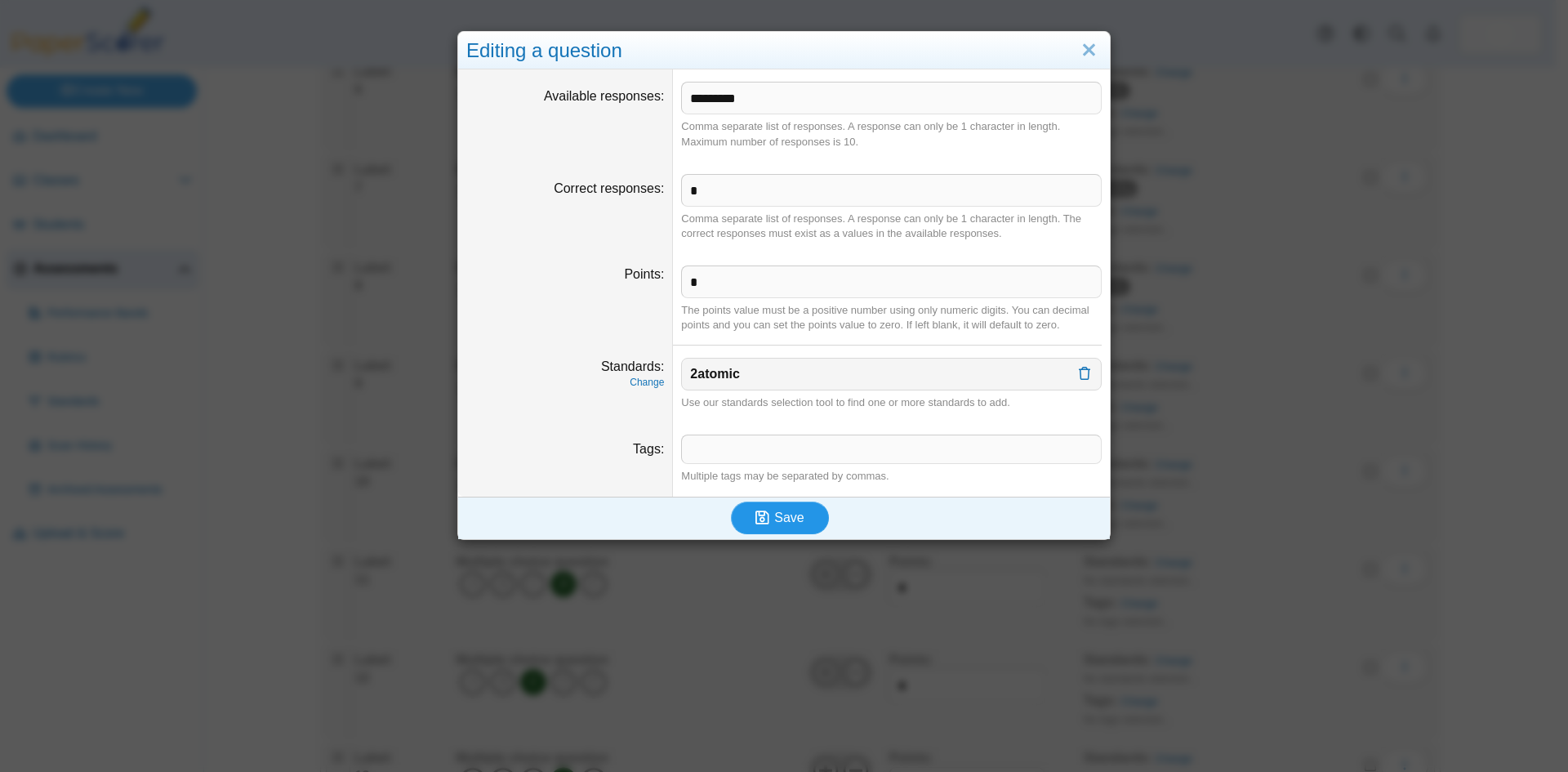
click at [771, 508] on button "Save" at bounding box center [780, 518] width 98 height 33
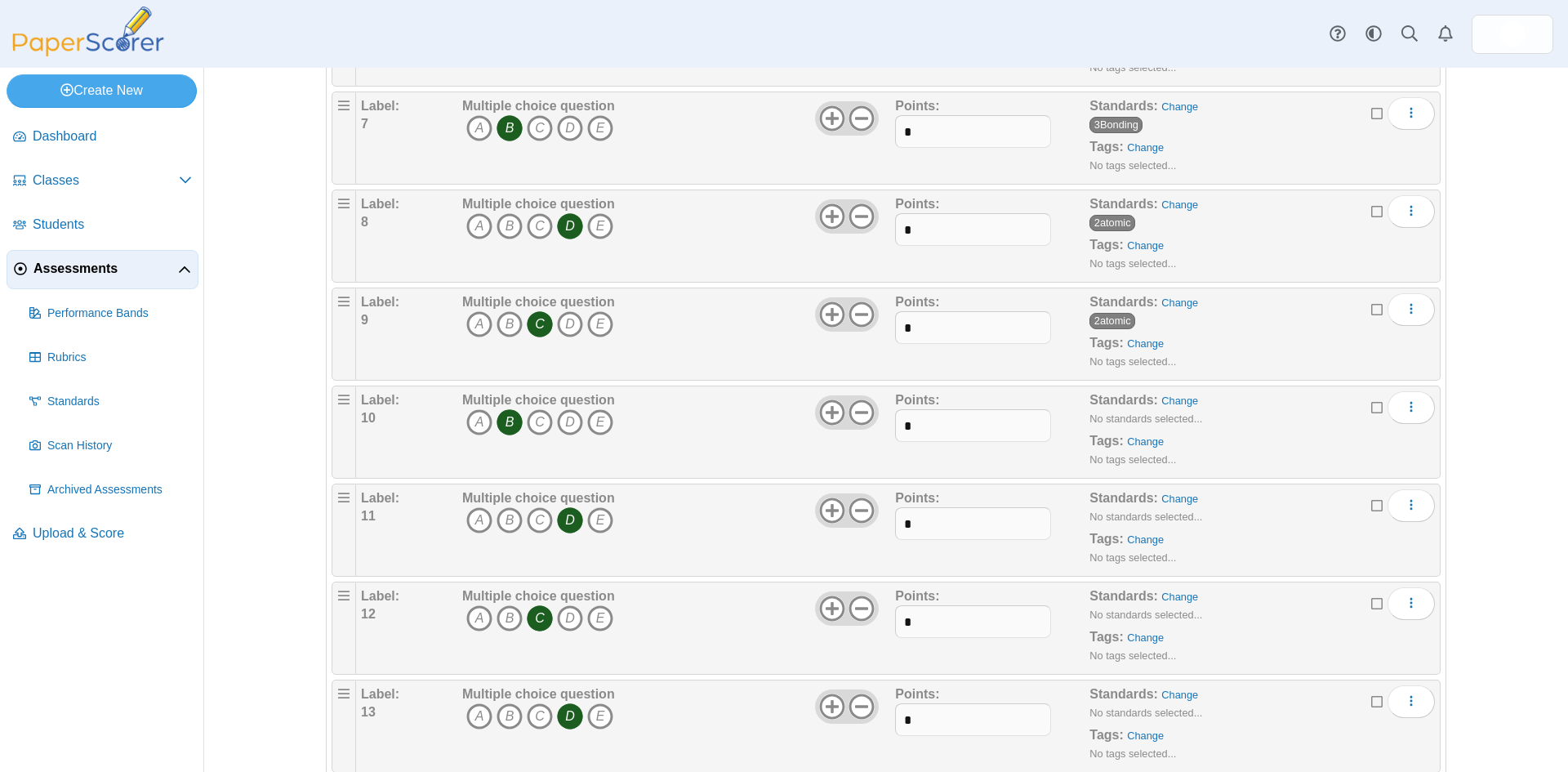
scroll to position [818, 0]
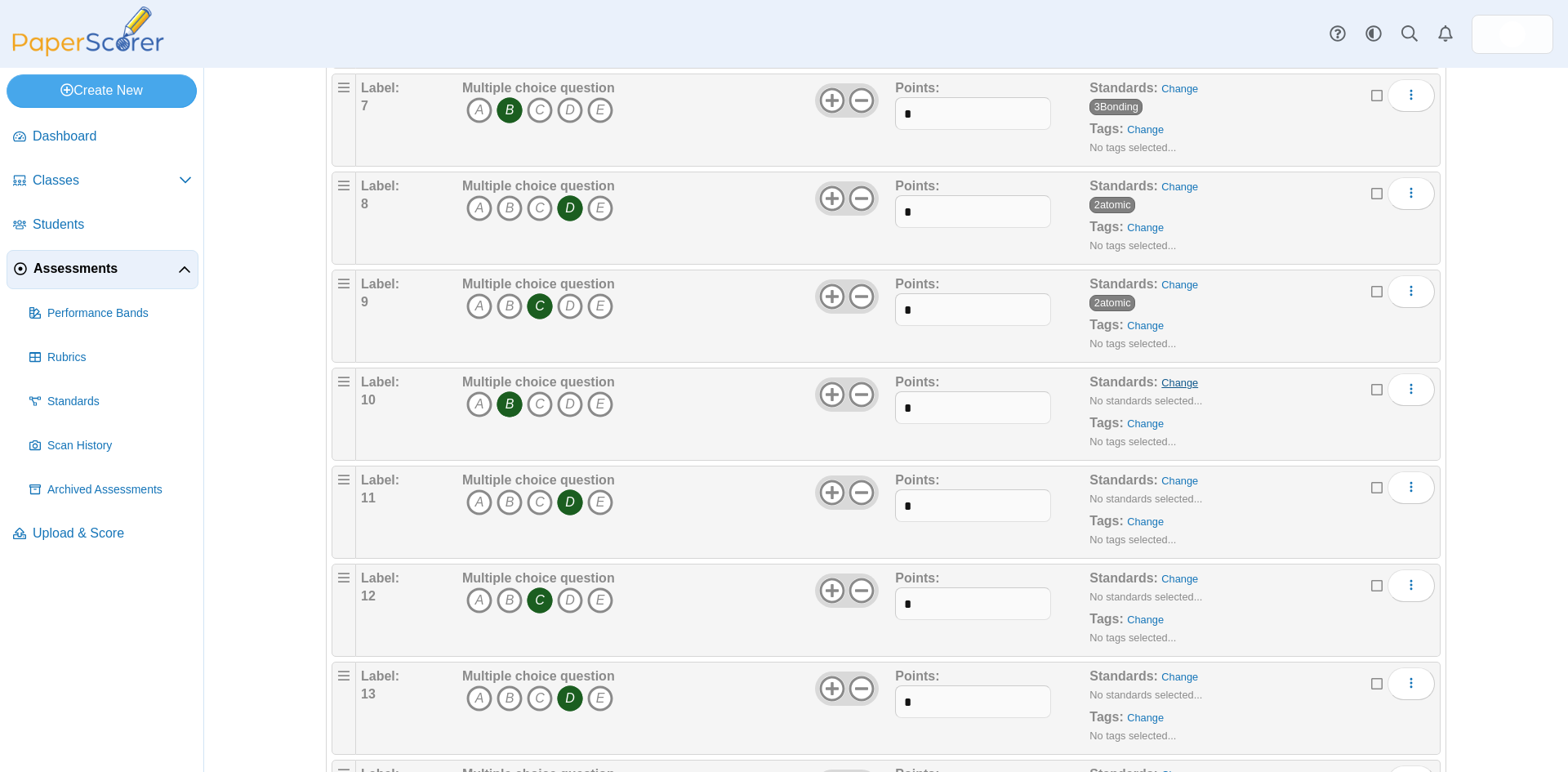
click at [1162, 384] on link "Change" at bounding box center [1180, 383] width 37 height 12
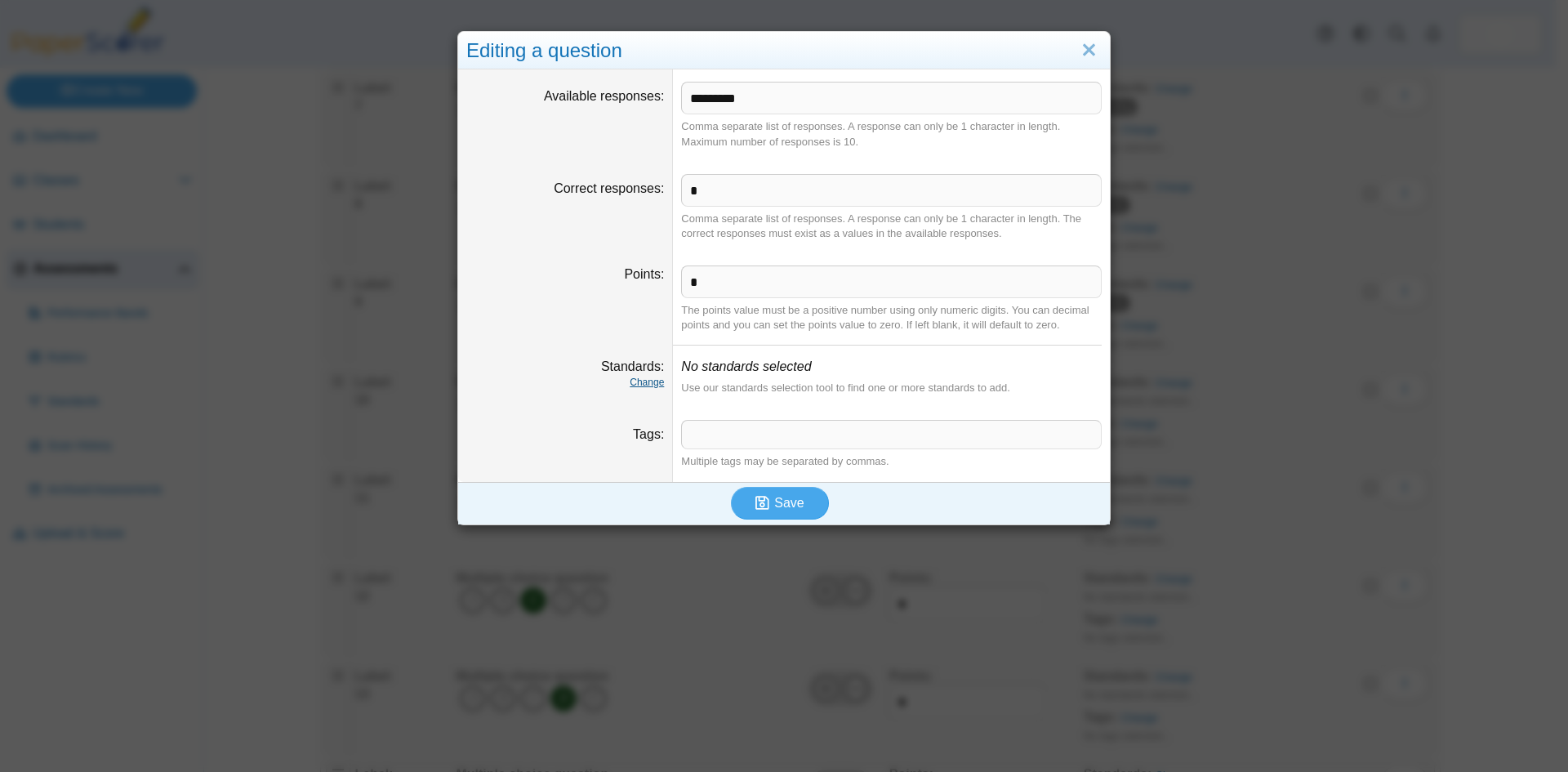
click at [643, 382] on link "Change" at bounding box center [646, 383] width 35 height 12
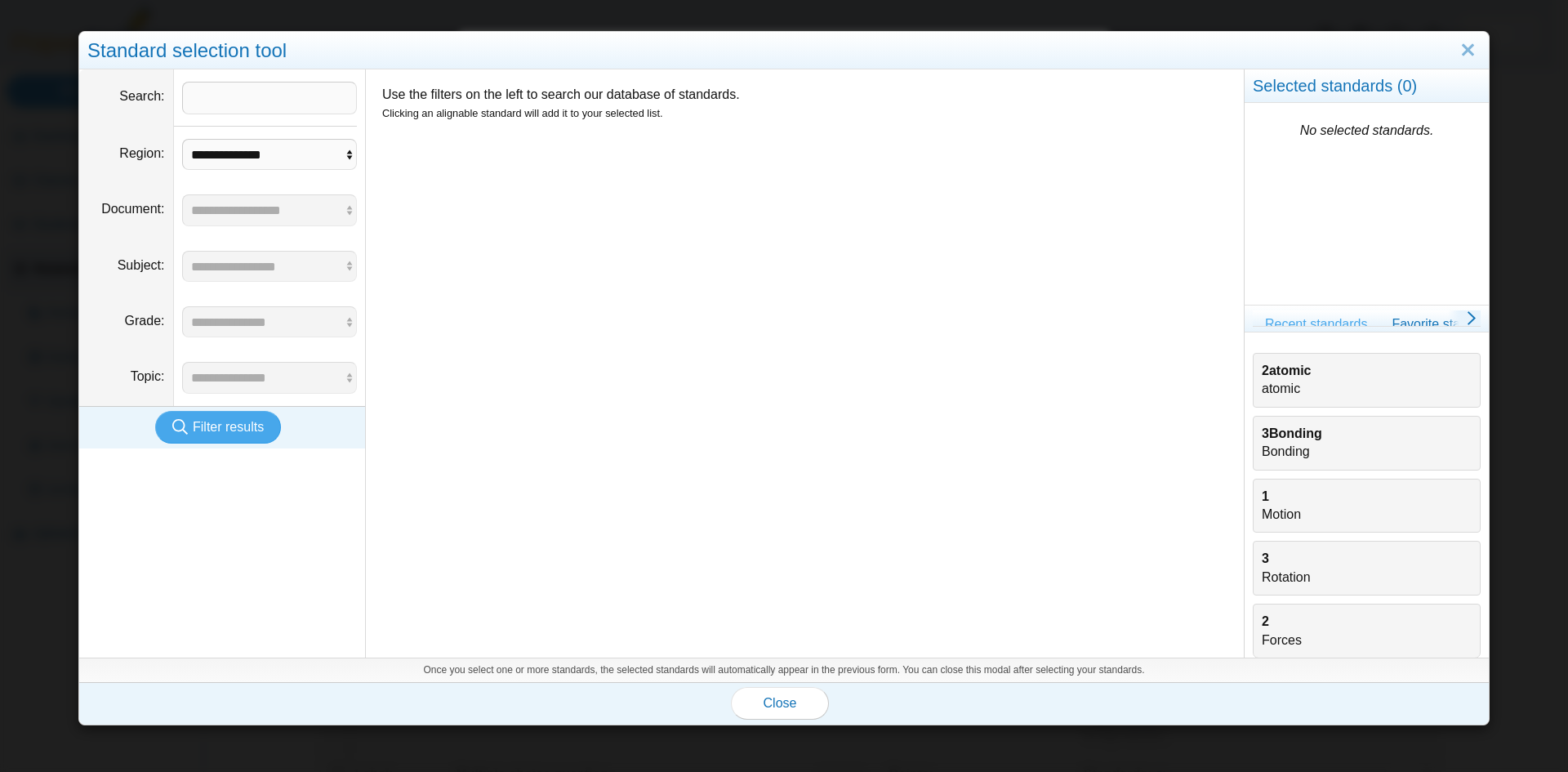
click at [1294, 386] on div "2atomic atomic" at bounding box center [1366, 380] width 210 height 37
click at [771, 706] on span "Close" at bounding box center [781, 703] width 34 height 14
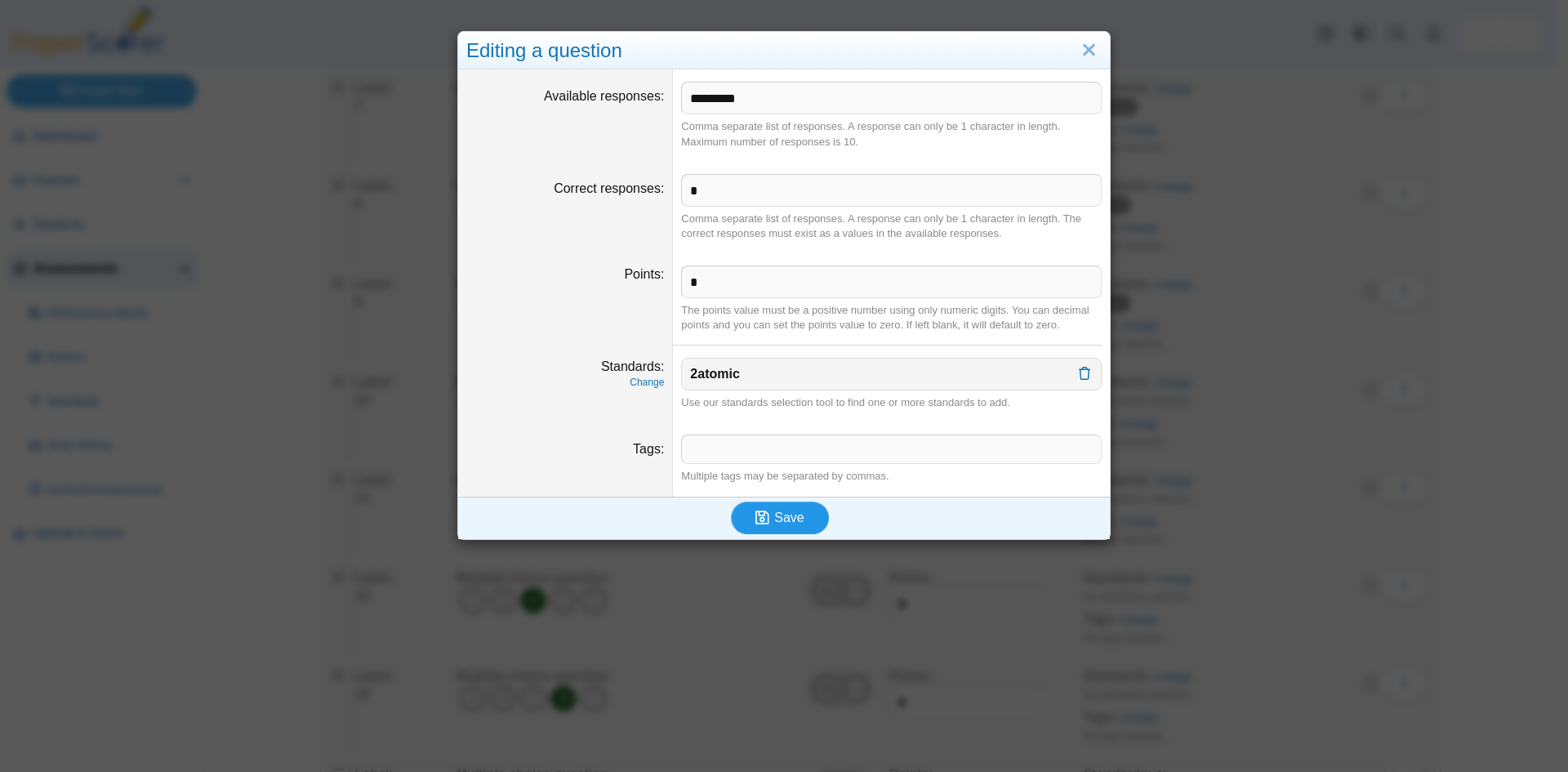
click at [781, 527] on button "Save" at bounding box center [780, 518] width 98 height 33
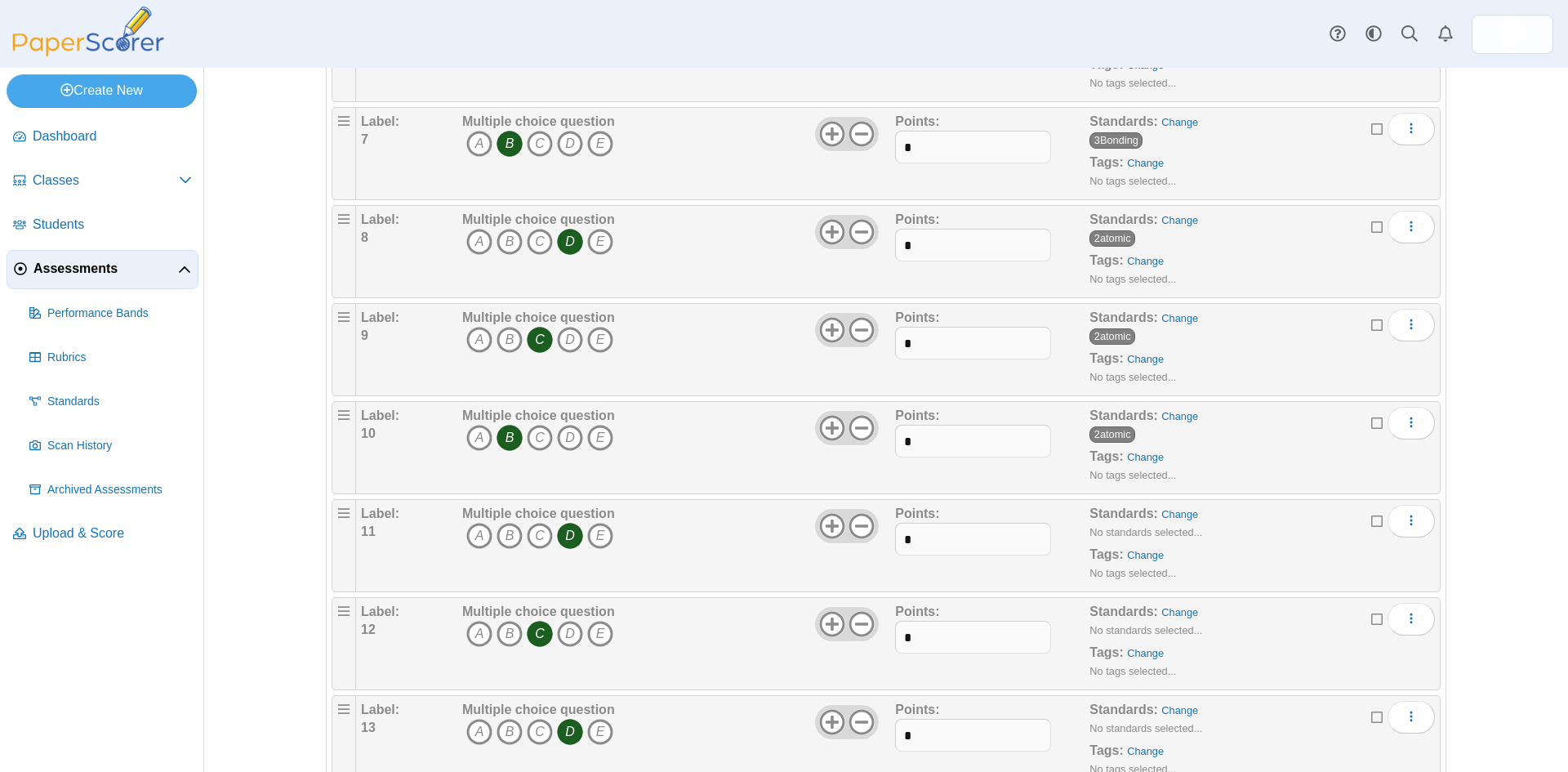
scroll to position [818, 0]
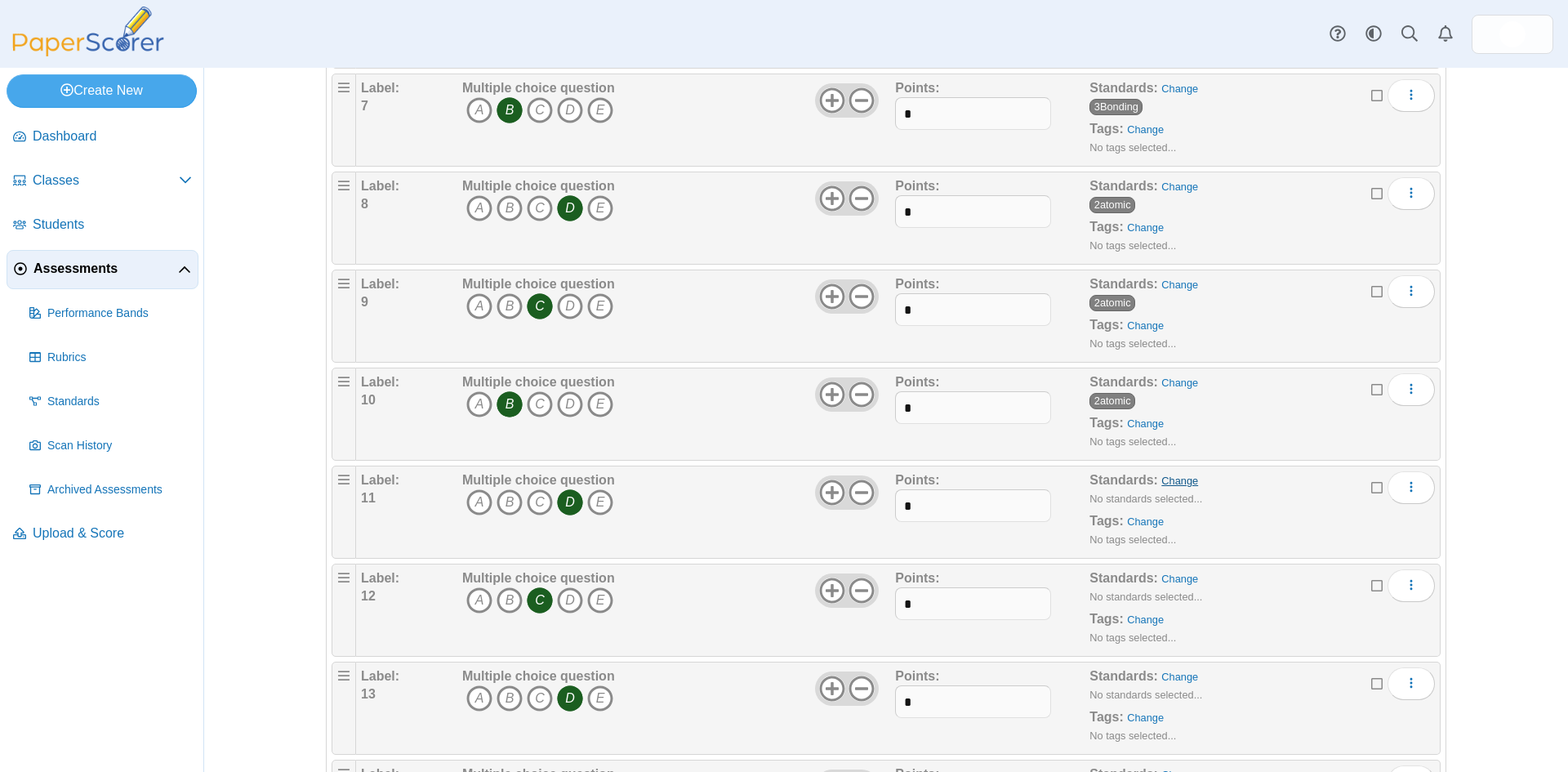
click at [1167, 480] on link "Change" at bounding box center [1180, 481] width 37 height 12
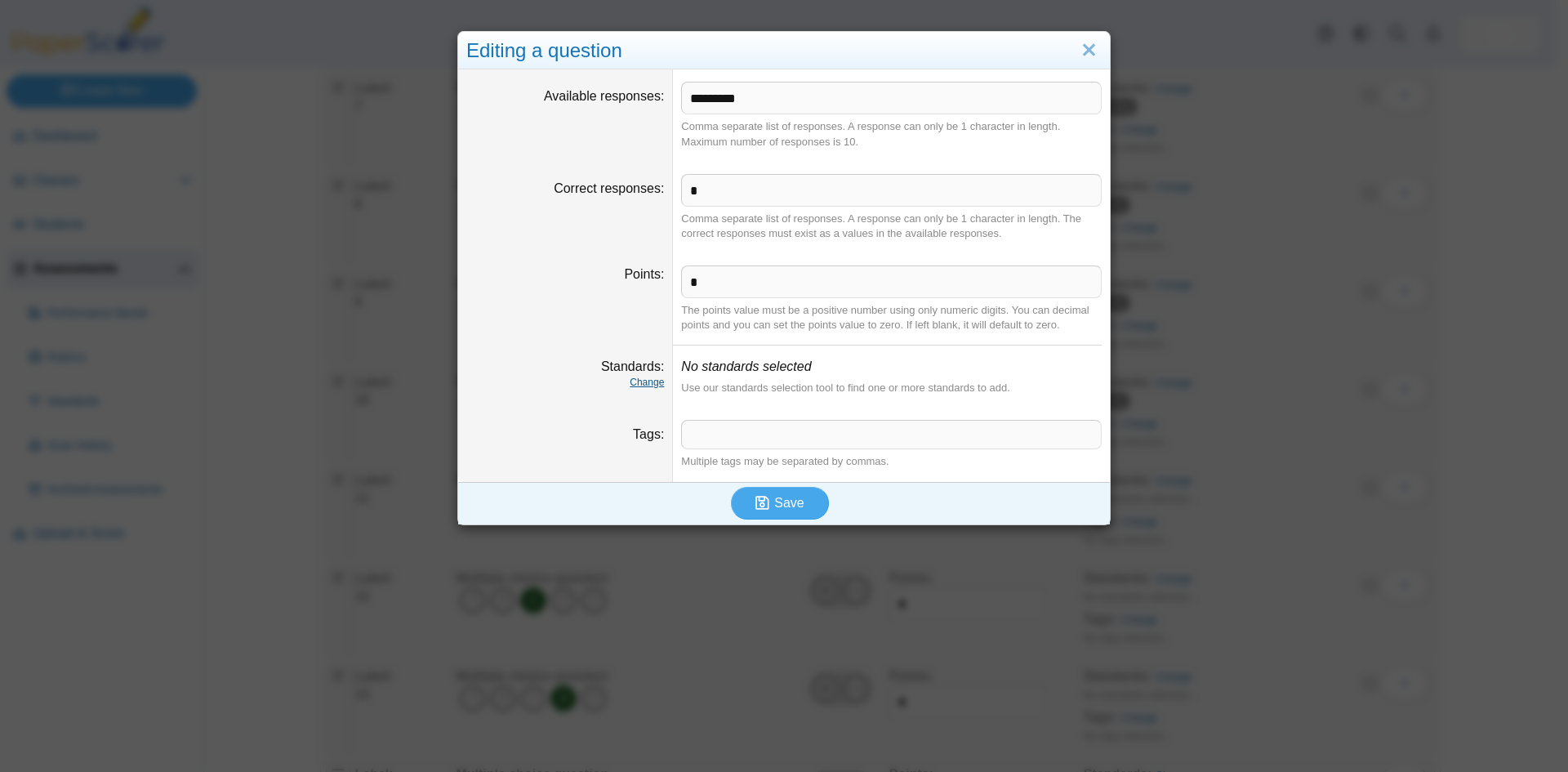
click at [644, 386] on link "Change" at bounding box center [646, 383] width 35 height 12
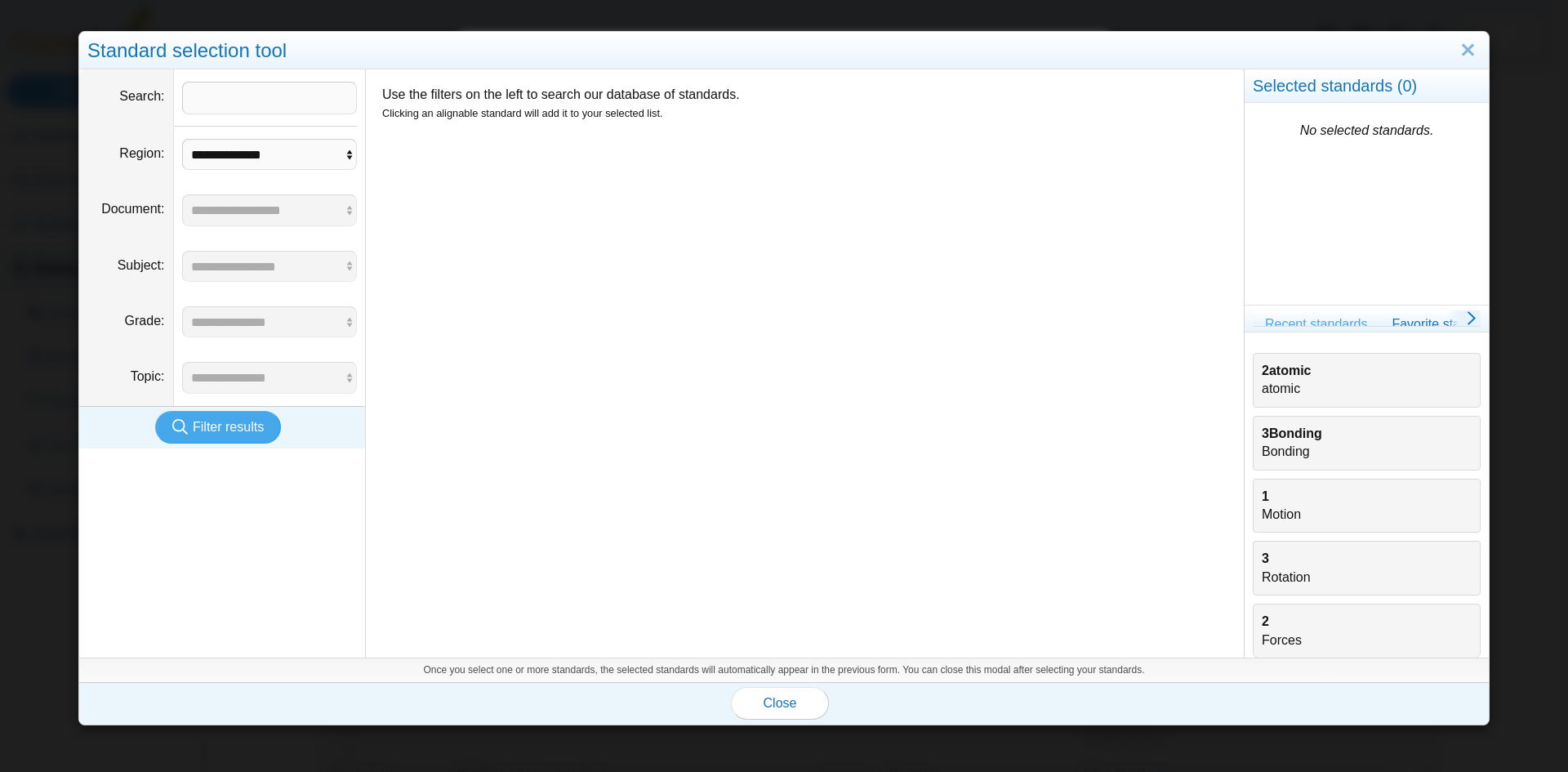
click at [1270, 385] on div "2atomic atomic" at bounding box center [1366, 380] width 210 height 37
click at [779, 703] on span "Close" at bounding box center [781, 703] width 34 height 14
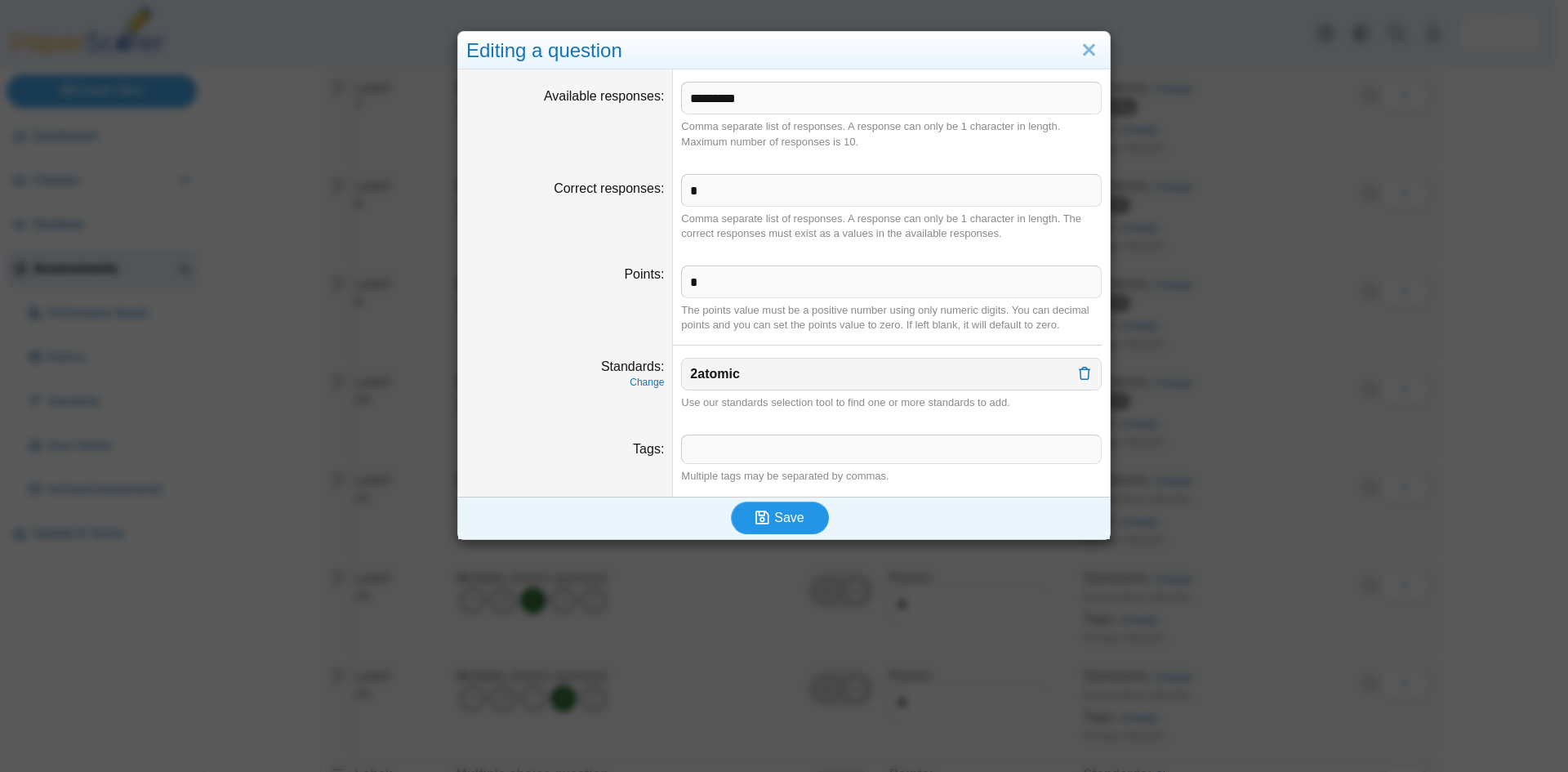
click at [798, 528] on button "Save" at bounding box center [780, 518] width 98 height 33
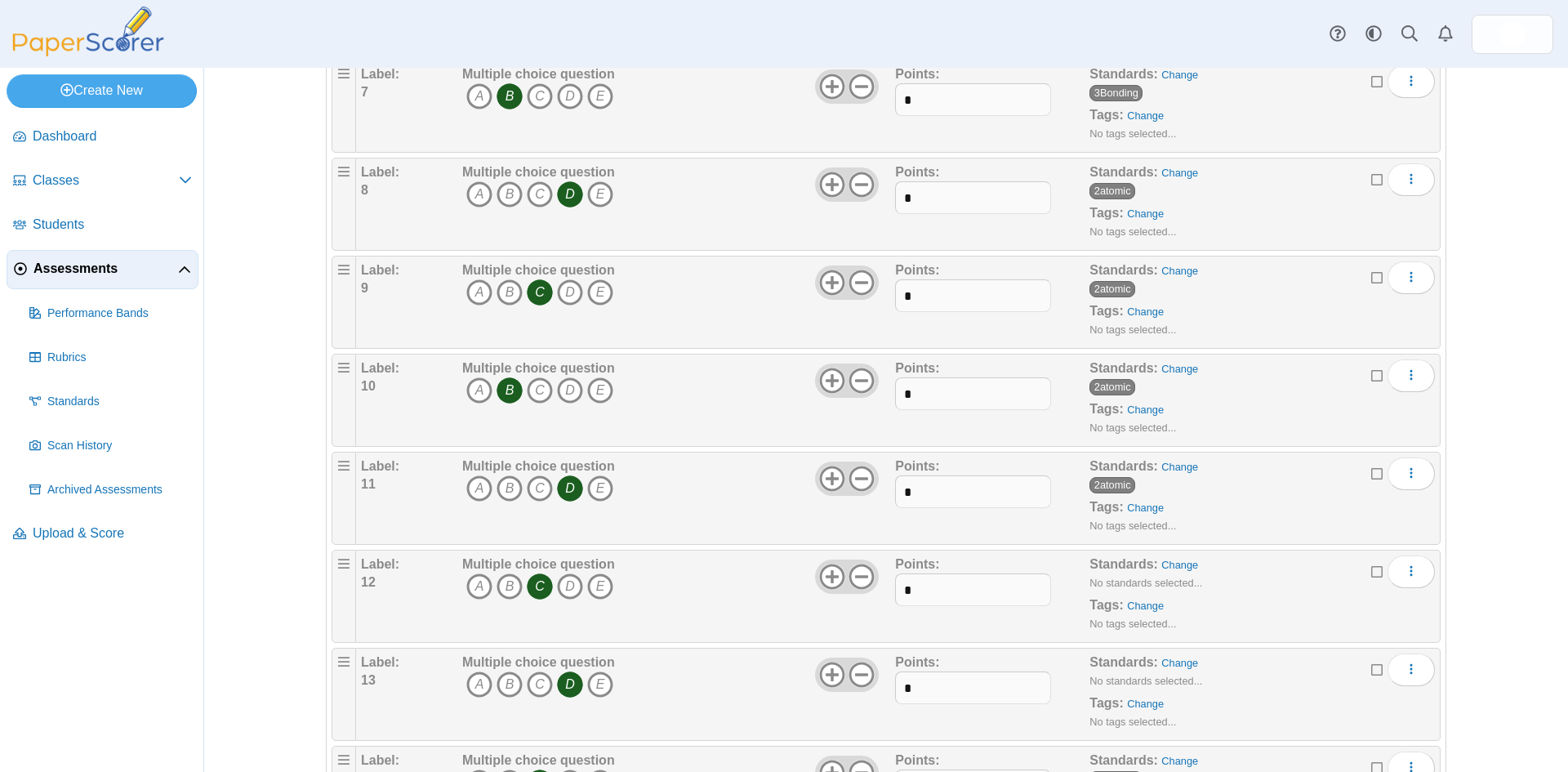
scroll to position [899, 0]
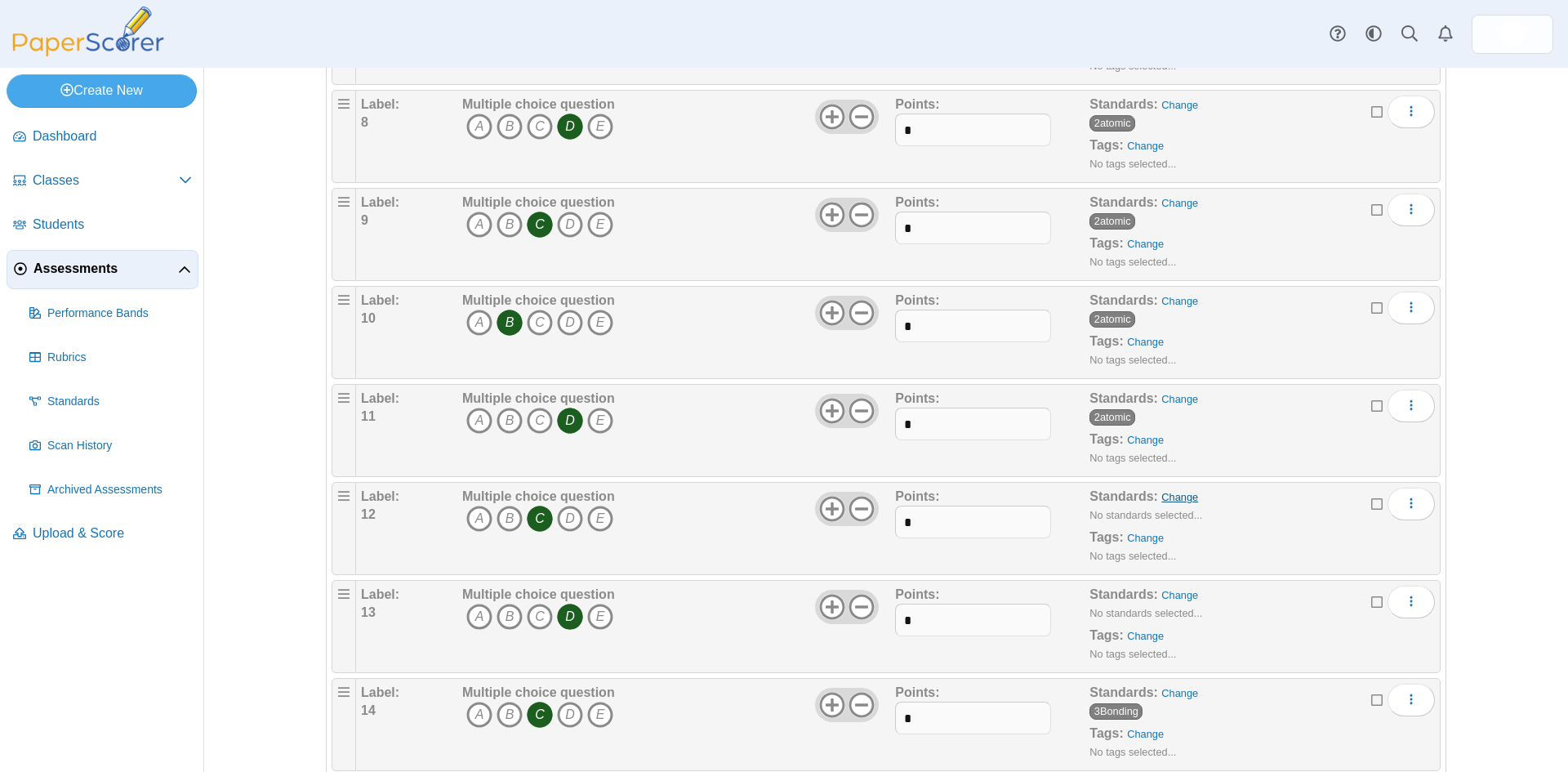
click at [1168, 500] on link "Change" at bounding box center [1180, 497] width 37 height 12
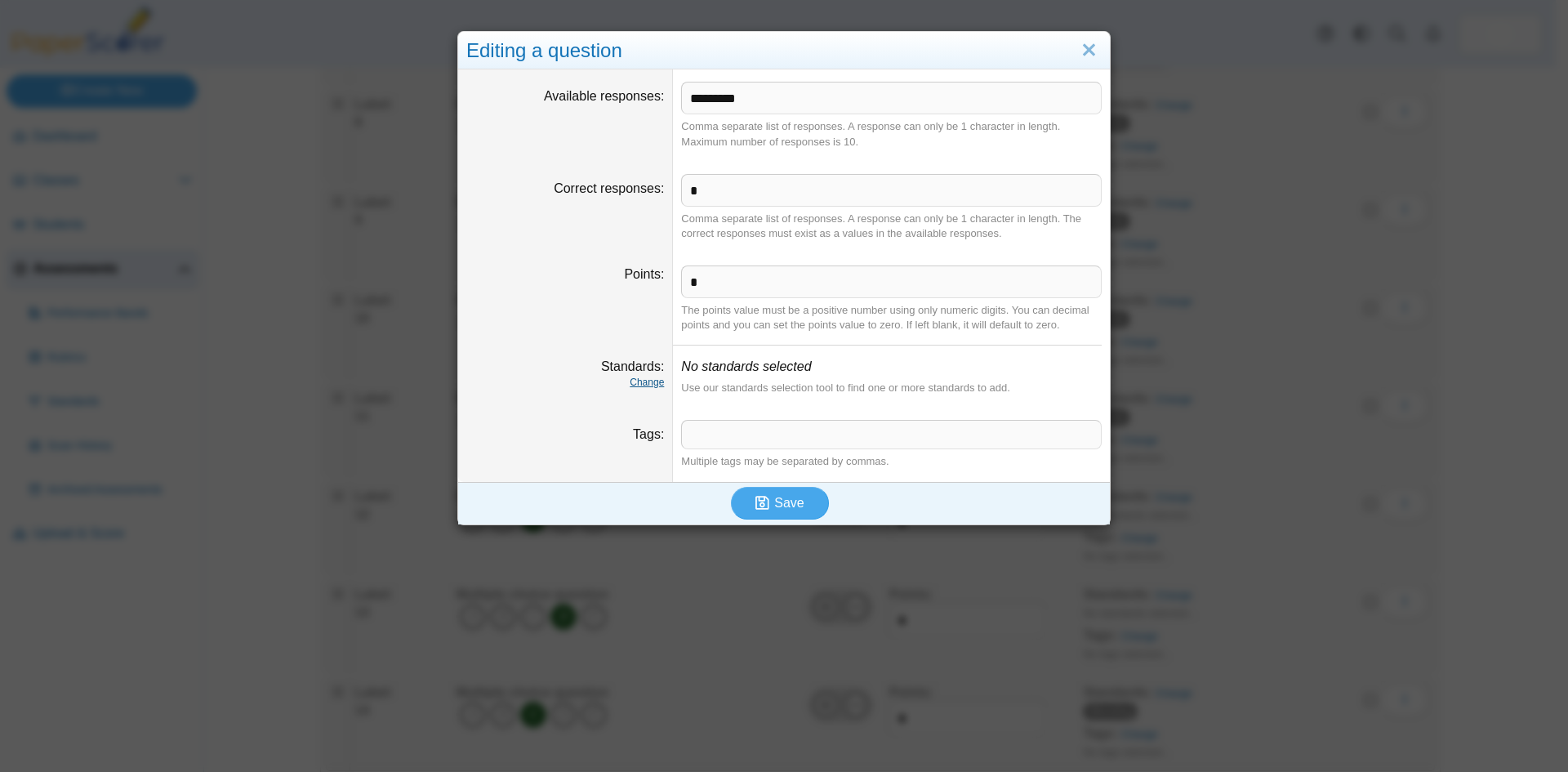
click at [642, 380] on link "Change" at bounding box center [646, 383] width 35 height 12
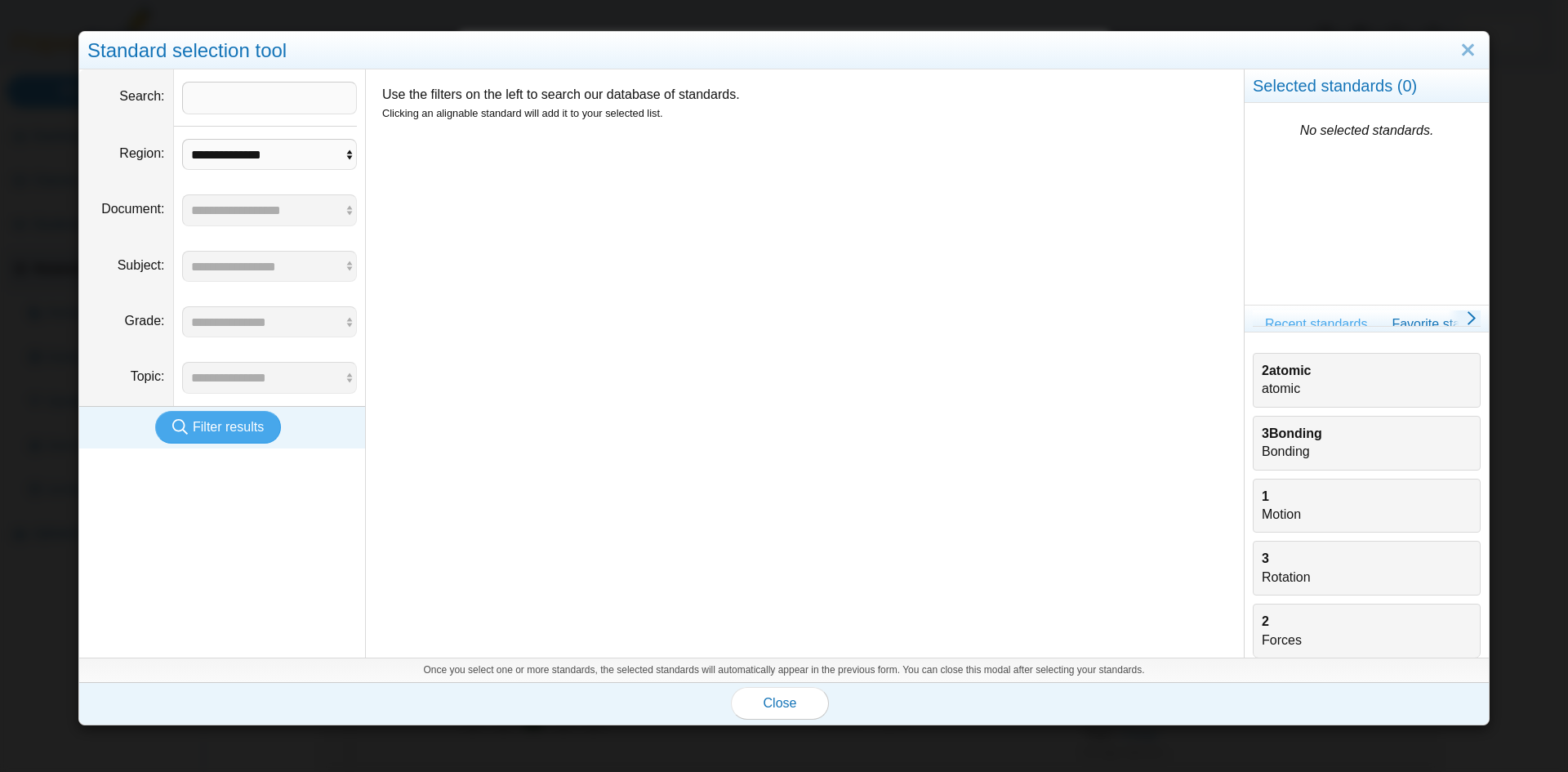
drag, startPoint x: 1260, startPoint y: 386, endPoint x: 1171, endPoint y: 434, distance: 101.1
click at [1262, 385] on div "2atomic atomic" at bounding box center [1366, 380] width 210 height 37
click at [782, 708] on span "Close" at bounding box center [781, 703] width 34 height 14
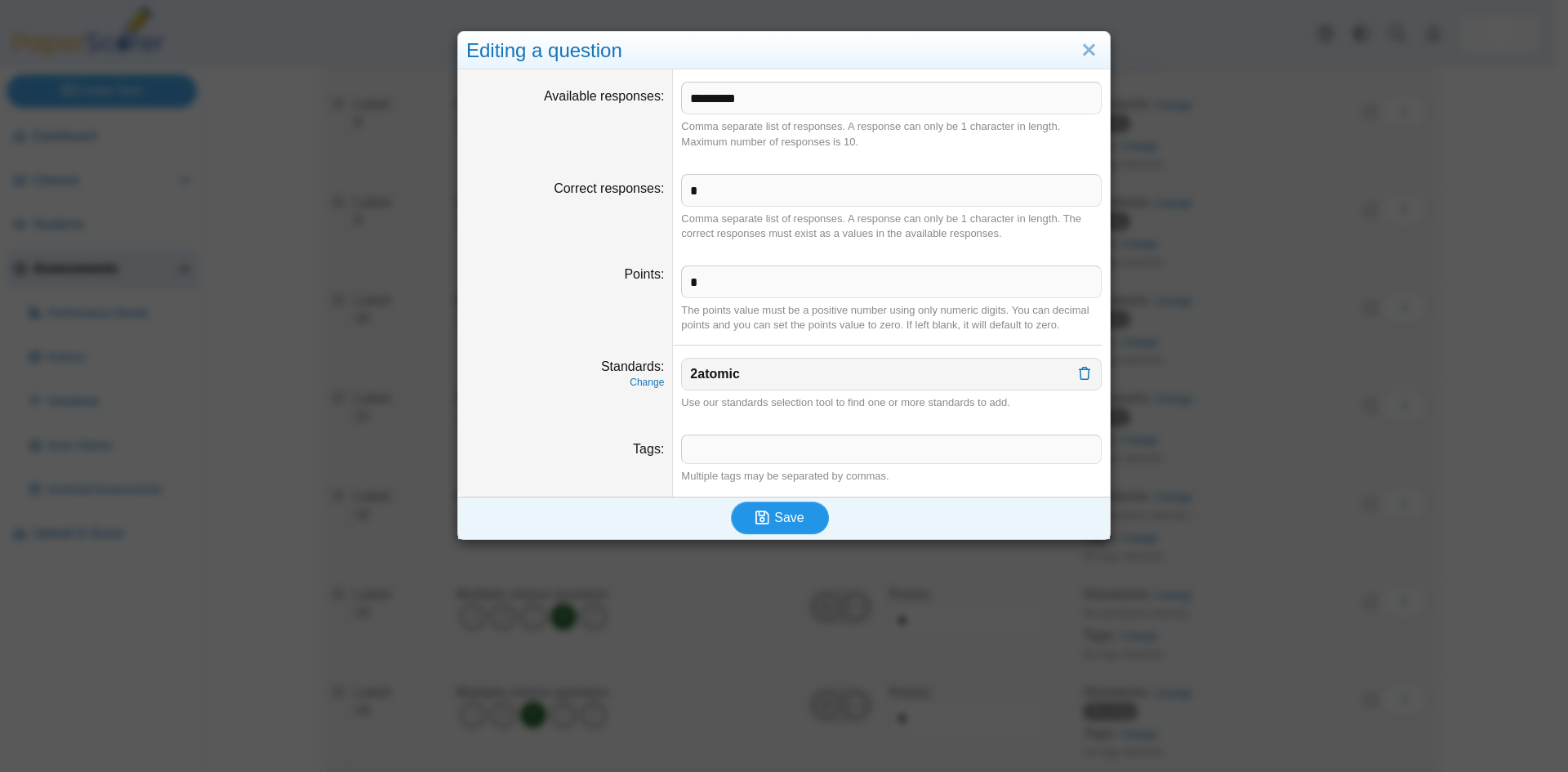
click at [783, 515] on span "Save" at bounding box center [789, 518] width 30 height 14
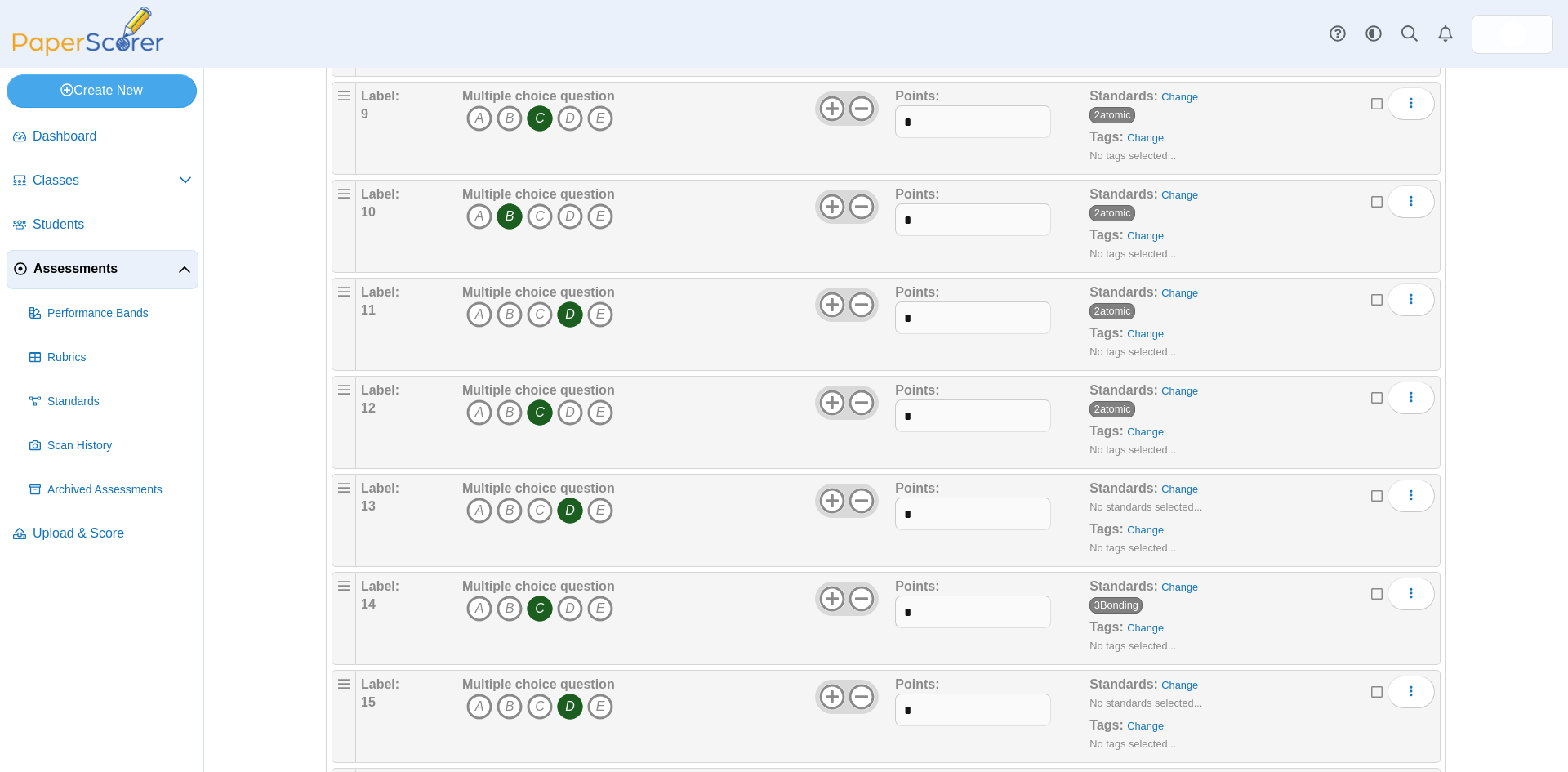
scroll to position [1062, 0]
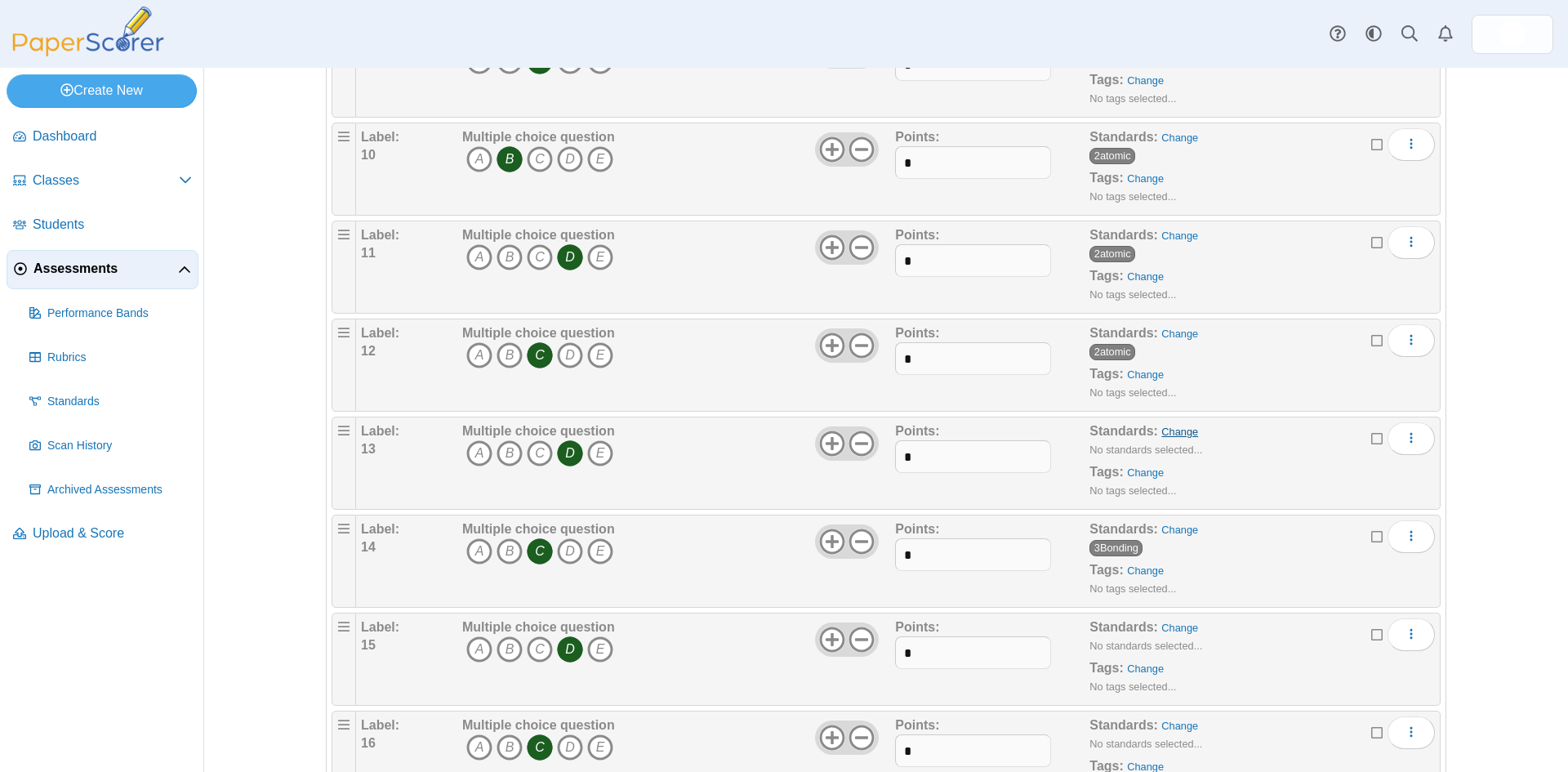
click at [1165, 434] on link "Change" at bounding box center [1180, 432] width 37 height 12
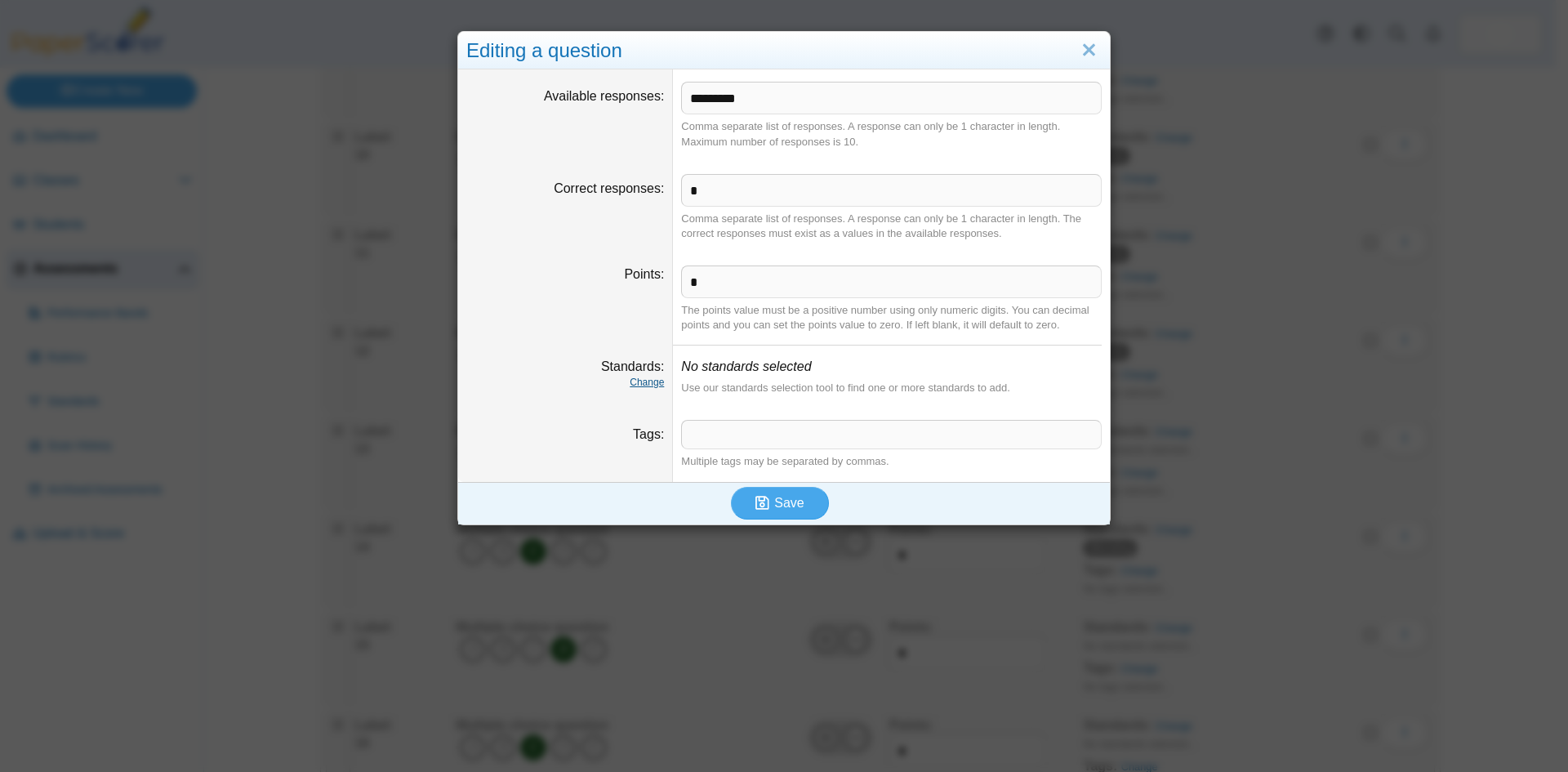
click at [645, 384] on link "Change" at bounding box center [646, 383] width 35 height 12
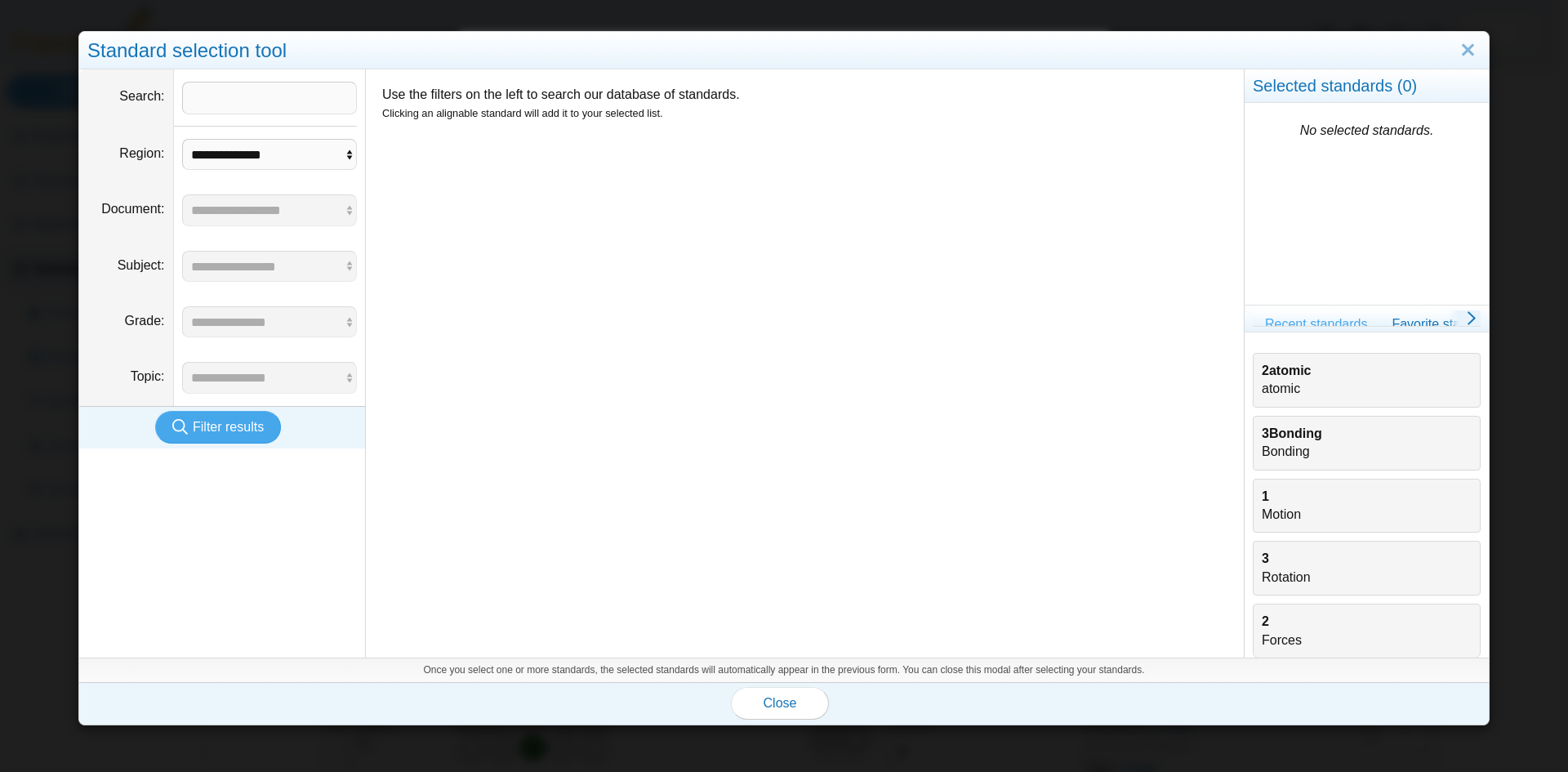
drag, startPoint x: 1260, startPoint y: 375, endPoint x: 1231, endPoint y: 389, distance: 32.2
click at [1262, 375] on b "2atomic" at bounding box center [1286, 371] width 49 height 14
click at [768, 705] on span "Close" at bounding box center [781, 703] width 34 height 14
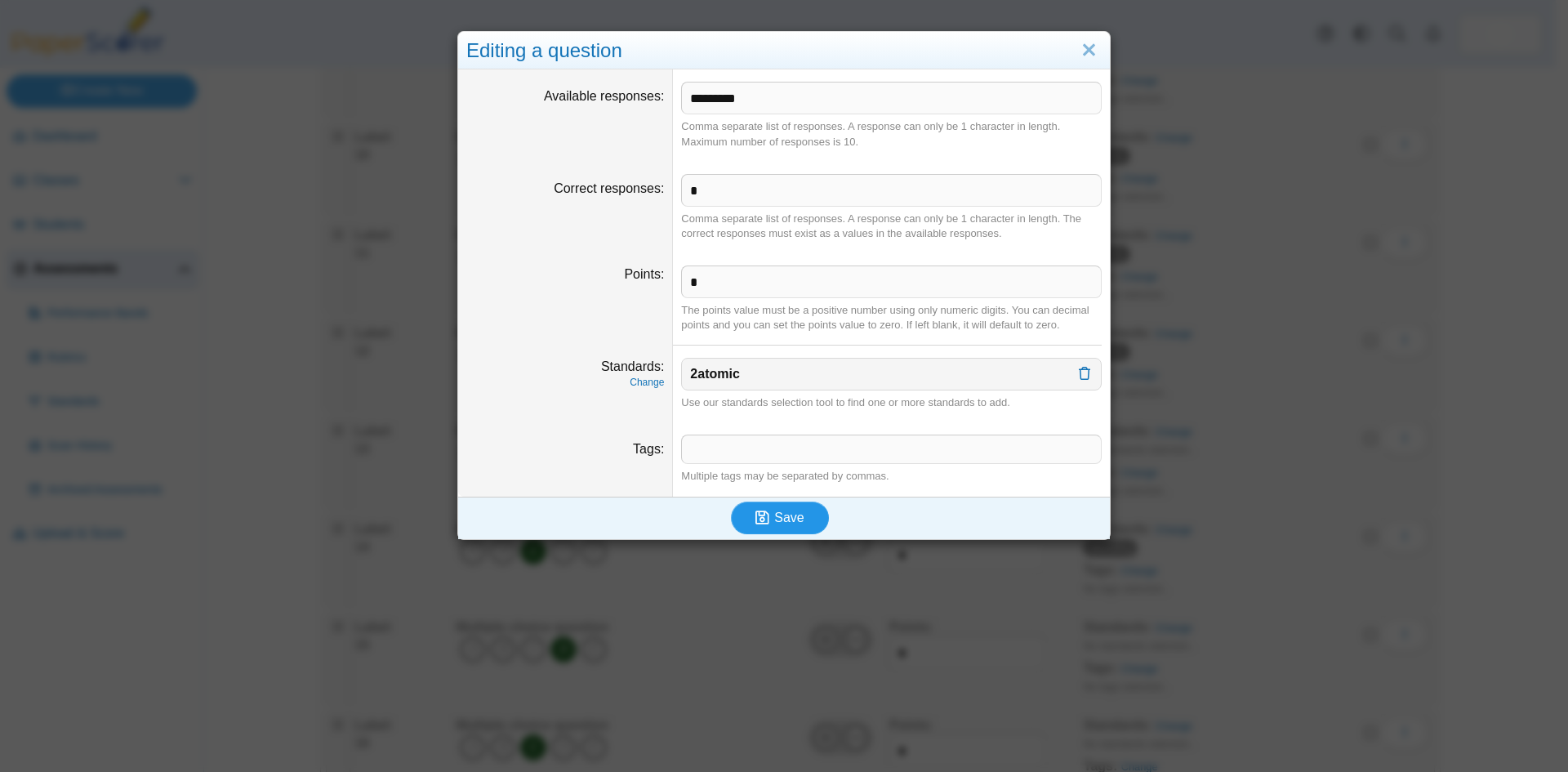
click at [775, 524] on span "Save" at bounding box center [789, 518] width 30 height 14
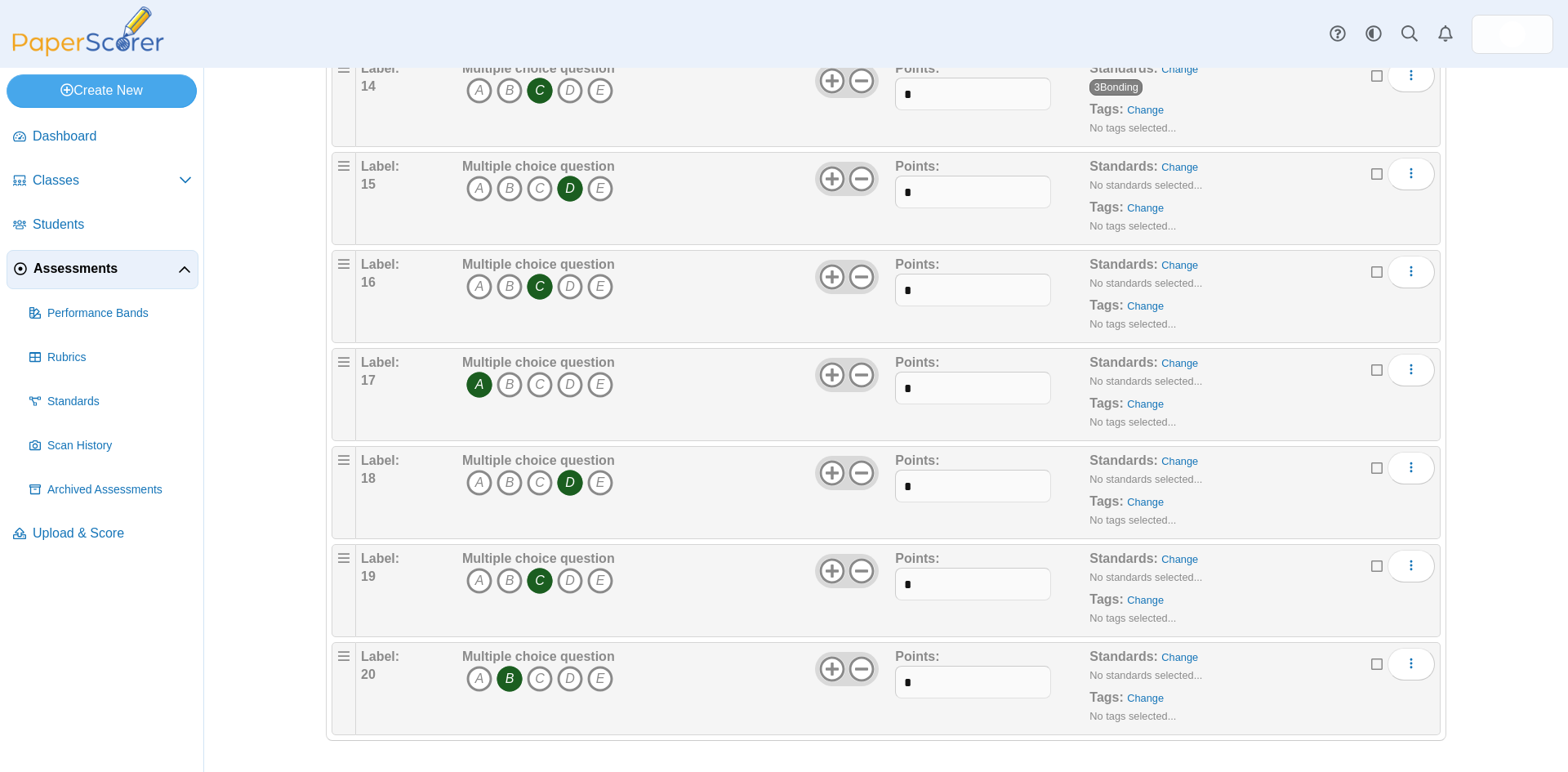
scroll to position [1443, 0]
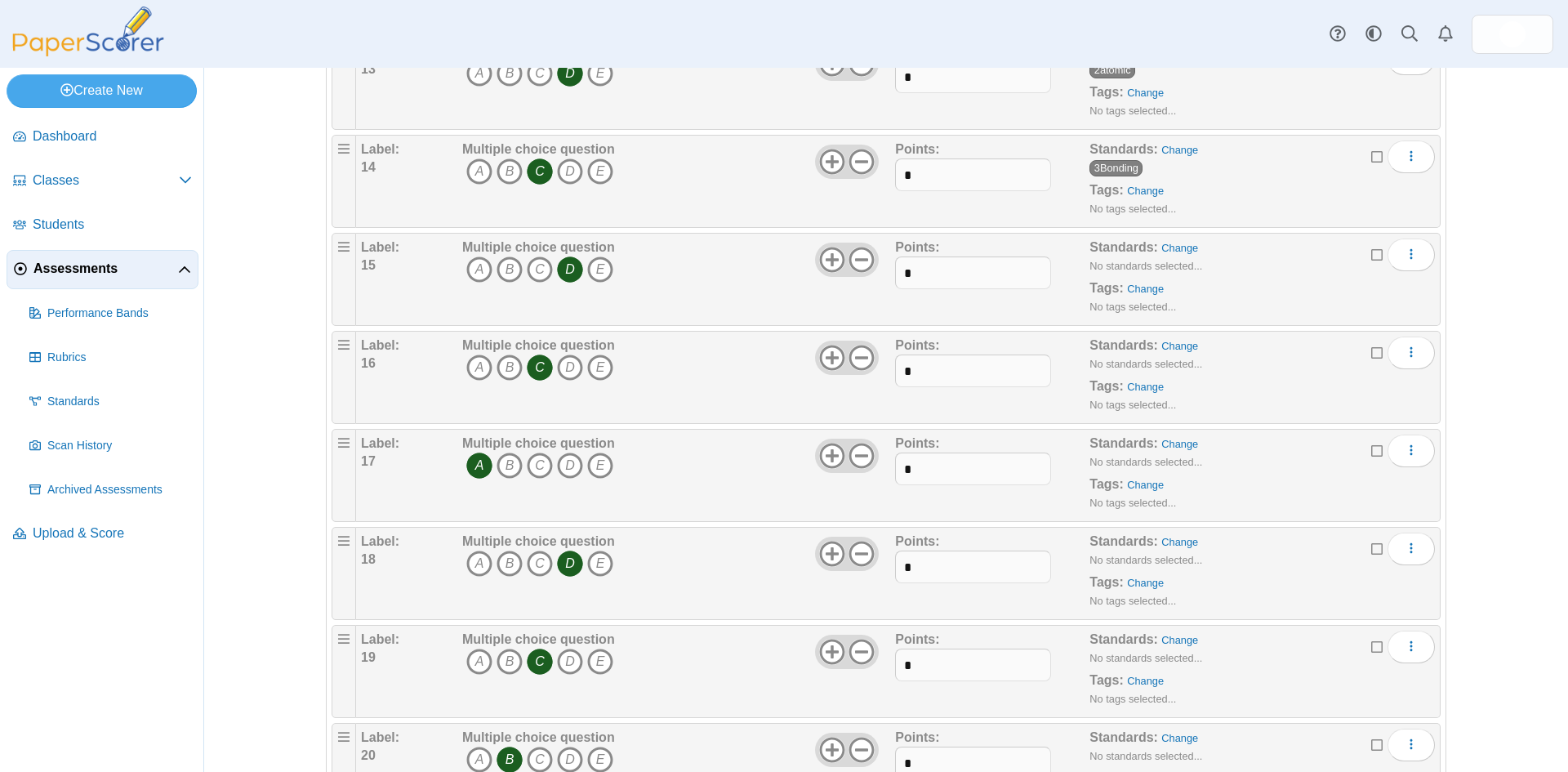
click at [70, 653] on nav "Dashboard Classes" at bounding box center [101, 441] width 204 height 661
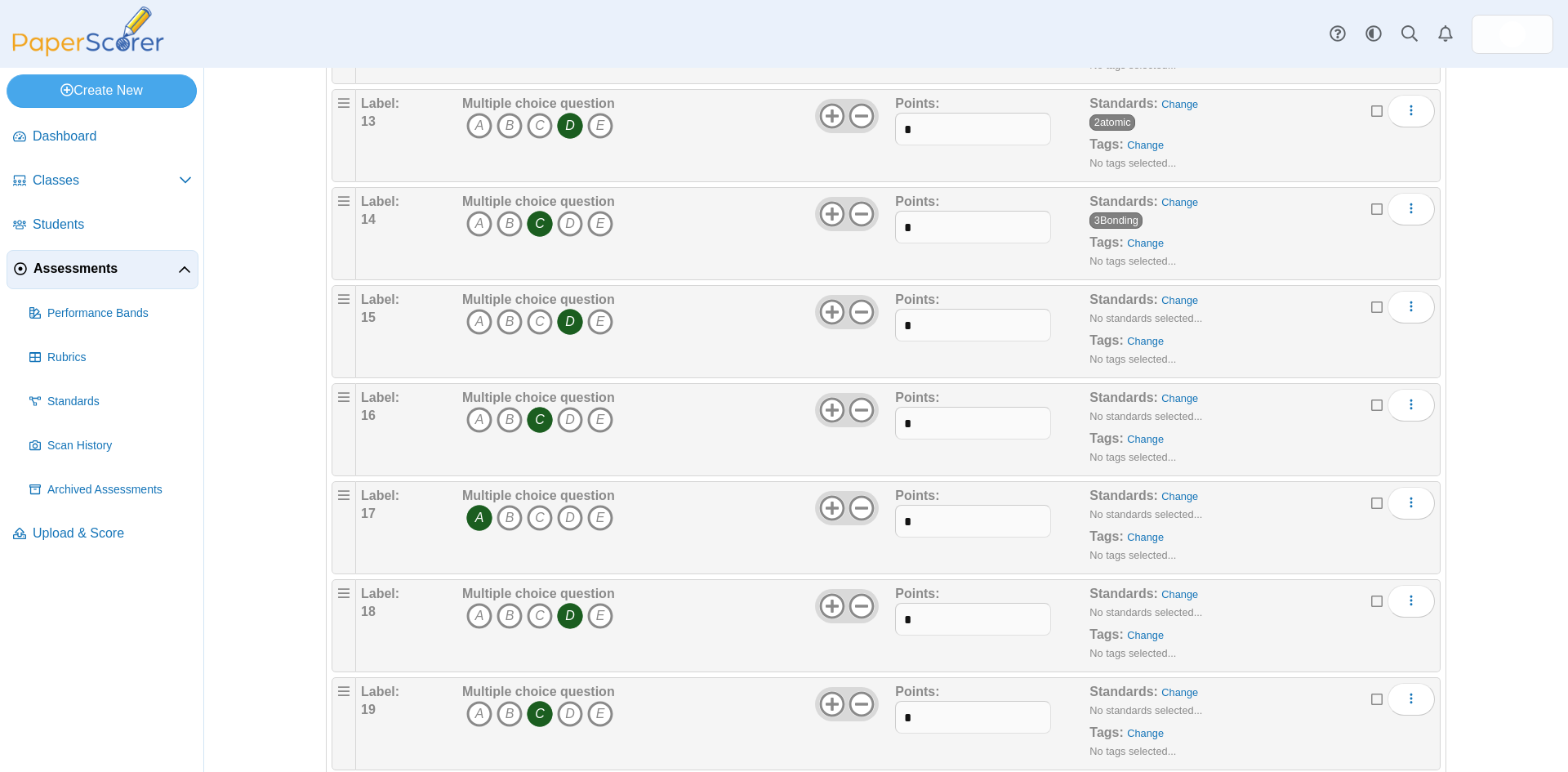
scroll to position [1360, 0]
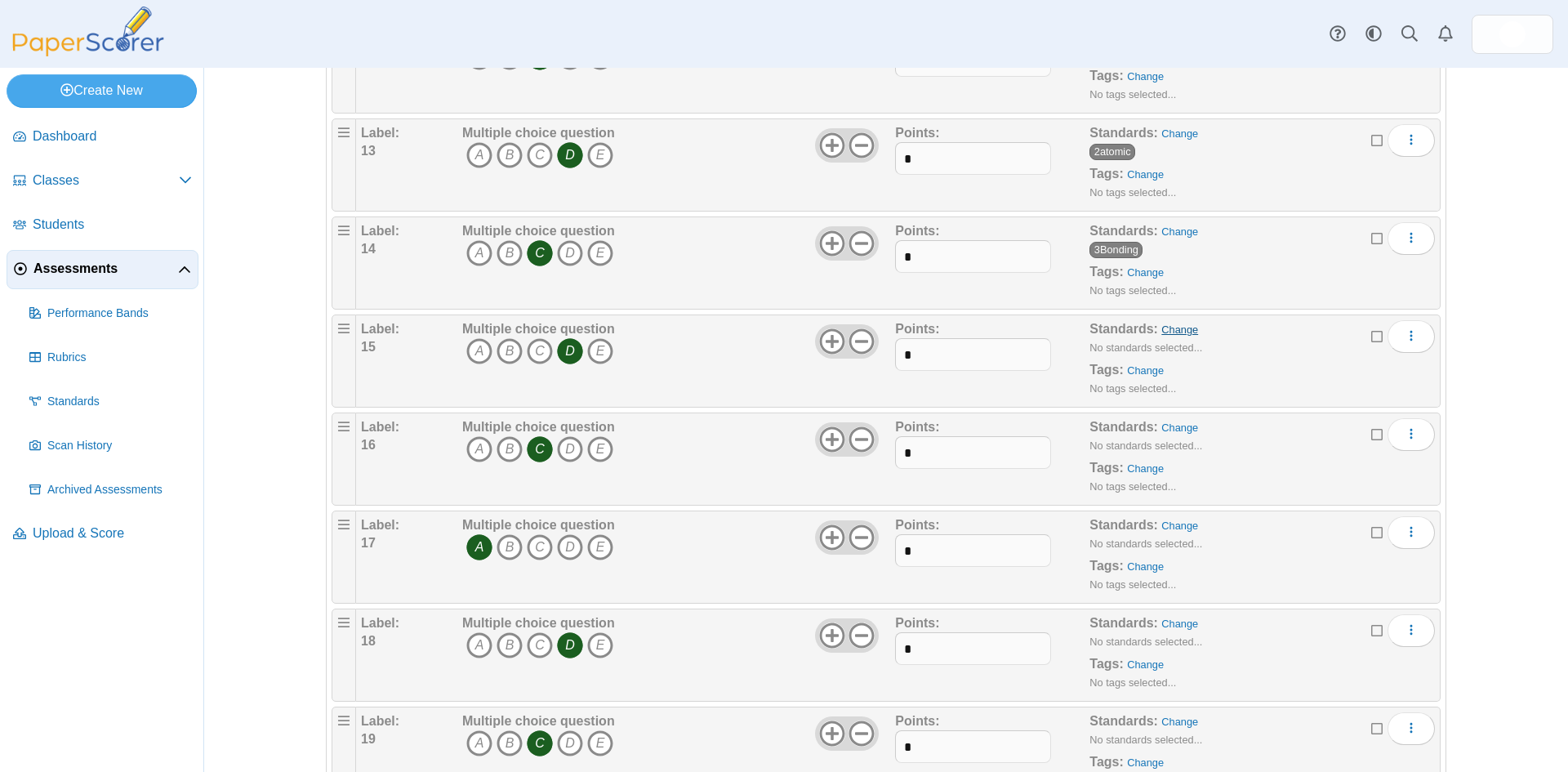
click at [1163, 330] on link "Change" at bounding box center [1180, 330] width 37 height 12
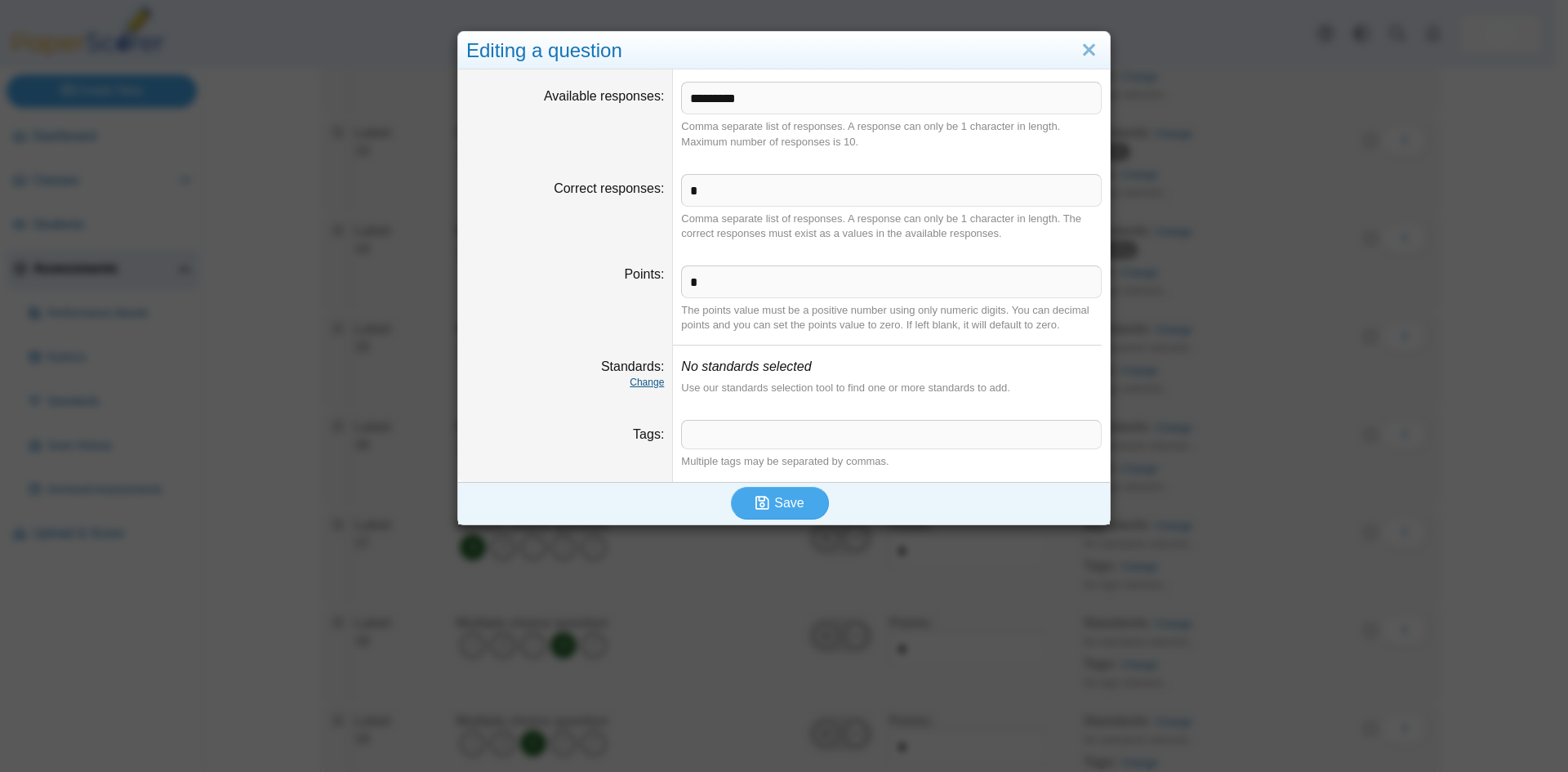
click at [633, 382] on link "Change" at bounding box center [646, 383] width 35 height 12
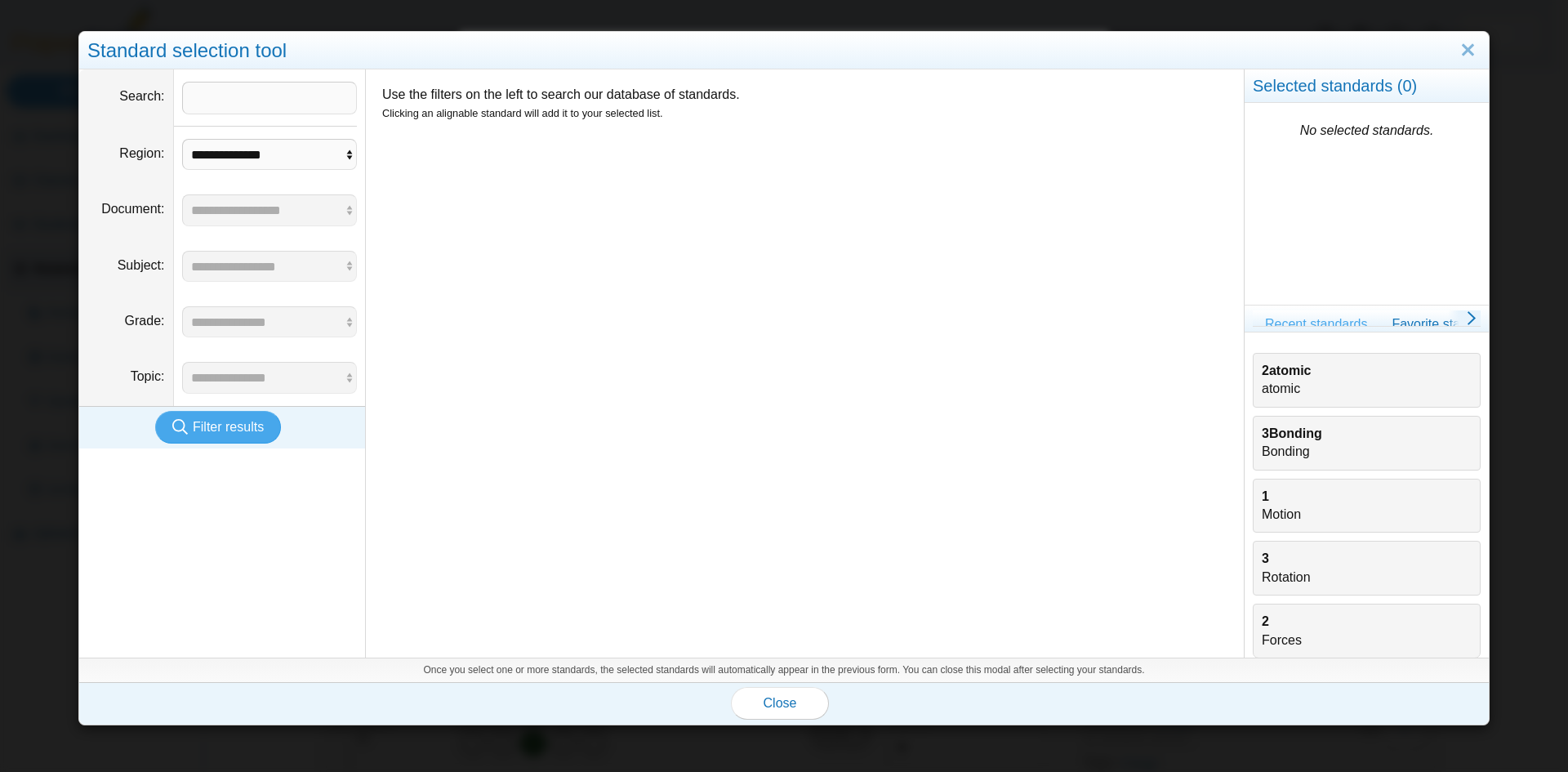
drag, startPoint x: 1277, startPoint y: 434, endPoint x: 1199, endPoint y: 462, distance: 82.9
click at [1269, 434] on b "3Bonding" at bounding box center [1292, 433] width 61 height 14
click at [781, 701] on span "Close" at bounding box center [781, 703] width 34 height 14
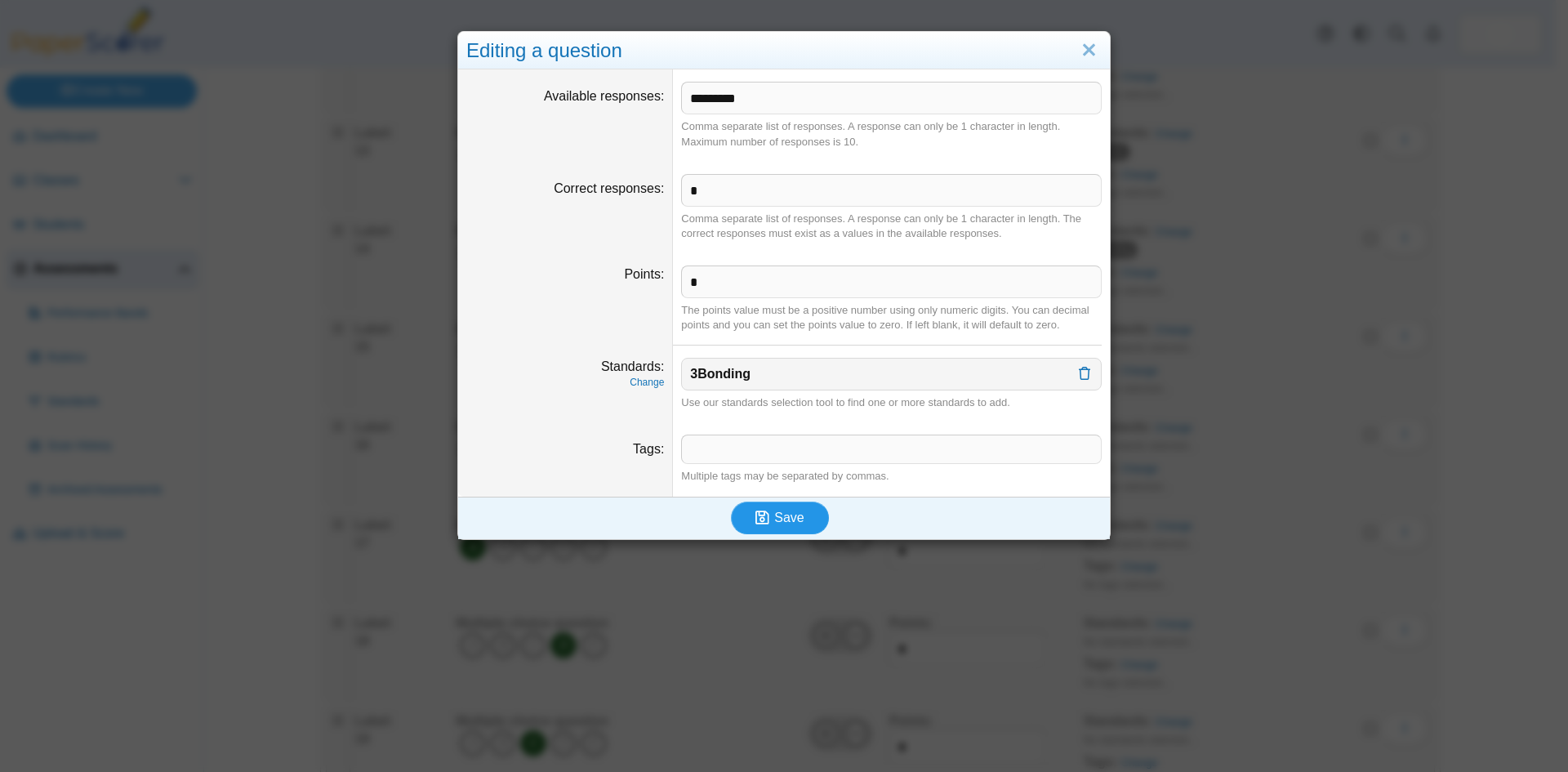
click at [784, 518] on span "Save" at bounding box center [789, 518] width 30 height 14
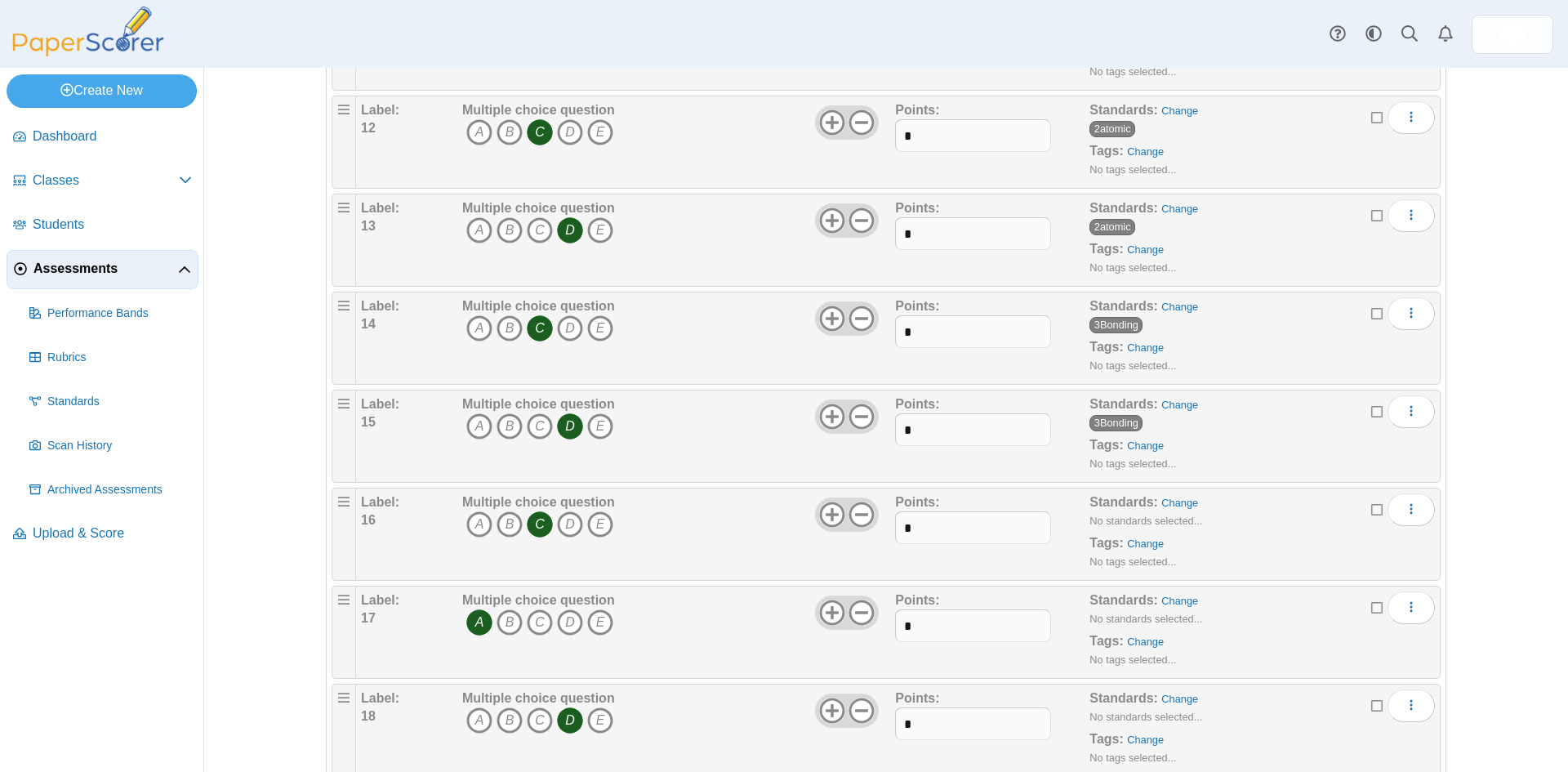
scroll to position [1308, 0]
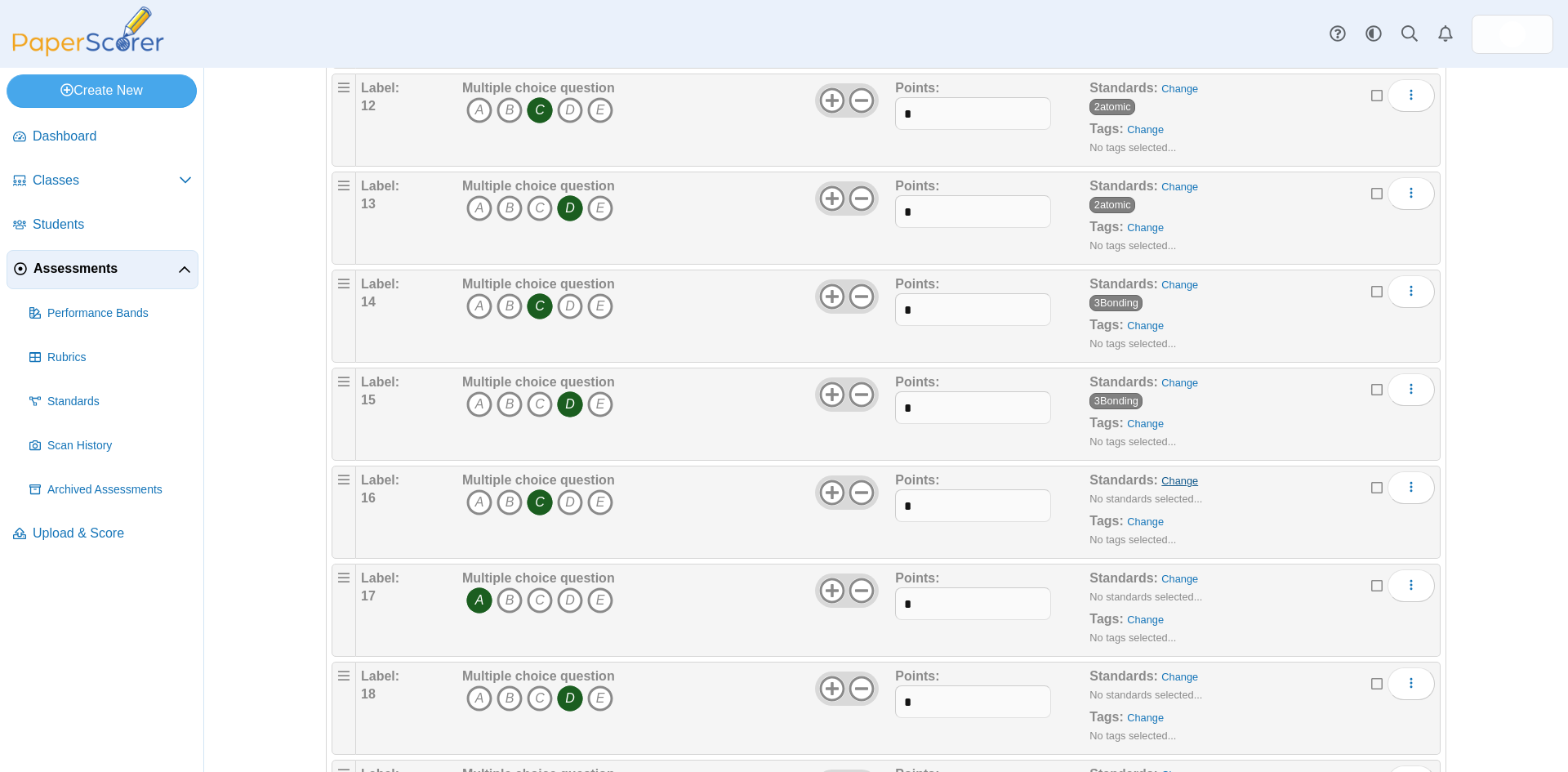
click at [1170, 483] on link "Change" at bounding box center [1180, 481] width 37 height 12
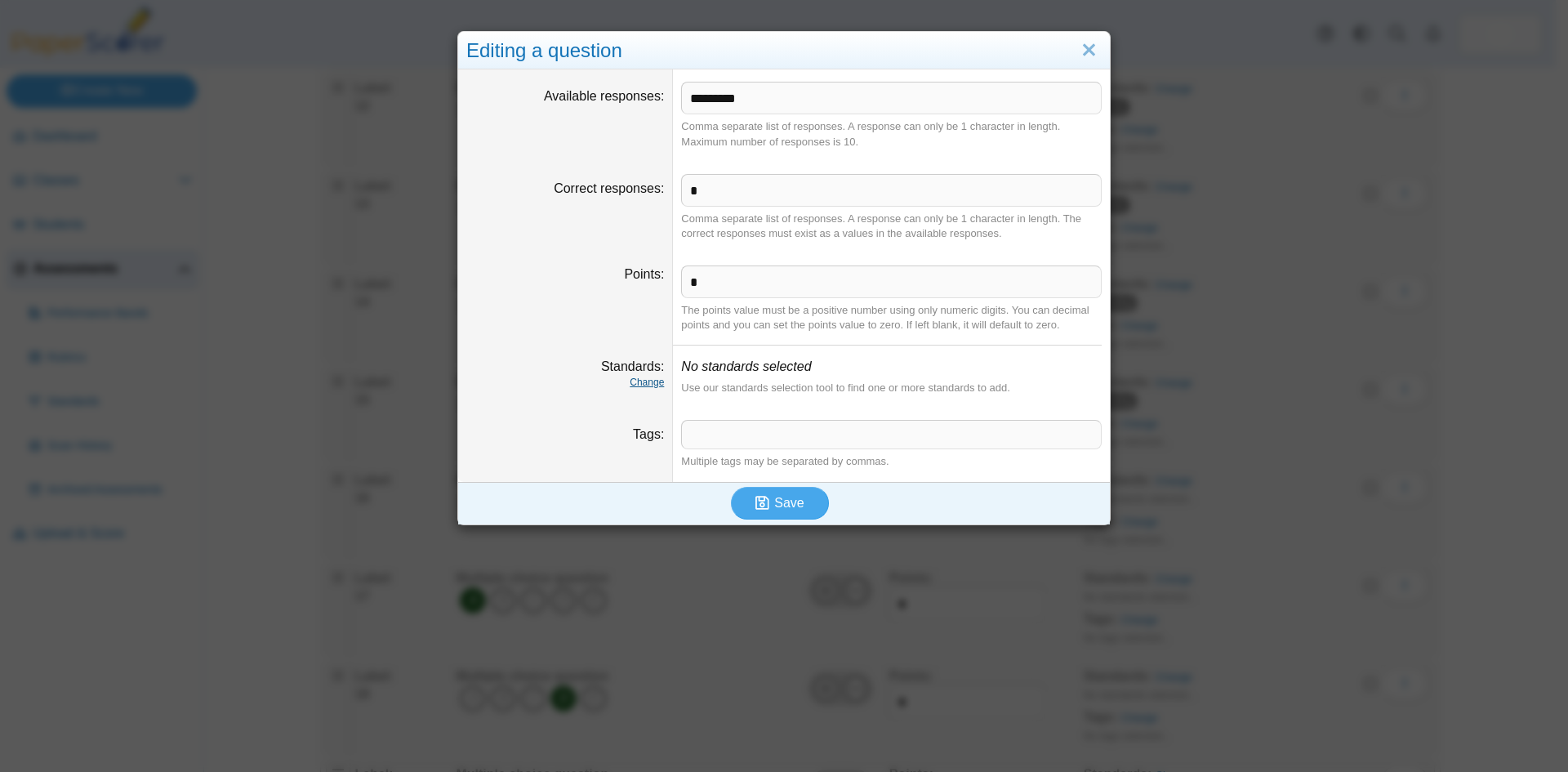
click at [645, 385] on link "Change" at bounding box center [646, 383] width 35 height 12
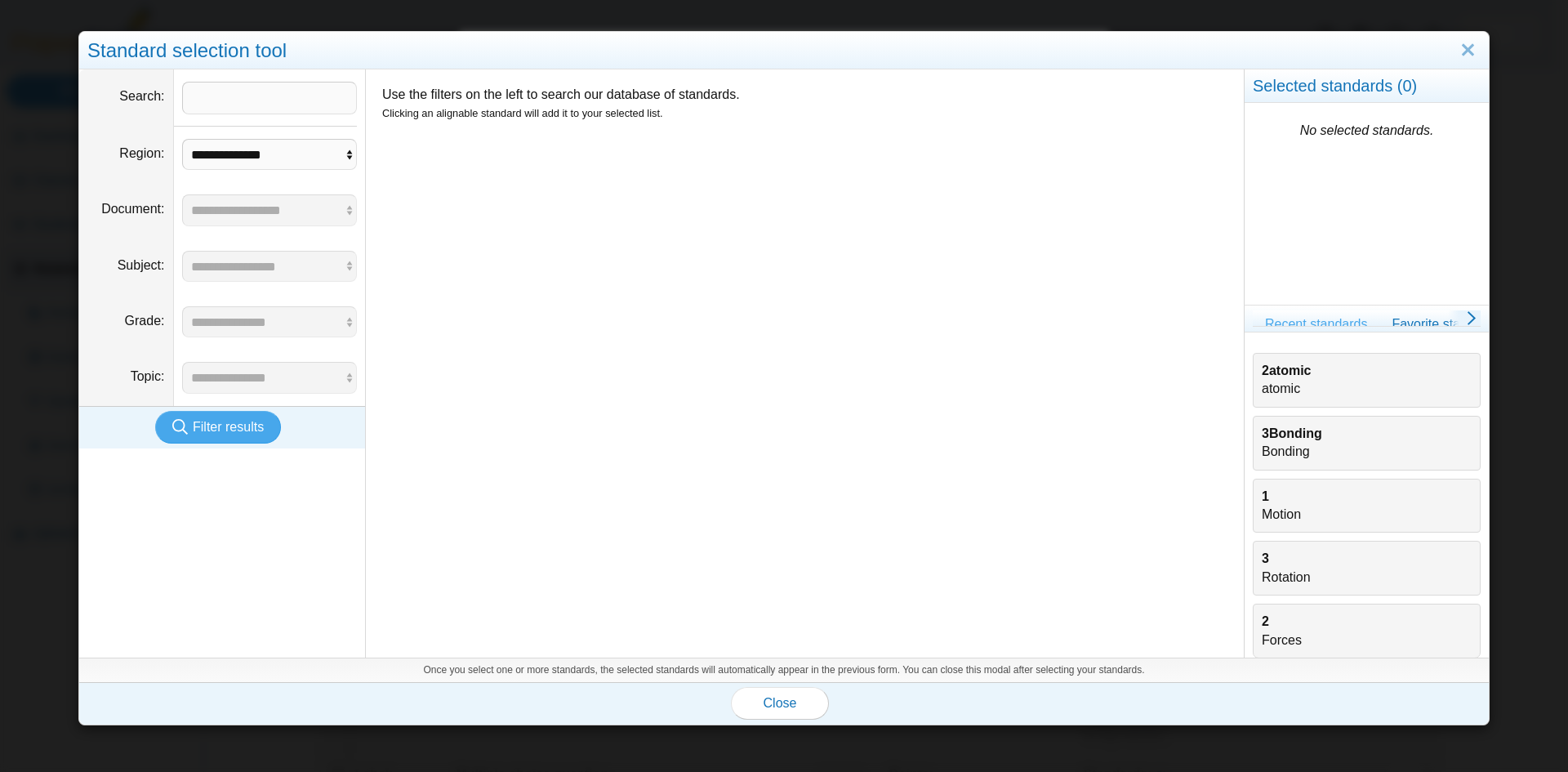
drag, startPoint x: 1272, startPoint y: 569, endPoint x: 1093, endPoint y: 569, distance: 179.0
click at [1093, 569] on div "**********" at bounding box center [784, 364] width 1410 height 589
click at [1369, 423] on div "3Bonding Bonding" at bounding box center [1366, 443] width 227 height 55
click at [780, 705] on span "Close" at bounding box center [781, 703] width 34 height 14
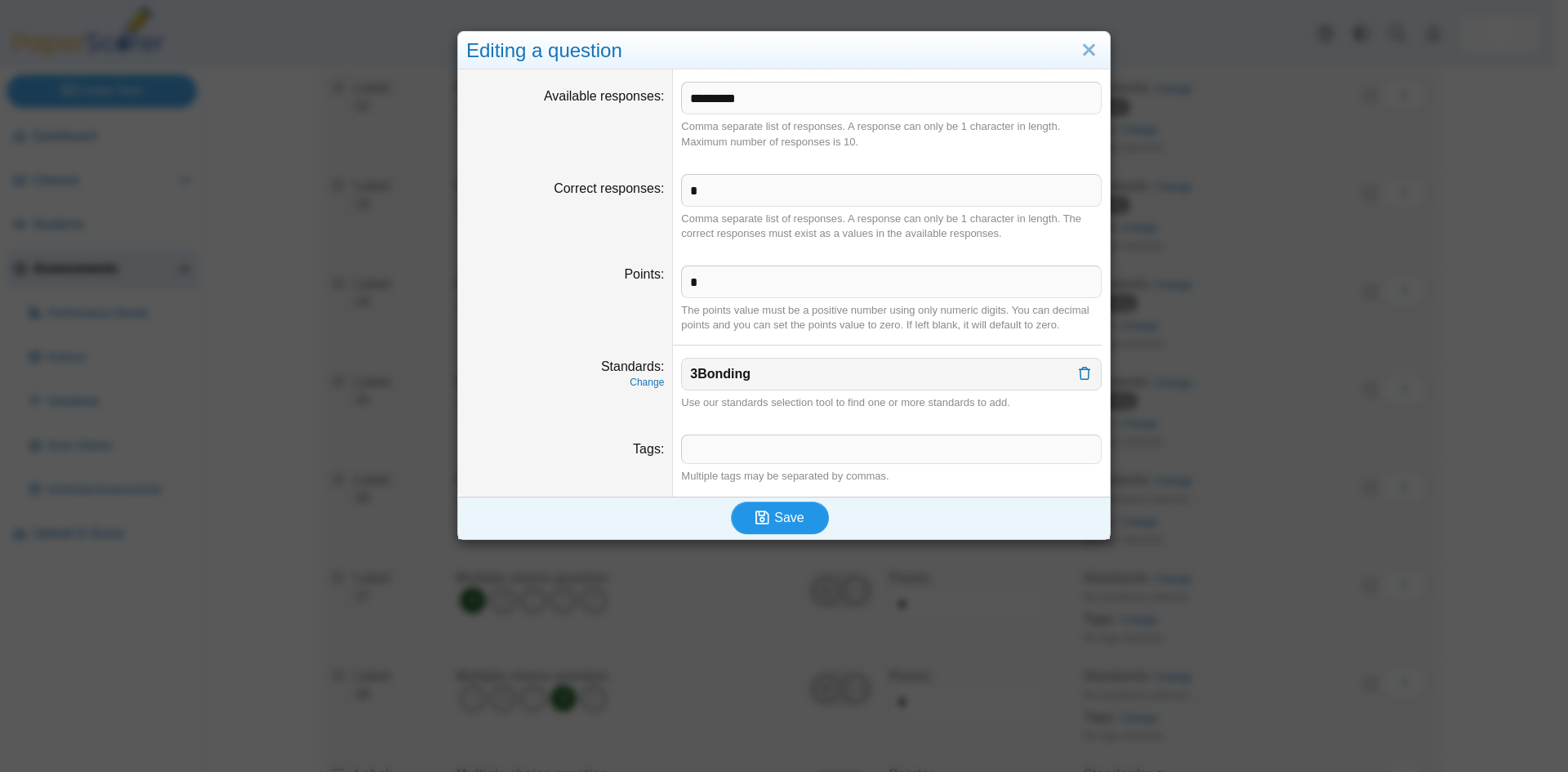
click at [795, 522] on span "Save" at bounding box center [789, 518] width 30 height 14
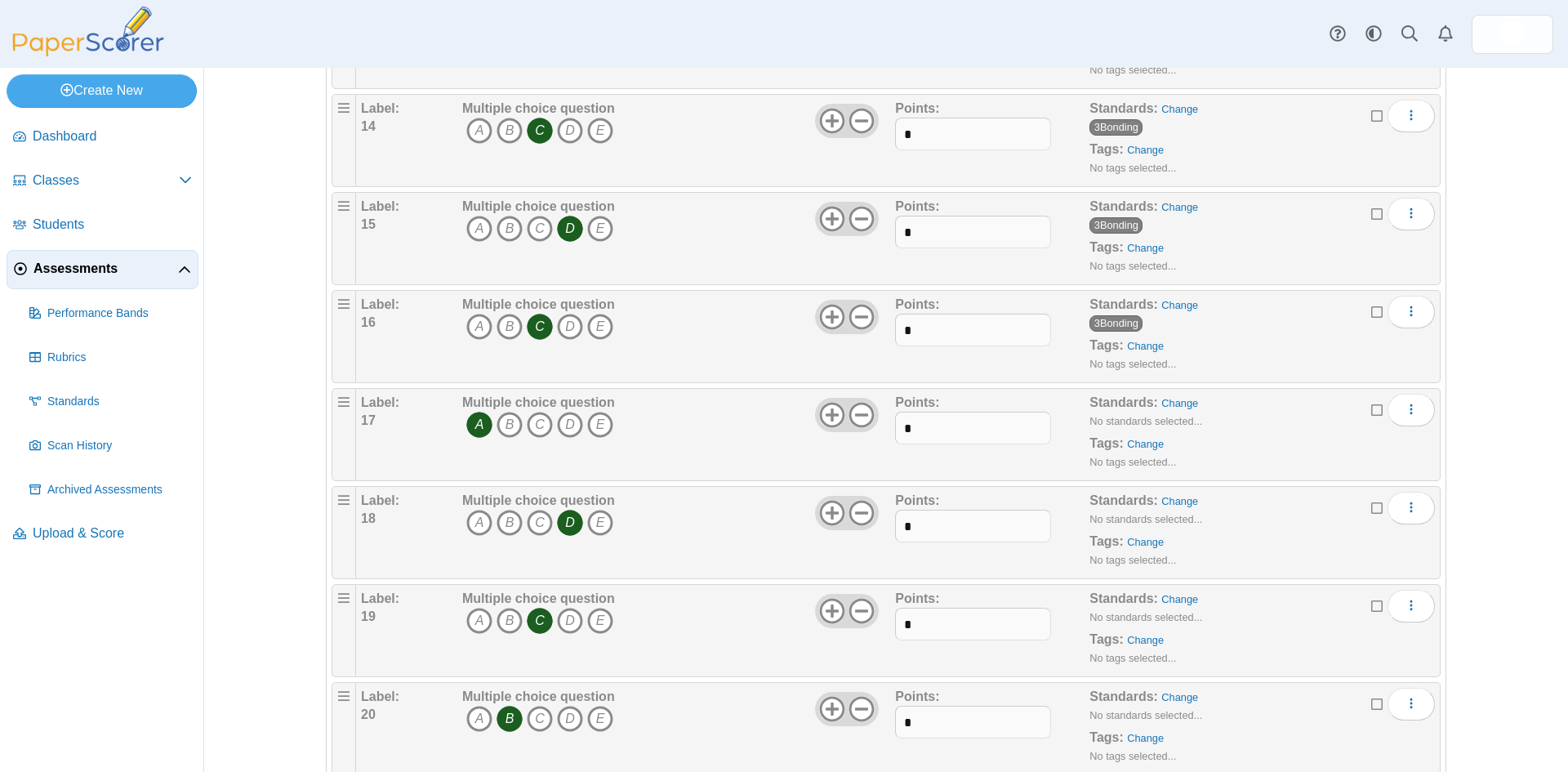
scroll to position [1523, 0]
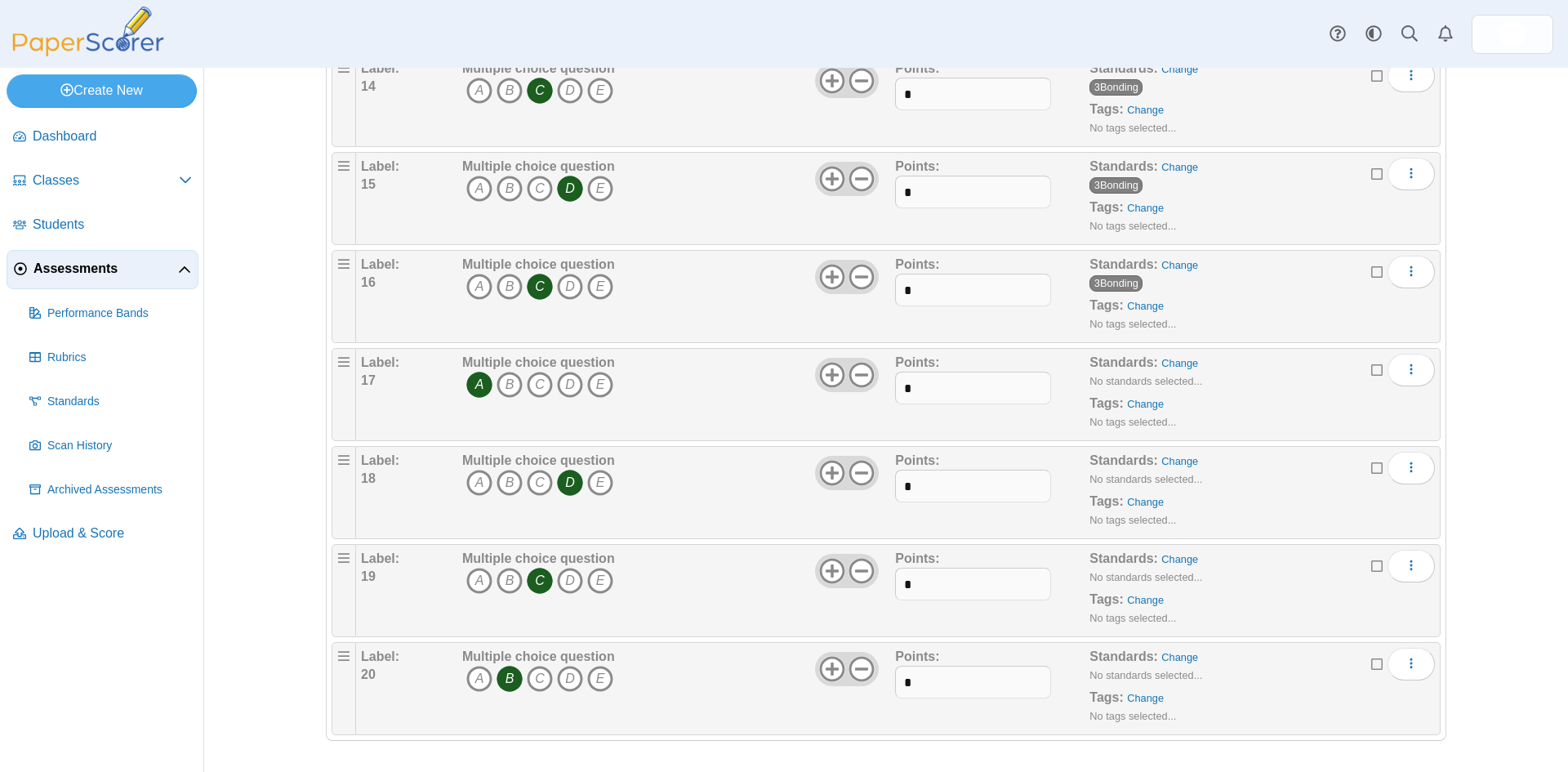
click at [239, 643] on div "Adding or removing a question, will render already printed testing sheets inval…" at bounding box center [887, 419] width 1364 height 704
click at [1176, 358] on link "Change" at bounding box center [1180, 363] width 37 height 12
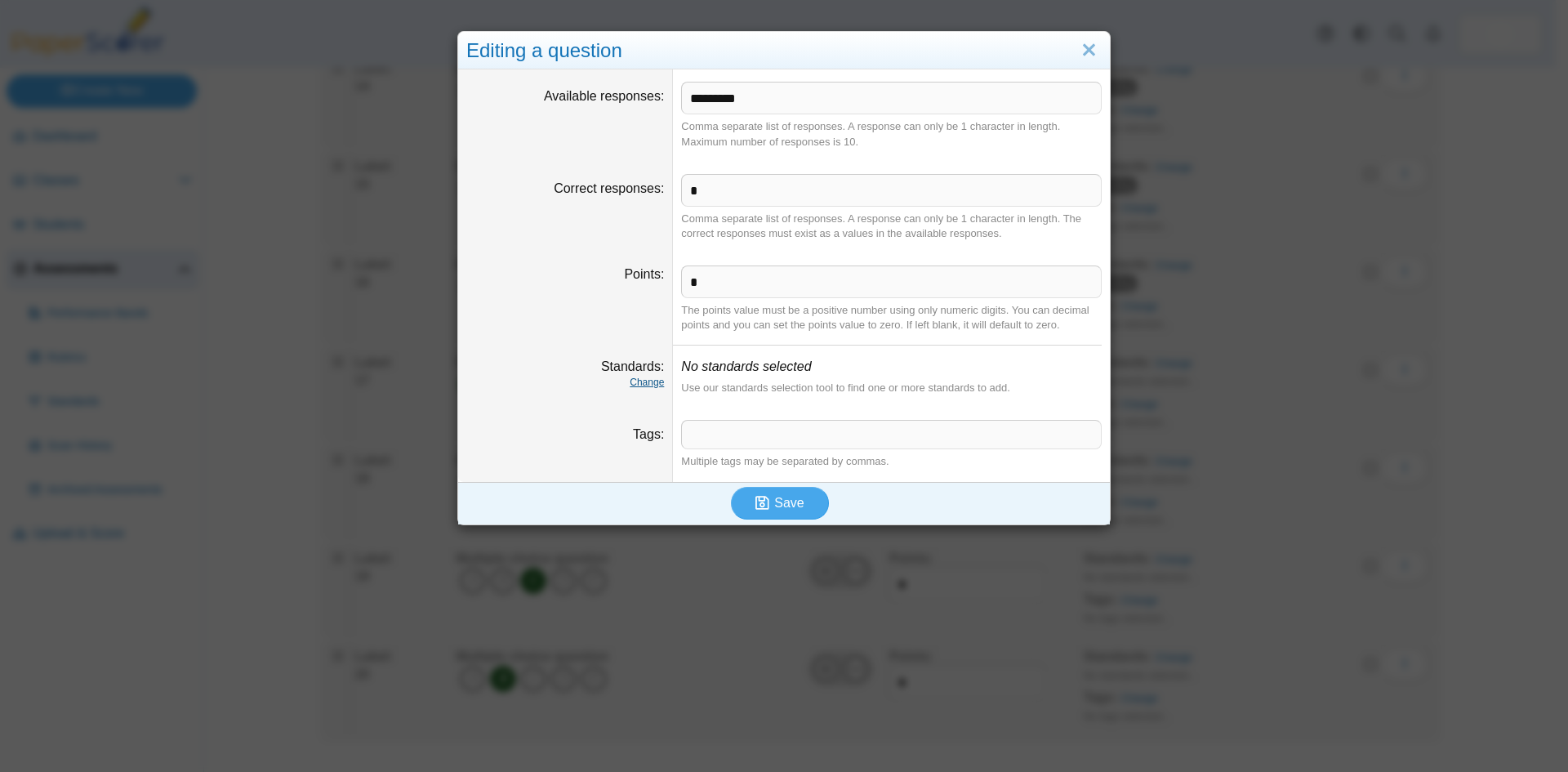
click at [645, 386] on link "Change" at bounding box center [646, 383] width 35 height 12
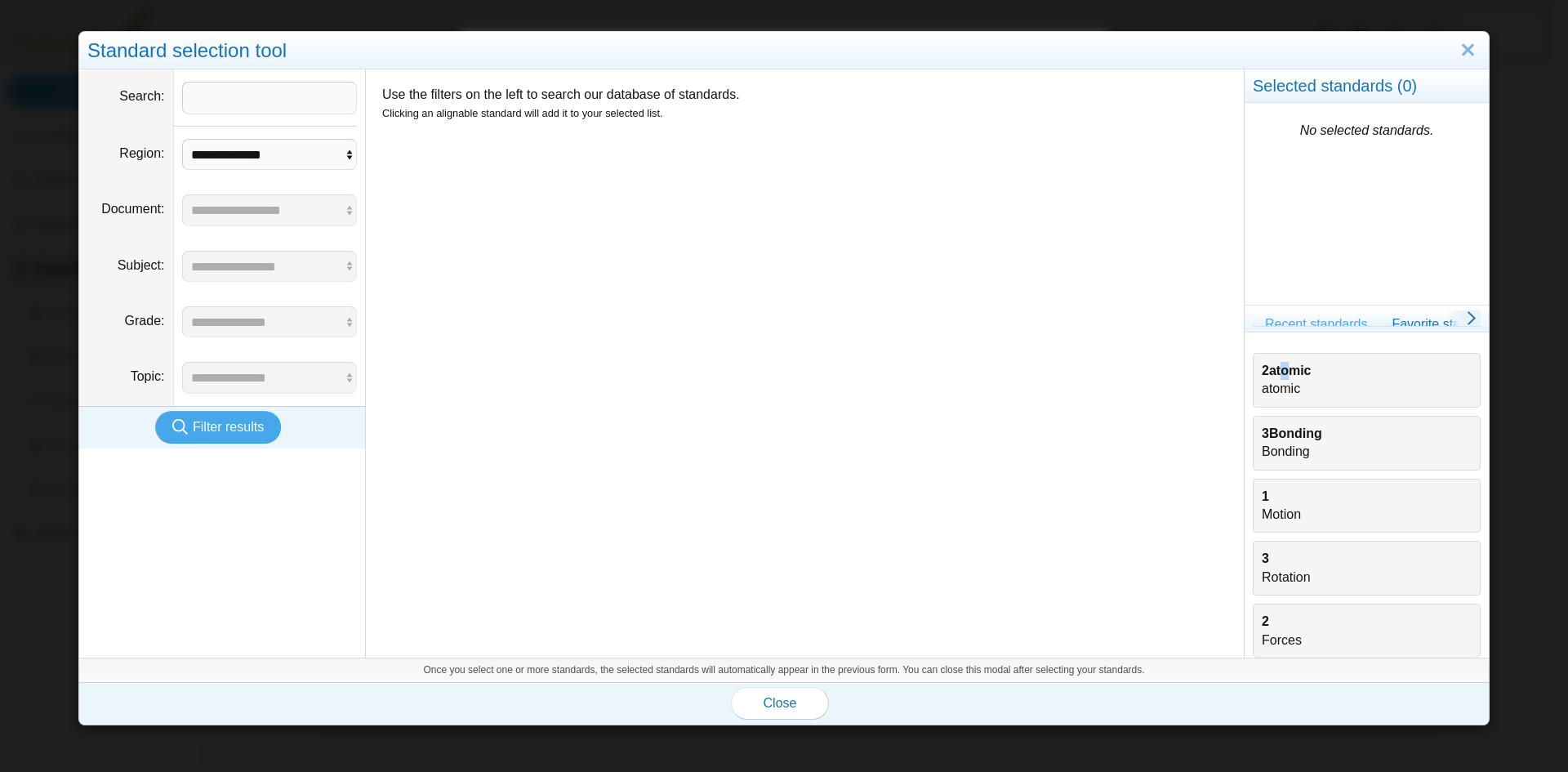
drag, startPoint x: 1274, startPoint y: 377, endPoint x: 1197, endPoint y: 422, distance: 89.2
click at [1273, 376] on b "2atomic" at bounding box center [1286, 371] width 49 height 14
click at [784, 703] on span "Close" at bounding box center [781, 703] width 34 height 14
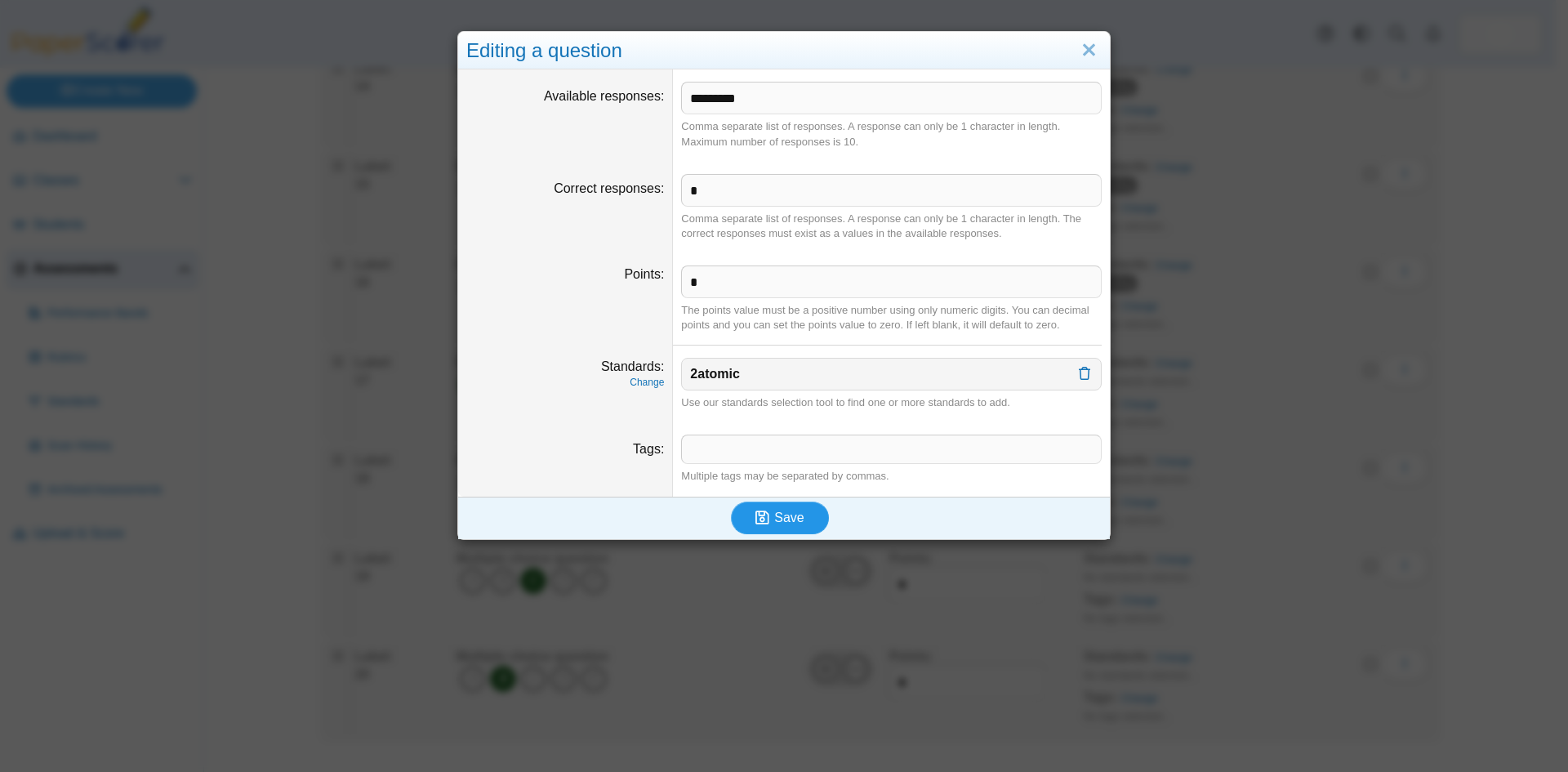
click at [784, 521] on span "Save" at bounding box center [789, 518] width 30 height 14
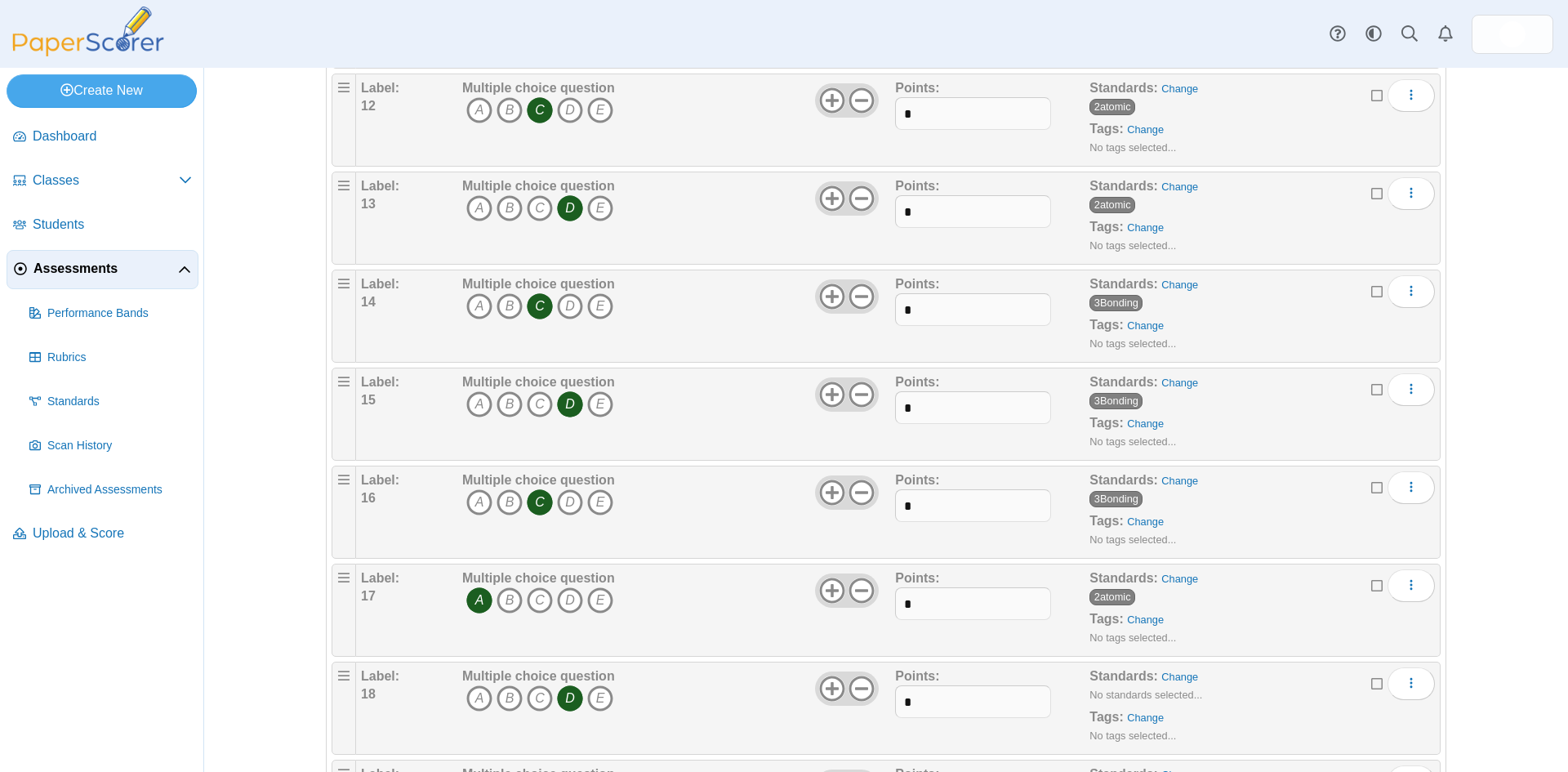
scroll to position [1523, 0]
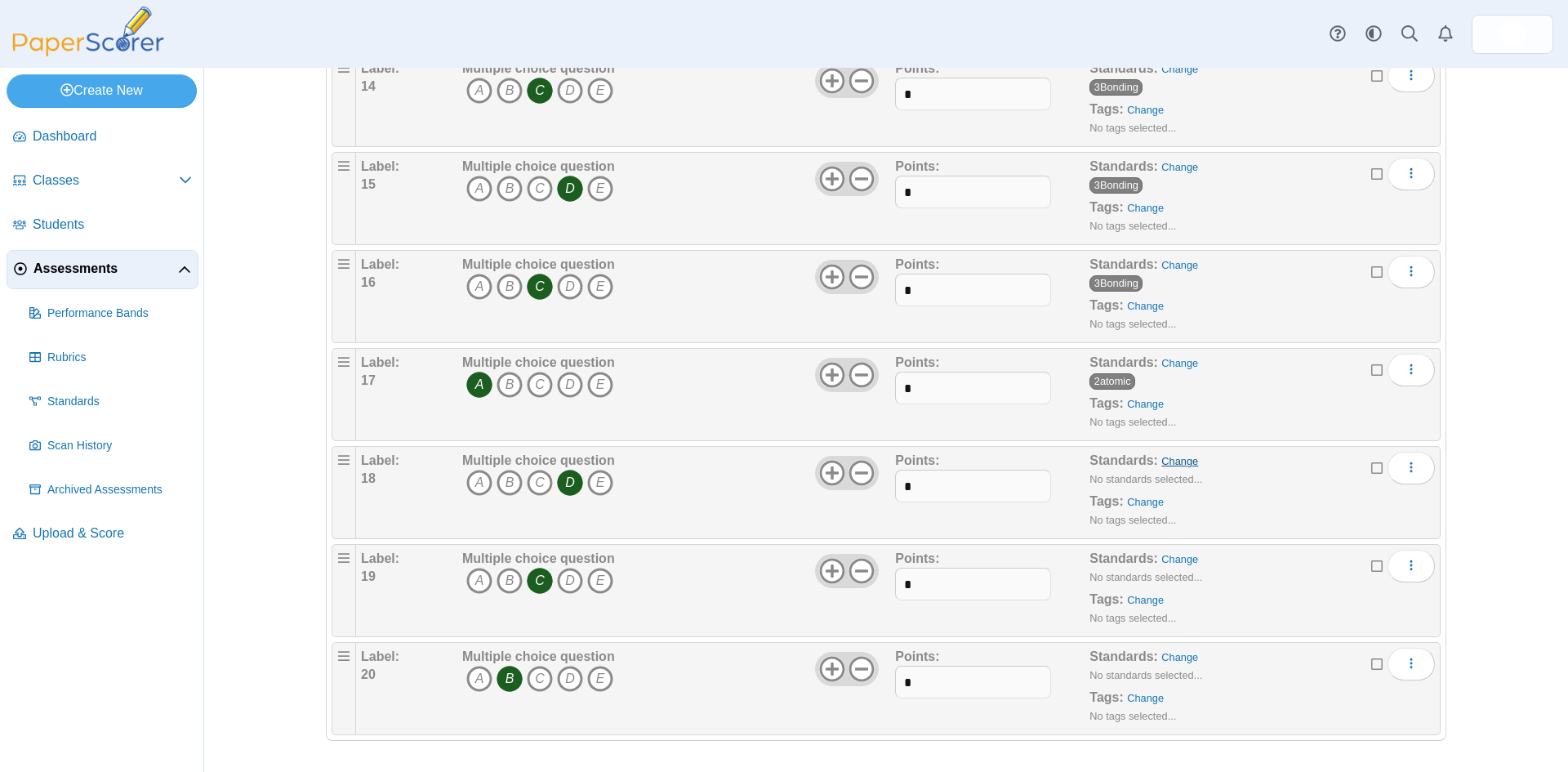
click at [1167, 459] on link "Change" at bounding box center [1180, 461] width 37 height 12
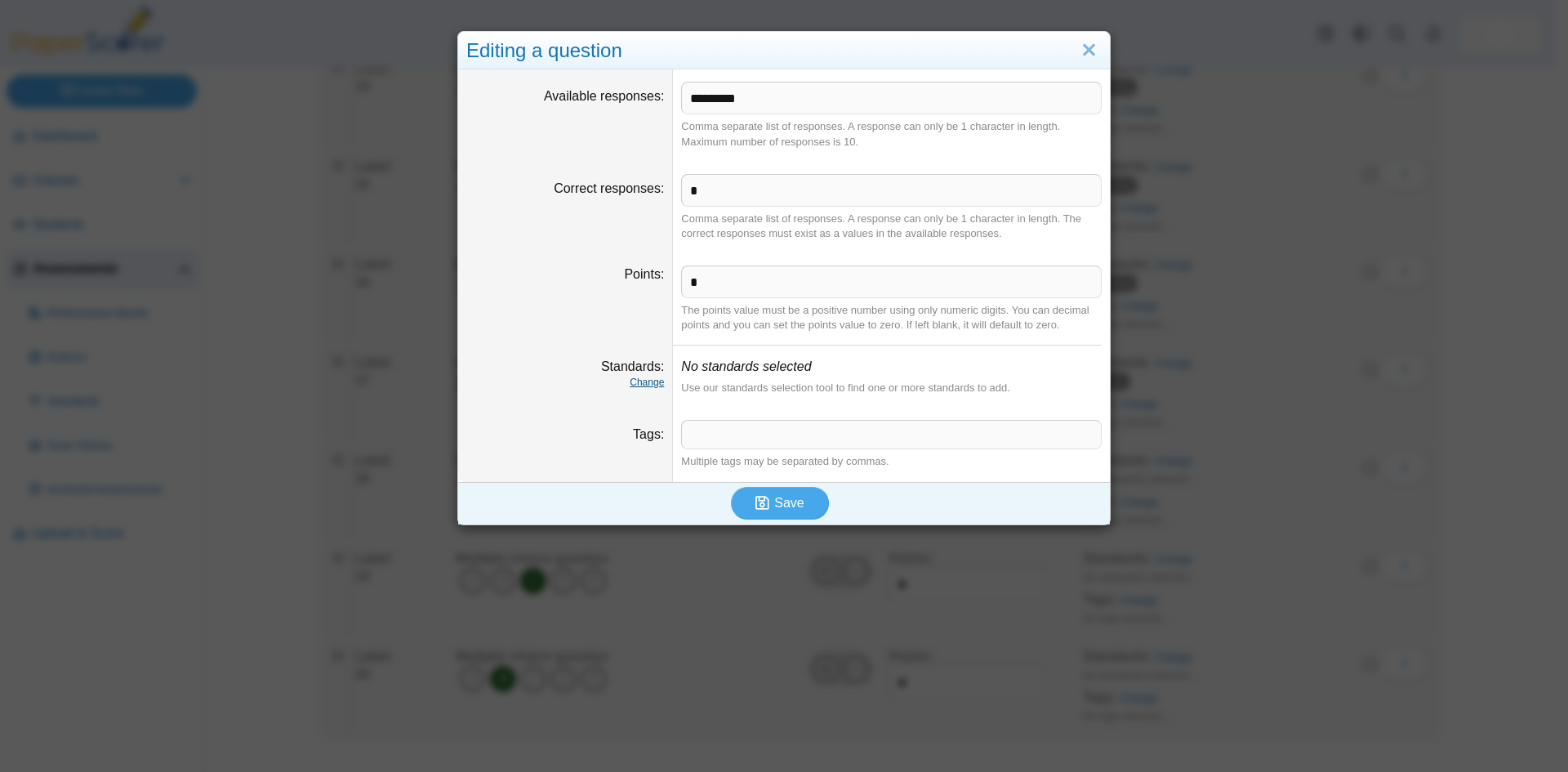
click at [655, 385] on link "Change" at bounding box center [646, 383] width 35 height 12
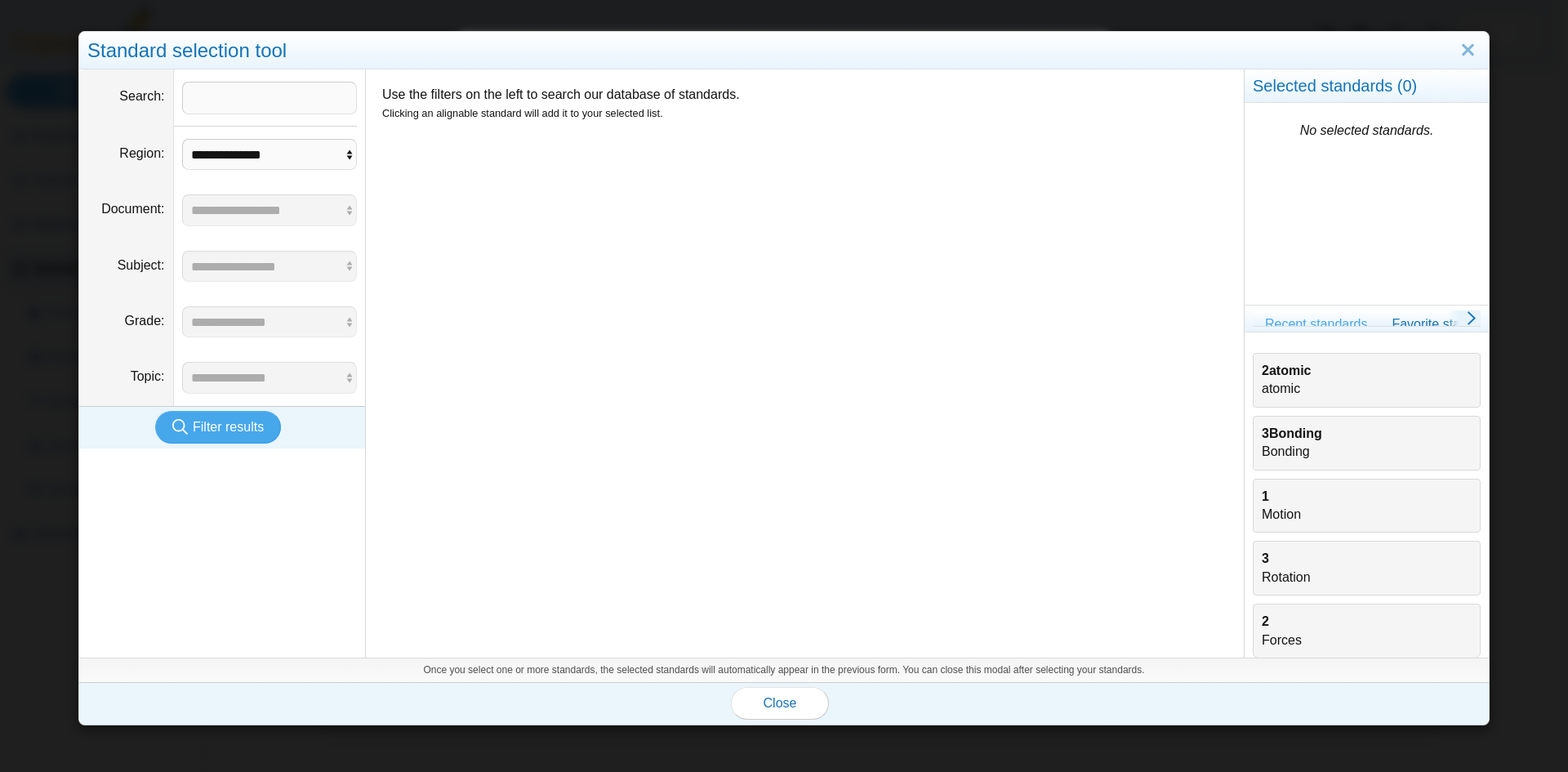
click at [1284, 433] on b "3Bonding" at bounding box center [1292, 433] width 61 height 14
click at [764, 702] on span "Close" at bounding box center [781, 703] width 34 height 14
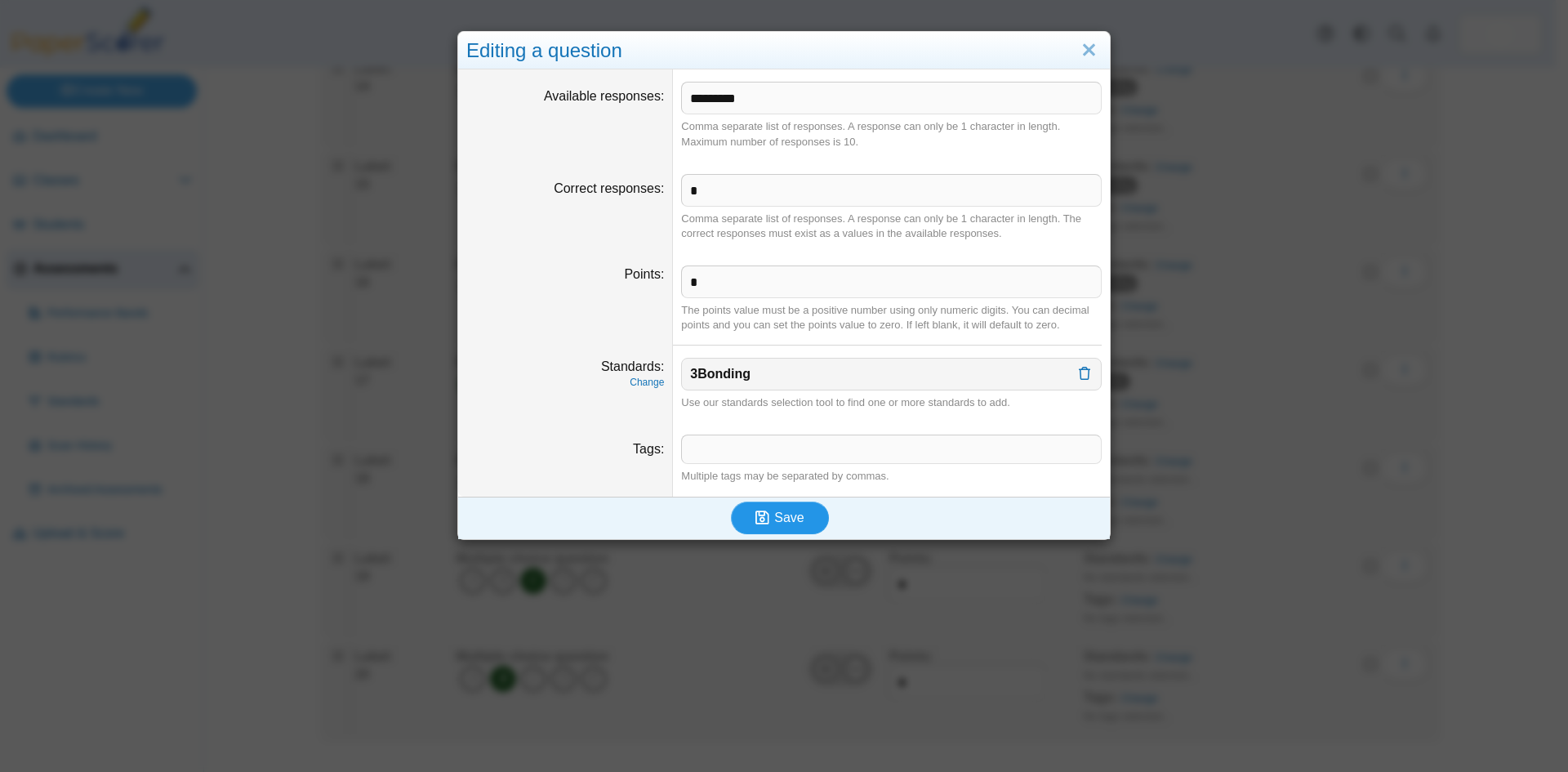
click at [786, 527] on button "Save" at bounding box center [780, 518] width 98 height 33
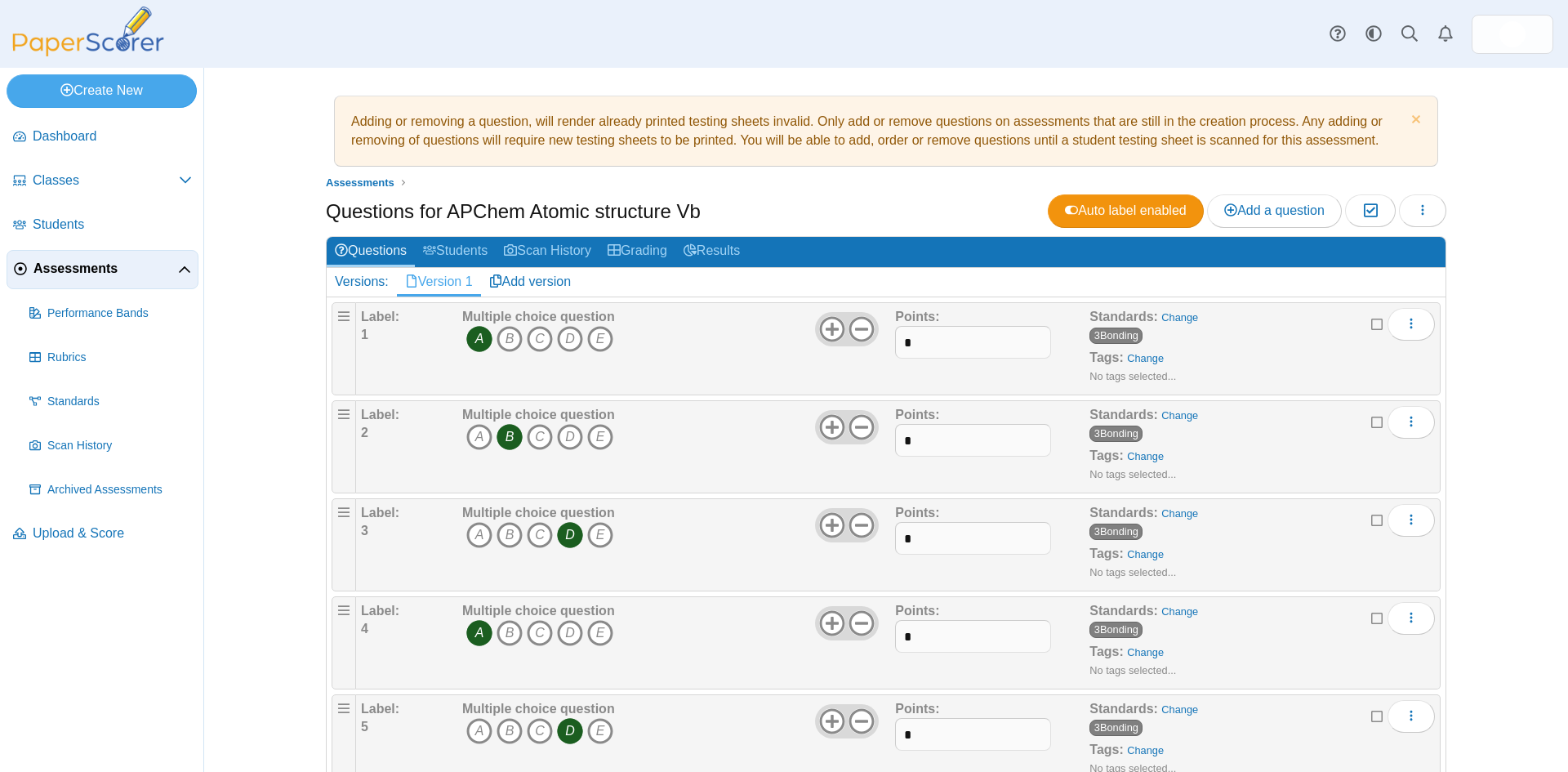
click at [1176, 466] on div "Standards: Change 3Bonding Tags: Change No tags selected..." at bounding box center [1235, 447] width 292 height 81
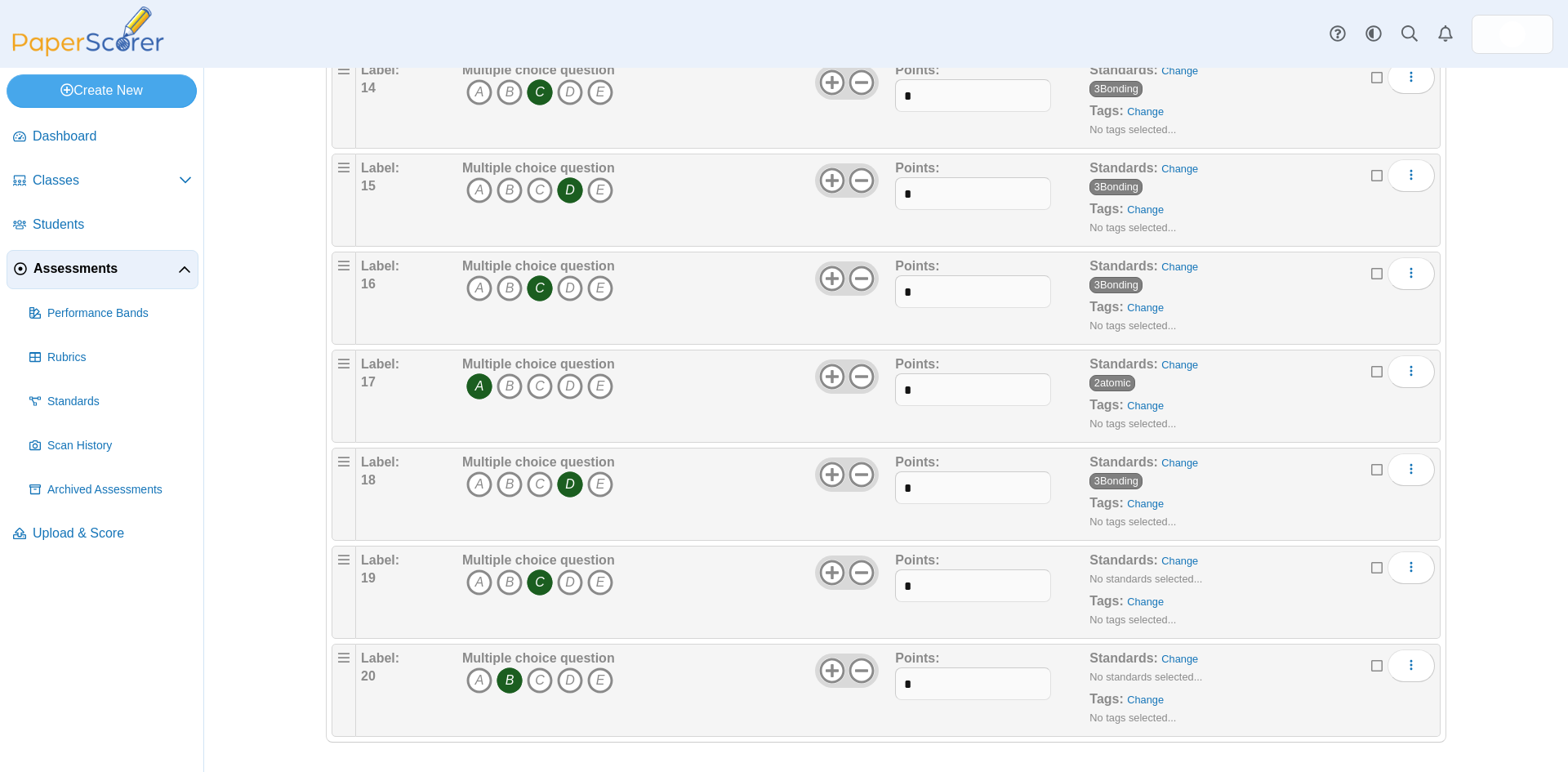
scroll to position [1523, 0]
click at [1167, 558] on link "Change" at bounding box center [1180, 559] width 37 height 12
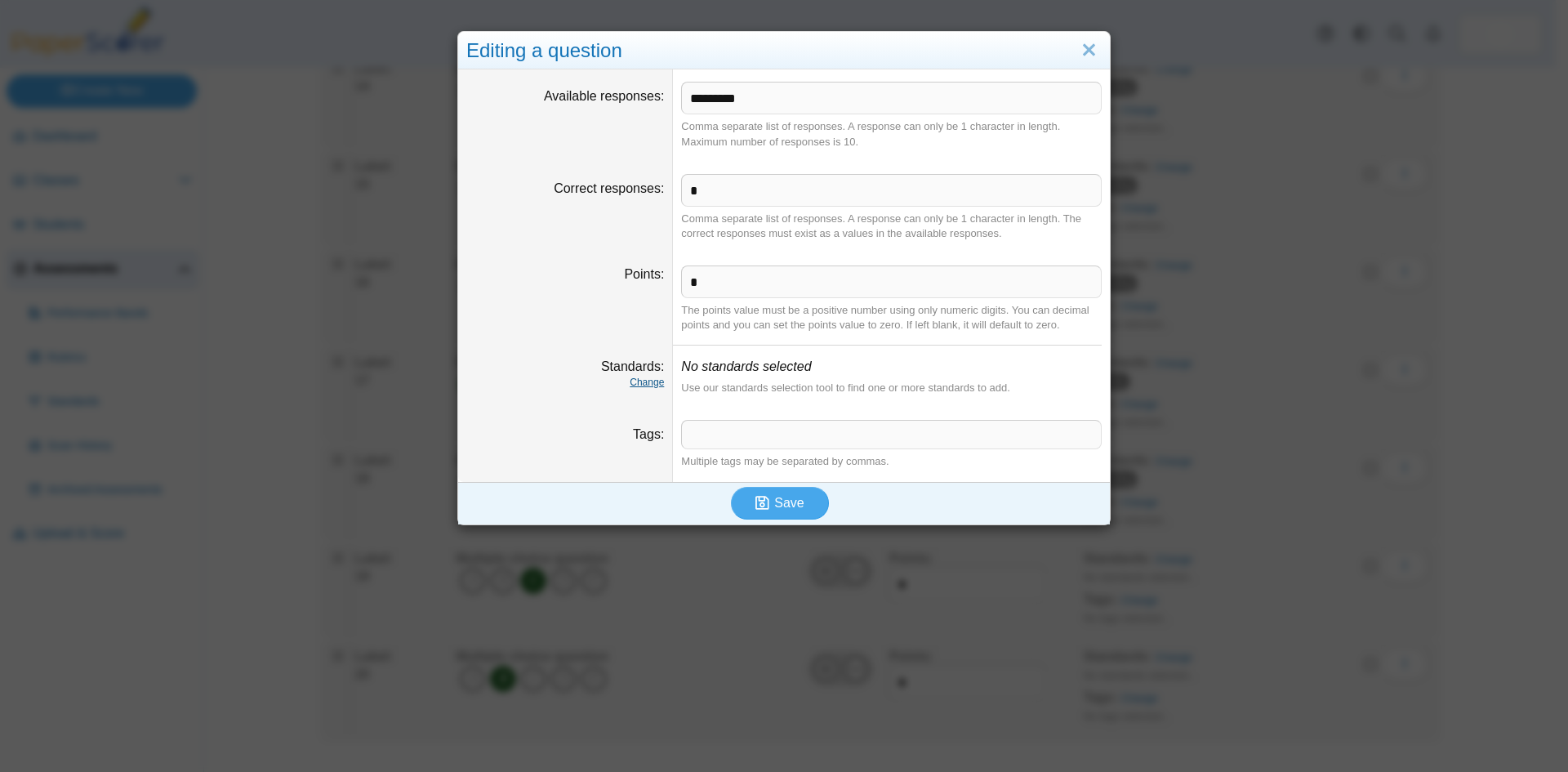
click at [642, 379] on link "Change" at bounding box center [646, 383] width 35 height 12
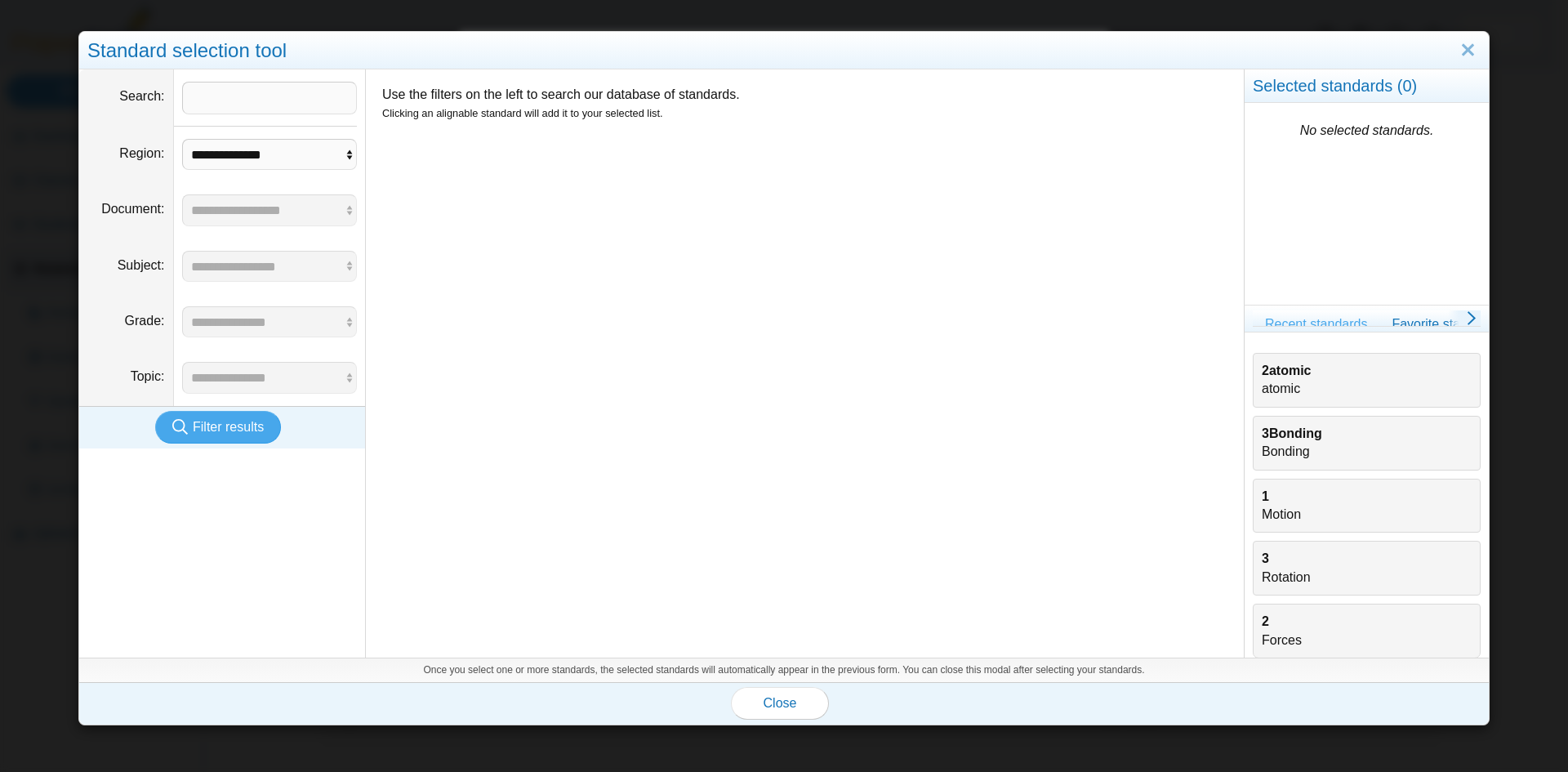
click at [1296, 444] on div "3Bonding Bonding" at bounding box center [1366, 443] width 210 height 37
click at [766, 699] on span "Close" at bounding box center [781, 703] width 34 height 14
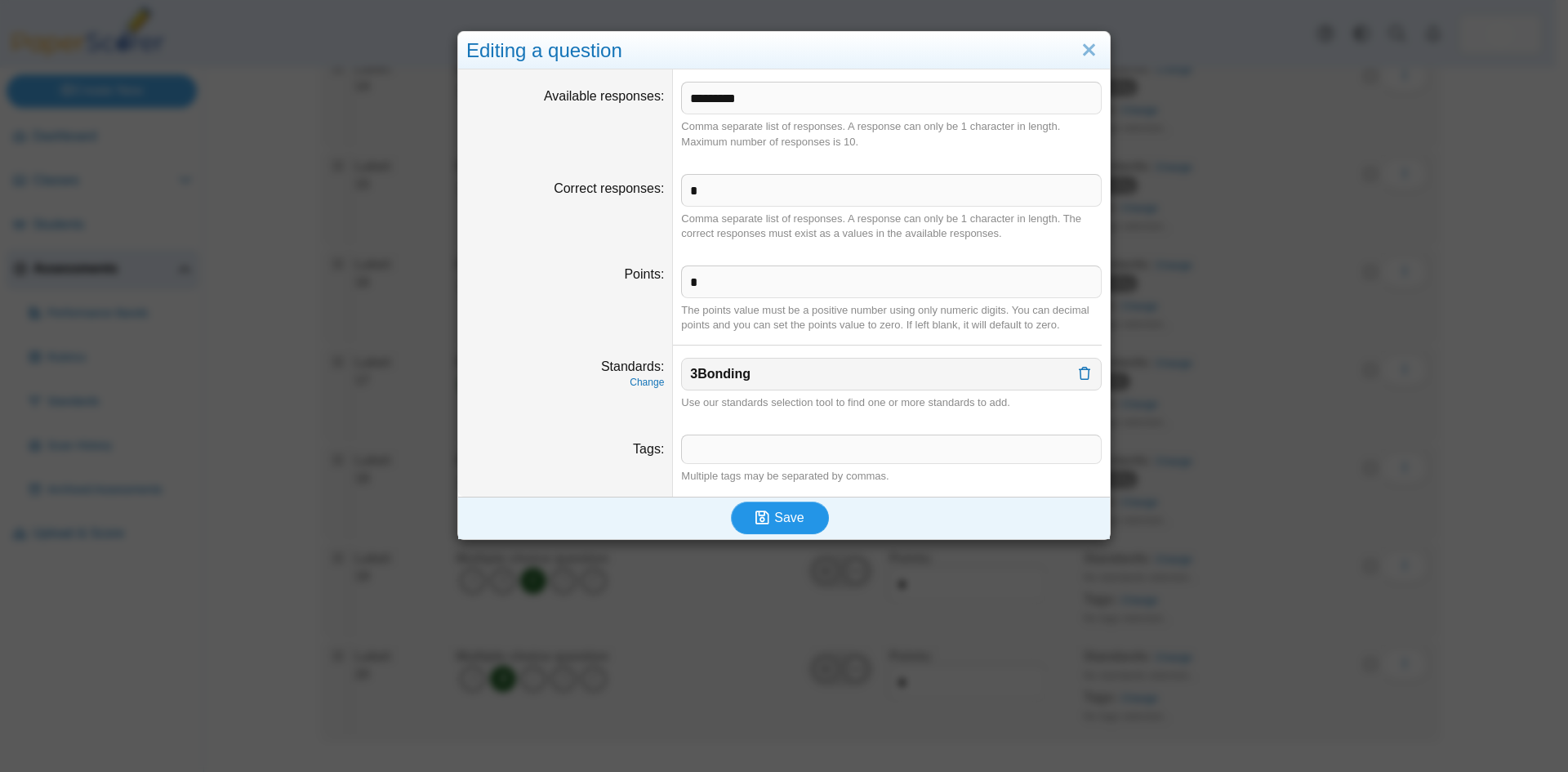
click at [784, 518] on span "Save" at bounding box center [789, 518] width 30 height 14
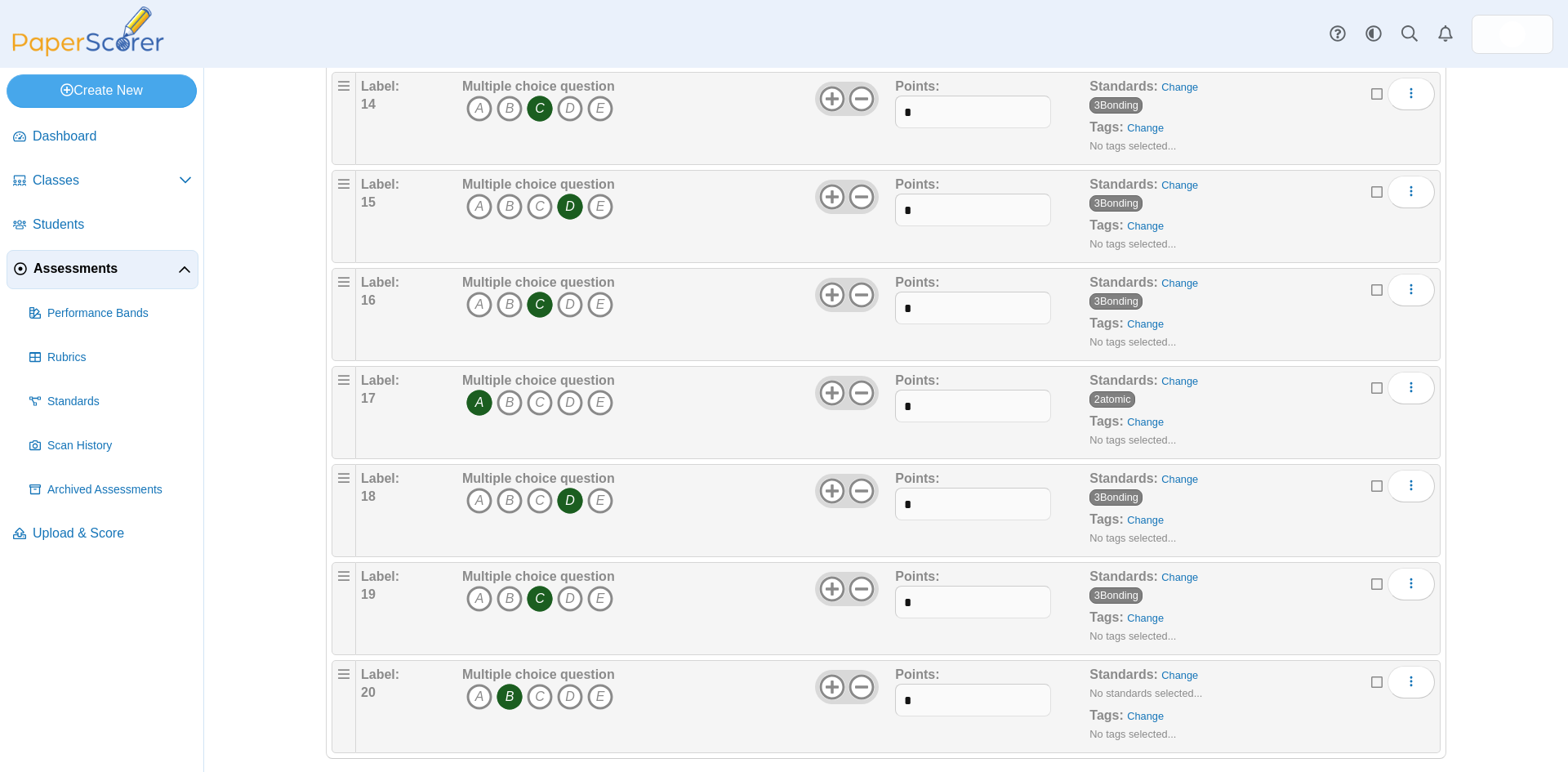
scroll to position [1523, 0]
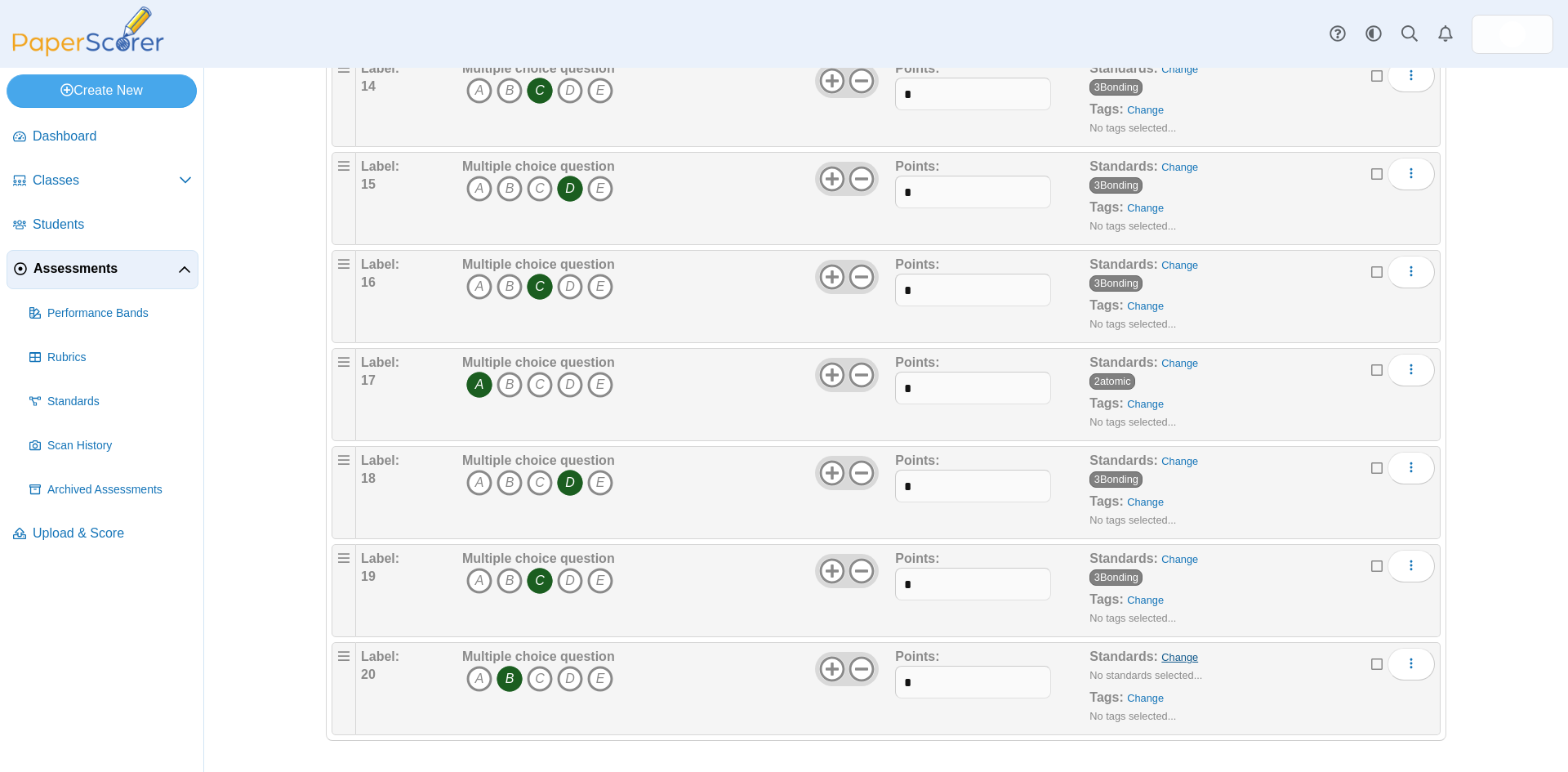
click at [1169, 656] on link "Change" at bounding box center [1180, 658] width 37 height 12
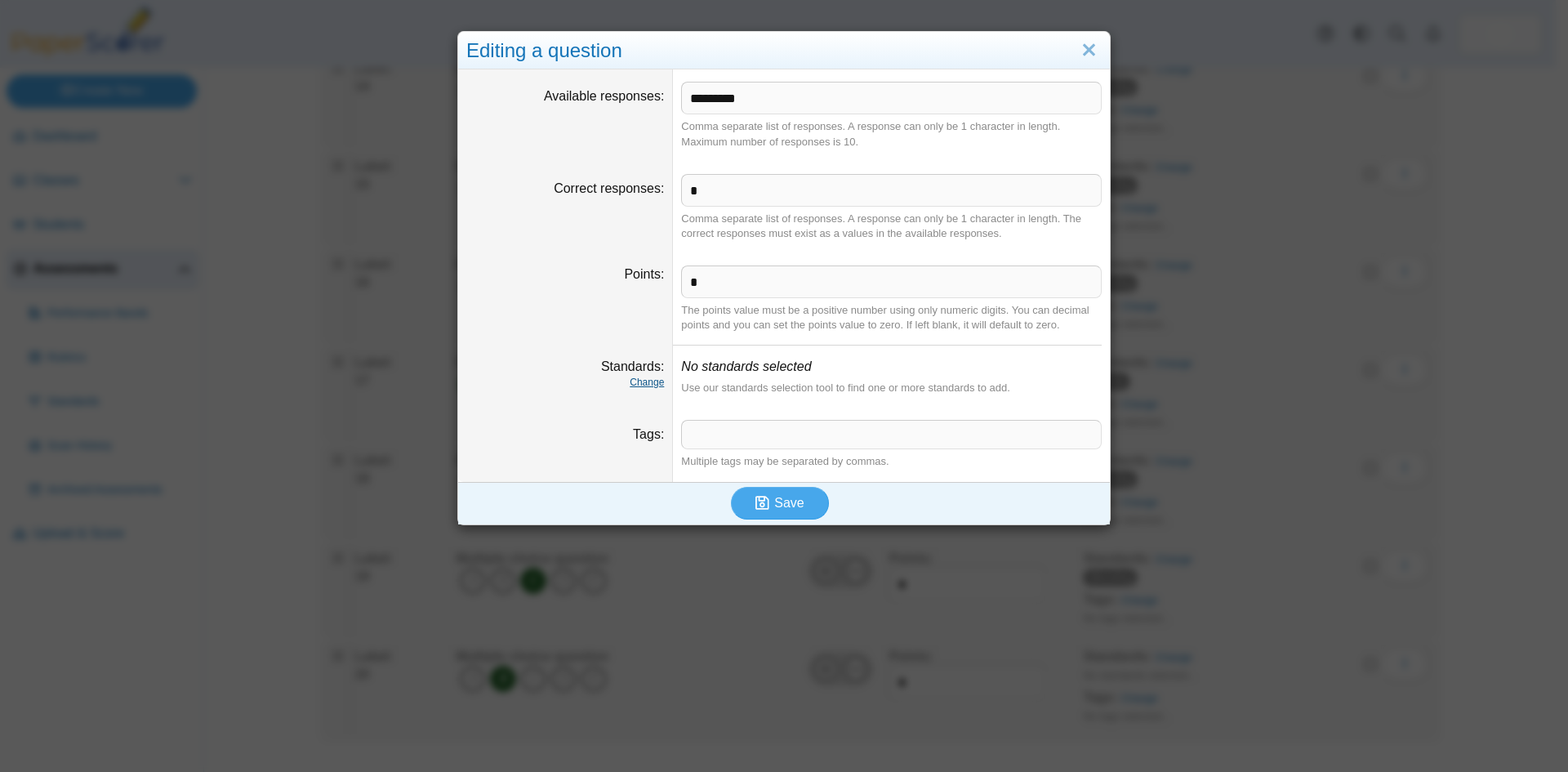
click at [646, 383] on link "Change" at bounding box center [646, 383] width 35 height 12
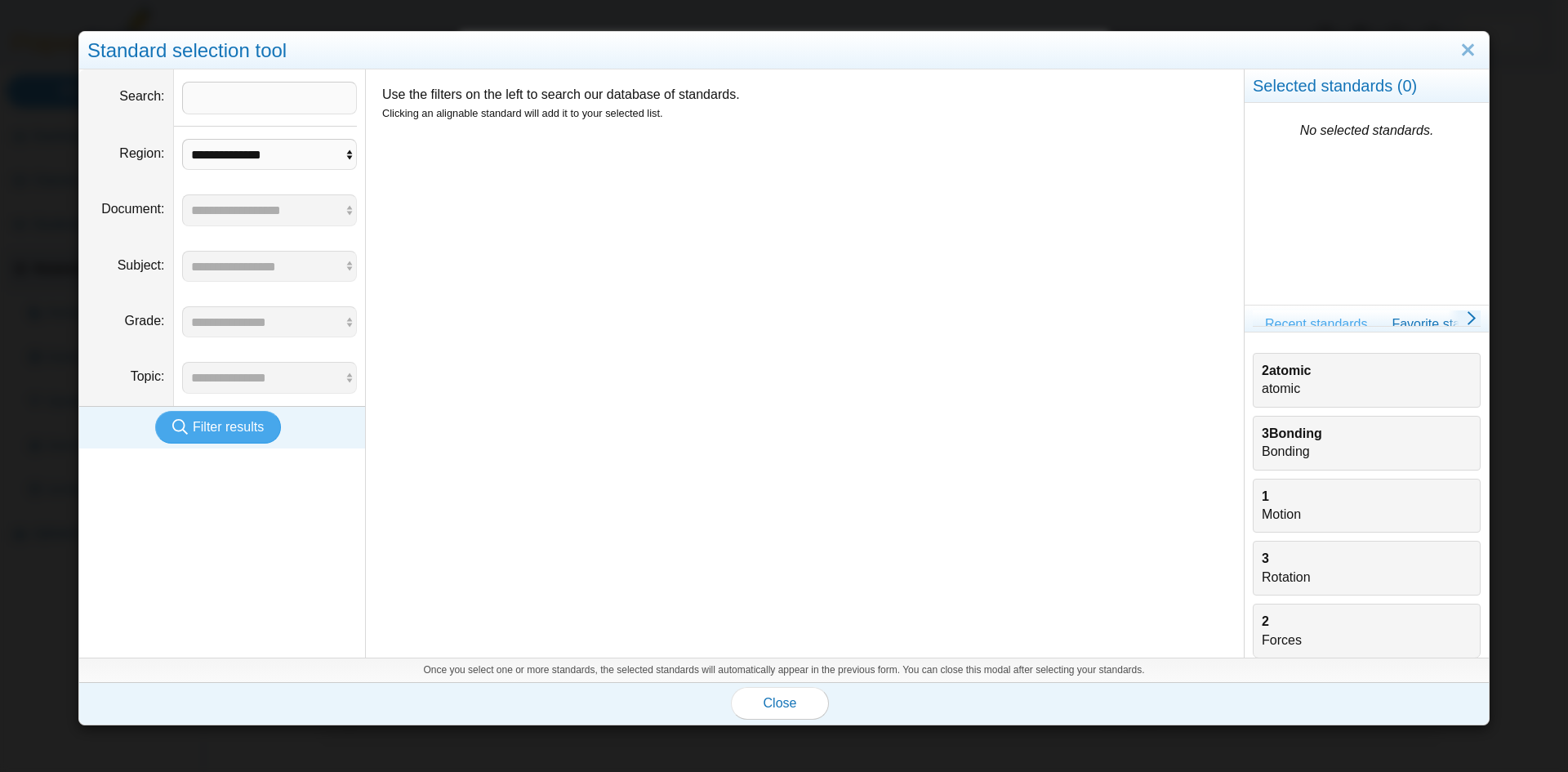
click at [1293, 443] on div "3Bonding Bonding" at bounding box center [1366, 443] width 210 height 37
click at [769, 710] on span "Close" at bounding box center [781, 703] width 34 height 14
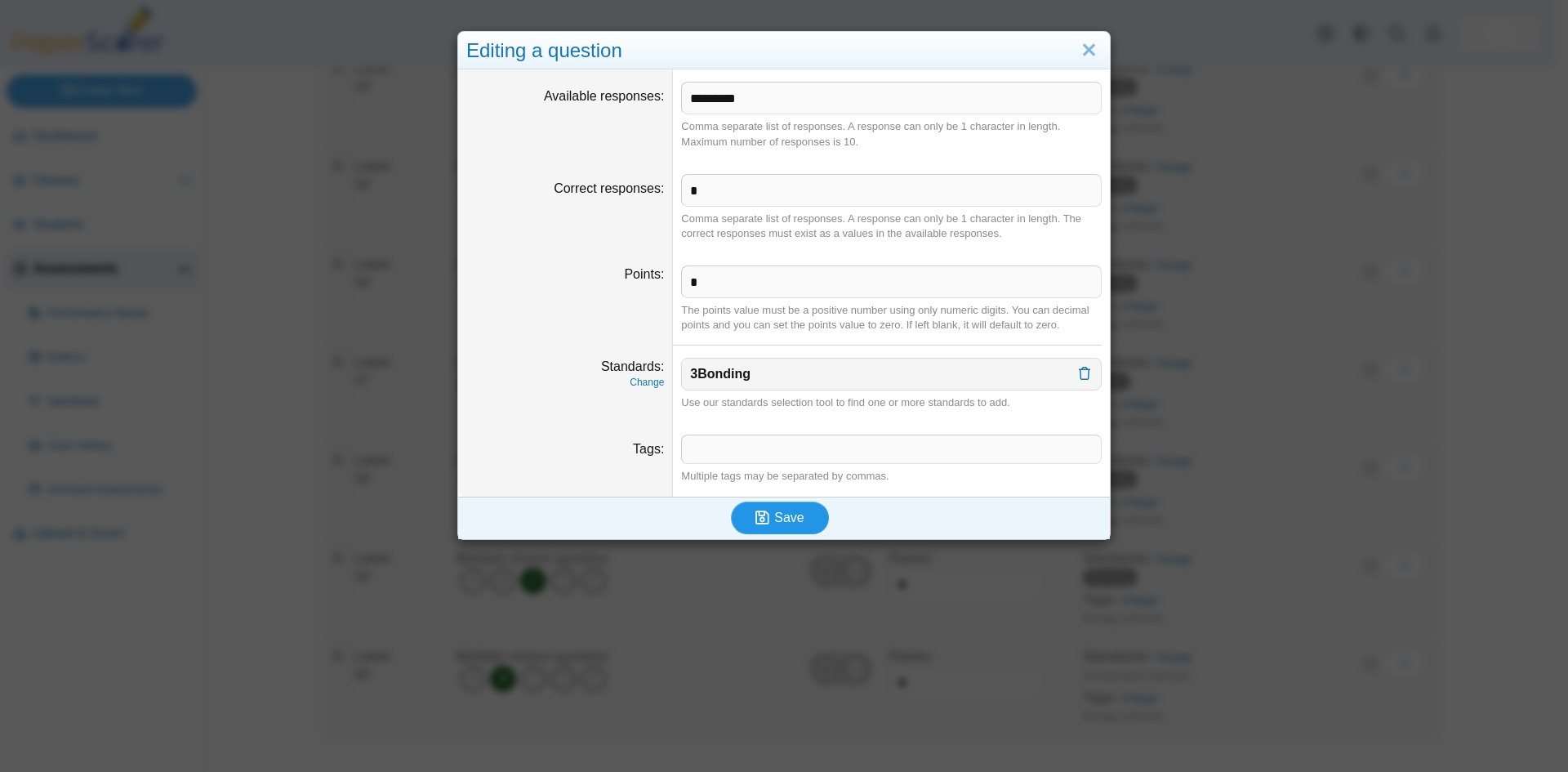
click at [777, 525] on span "Save" at bounding box center [789, 518] width 30 height 14
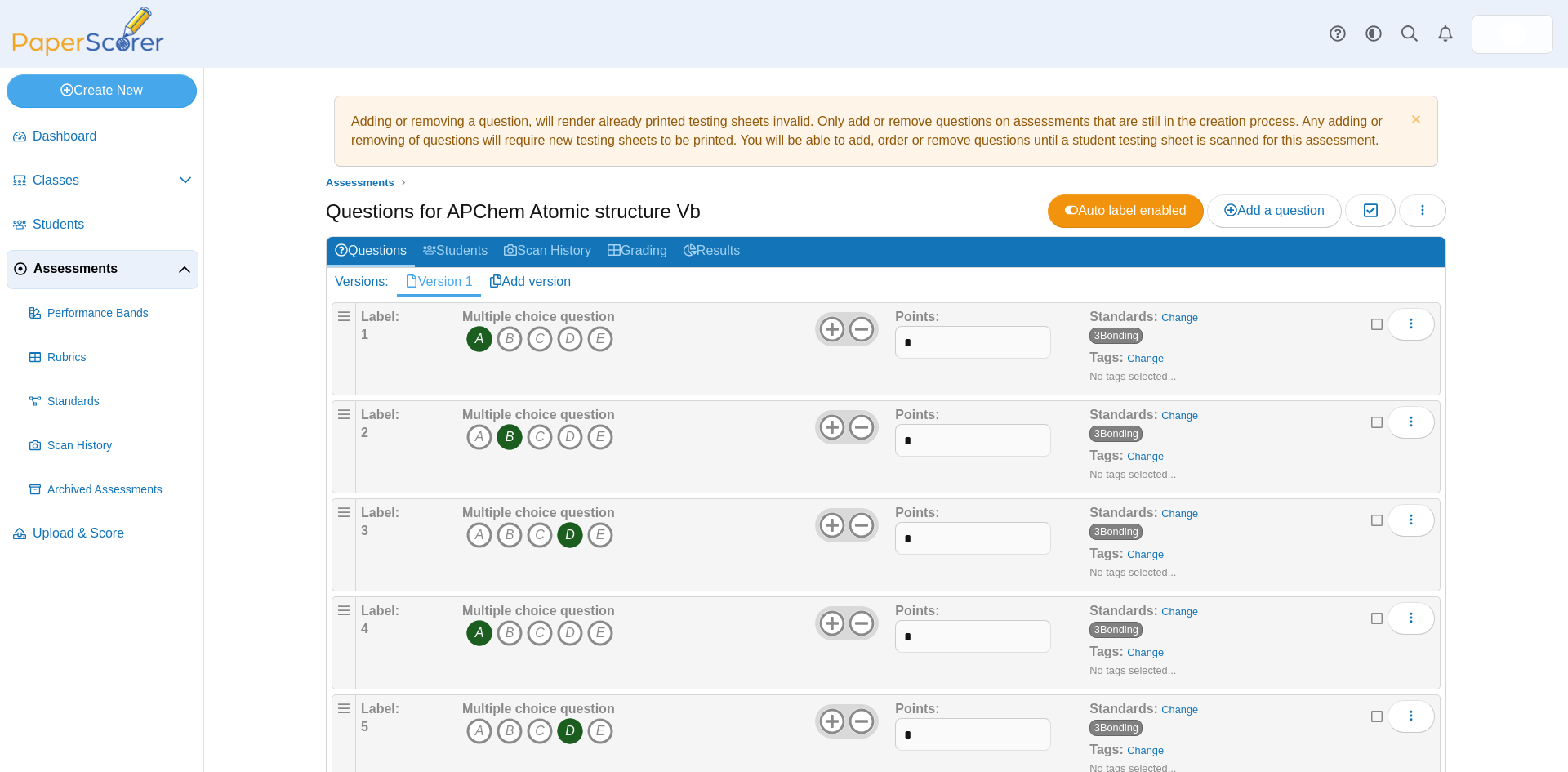
click at [223, 553] on div "Adding or removing a question, will render already printed testing sheets inval…" at bounding box center [887, 419] width 1364 height 704
click at [1250, 208] on span "Add a question" at bounding box center [1274, 211] width 100 height 14
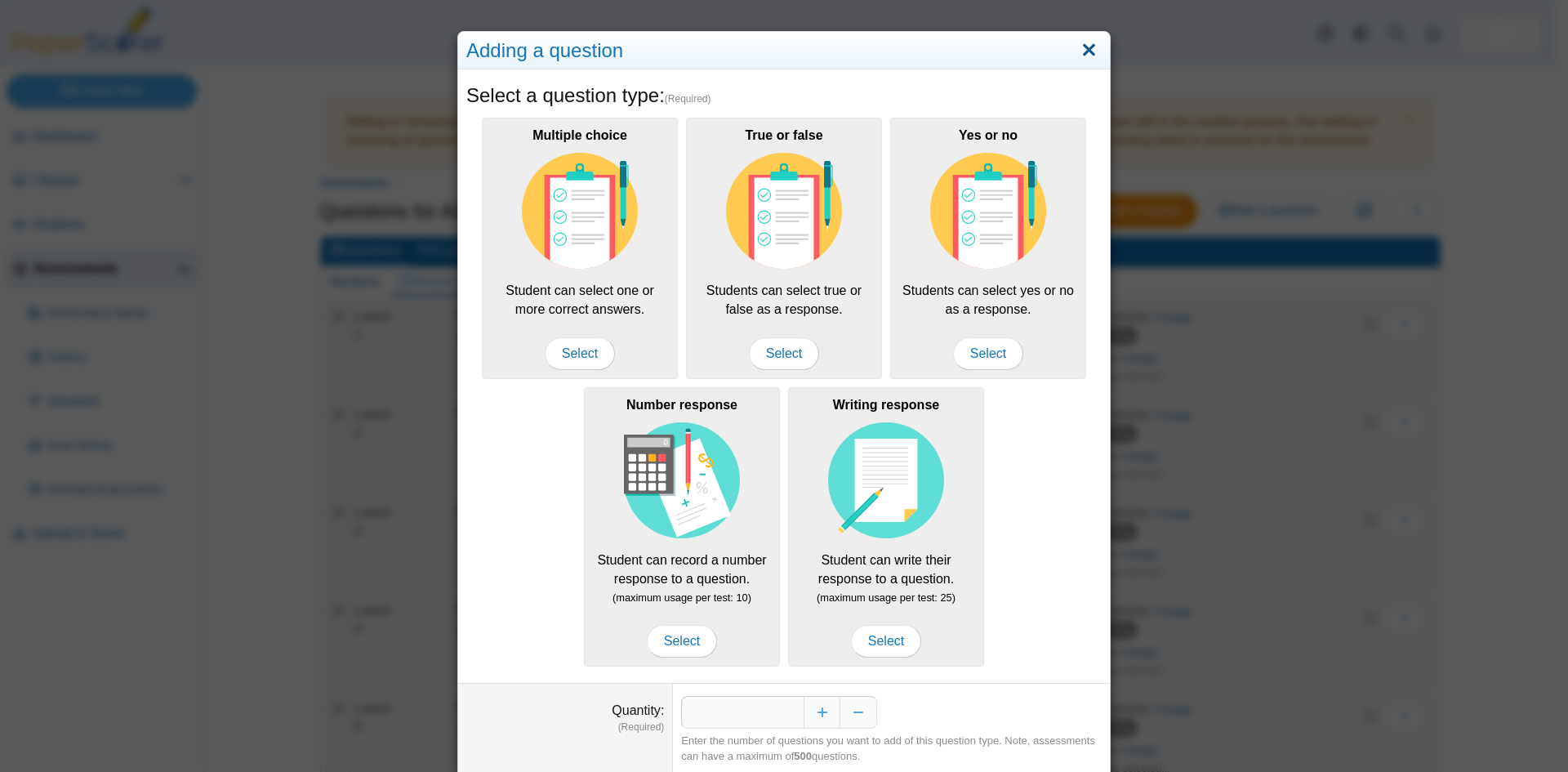
click at [1085, 49] on link "Close" at bounding box center [1088, 51] width 25 height 28
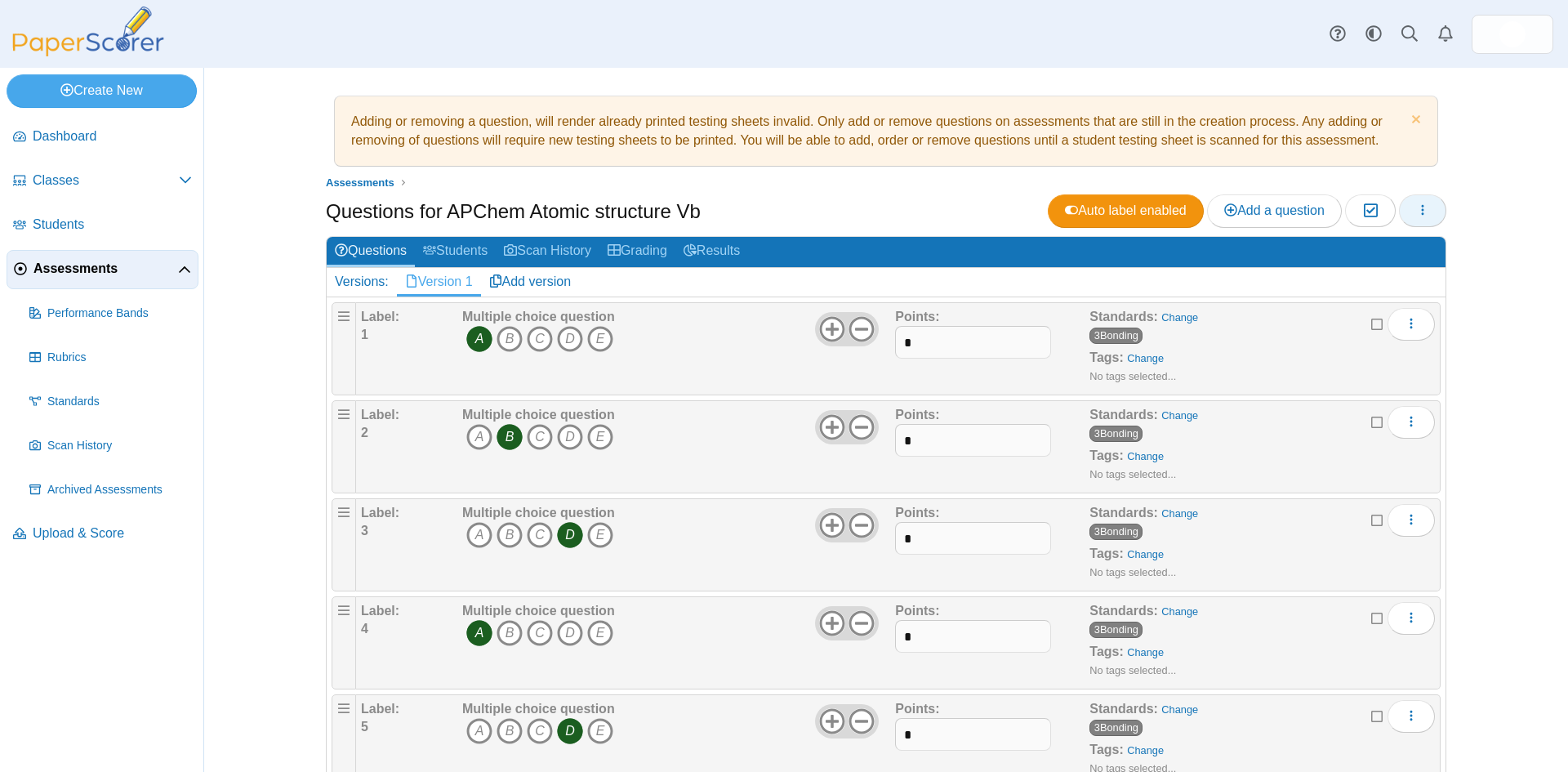
click at [1421, 210] on icon "button" at bounding box center [1422, 210] width 13 height 13
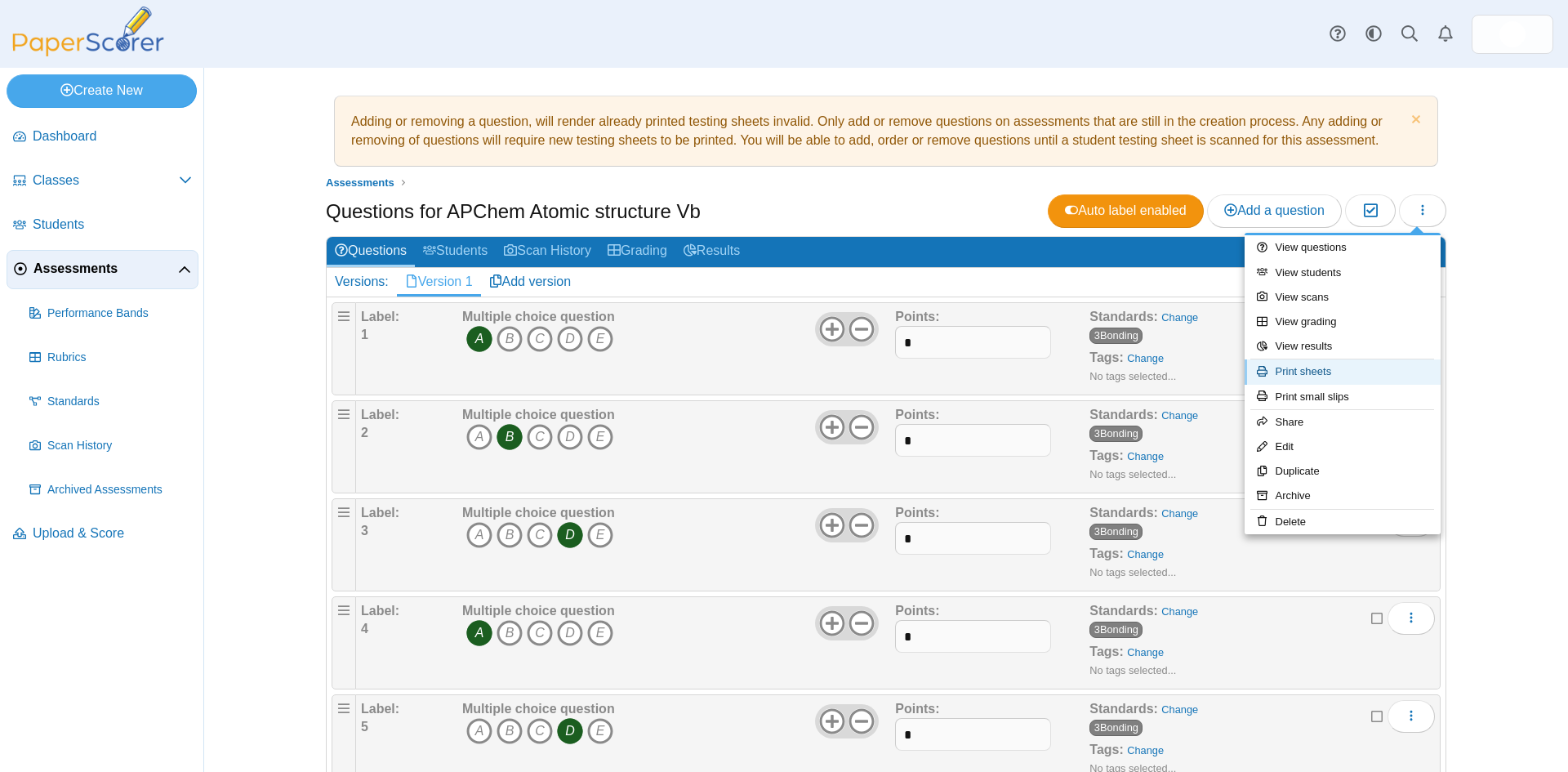
click at [1302, 373] on link "Print sheets" at bounding box center [1342, 372] width 196 height 25
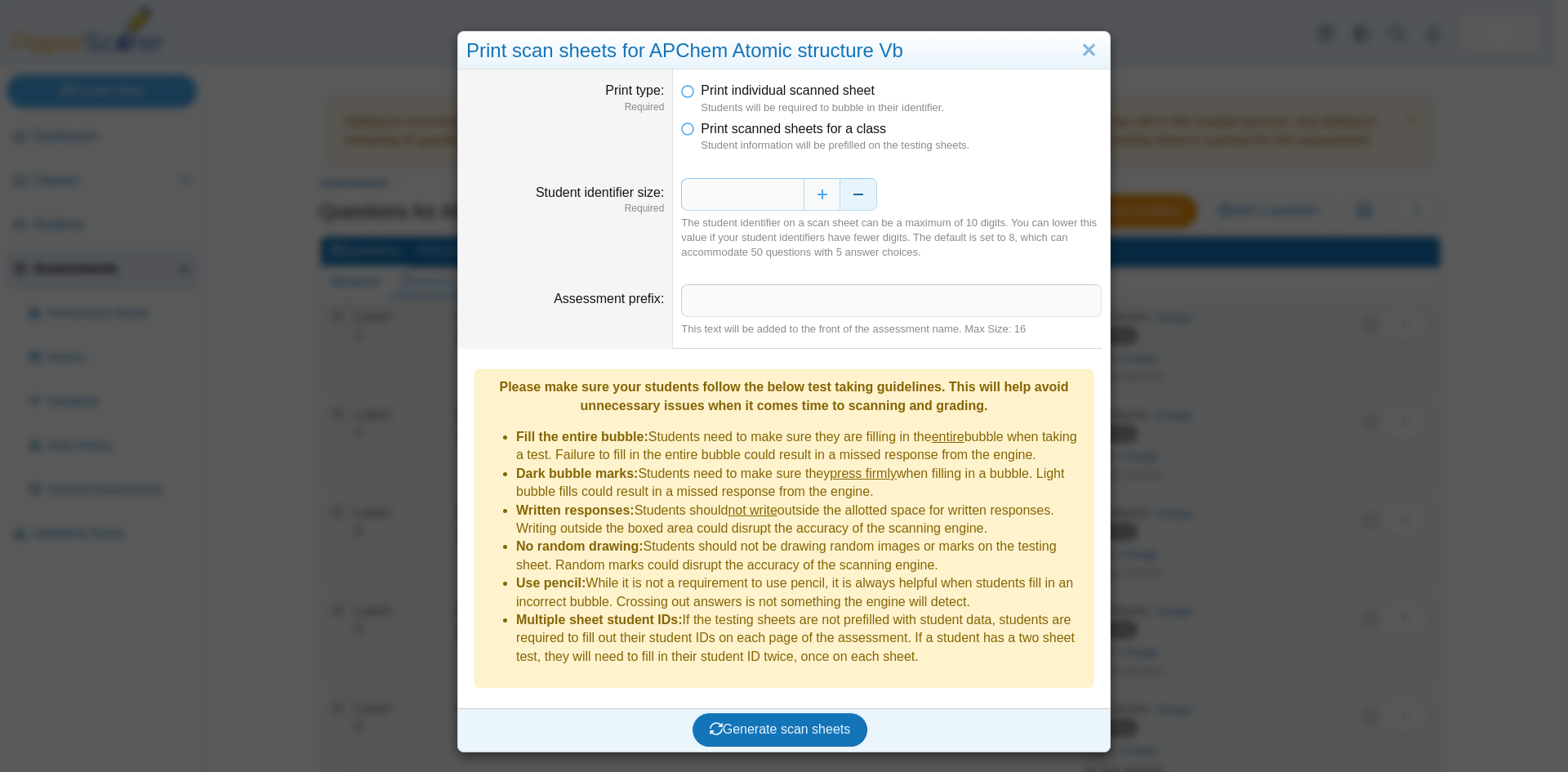
click at [863, 189] on button "Decrease" at bounding box center [858, 194] width 37 height 33
type input "*"
click at [767, 722] on span "Generate scan sheets" at bounding box center [781, 729] width 141 height 14
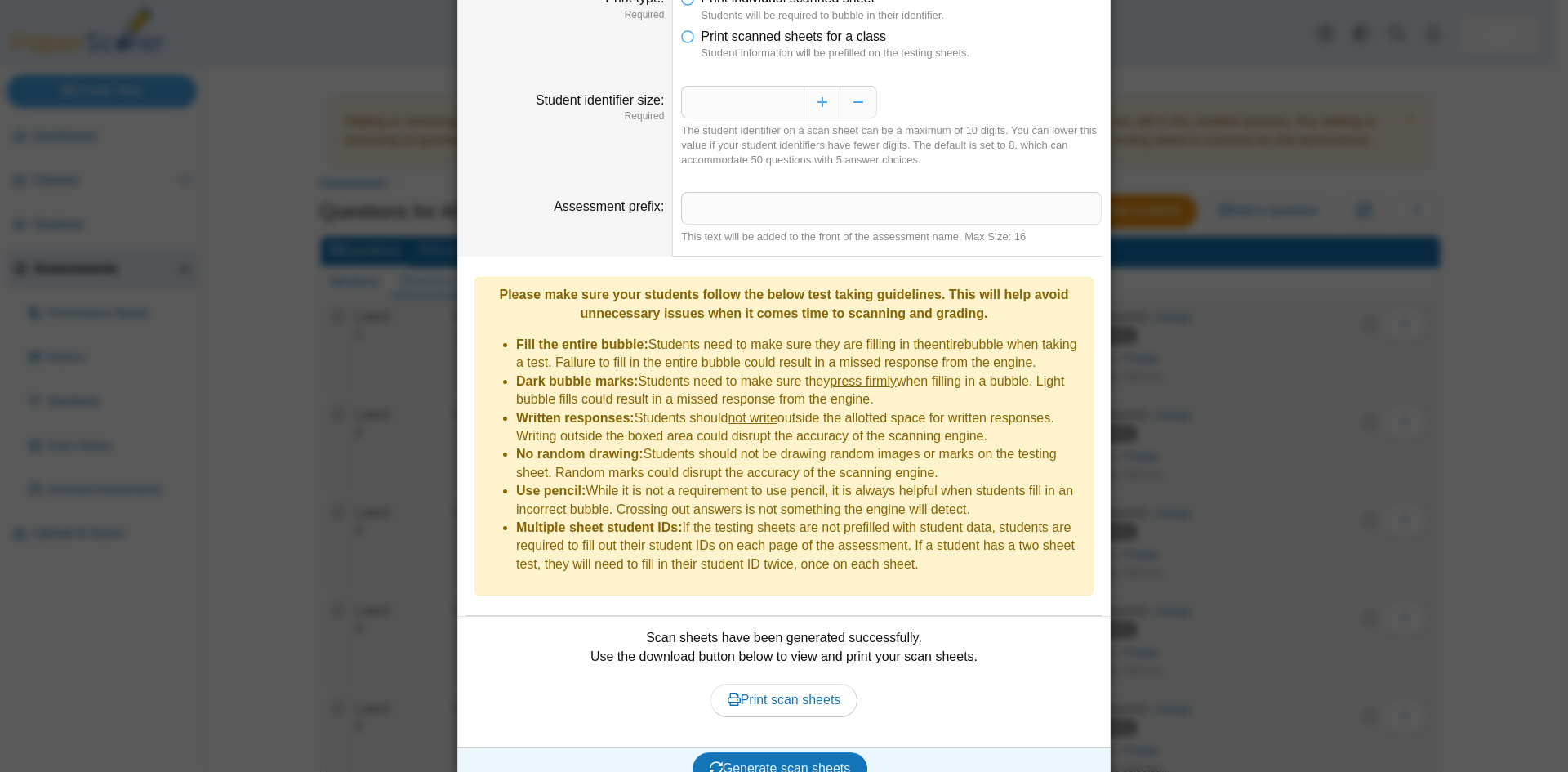
scroll to position [94, 0]
click at [766, 692] on span "Print scan sheets" at bounding box center [784, 698] width 113 height 14
